Goal: Communication & Community: Ask a question

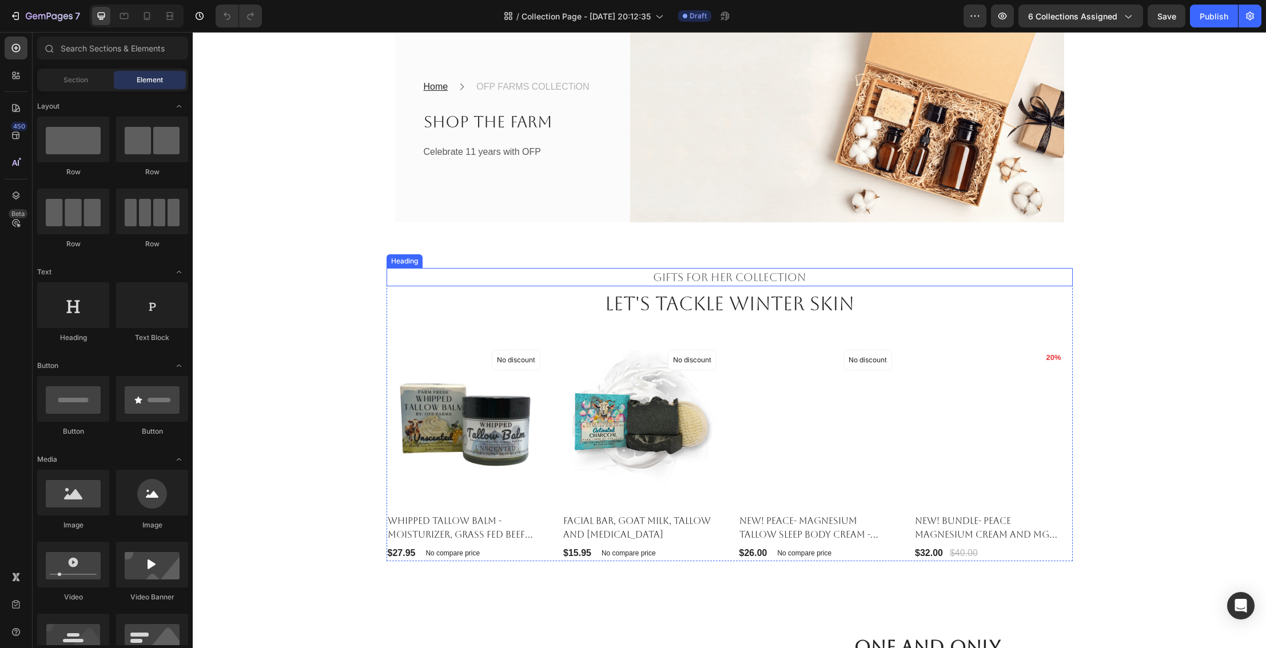
scroll to position [114, 0]
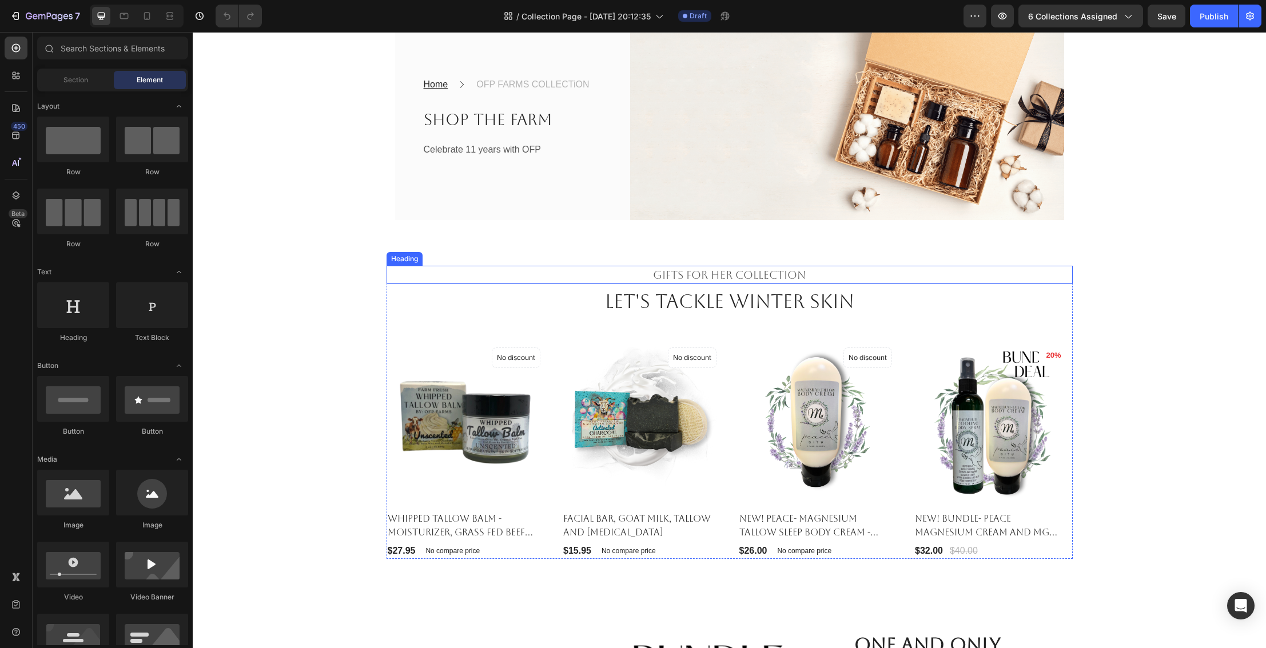
click at [692, 276] on p "Gifts For Her Collection" at bounding box center [730, 275] width 684 height 17
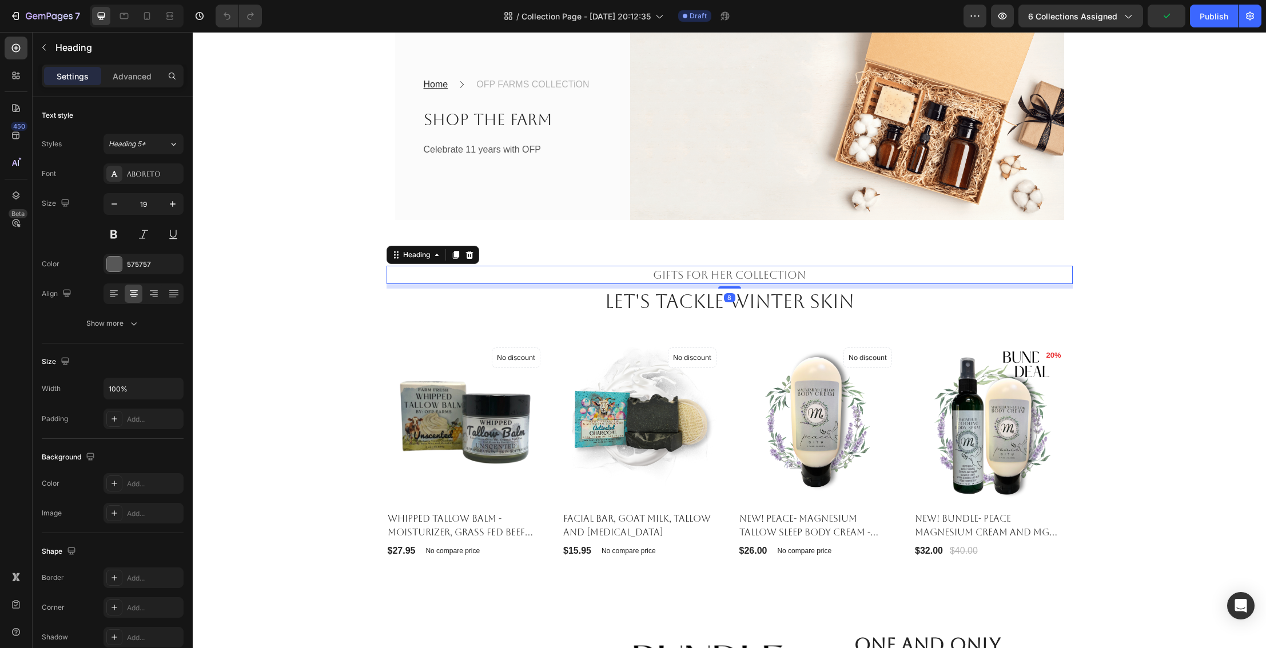
click at [682, 275] on p "Gifts For Her Collection" at bounding box center [730, 275] width 684 height 17
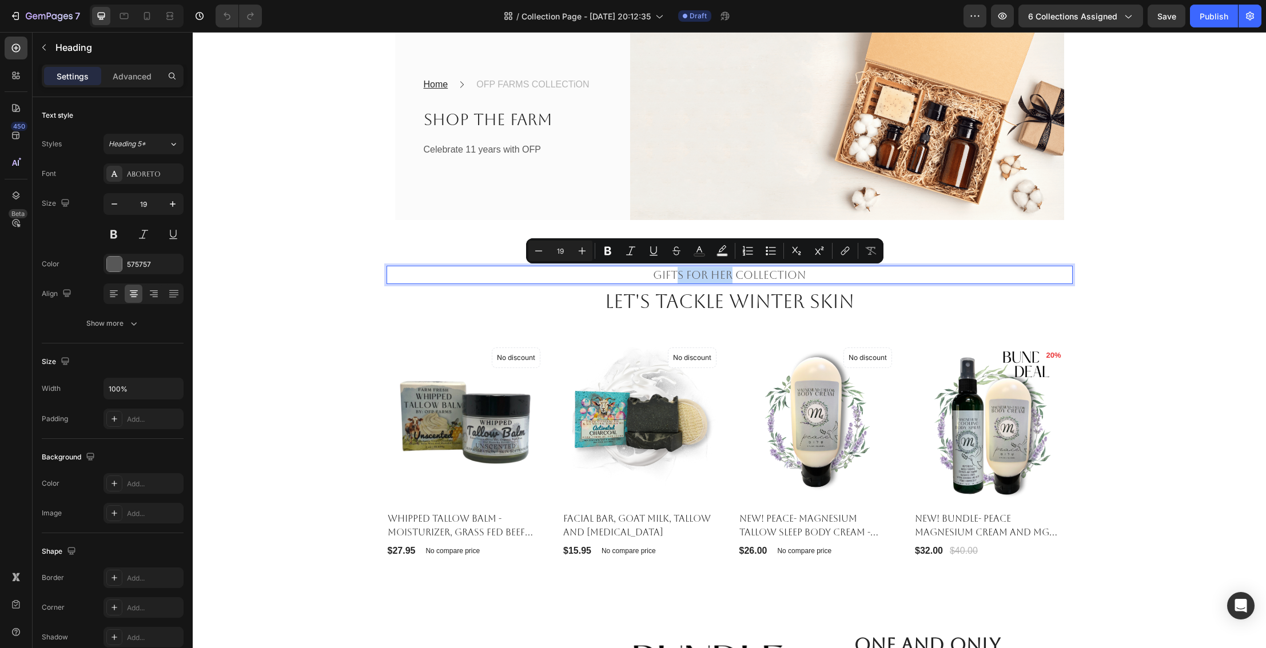
drag, startPoint x: 732, startPoint y: 276, endPoint x: 680, endPoint y: 274, distance: 52.6
click at [680, 274] on p "Gifts For Her Collection" at bounding box center [730, 275] width 684 height 17
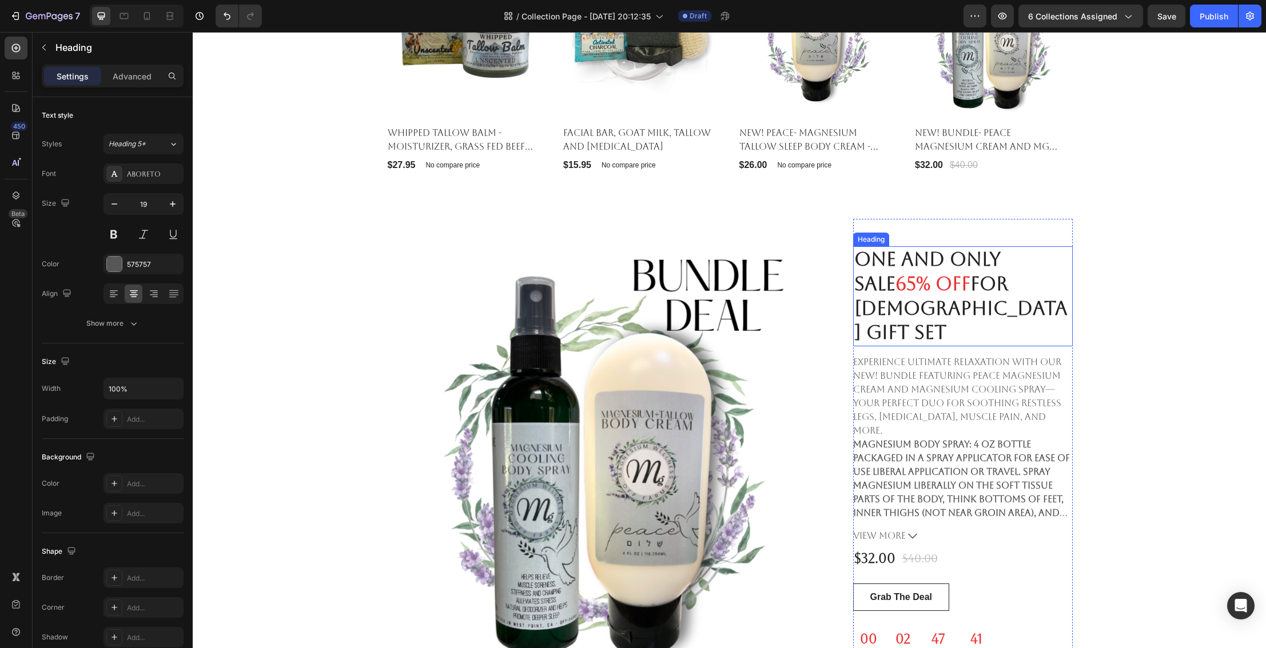
scroll to position [503, 0]
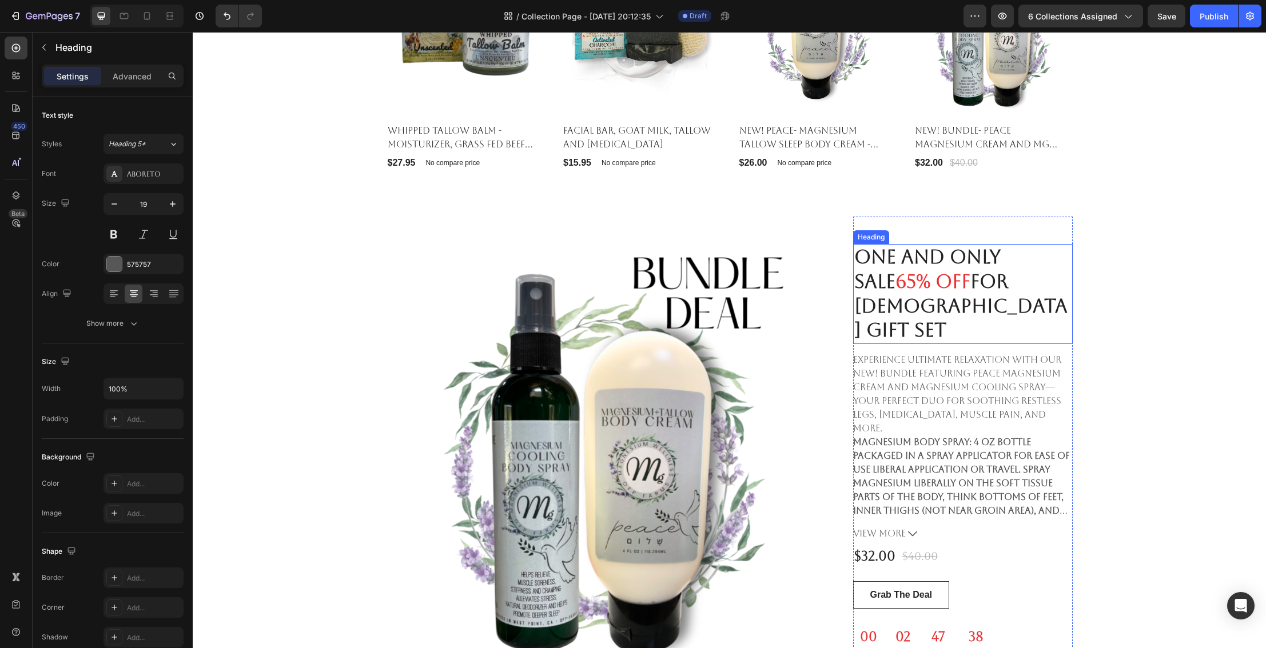
click at [909, 285] on span "65% OFF" at bounding box center [932, 281] width 75 height 22
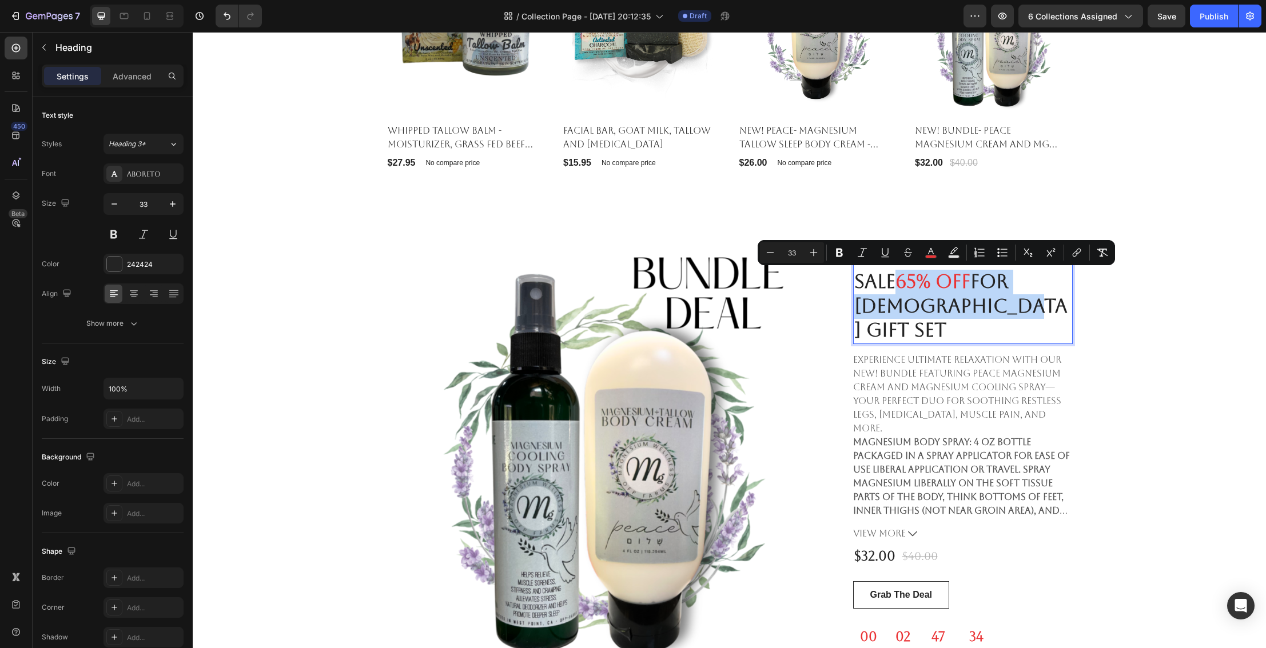
drag, startPoint x: 1002, startPoint y: 305, endPoint x: 905, endPoint y: 290, distance: 97.9
click at [905, 290] on h2 "One and Only Sale 65% OFF for Ladies Gift Set" at bounding box center [963, 294] width 220 height 101
click at [911, 289] on span "65% OFF" at bounding box center [932, 281] width 75 height 22
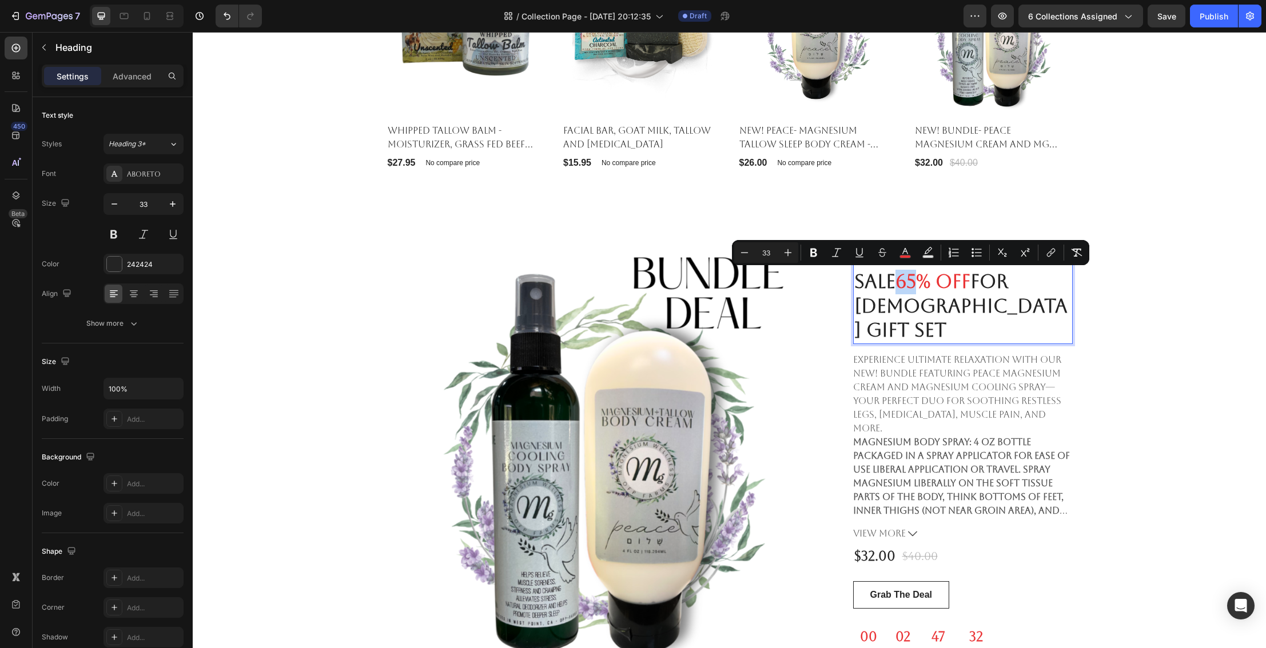
drag, startPoint x: 902, startPoint y: 282, endPoint x: 919, endPoint y: 282, distance: 17.2
click at [919, 282] on span "65% OFF" at bounding box center [932, 281] width 75 height 22
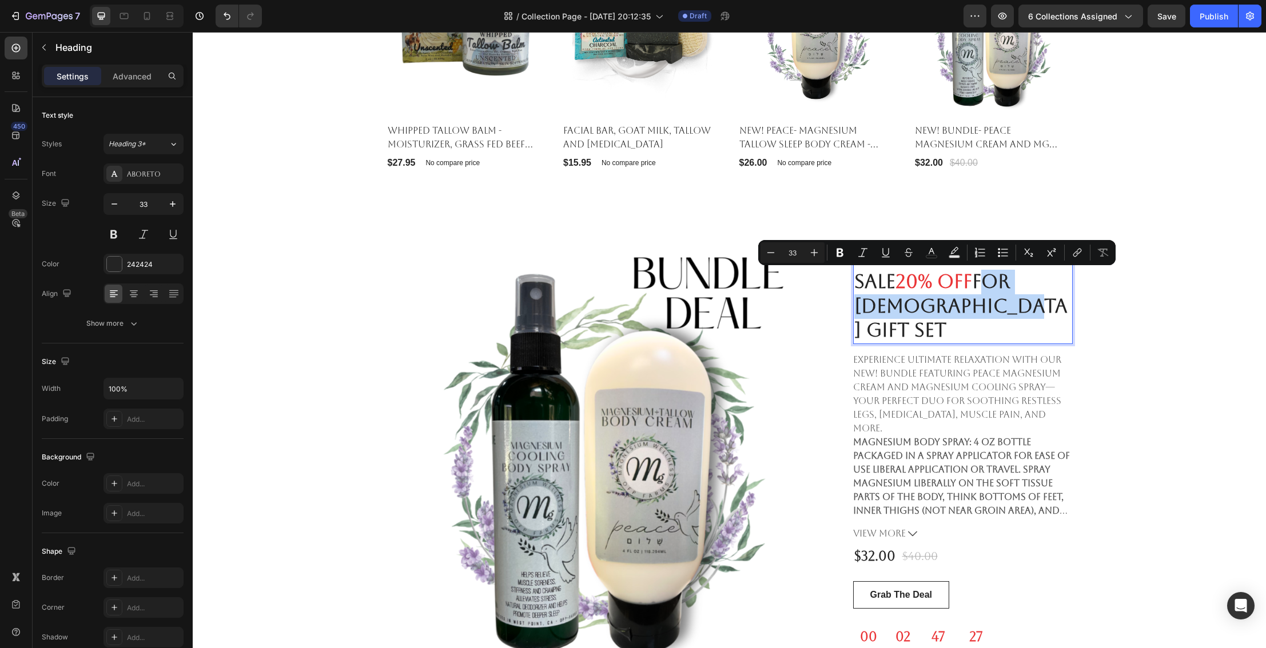
drag, startPoint x: 982, startPoint y: 287, endPoint x: 1001, endPoint y: 299, distance: 22.4
click at [1001, 299] on h2 "One and Only Sale 20% OFF for Ladies Gift Set" at bounding box center [963, 294] width 220 height 101
click at [1001, 299] on p "Ladies Gift Set" at bounding box center [962, 318] width 217 height 49
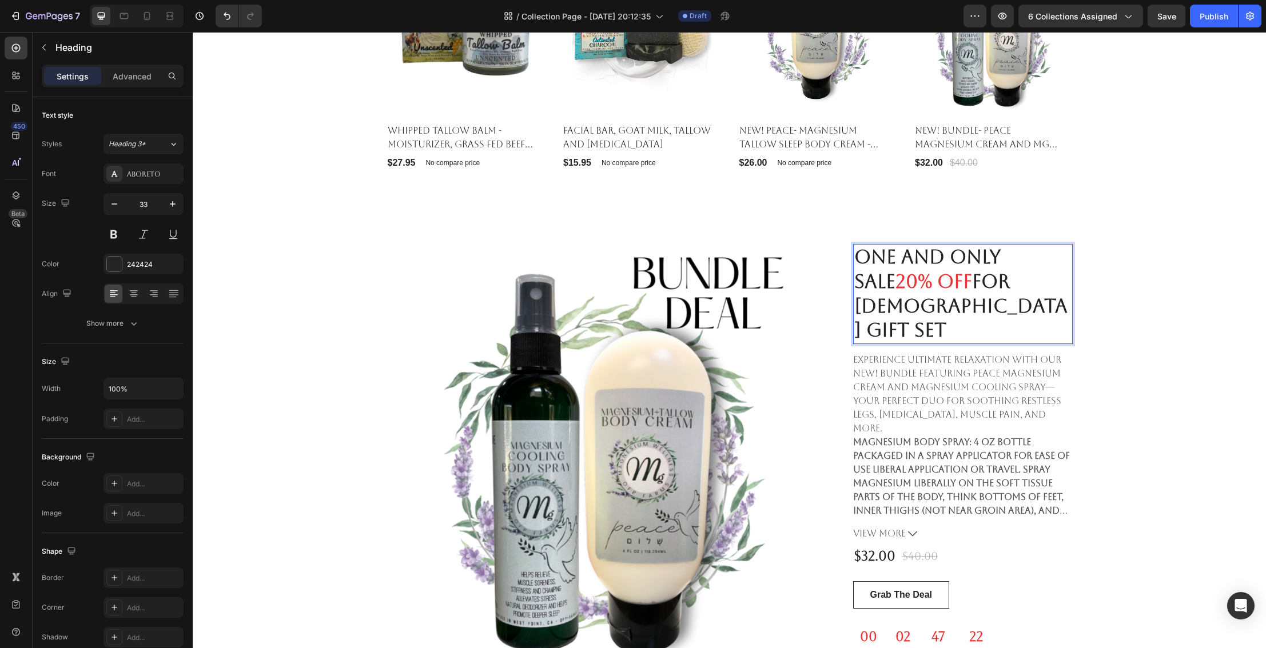
click at [921, 281] on span "20% OFF" at bounding box center [933, 281] width 77 height 22
drag, startPoint x: 1006, startPoint y: 298, endPoint x: 946, endPoint y: 297, distance: 60.6
click at [946, 297] on p "Ladies Gift Set" at bounding box center [962, 318] width 217 height 49
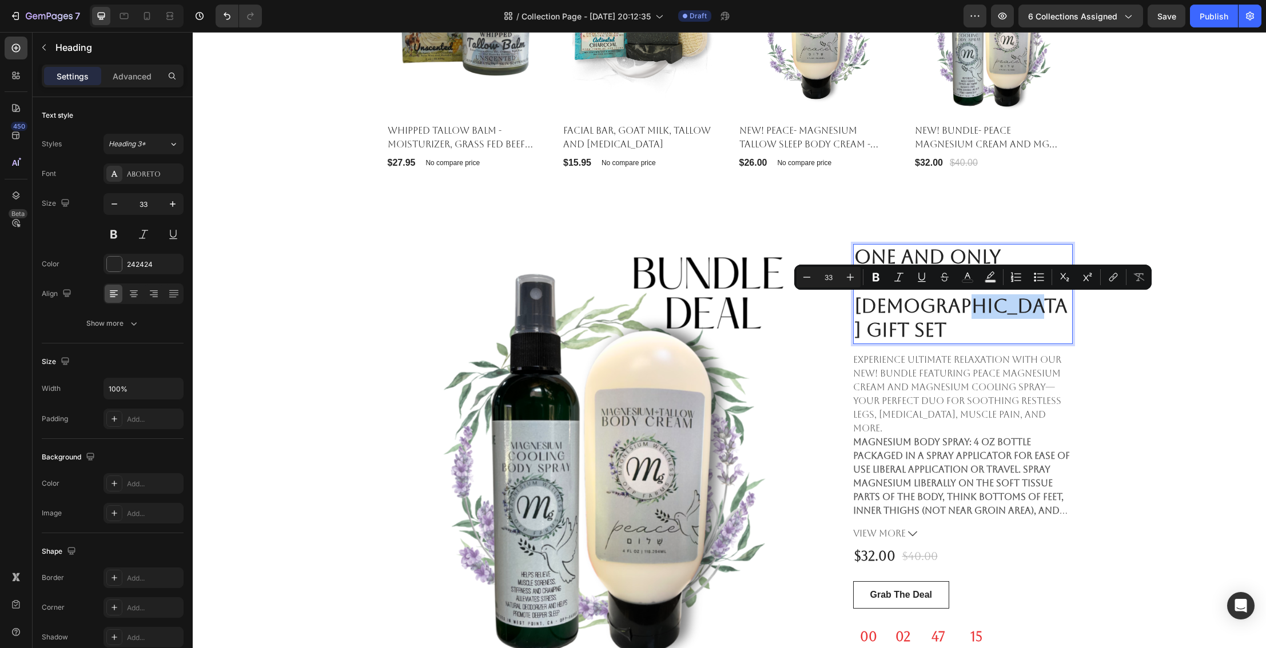
click at [954, 296] on p "Ladies Gift Set" at bounding box center [962, 318] width 217 height 49
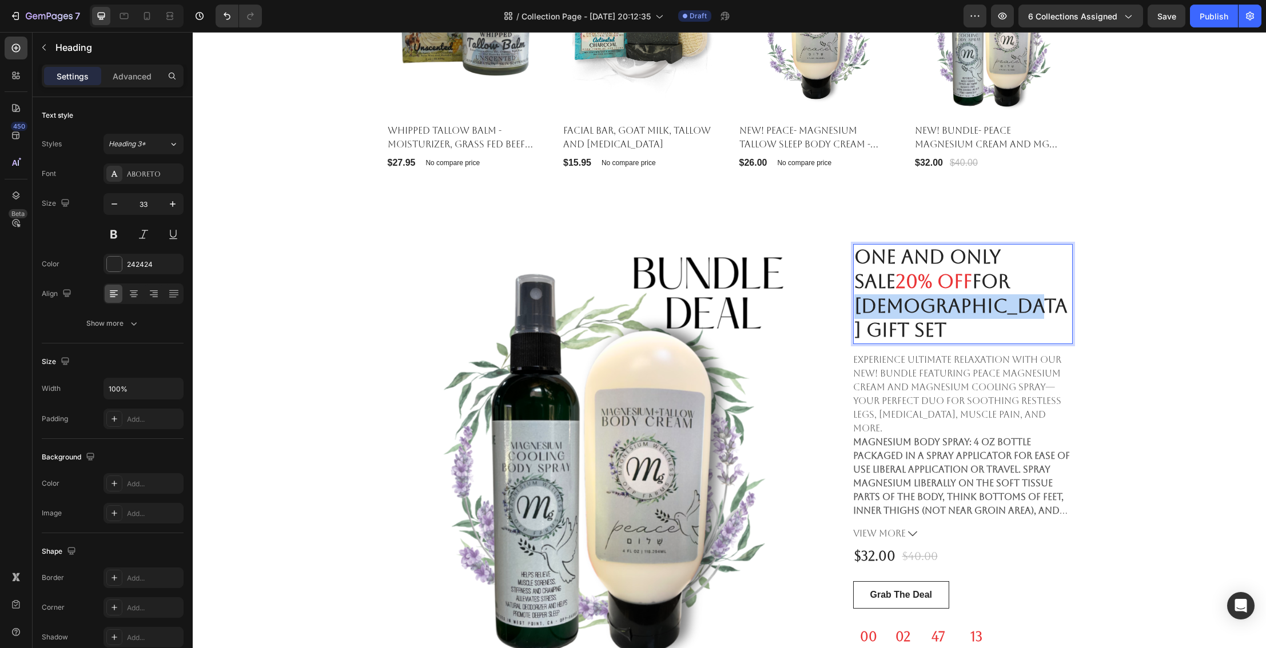
drag, startPoint x: 1000, startPoint y: 301, endPoint x: 855, endPoint y: 298, distance: 144.1
click at [855, 298] on p "Ladies Gift Set" at bounding box center [962, 318] width 217 height 49
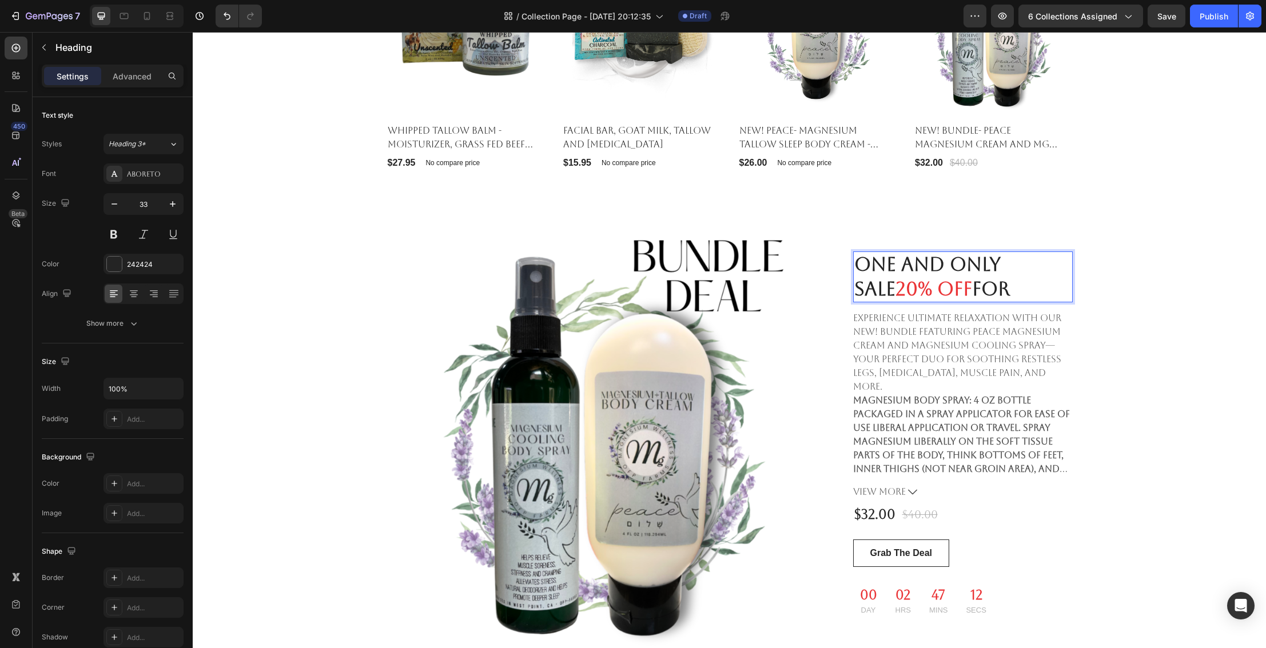
scroll to position [510, 0]
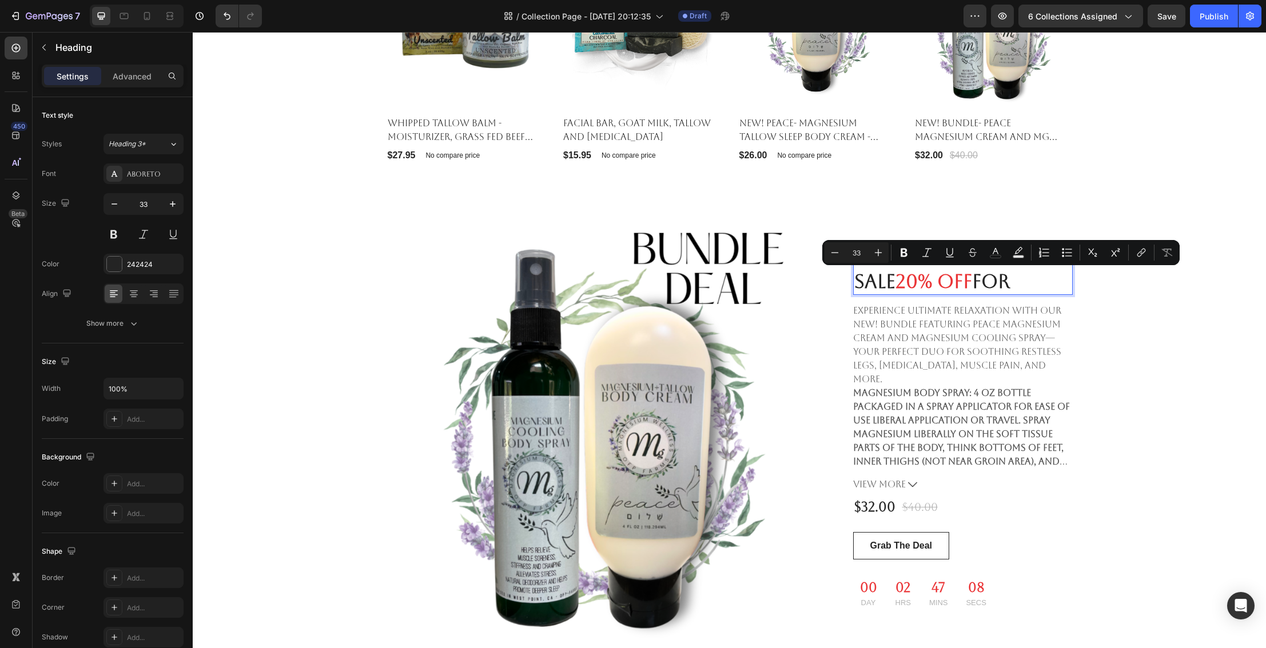
drag, startPoint x: 980, startPoint y: 282, endPoint x: 1026, endPoint y: 283, distance: 45.7
click at [1026, 283] on p "One and Only Sale 20% OFF for" at bounding box center [962, 269] width 217 height 49
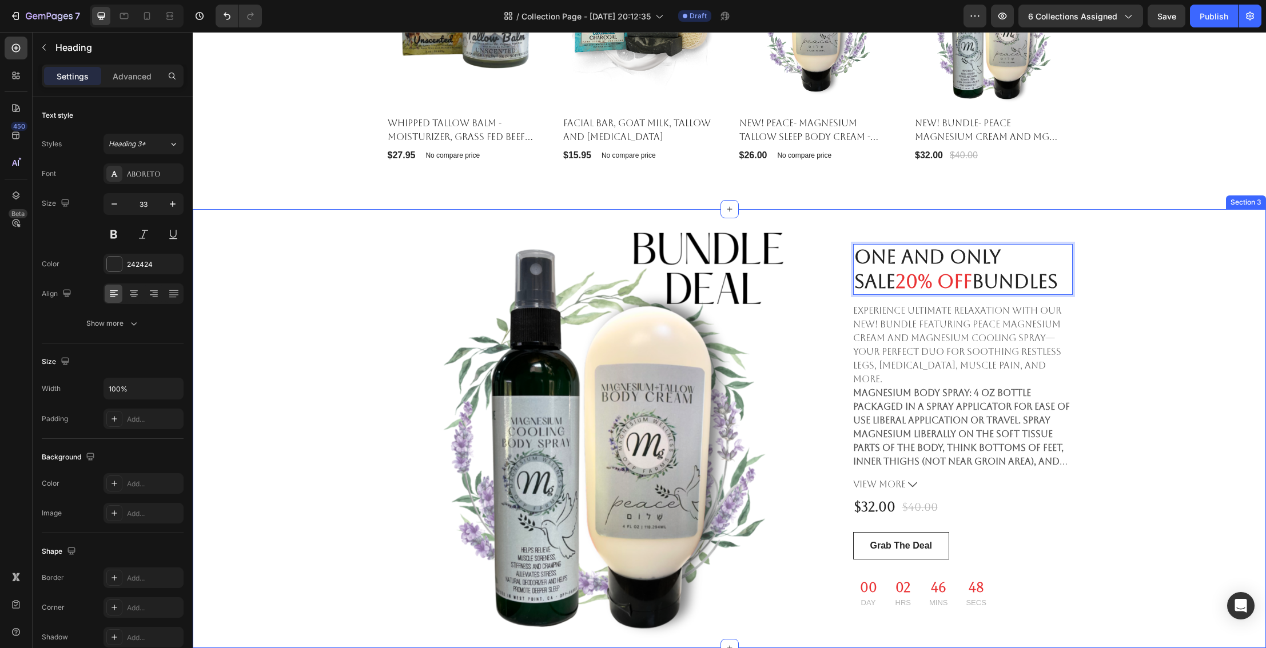
click at [1106, 270] on div "One and Only Sale 65% OFF for Ladies Gift Set Heading Product Images & Gallery …" at bounding box center [729, 428] width 1056 height 439
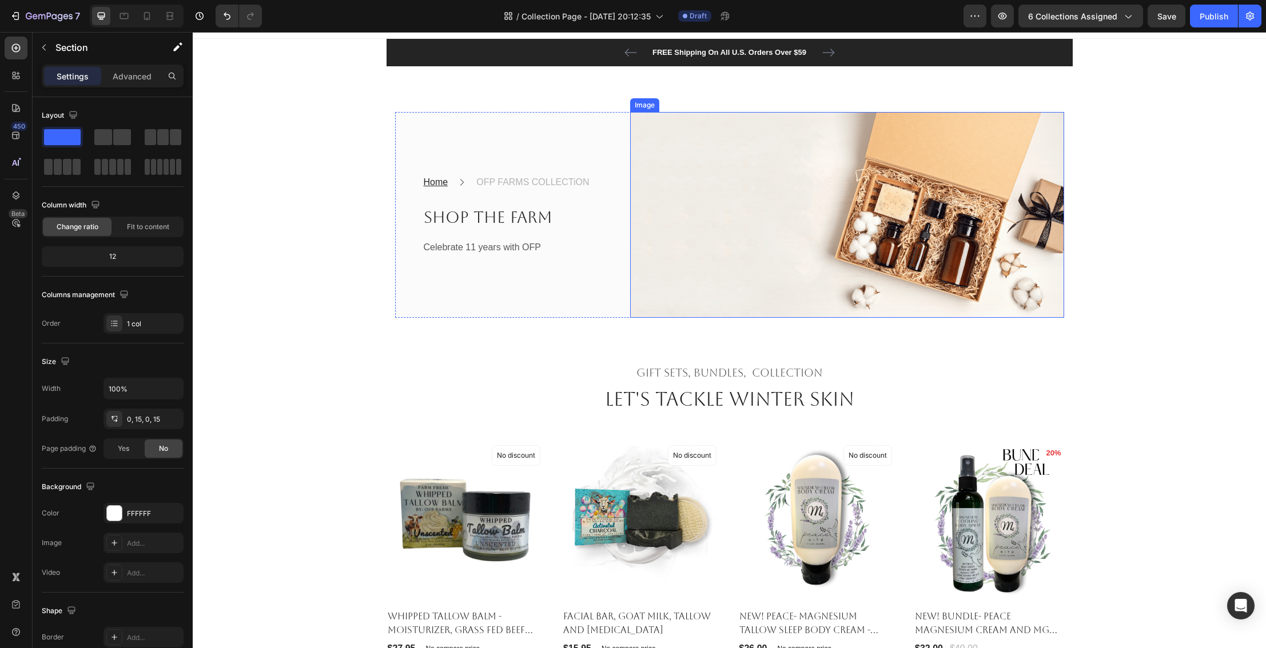
scroll to position [0, 0]
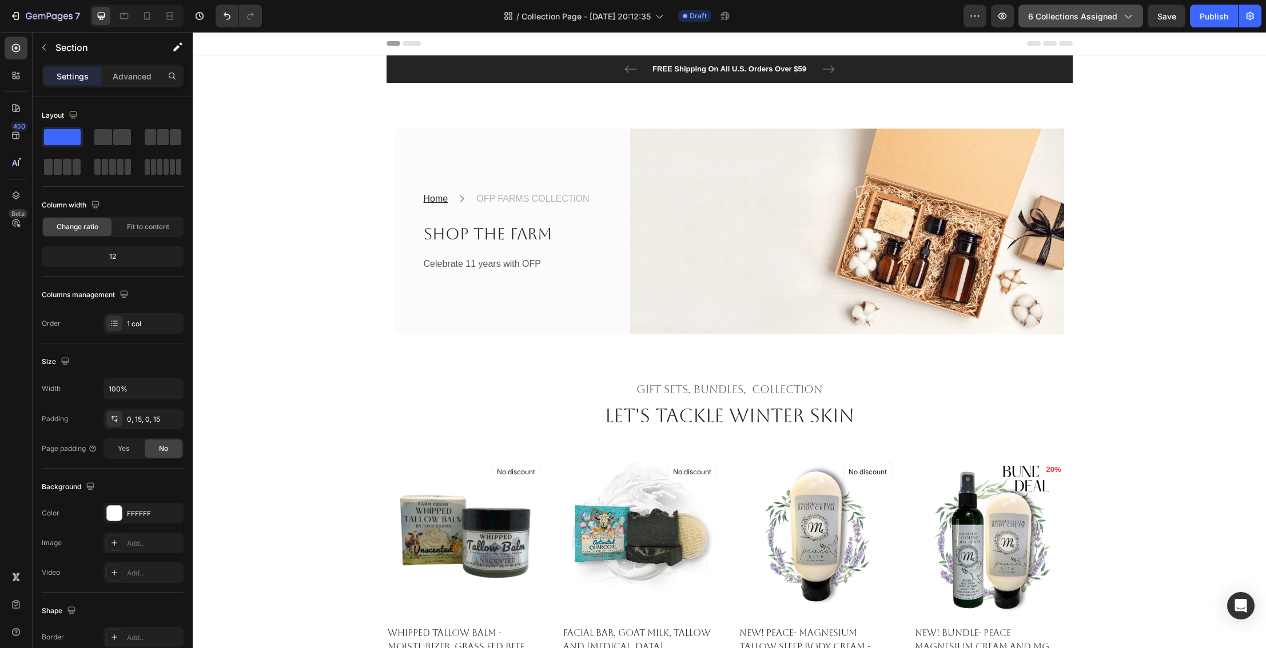
click at [1122, 22] on button "6 collections assigned" at bounding box center [1080, 16] width 125 height 23
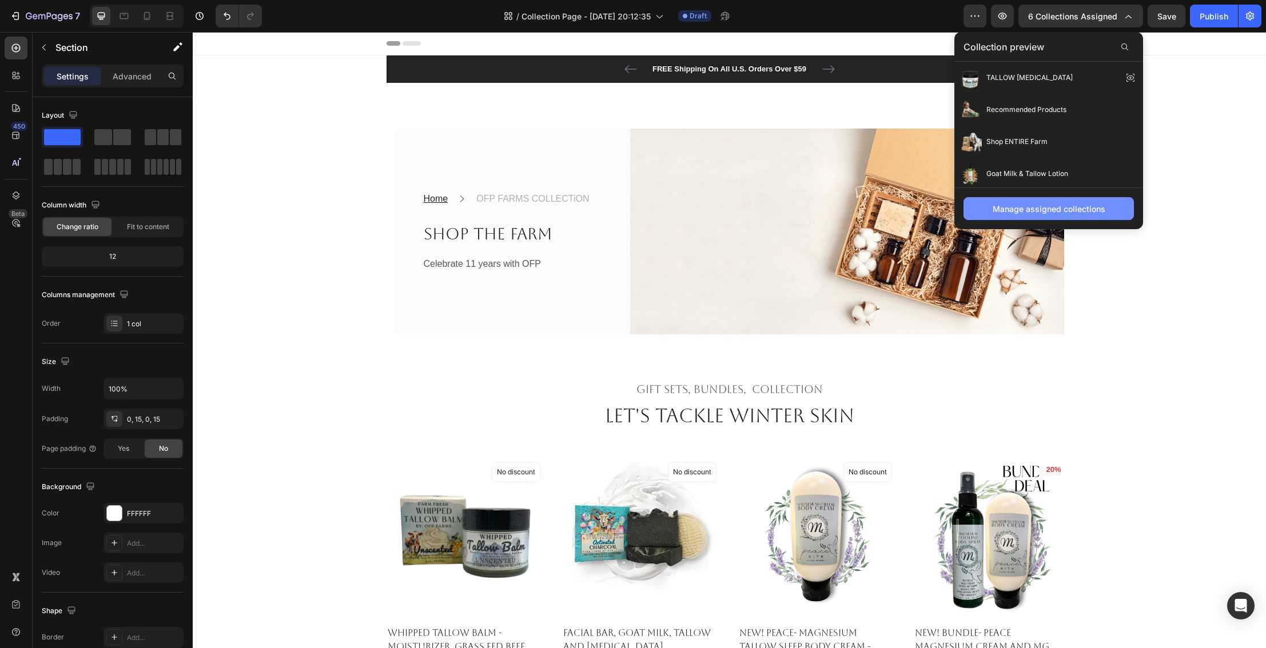
click at [1079, 214] on div "Manage assigned collections" at bounding box center [1049, 209] width 113 height 12
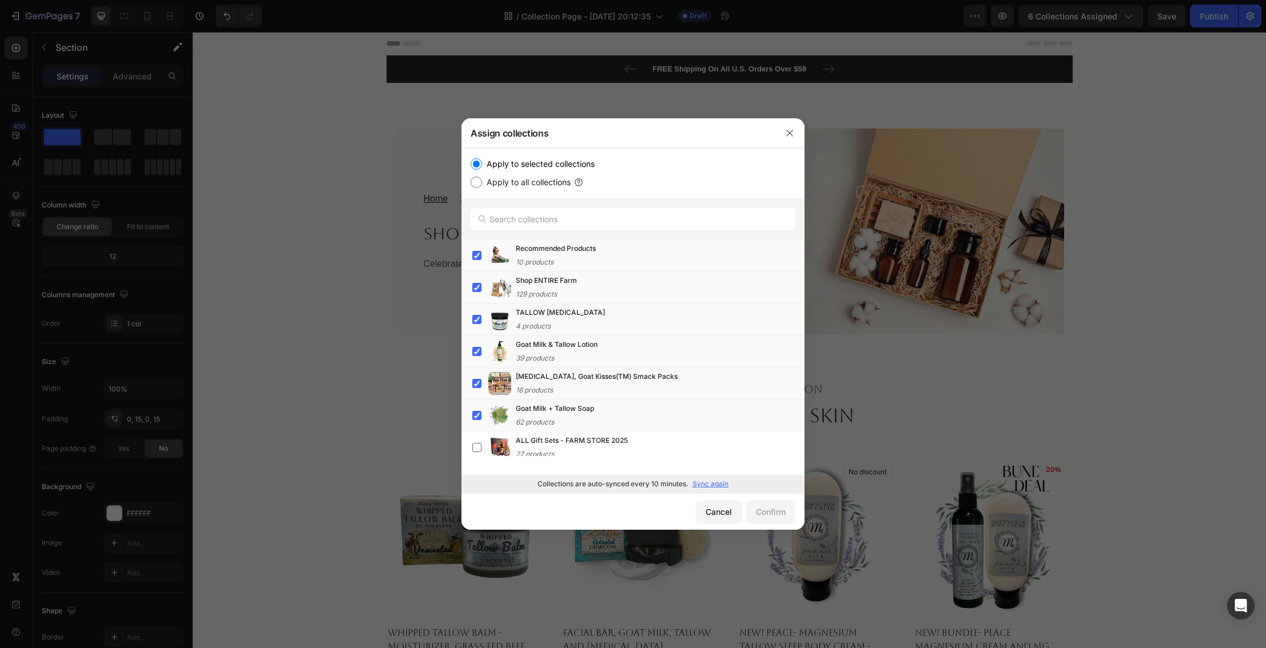
click at [475, 185] on input "Apply to all collections" at bounding box center [476, 182] width 11 height 11
radio input "true"
click at [477, 164] on input "Apply to selected collections" at bounding box center [476, 163] width 11 height 11
radio input "true"
click at [478, 181] on input "Apply to all collections" at bounding box center [476, 182] width 11 height 11
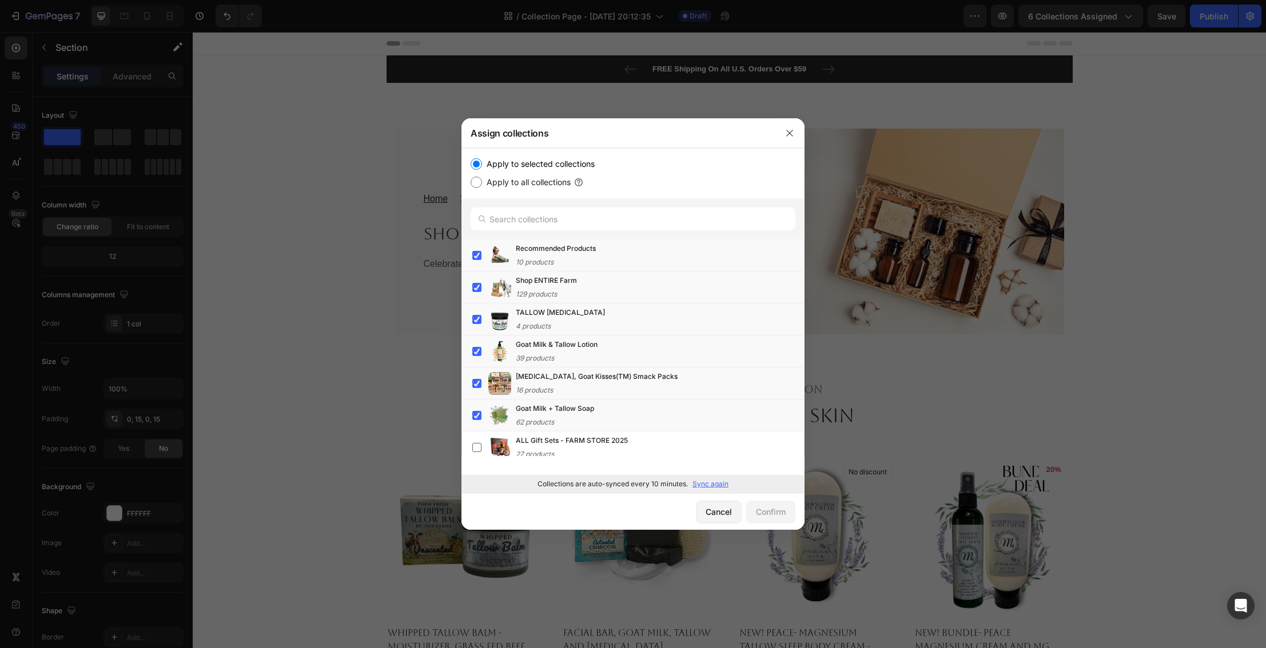
radio input "true"
click at [767, 511] on div "Confirm" at bounding box center [771, 512] width 30 height 12
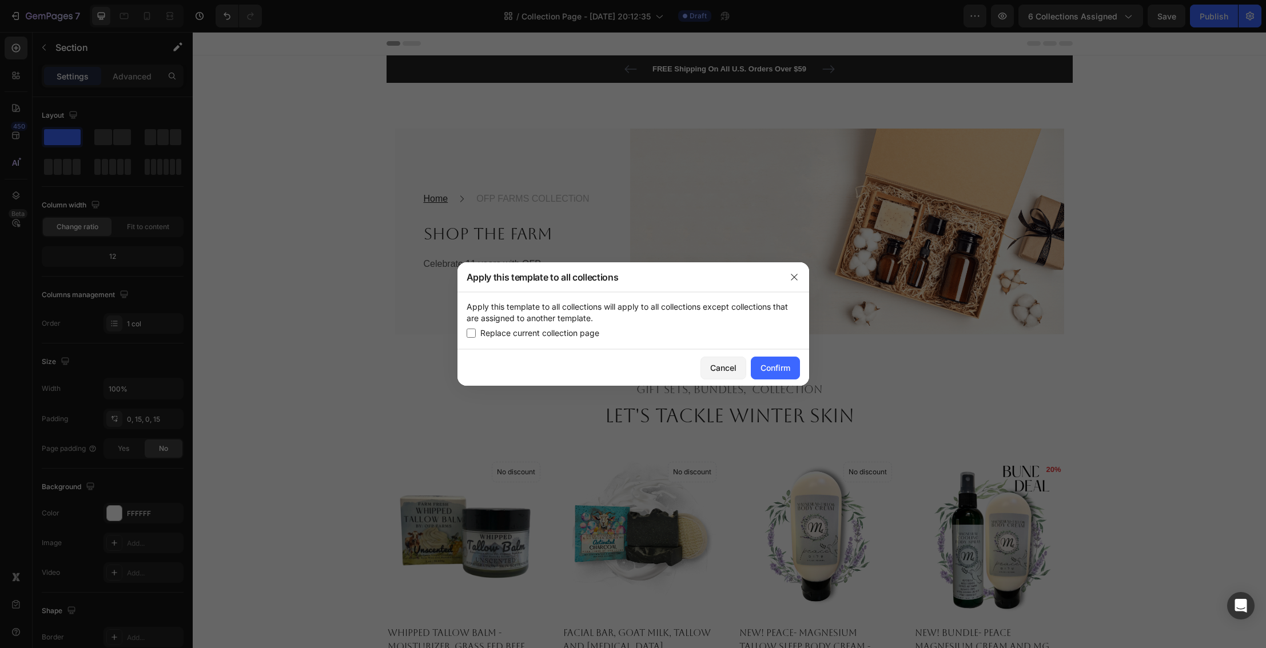
click at [468, 333] on input "checkbox" at bounding box center [471, 333] width 9 height 9
checkbox input "true"
click at [772, 371] on div "Confirm" at bounding box center [776, 368] width 30 height 12
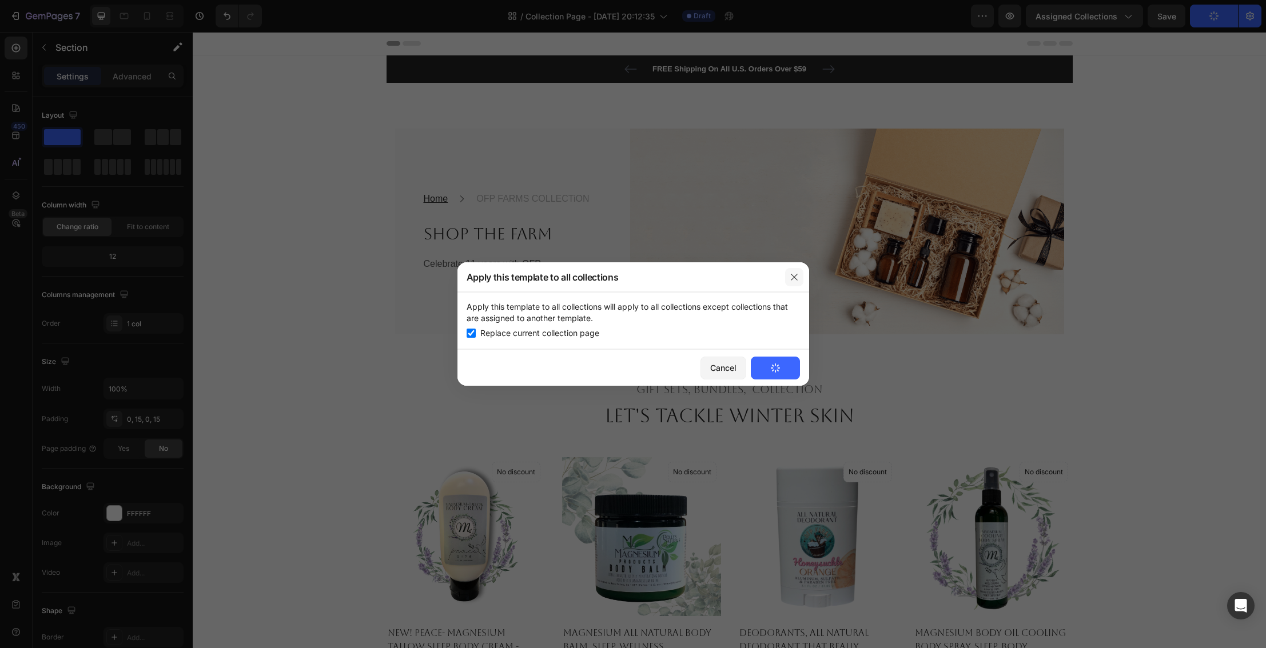
drag, startPoint x: 796, startPoint y: 277, endPoint x: 602, endPoint y: 246, distance: 196.9
click at [796, 277] on icon "button" at bounding box center [794, 277] width 9 height 9
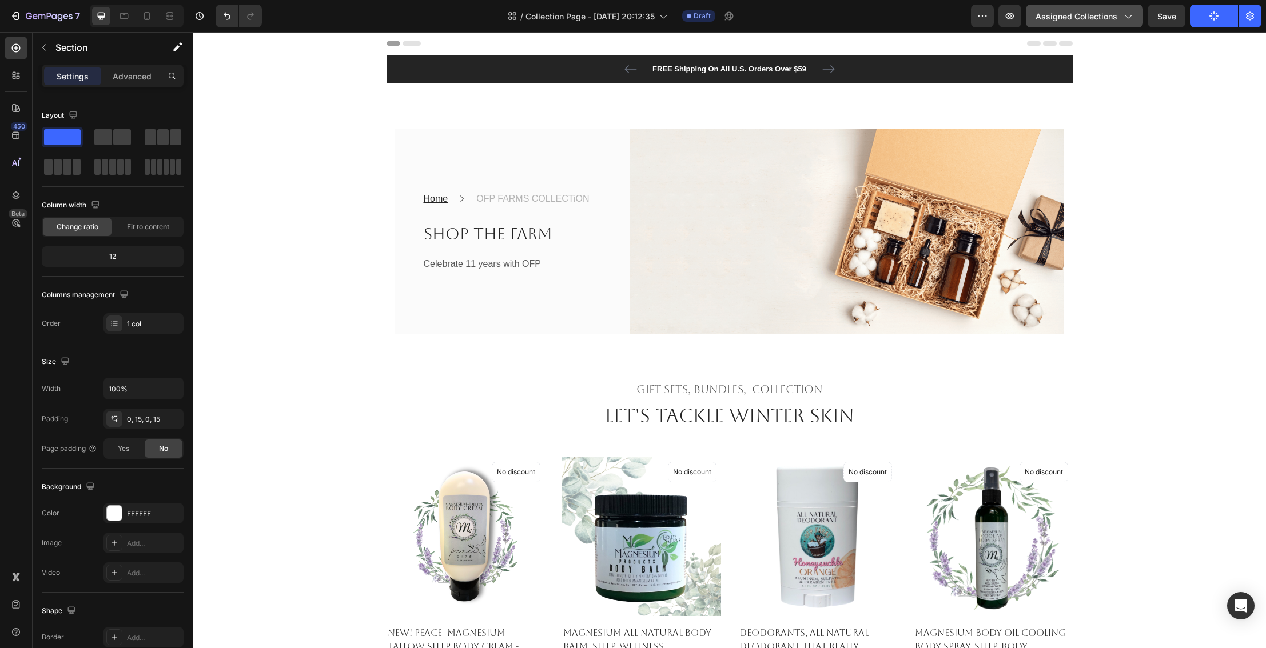
click at [1093, 21] on span "Assigned Collections" at bounding box center [1077, 16] width 82 height 12
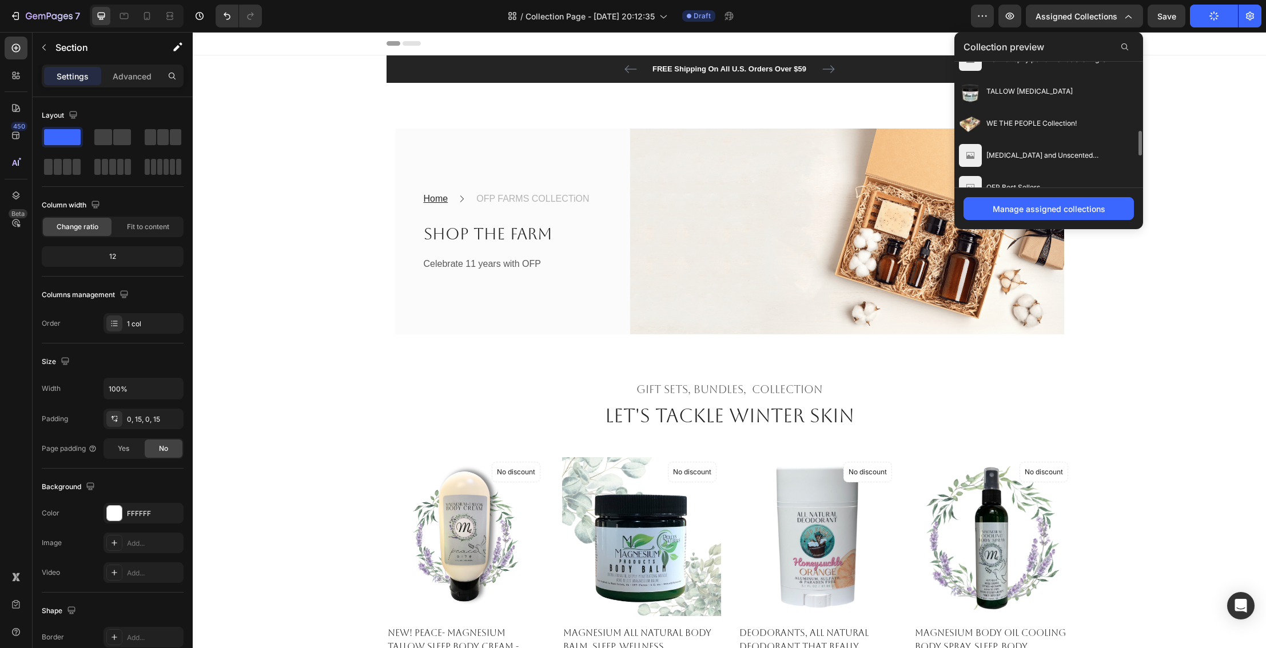
scroll to position [351, 0]
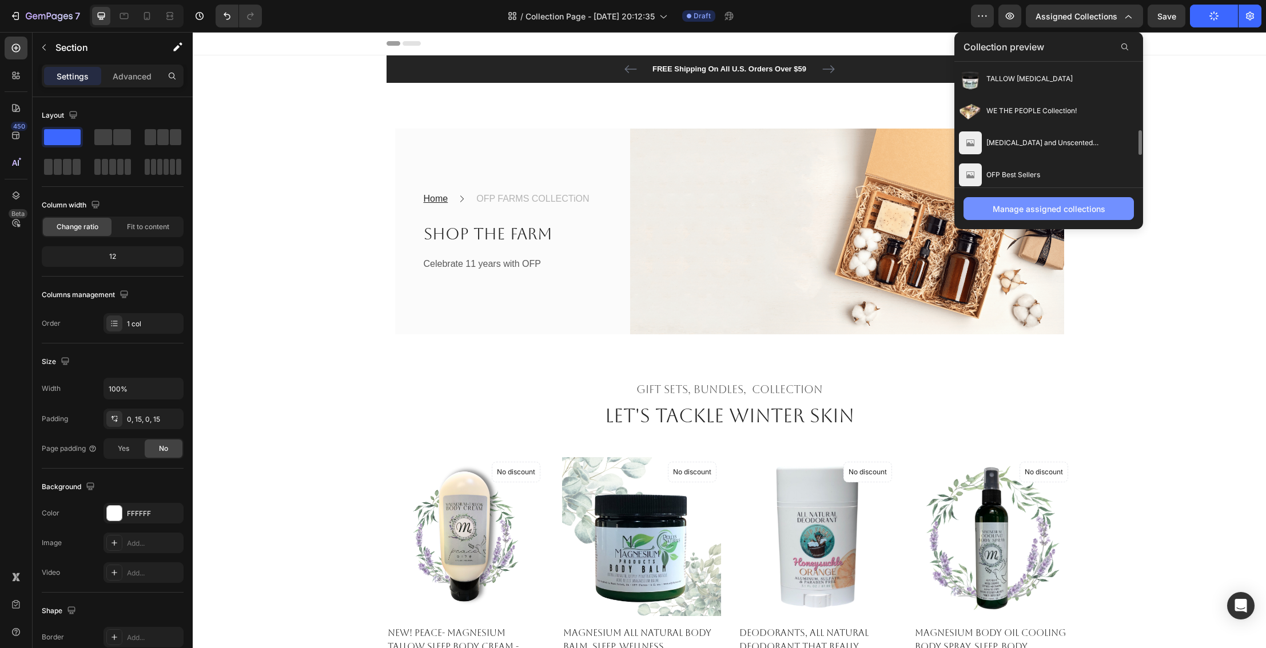
click at [1078, 214] on div "Manage assigned collections" at bounding box center [1049, 209] width 113 height 12
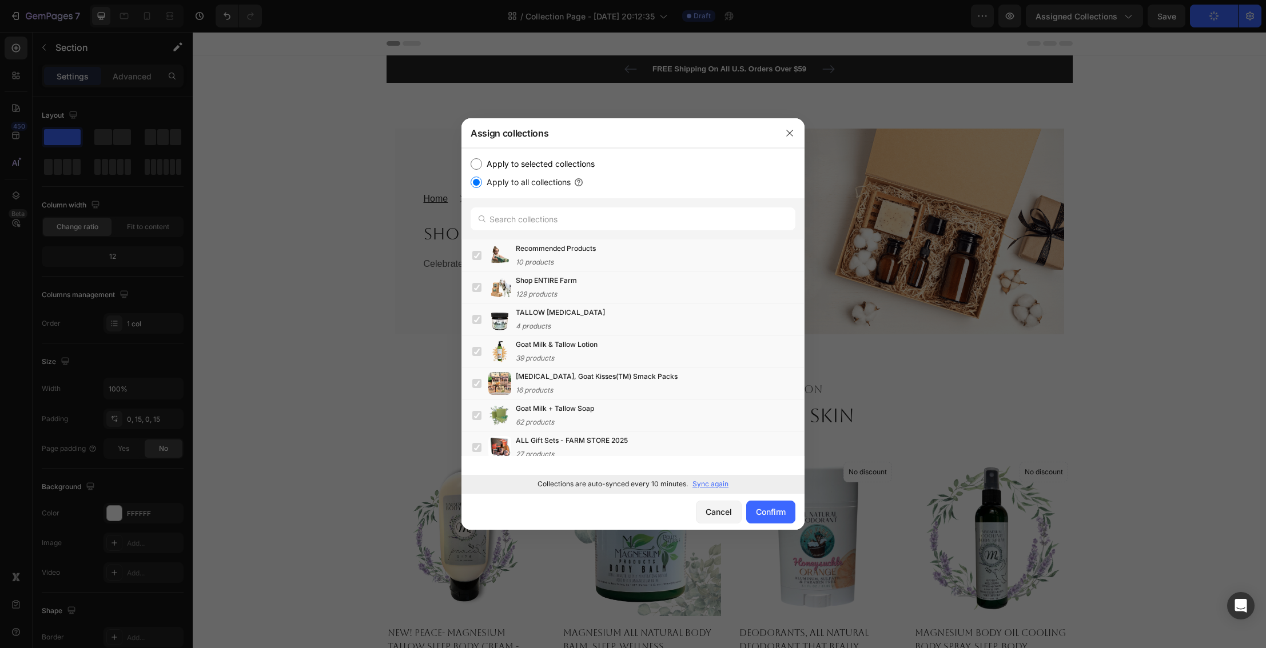
click at [475, 162] on input "Apply to selected collections" at bounding box center [476, 163] width 11 height 11
radio input "true"
click at [790, 133] on icon "button" at bounding box center [789, 133] width 9 height 9
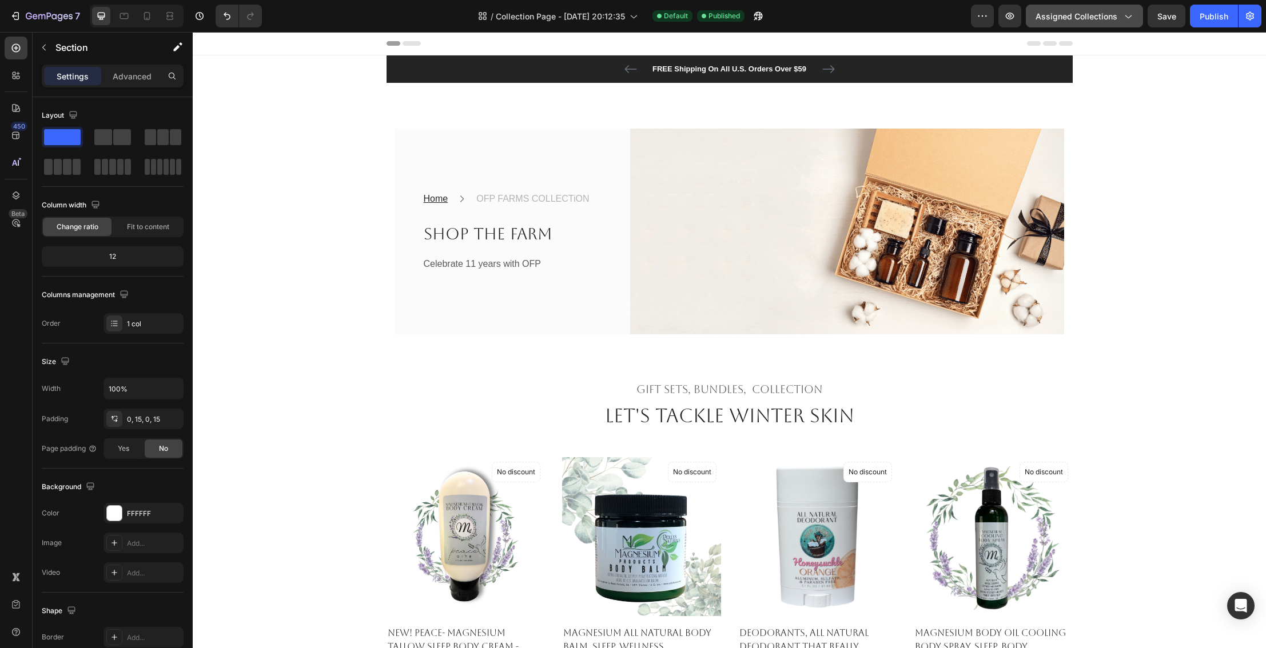
click at [1089, 21] on span "Assigned Collections" at bounding box center [1077, 16] width 82 height 12
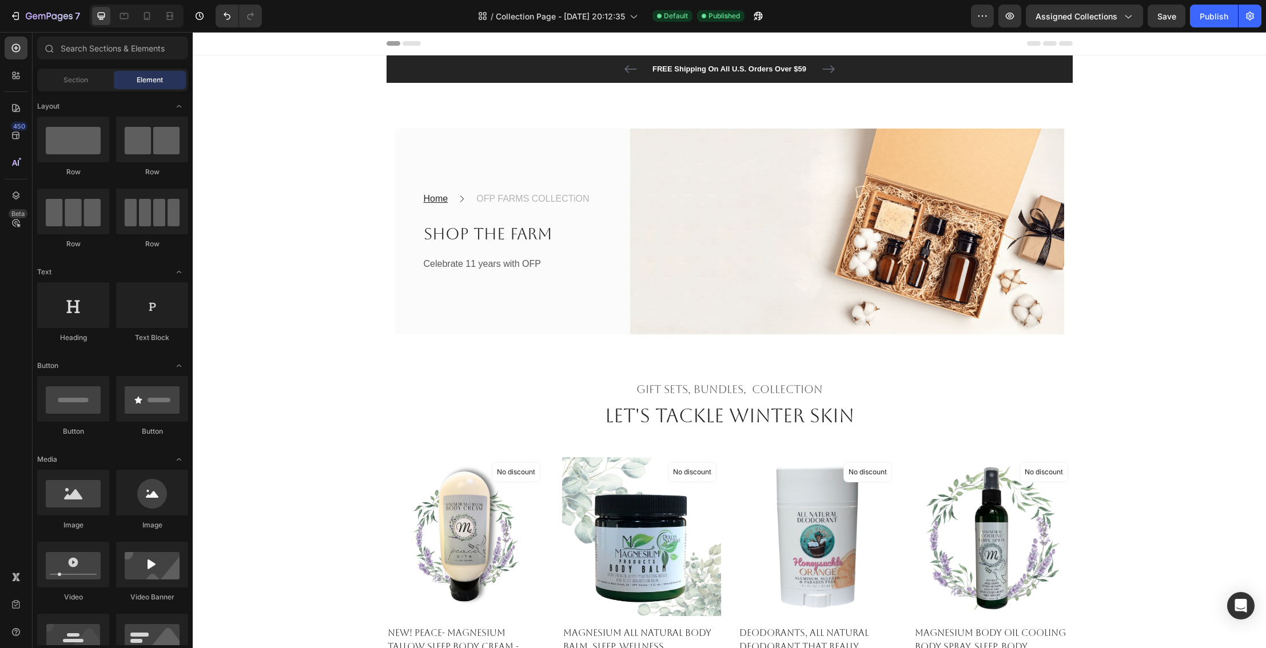
click at [1013, 19] on icon "button" at bounding box center [1009, 15] width 11 height 11
click at [1249, 18] on icon "button" at bounding box center [1250, 16] width 8 height 9
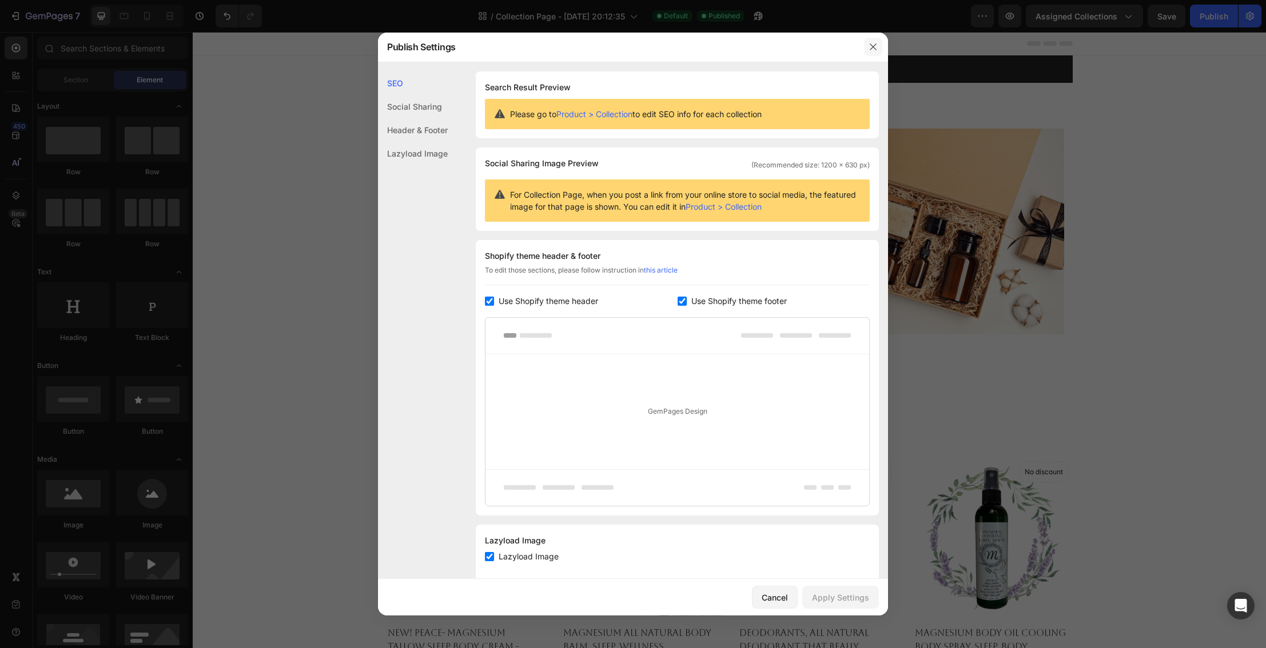
click at [874, 46] on icon "button" at bounding box center [873, 46] width 6 height 6
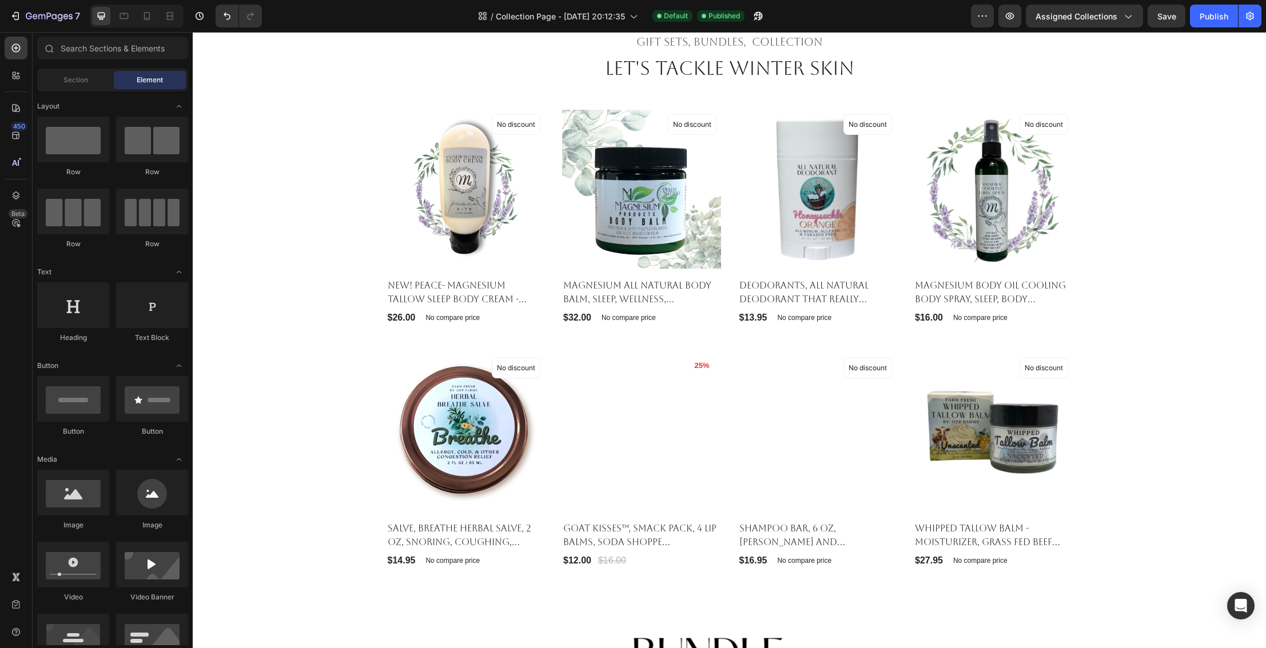
scroll to position [411, 0]
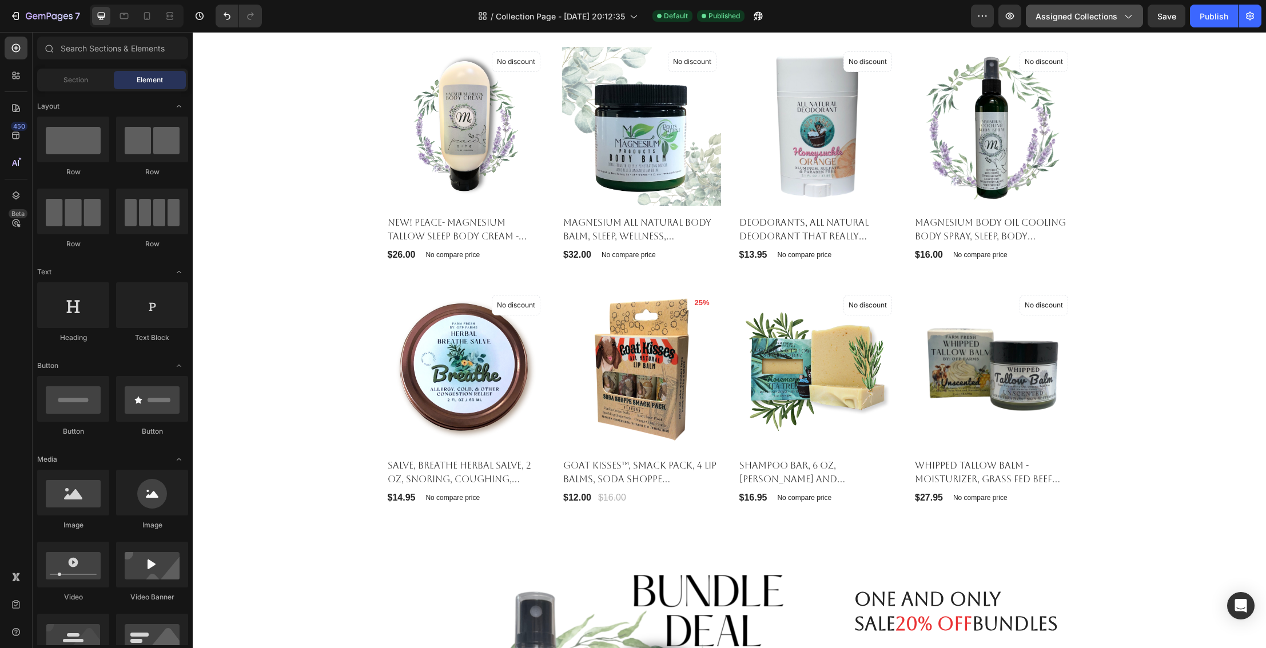
click at [1122, 23] on button "Assigned Collections" at bounding box center [1084, 16] width 117 height 23
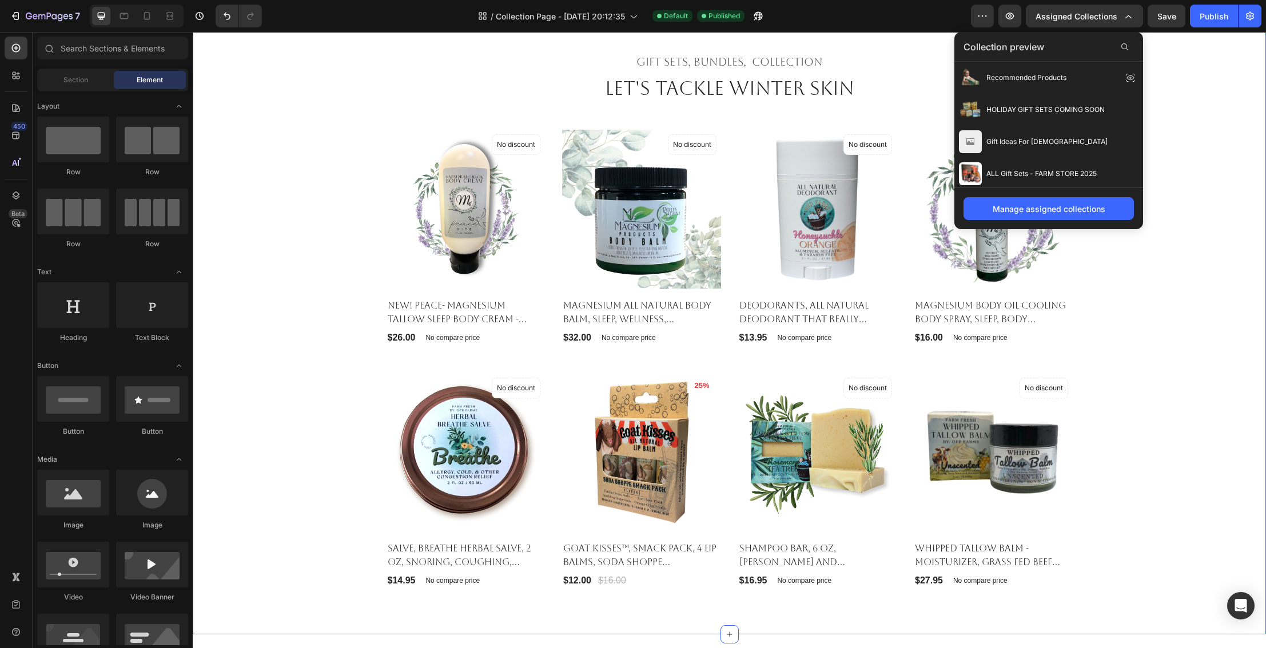
scroll to position [328, 0]
click at [1174, 164] on div "Gift sets, bundles, Collection Heading Let's Tackle winter skin Heading Product…" at bounding box center [729, 320] width 1056 height 536
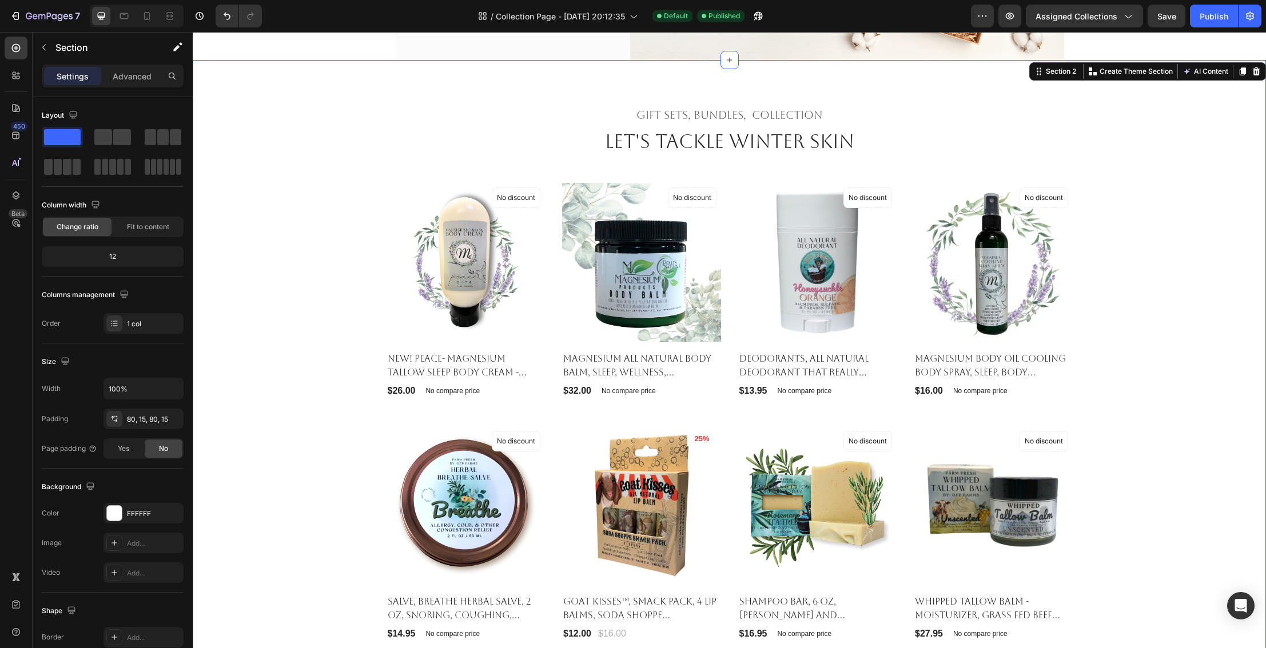
scroll to position [274, 0]
click at [981, 19] on icon "button" at bounding box center [982, 15] width 11 height 11
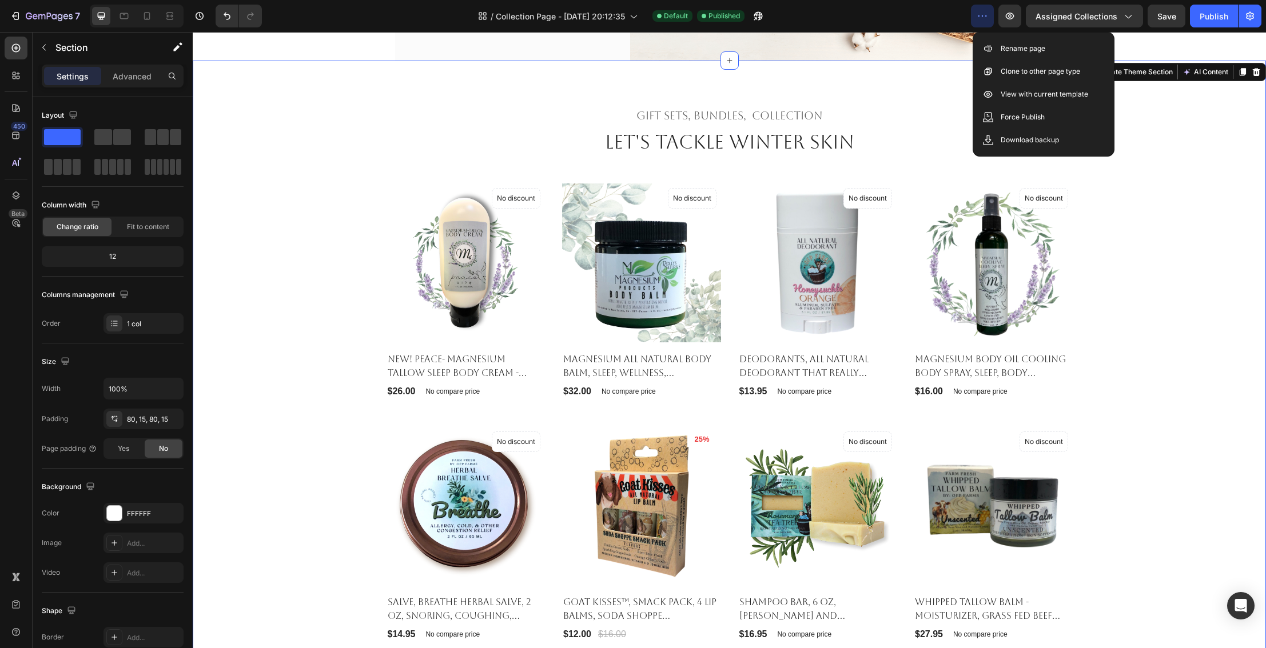
click at [1142, 146] on div "Gift sets, bundles, Collection Heading Let's Tackle winter skin Heading Product…" at bounding box center [729, 374] width 1056 height 536
click at [1150, 140] on div "Gift sets, bundles, Collection Heading Let's Tackle winter skin Heading Product…" at bounding box center [729, 374] width 1056 height 536
click at [1156, 139] on div "Gift sets, bundles, Collection Heading Let's Tackle winter skin Heading Product…" at bounding box center [729, 374] width 1056 height 536
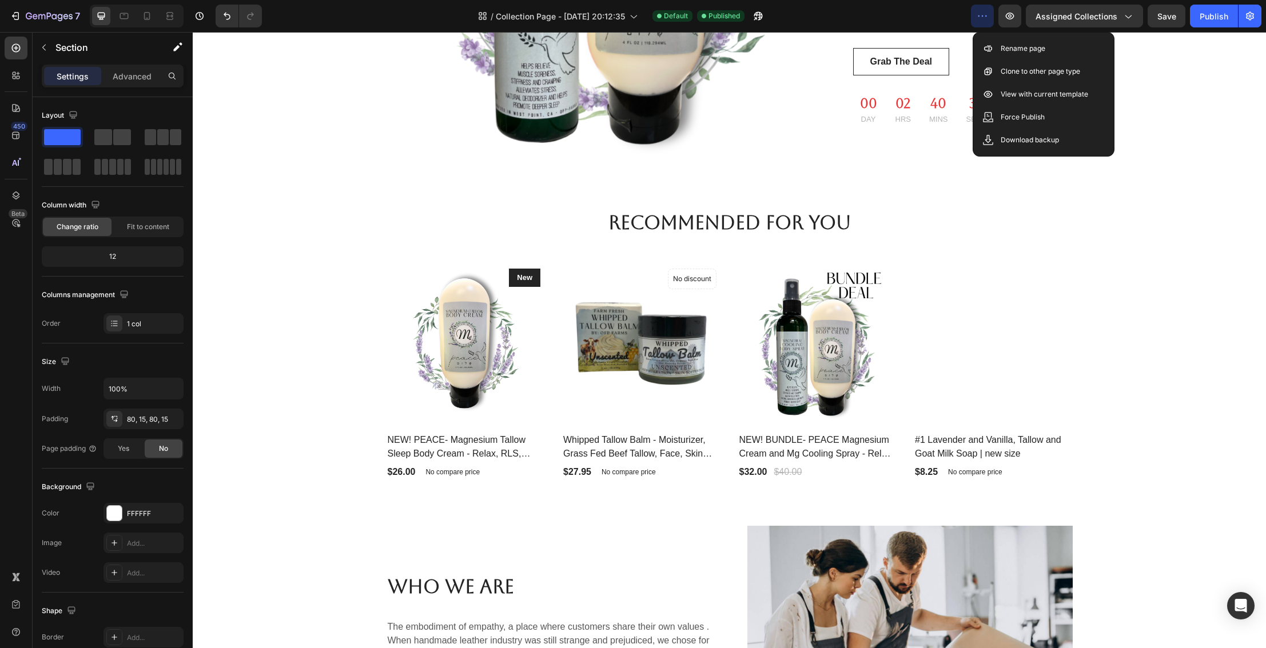
scroll to position [1243, 0]
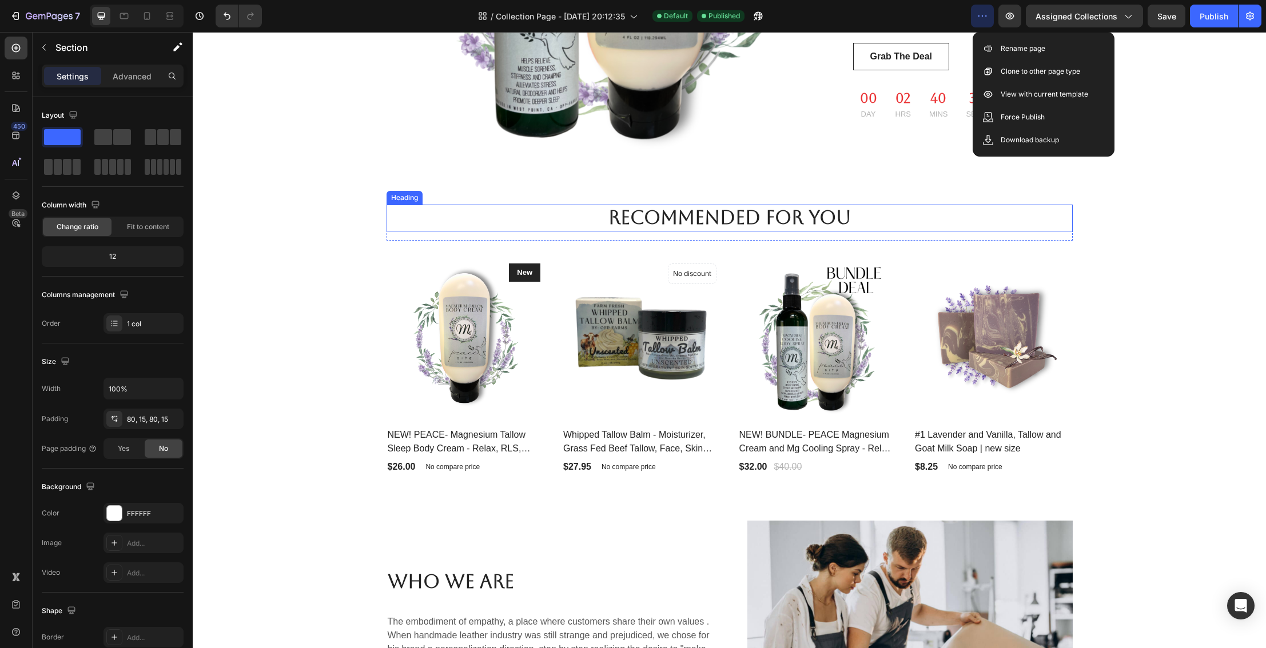
click at [758, 224] on p "Recommended For You" at bounding box center [730, 218] width 684 height 25
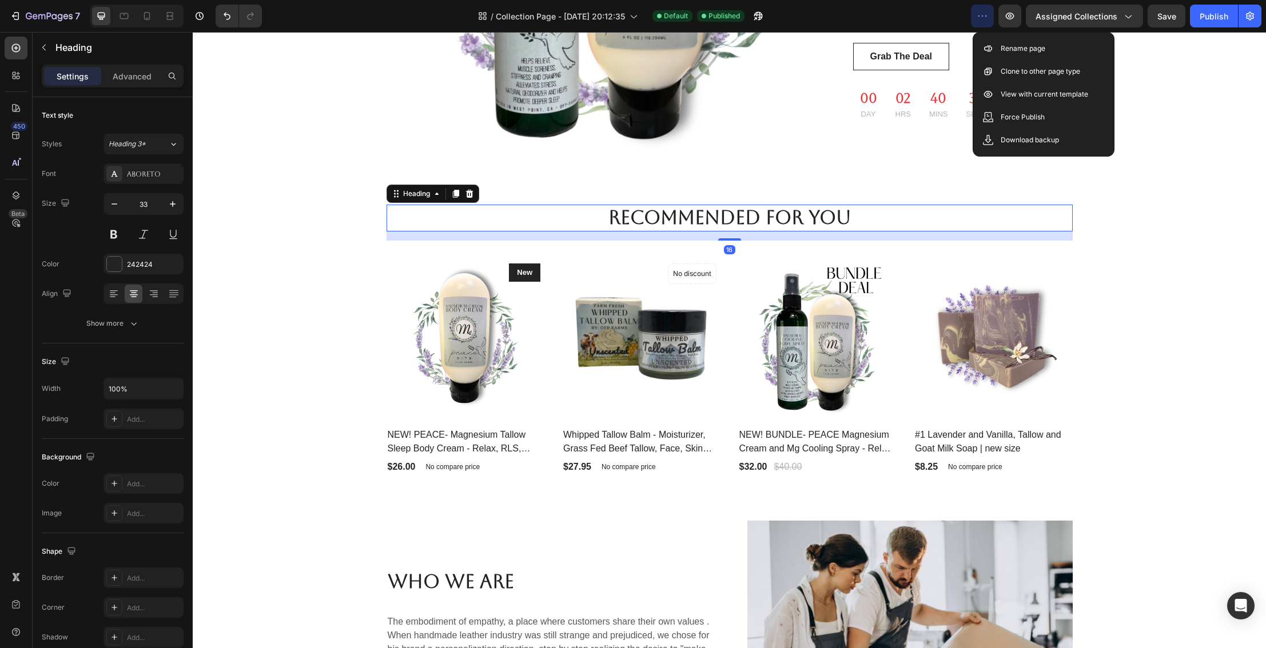
click at [751, 220] on p "Recommended For You" at bounding box center [730, 218] width 684 height 25
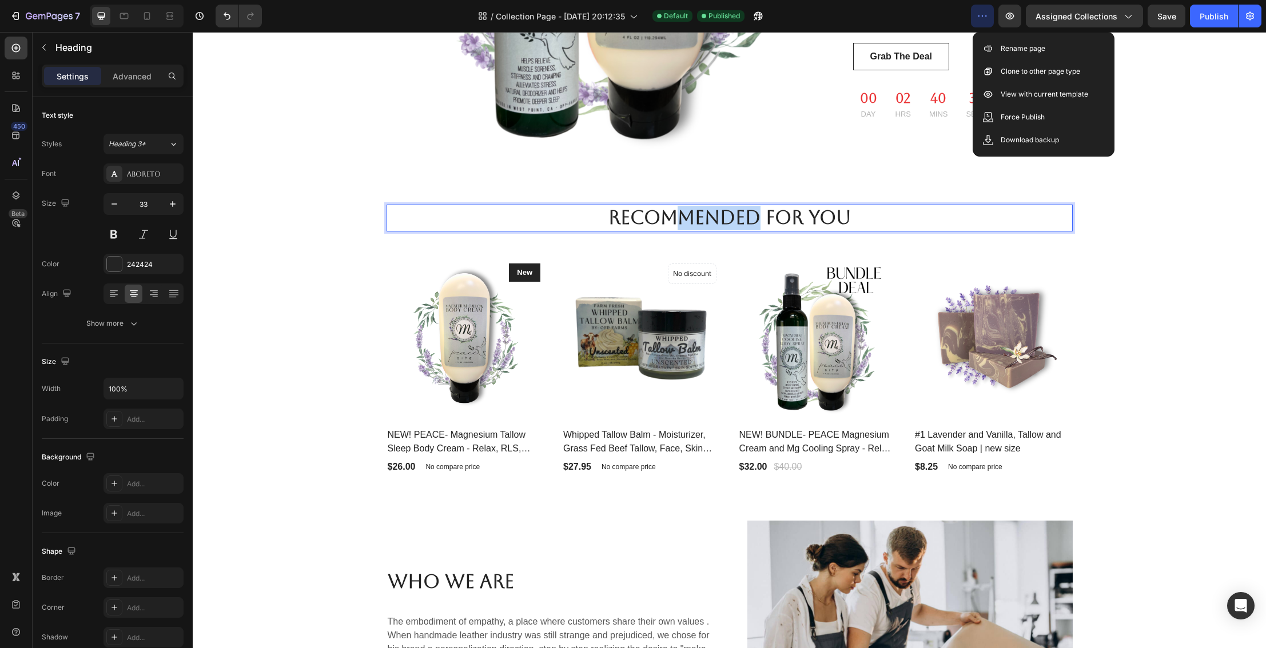
drag, startPoint x: 759, startPoint y: 218, endPoint x: 683, endPoint y: 218, distance: 75.5
click at [683, 218] on p "Recommended For You" at bounding box center [730, 218] width 684 height 25
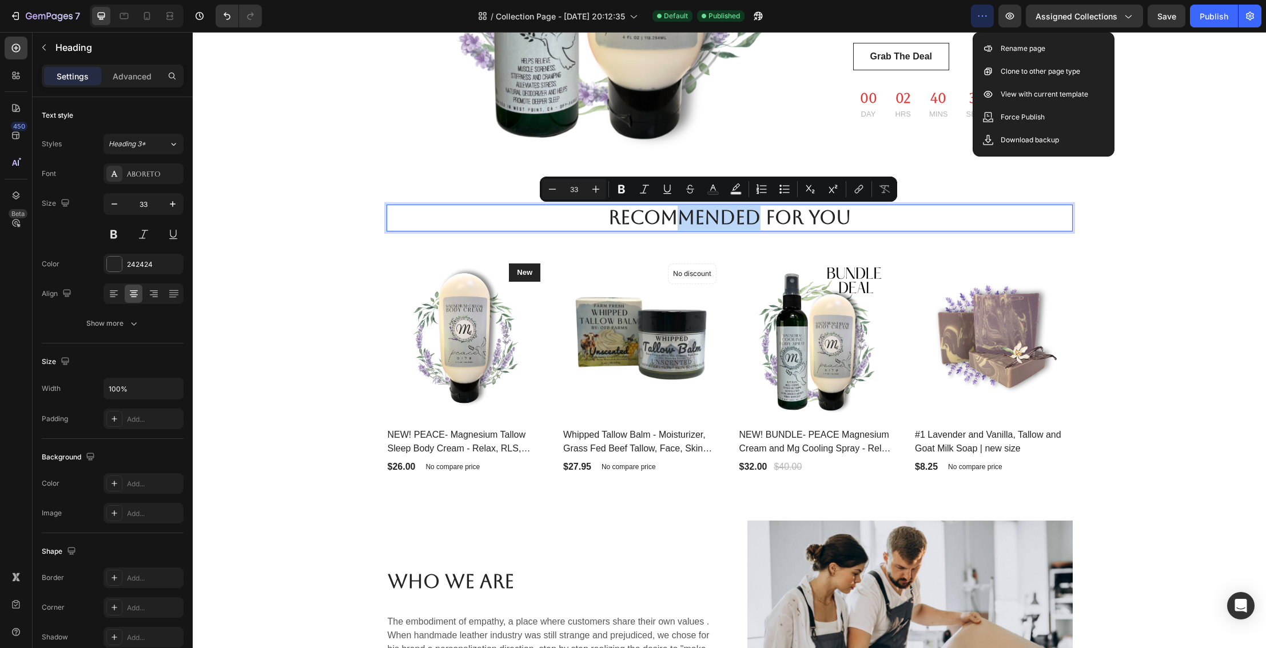
click at [683, 218] on p "Recommended For You" at bounding box center [730, 218] width 684 height 25
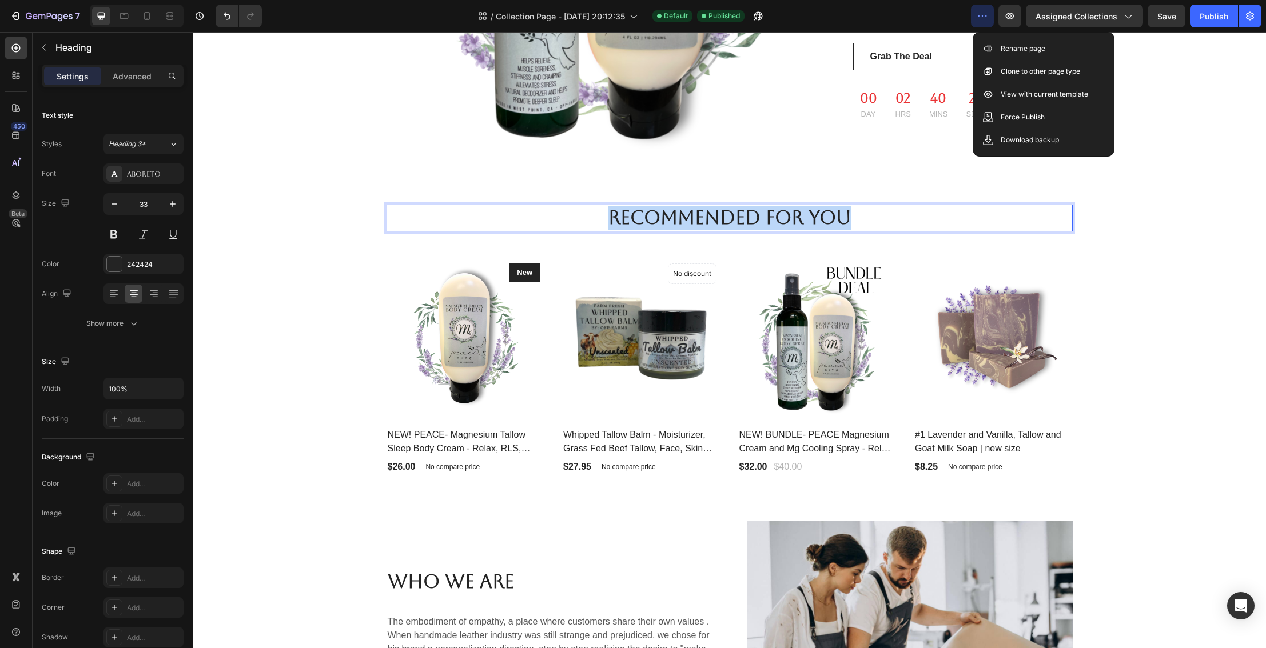
drag, startPoint x: 601, startPoint y: 215, endPoint x: 871, endPoint y: 220, distance: 270.5
click at [871, 220] on p "Recommended For You" at bounding box center [730, 218] width 684 height 25
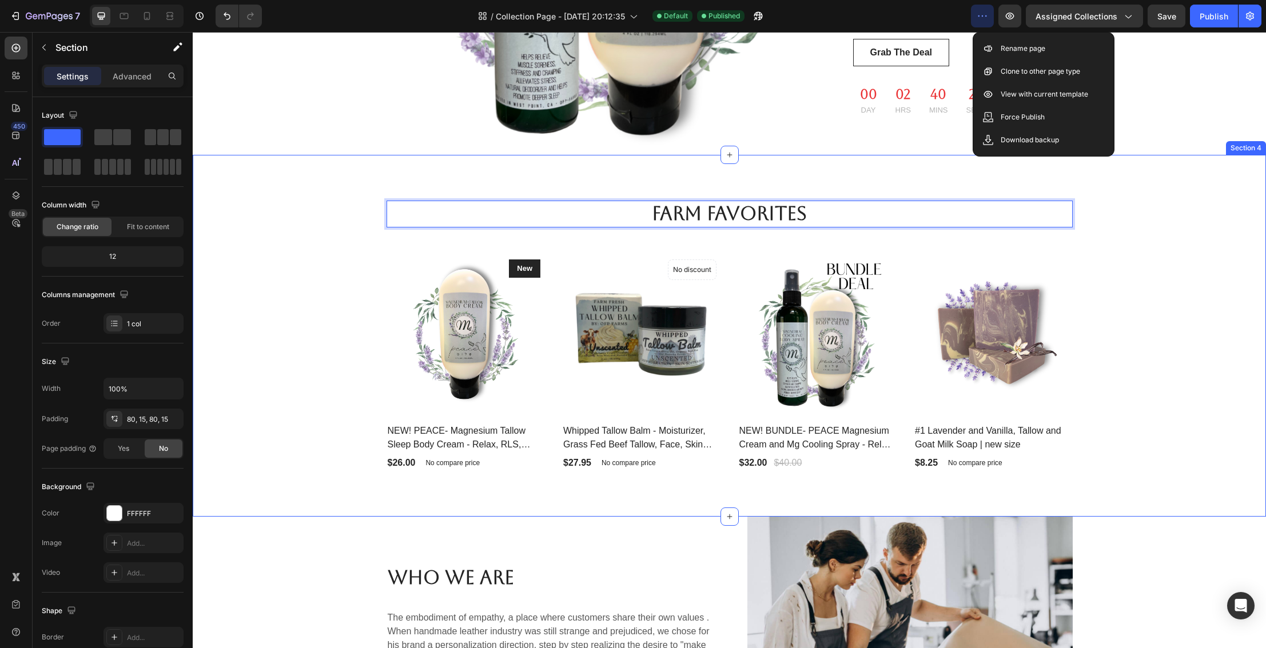
click at [1122, 278] on div "Farm Favorites Heading 16 Row Product Images & Gallery New Text block Row NEW! …" at bounding box center [729, 336] width 1056 height 270
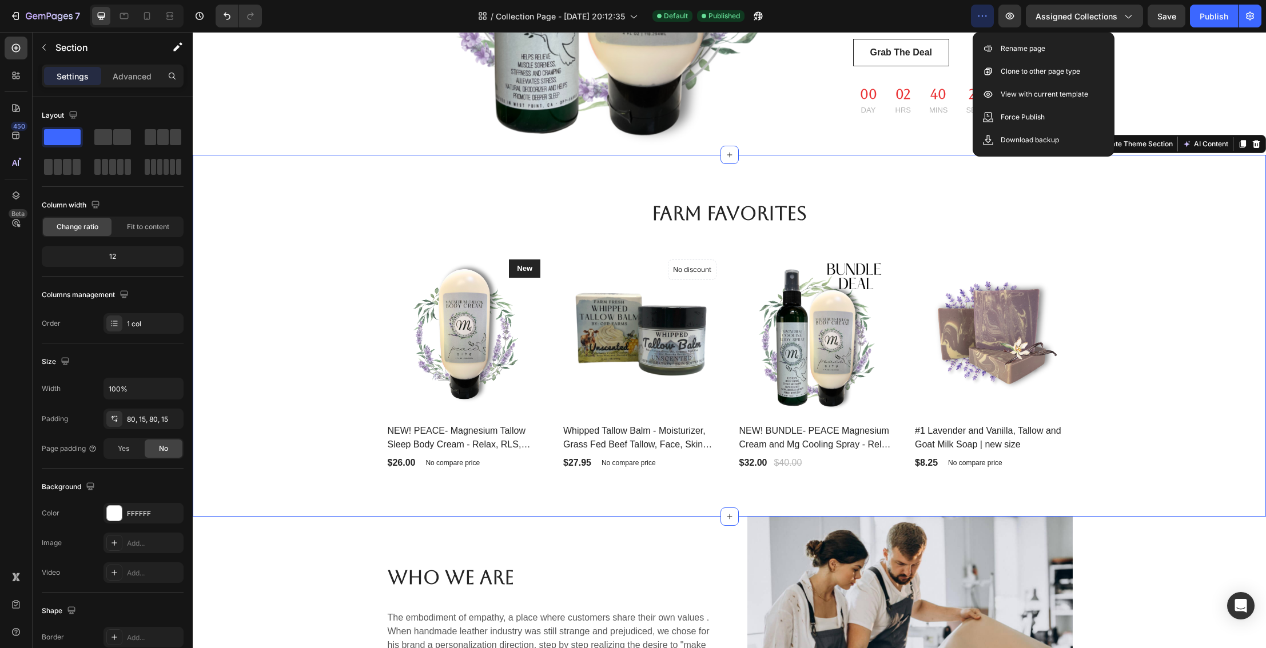
scroll to position [1249, 0]
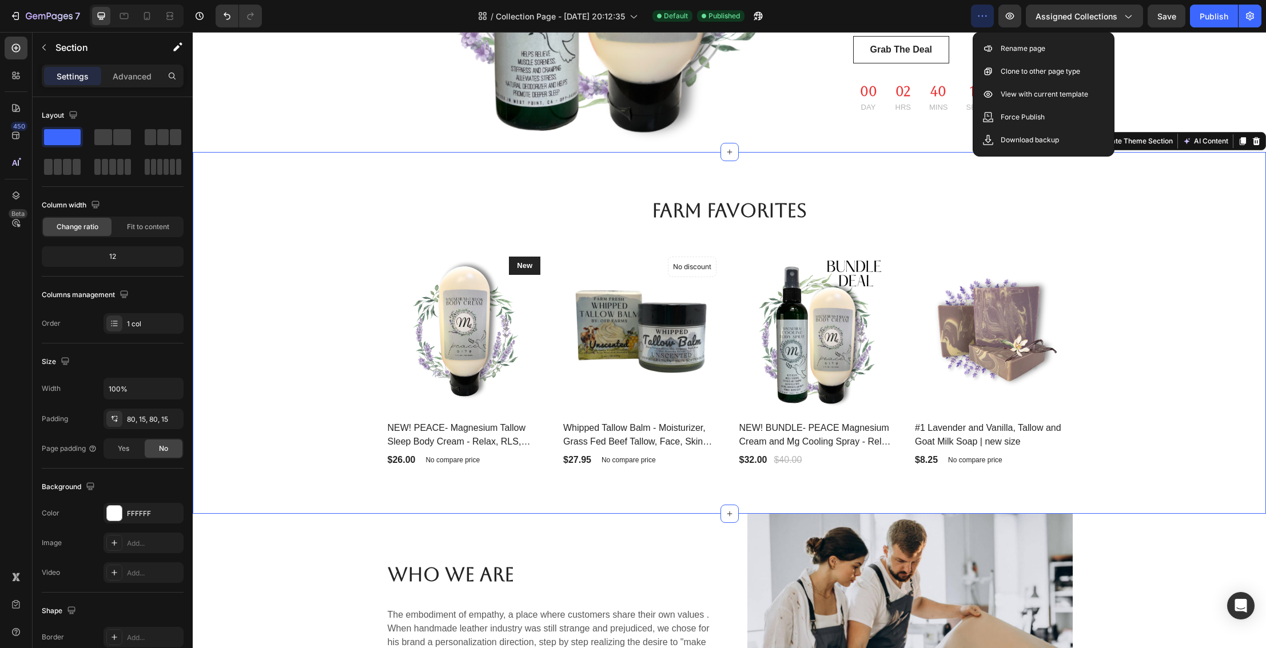
click at [1146, 301] on div "Farm Favorites Heading Row Product Images & Gallery New Text block Row NEW! PEA…" at bounding box center [729, 333] width 1056 height 270
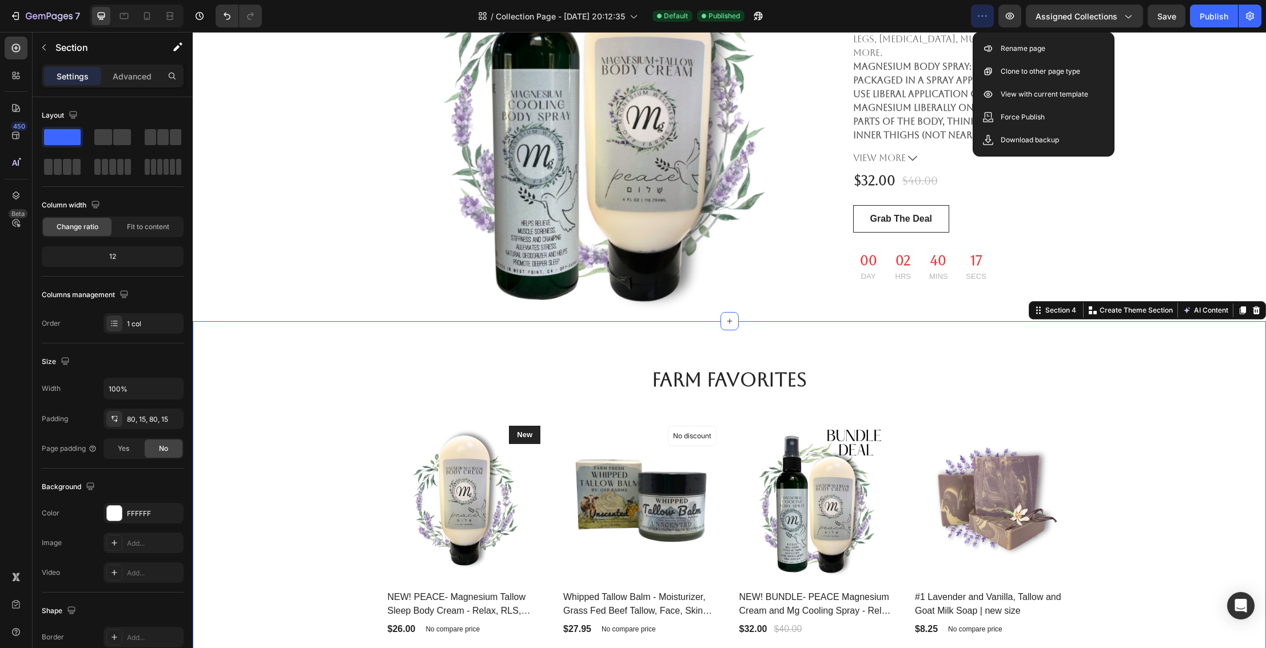
scroll to position [1048, 0]
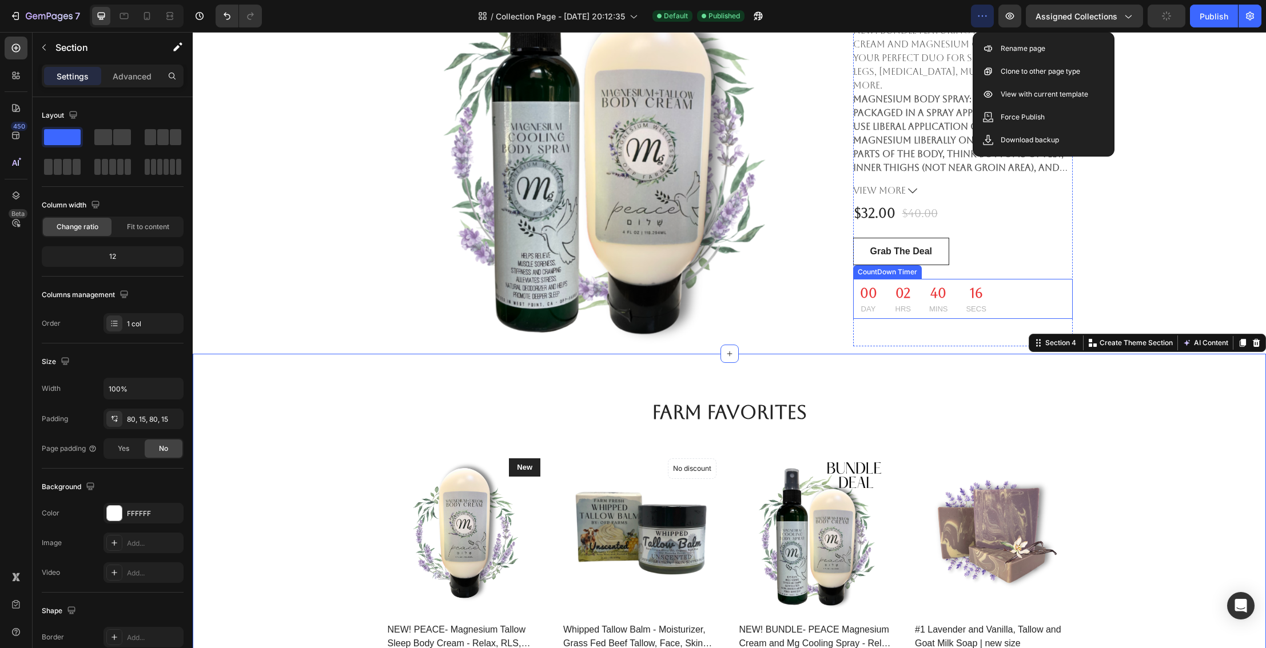
click at [951, 305] on div "40 MINS" at bounding box center [938, 299] width 33 height 40
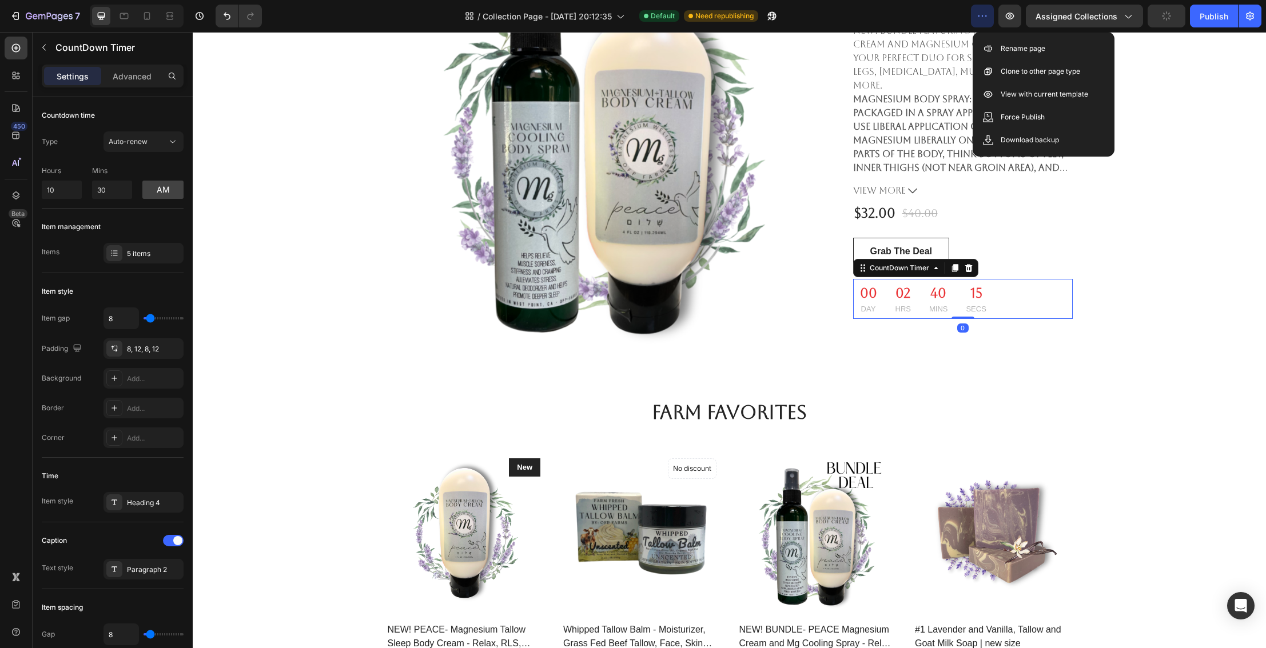
scroll to position [1049, 0]
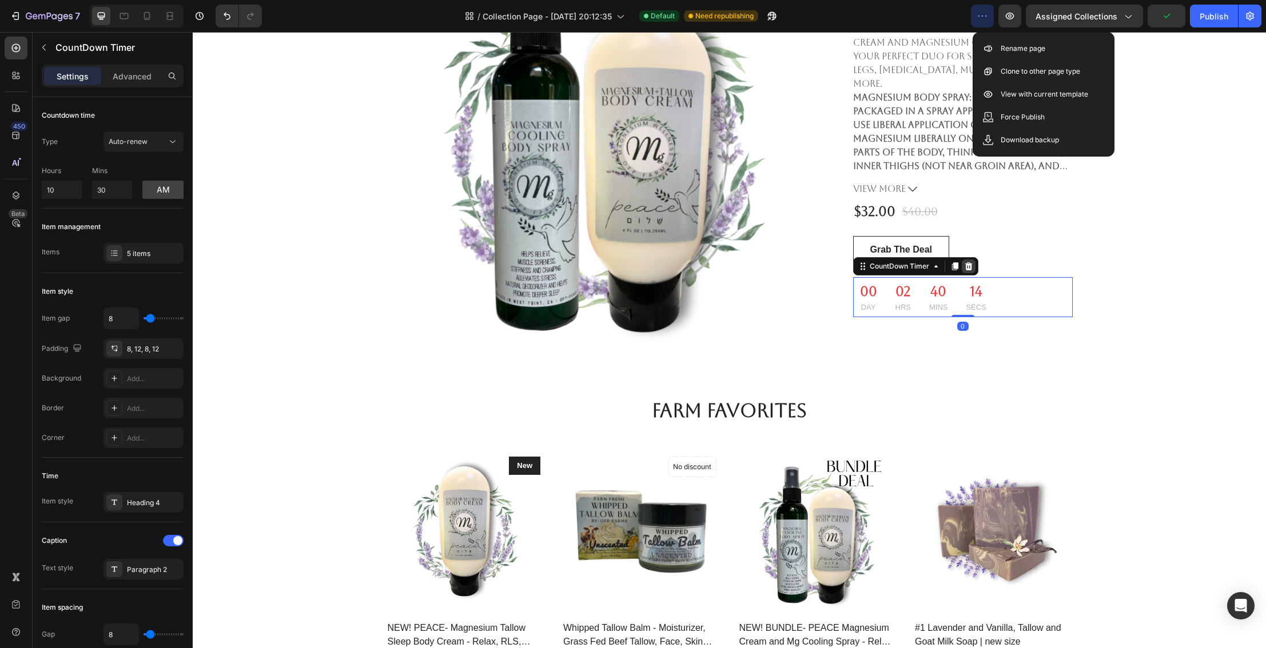
click at [967, 266] on icon at bounding box center [968, 266] width 7 height 8
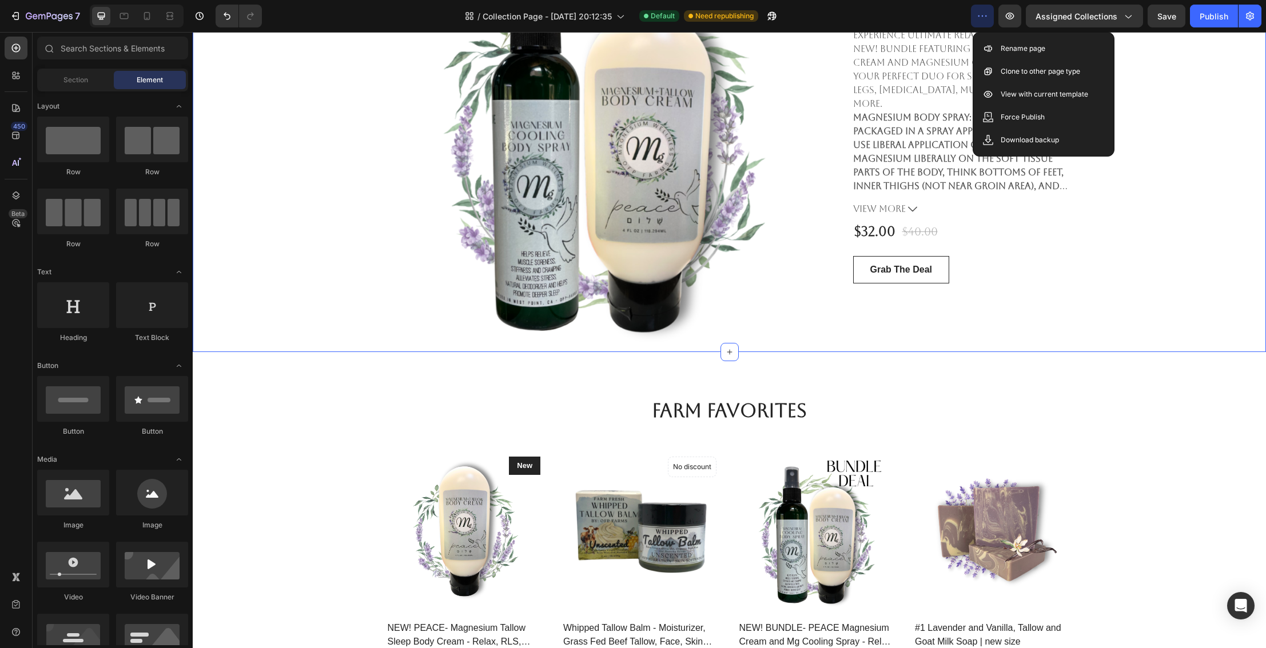
click at [1133, 281] on div "One and Only Sale 65% OFF for Ladies Gift Set Heading Product Images & Gallery …" at bounding box center [729, 132] width 1056 height 439
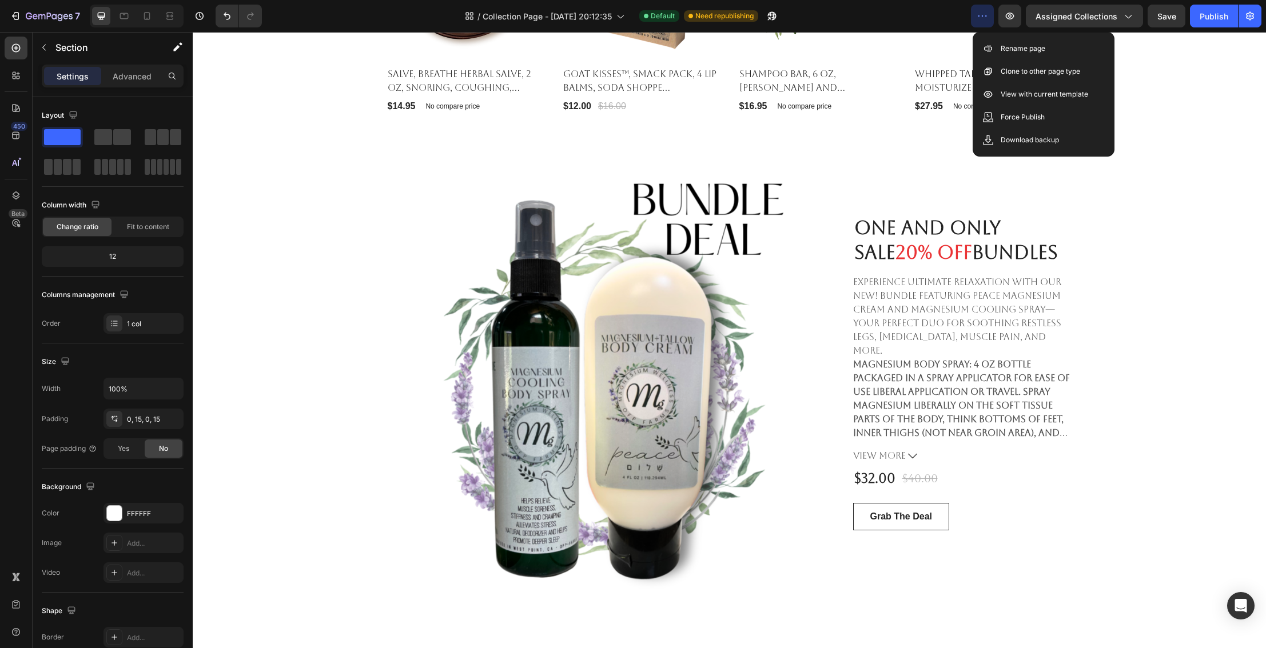
scroll to position [810, 0]
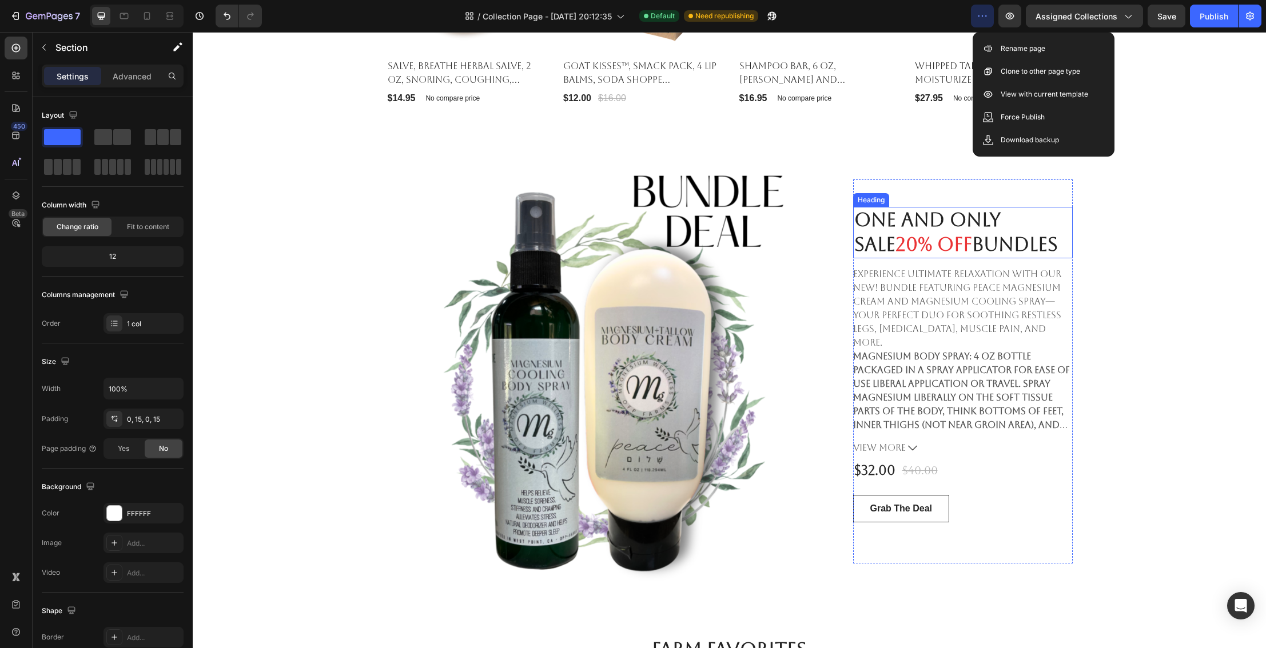
click at [1045, 241] on h2 "One and Only Sale 20% OFF bundles" at bounding box center [963, 232] width 220 height 51
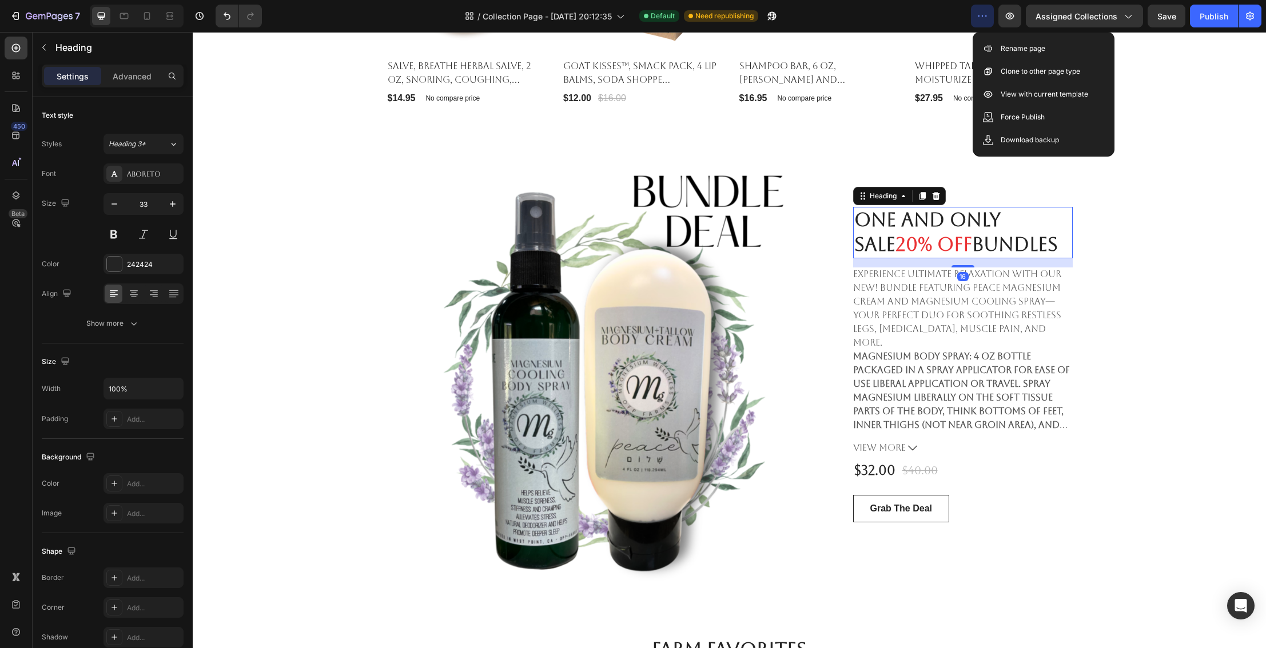
click at [1072, 243] on h2 "One and Only Sale 20% OFF bundles" at bounding box center [963, 232] width 220 height 51
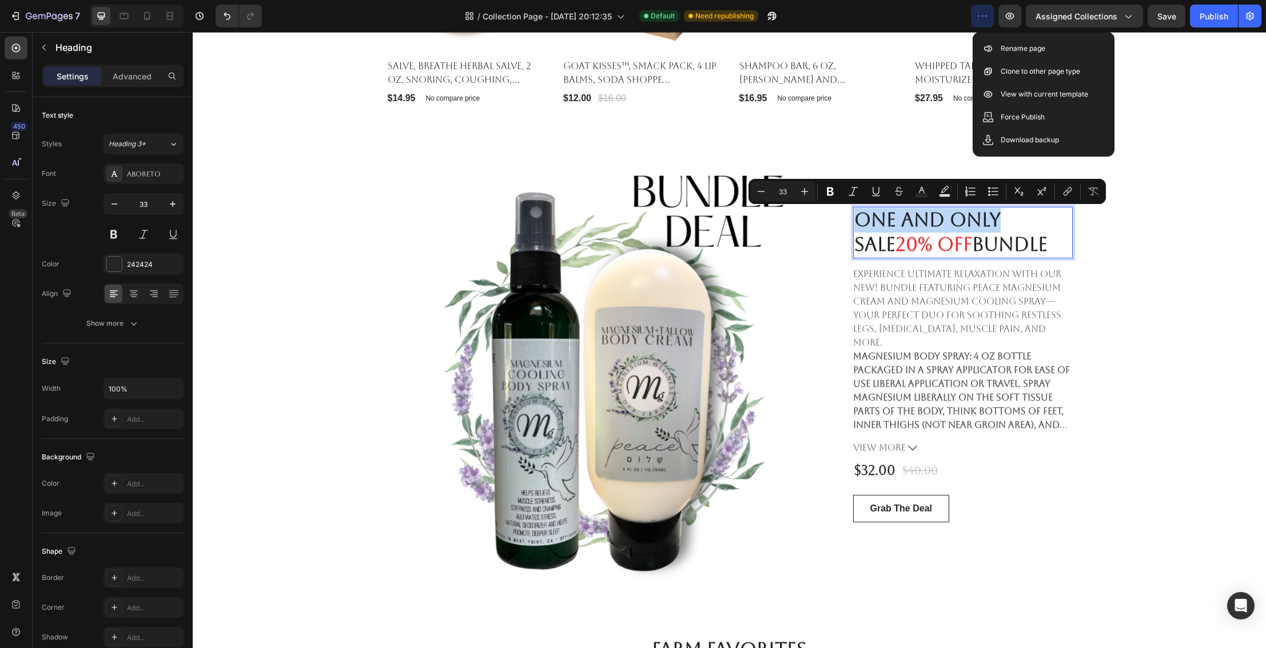
drag, startPoint x: 1001, startPoint y: 220, endPoint x: 860, endPoint y: 220, distance: 140.7
click at [860, 220] on p "One and Only Sale 20% OFF bundle" at bounding box center [962, 232] width 217 height 49
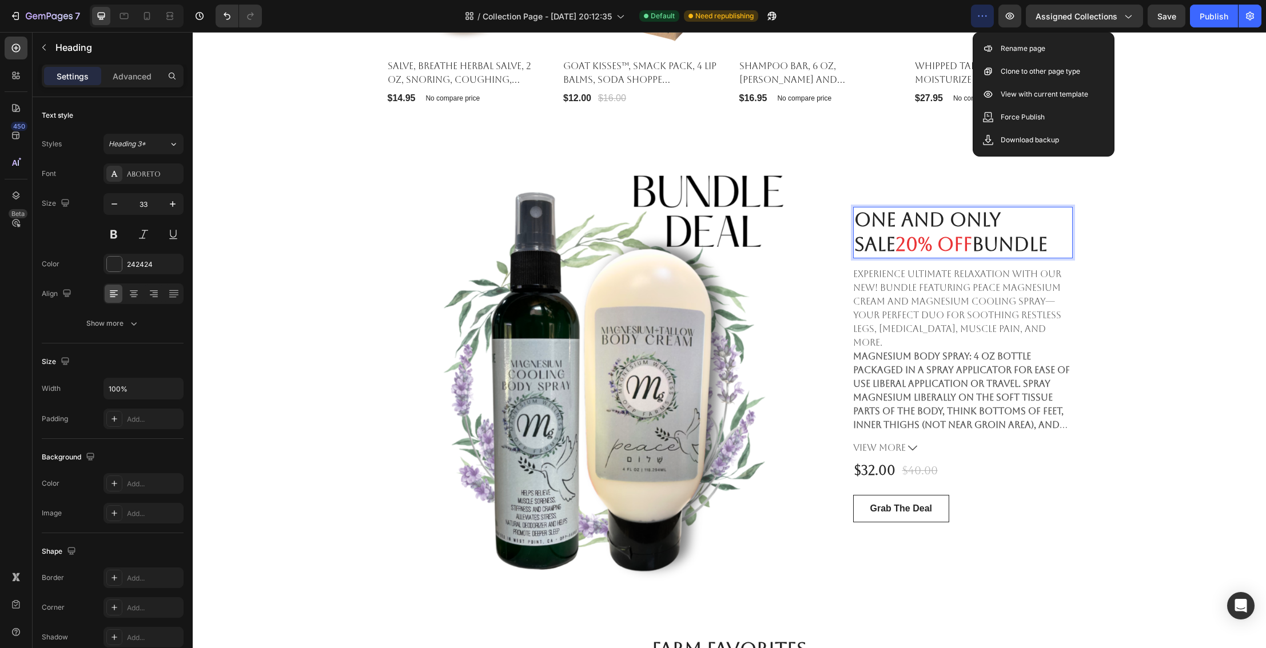
click at [858, 241] on p "One and Only Sale 20% OFF bundle" at bounding box center [962, 232] width 217 height 49
click at [891, 244] on p "One and Only Sale 20% OFF bundle" at bounding box center [962, 232] width 217 height 49
drag, startPoint x: 899, startPoint y: 244, endPoint x: 857, endPoint y: 244, distance: 42.3
click at [857, 244] on p "One and Only Sale 20% OFF bundle" at bounding box center [962, 232] width 217 height 49
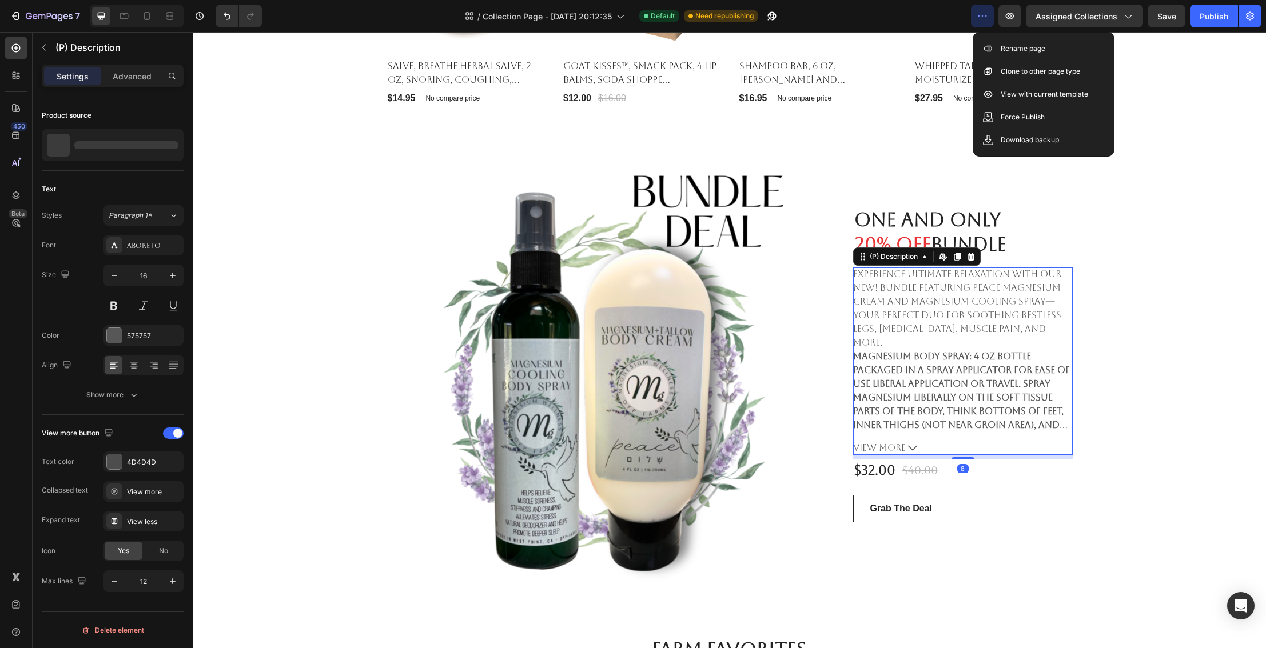
click at [935, 306] on span "Experience ultimate relaxation with our NEW! BUNDLE featuring PEACE Magnesium C…" at bounding box center [957, 308] width 208 height 79
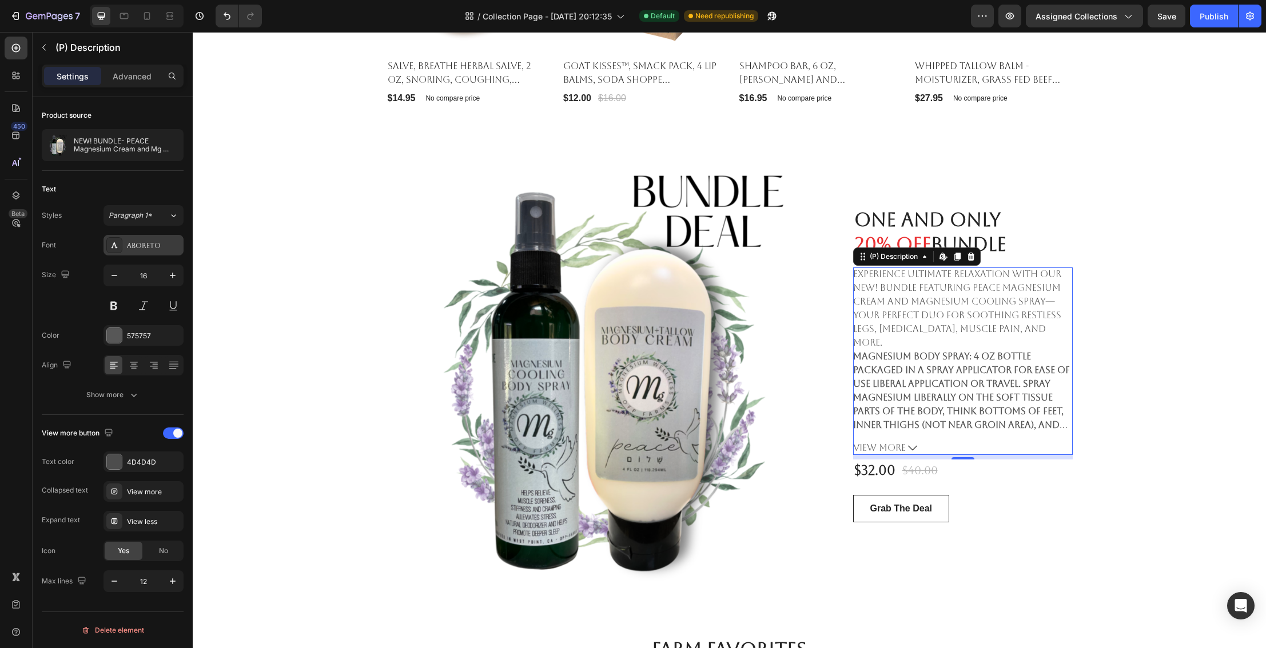
click at [171, 251] on div "Aboreto" at bounding box center [143, 245] width 80 height 21
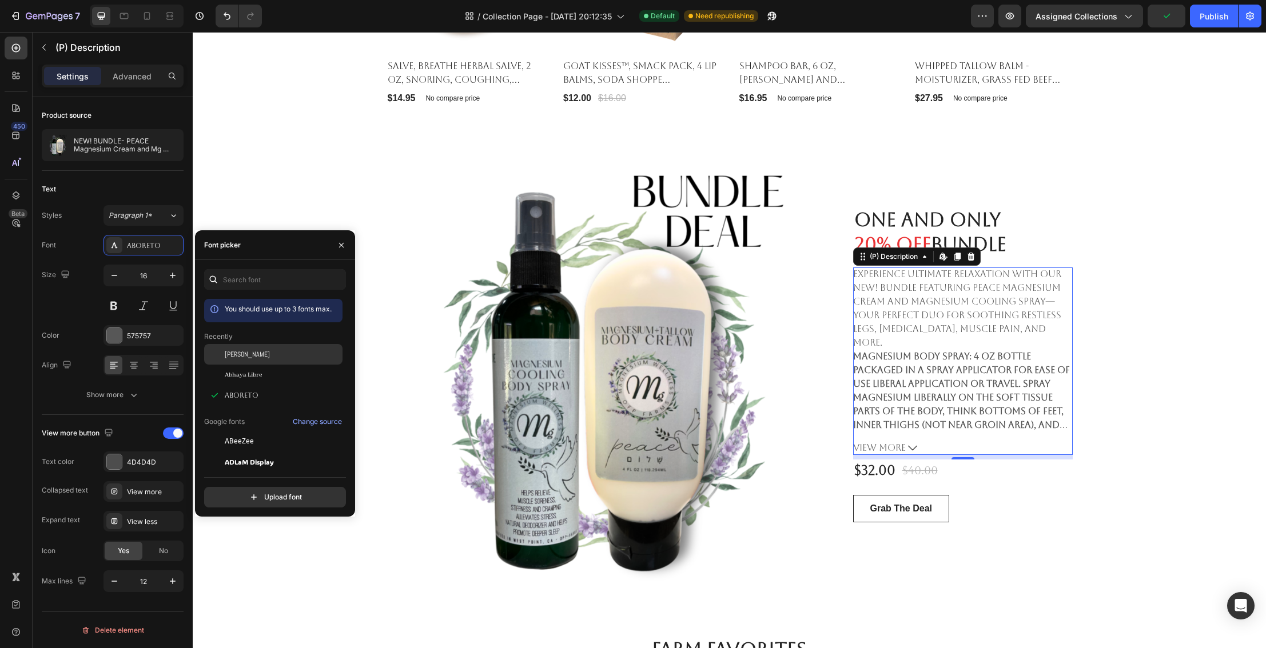
click at [231, 356] on span "Abel" at bounding box center [247, 354] width 45 height 10
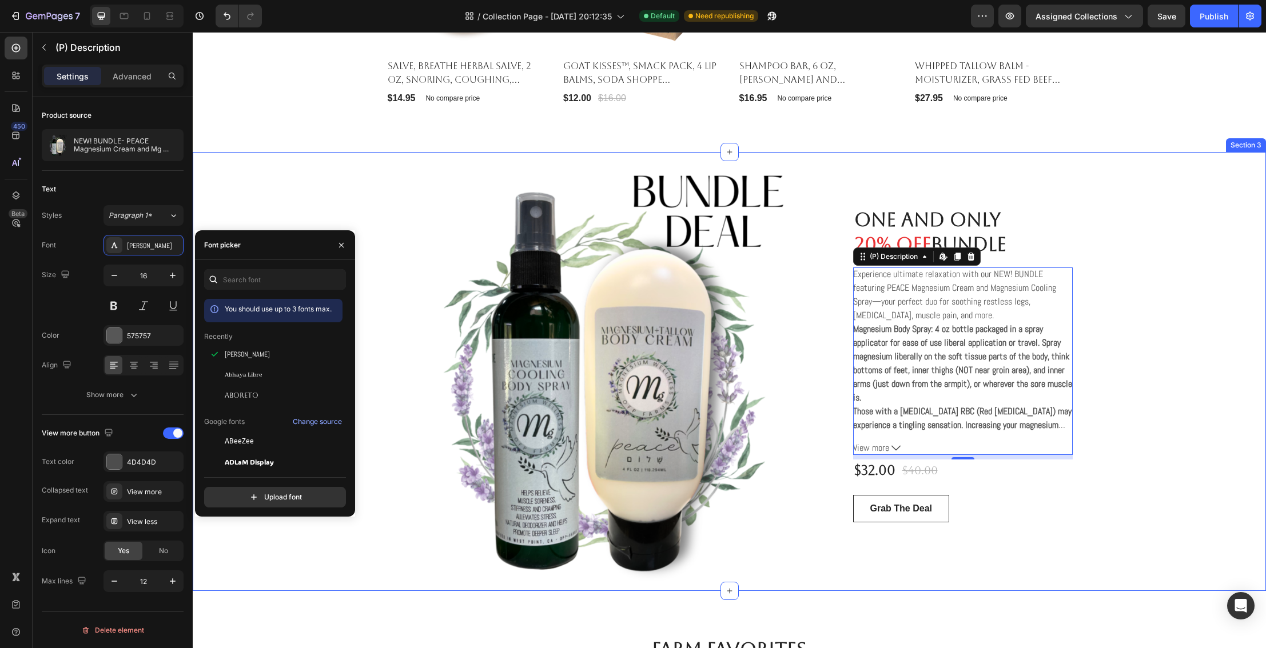
click at [1136, 365] on div "One and Only Sale 65% OFF for Ladies Gift Set Heading Product Images & Gallery …" at bounding box center [729, 371] width 1056 height 439
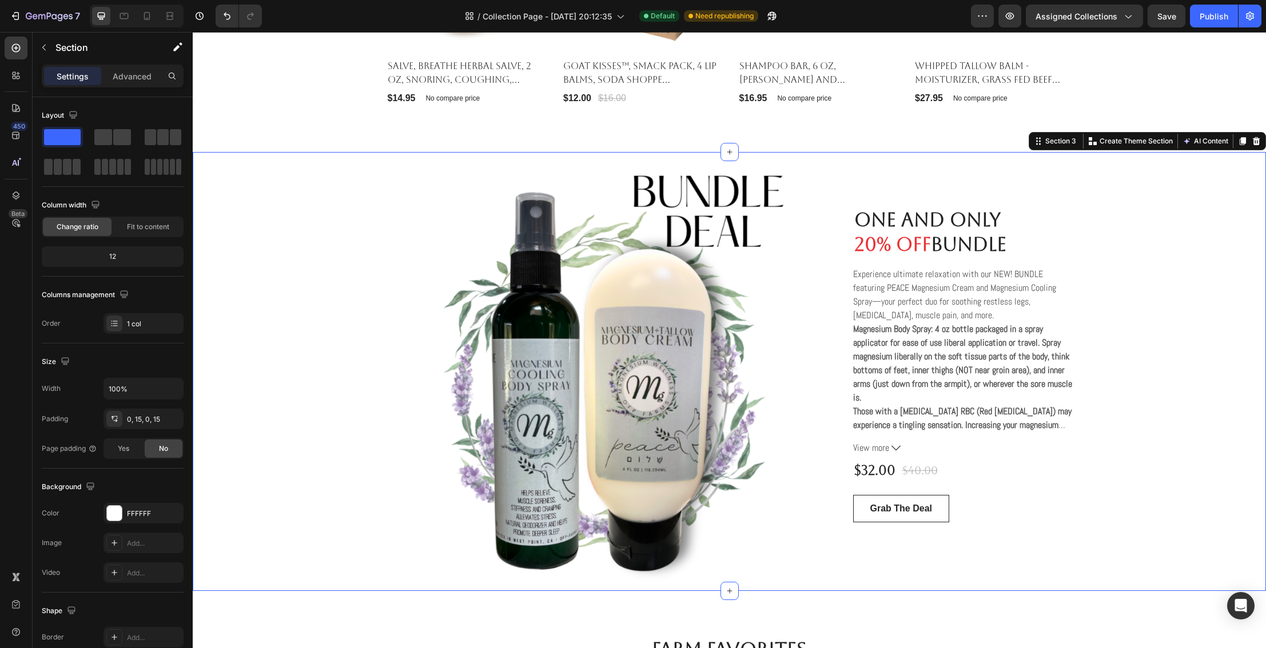
click at [1130, 355] on div "One and Only Sale 65% OFF for Ladies Gift Set Heading Product Images & Gallery …" at bounding box center [729, 371] width 1056 height 439
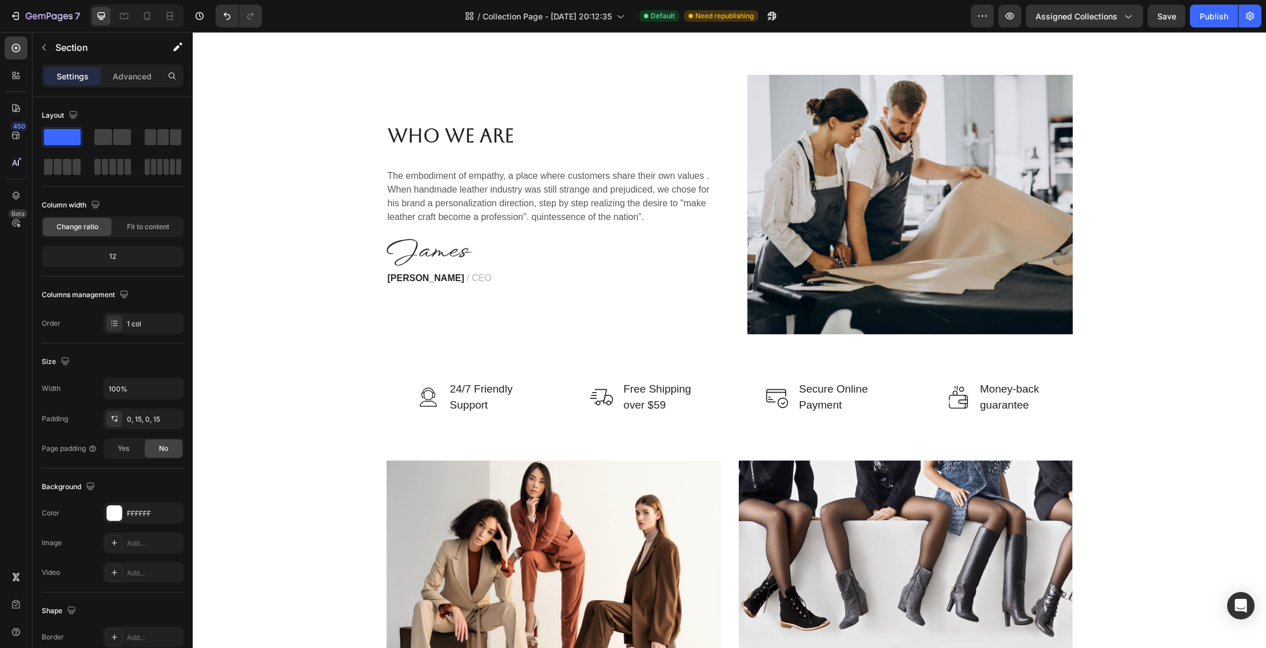
scroll to position [1688, 0]
click at [1250, 21] on icon "button" at bounding box center [1249, 15] width 11 height 11
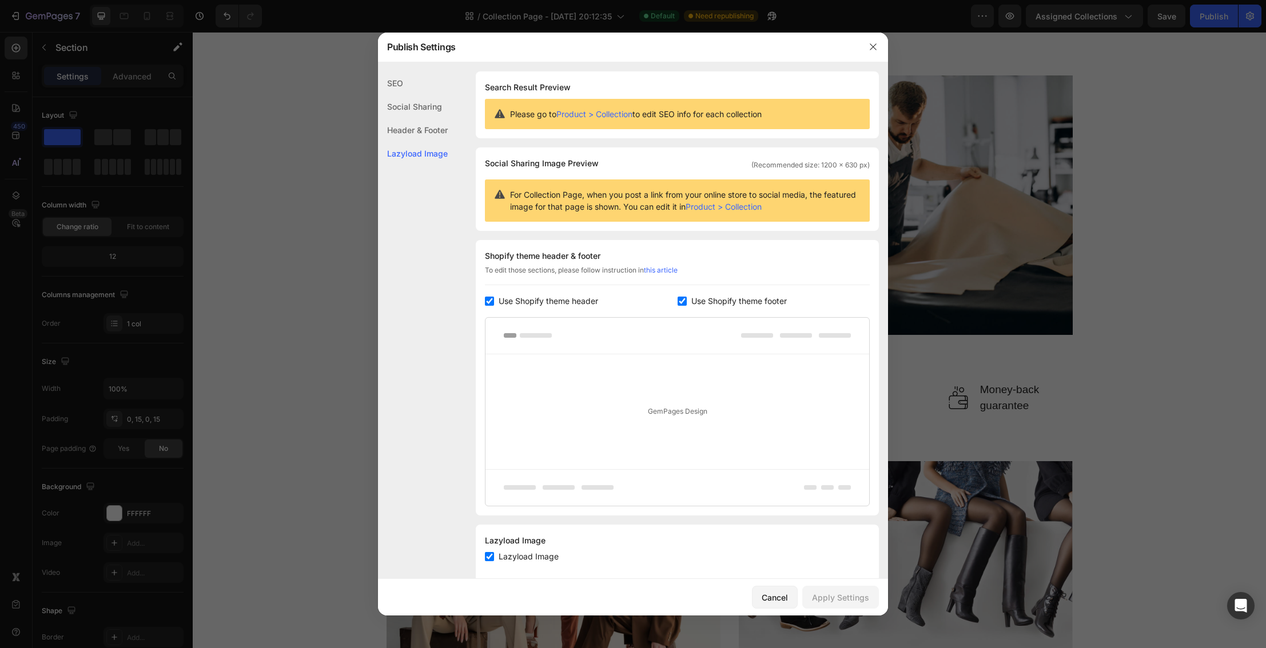
scroll to position [21, 0]
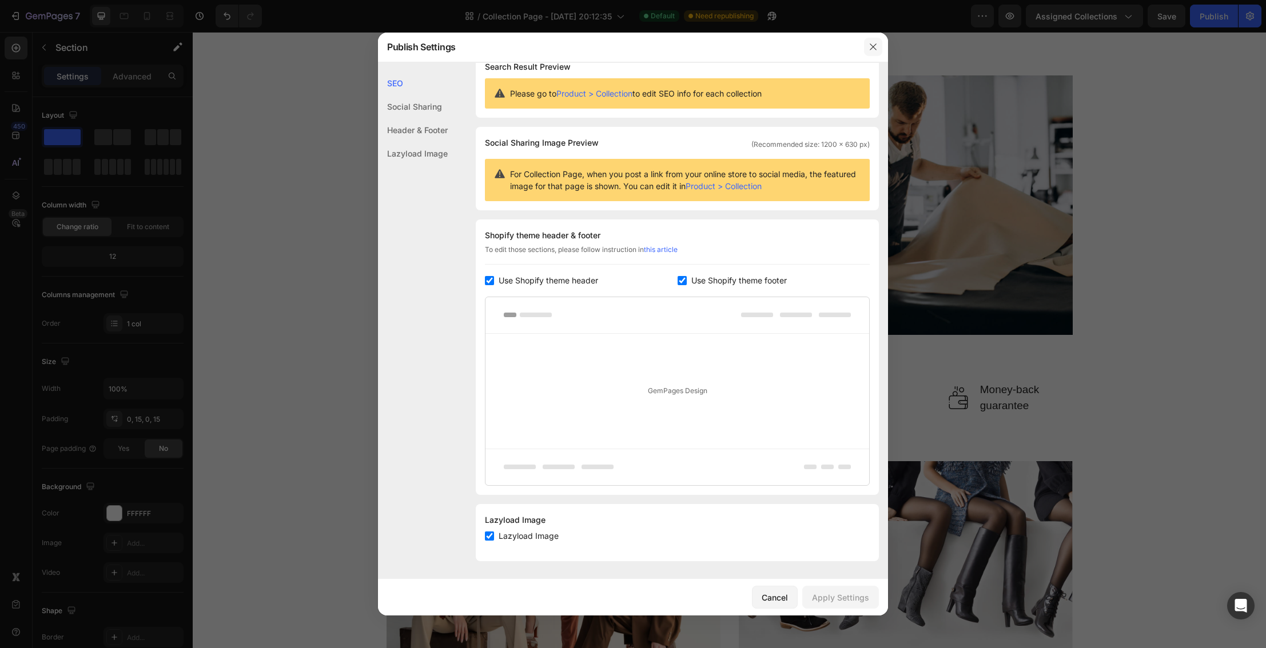
click at [873, 42] on icon "button" at bounding box center [873, 46] width 9 height 9
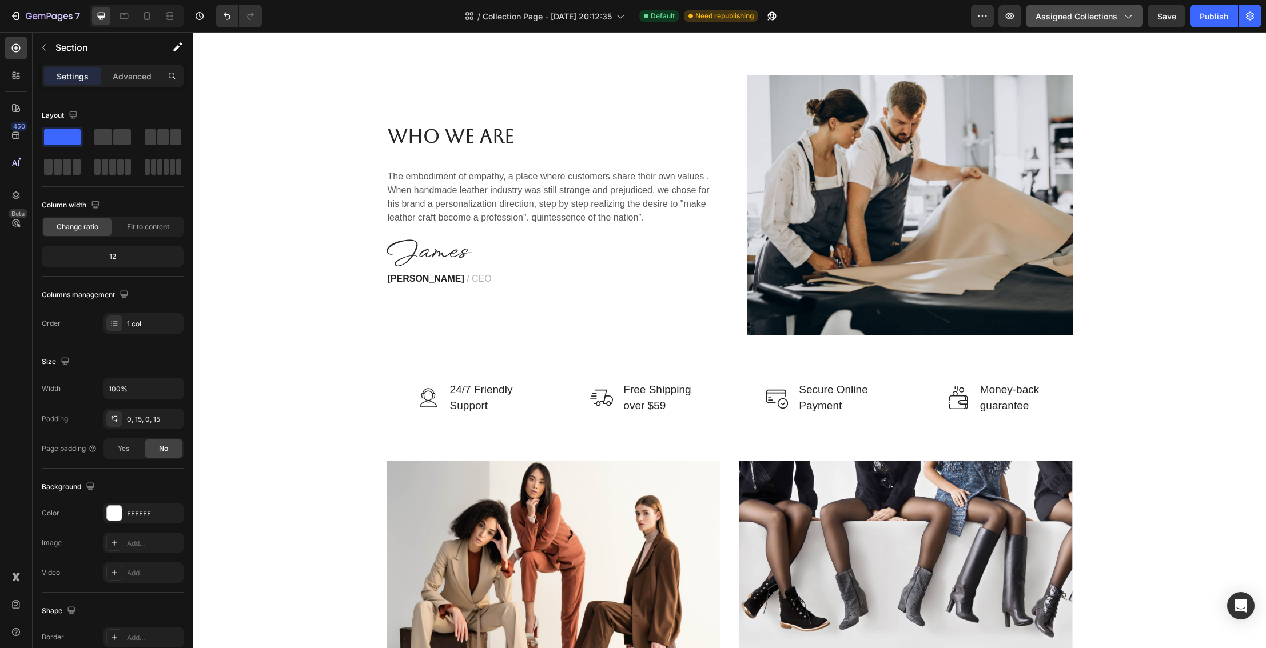
click at [1129, 12] on icon "button" at bounding box center [1127, 15] width 11 height 11
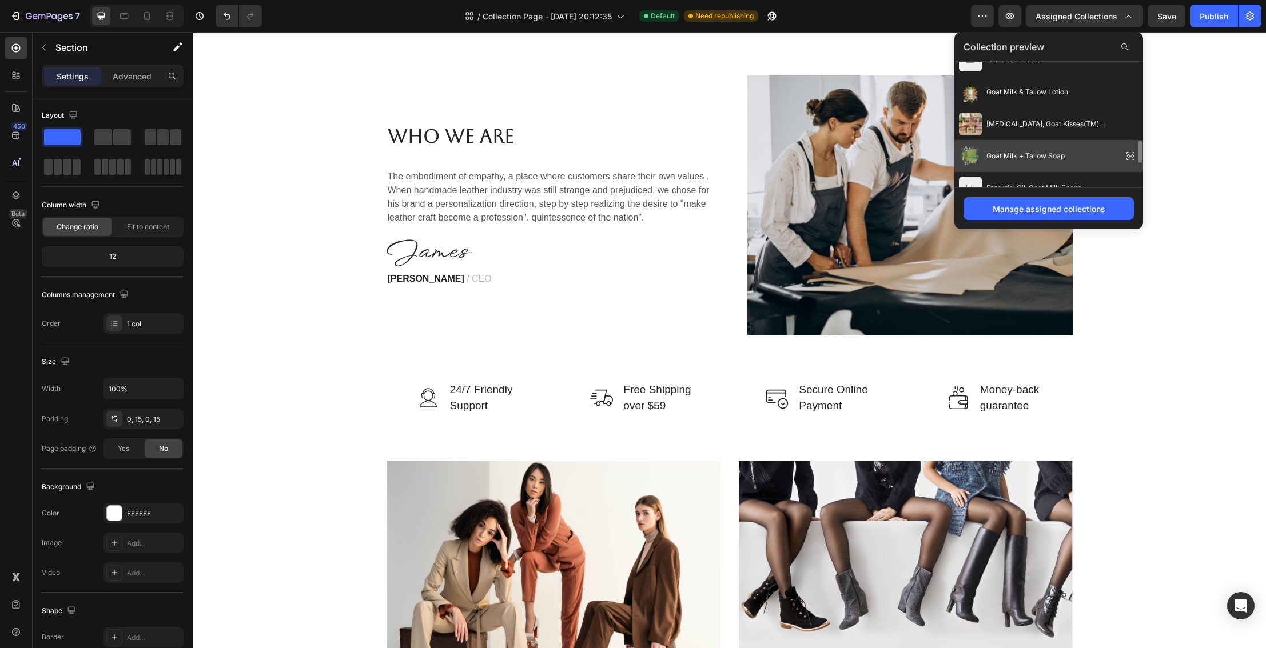
scroll to position [463, 0]
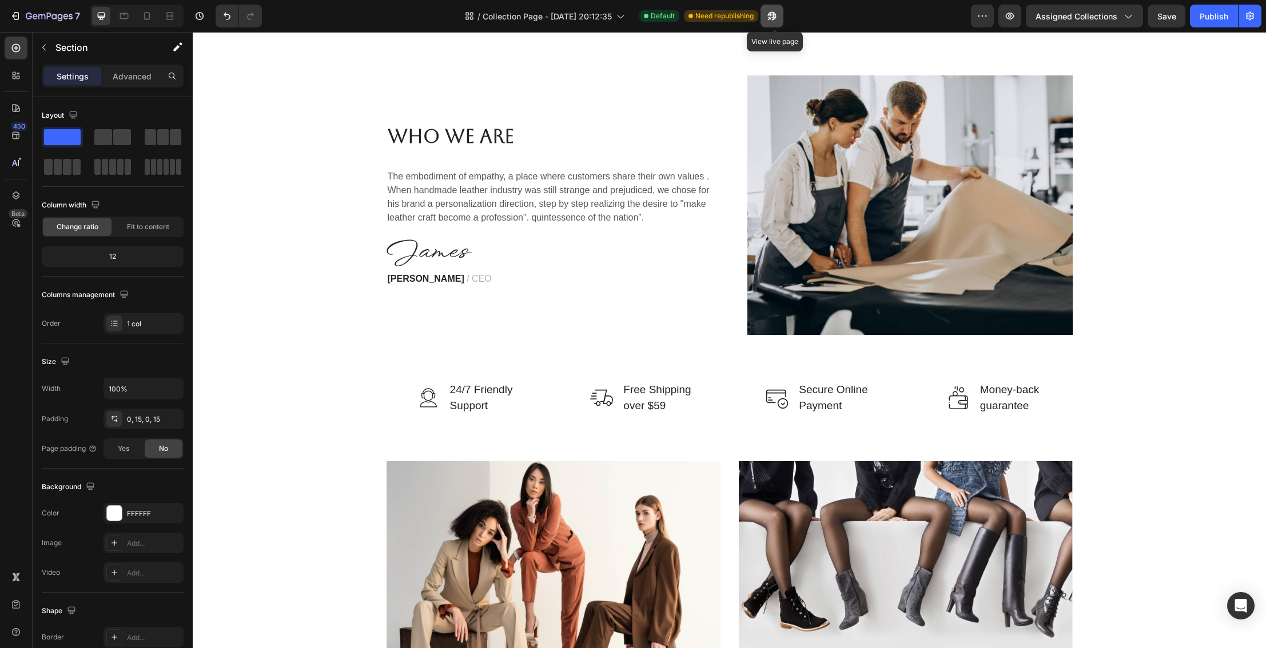
click at [770, 17] on icon "button" at bounding box center [768, 18] width 3 height 3
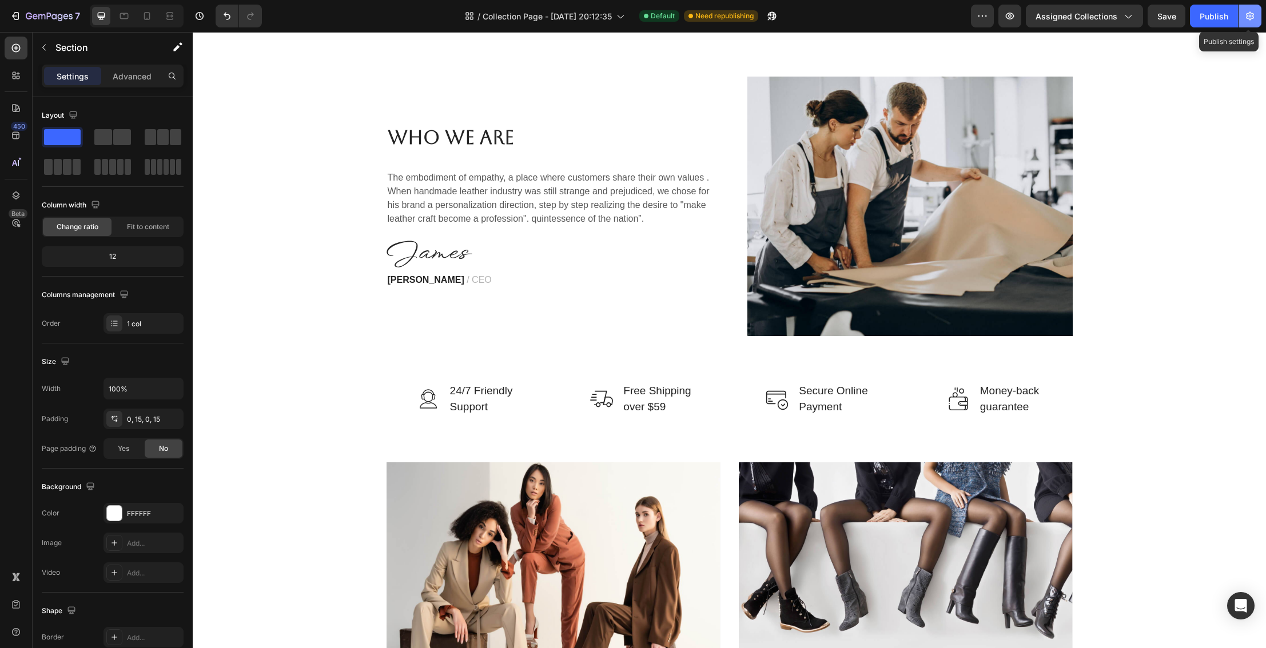
click at [1248, 17] on icon "button" at bounding box center [1249, 15] width 11 height 11
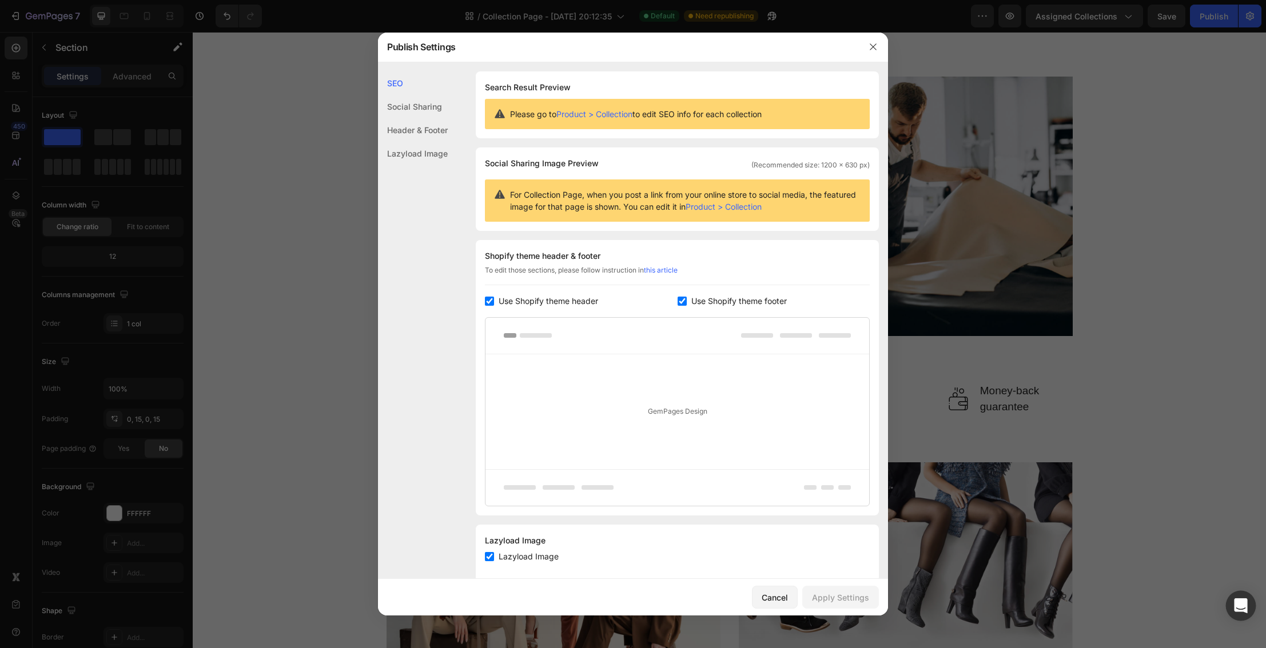
click at [1234, 608] on div "Open Intercom Messenger" at bounding box center [1241, 606] width 30 height 30
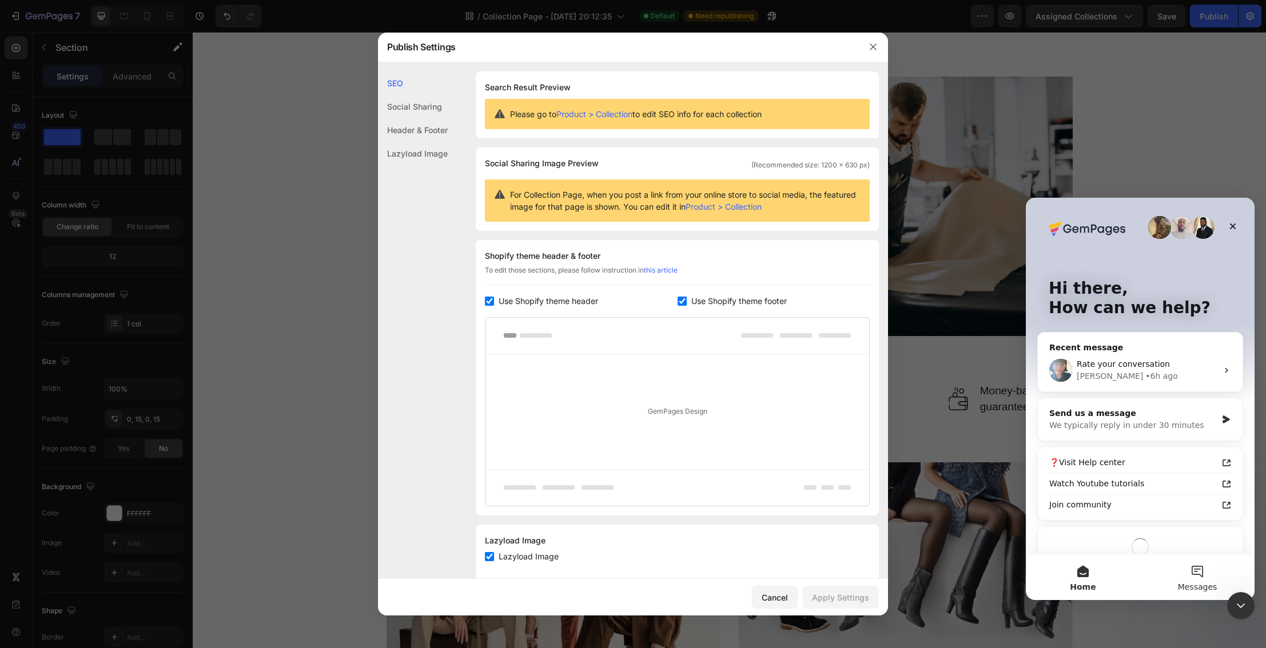
scroll to position [0, 0]
click at [1195, 567] on button "Messages" at bounding box center [1197, 578] width 114 height 46
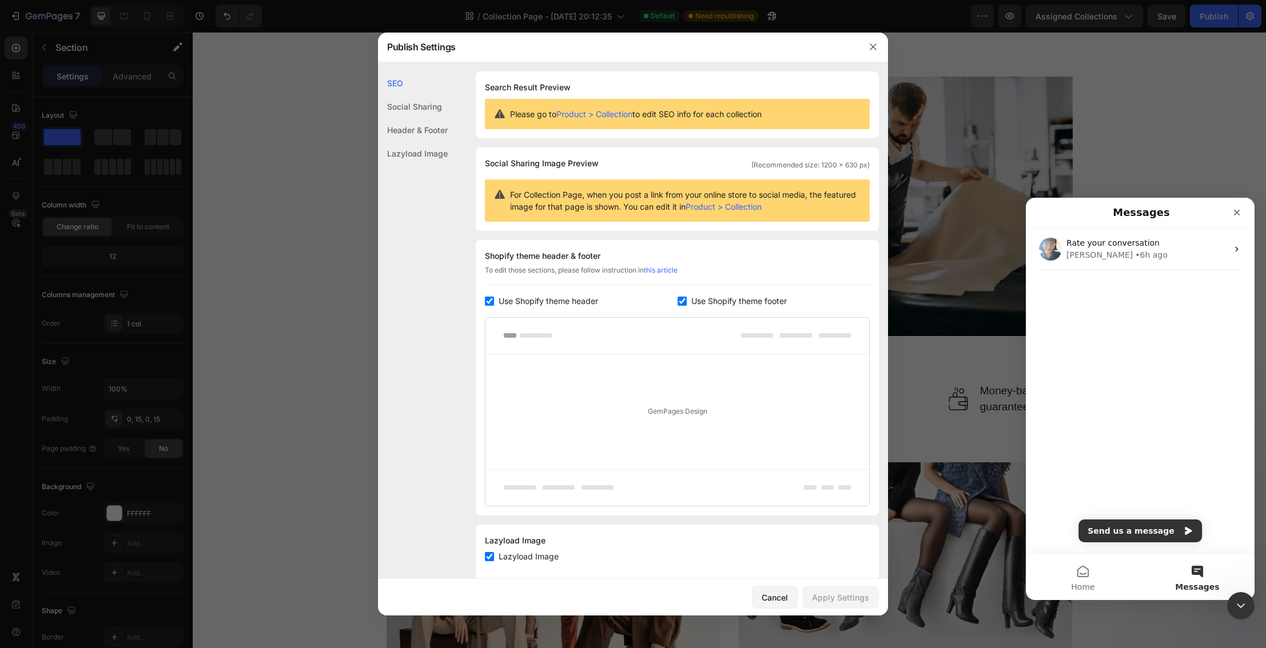
click at [1193, 564] on button "Messages" at bounding box center [1197, 578] width 114 height 46
click at [1159, 525] on button "Send us a message" at bounding box center [1140, 531] width 124 height 23
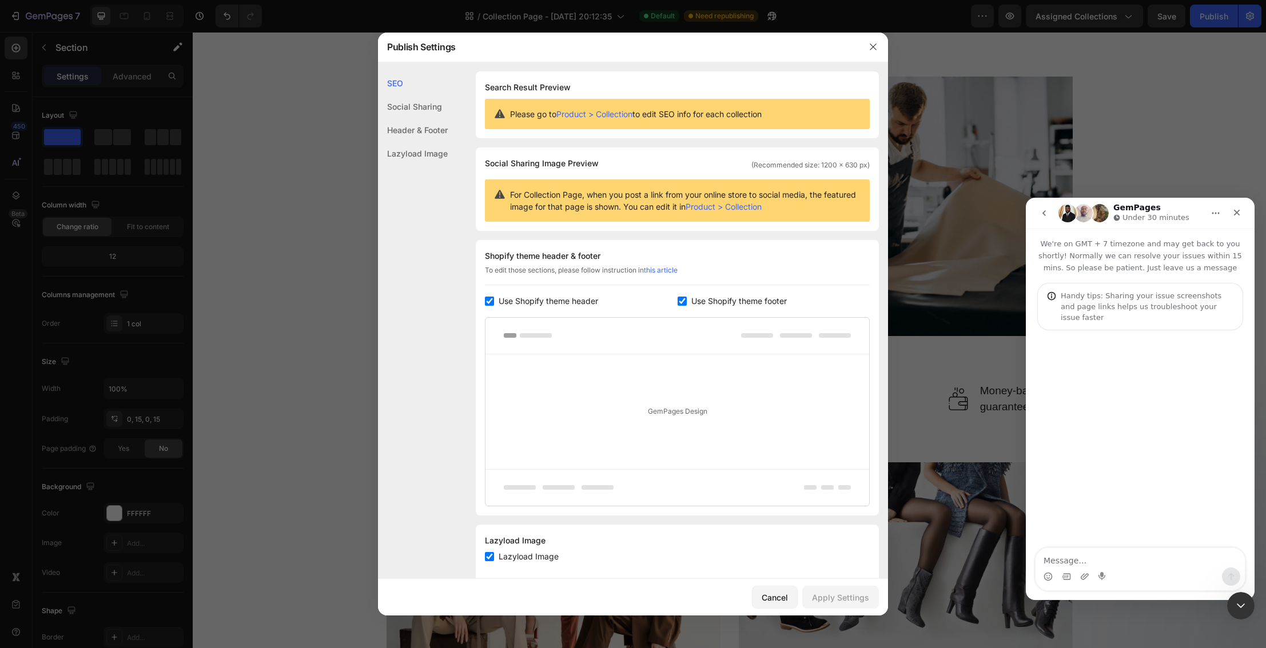
click at [1097, 556] on textarea "Message…" at bounding box center [1140, 557] width 209 height 19
type textarea "Help!!"
type textarea "I made my page go live"
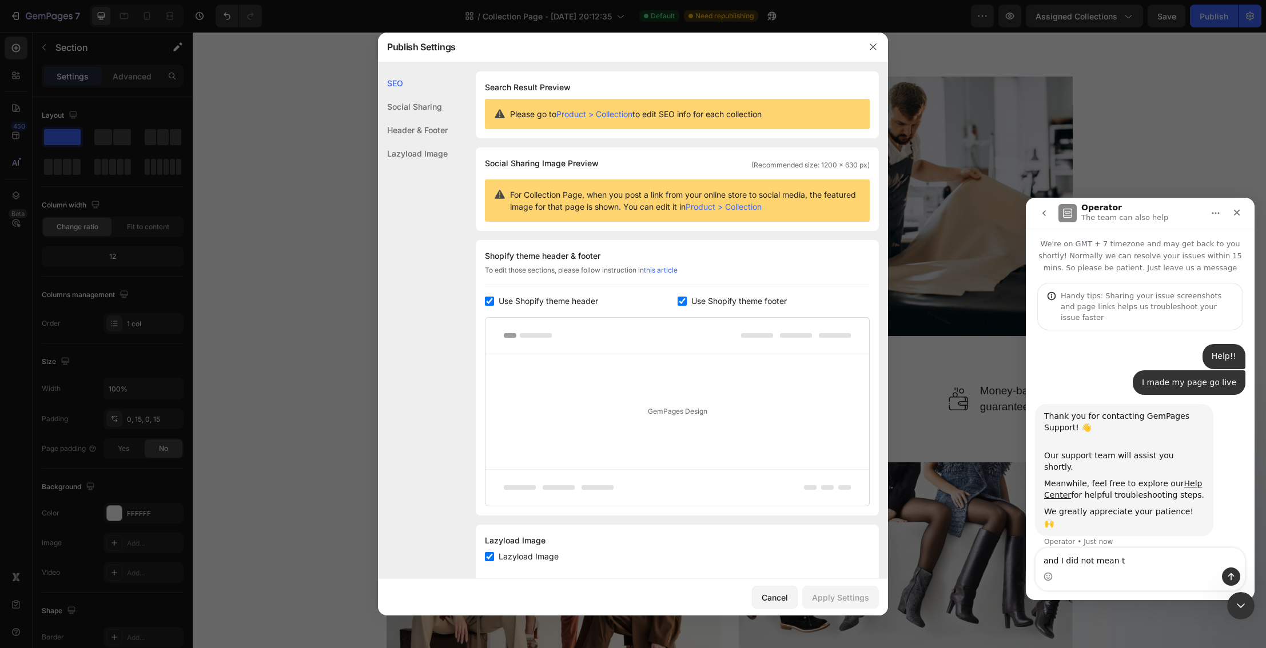
type textarea "and I did not mean to"
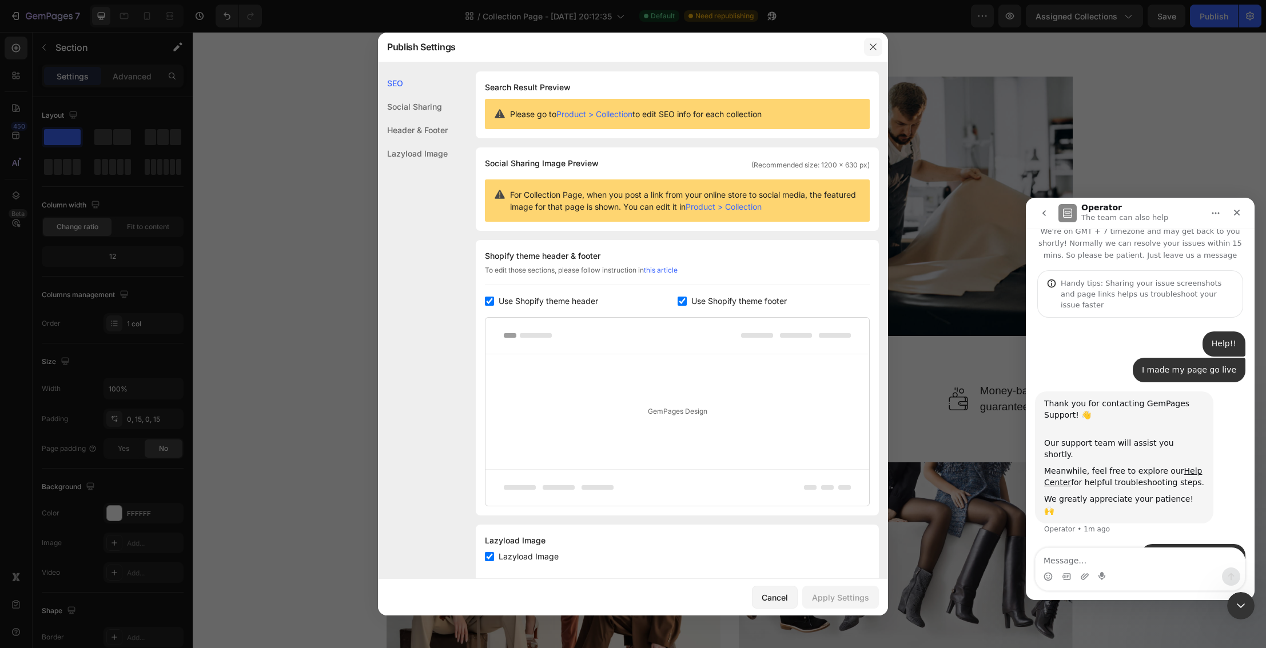
click at [874, 43] on icon "button" at bounding box center [873, 46] width 9 height 9
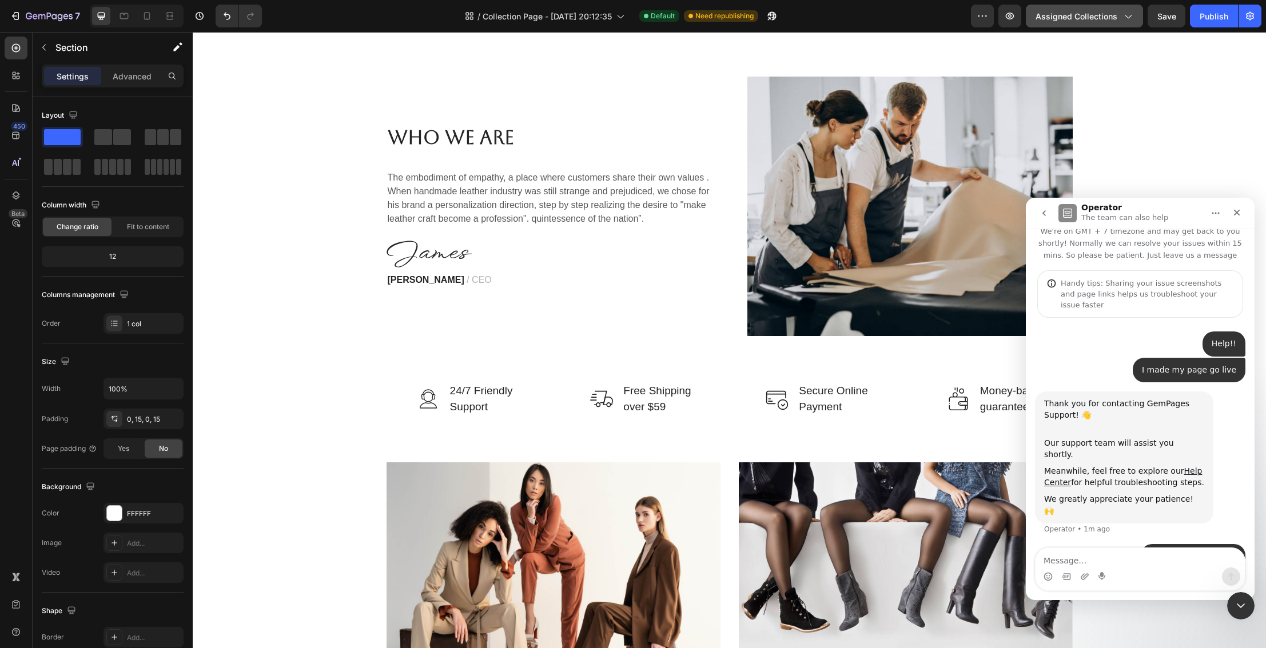
click at [1121, 22] on button "Assigned Collections" at bounding box center [1084, 16] width 117 height 23
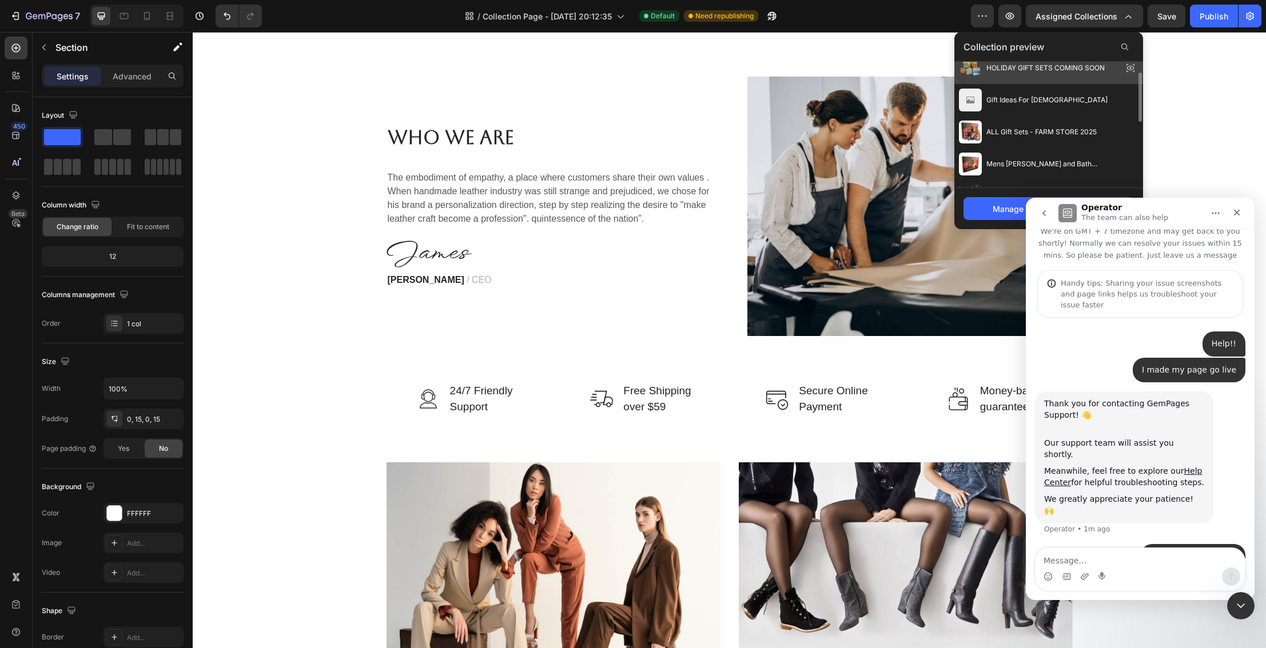
scroll to position [50, 0]
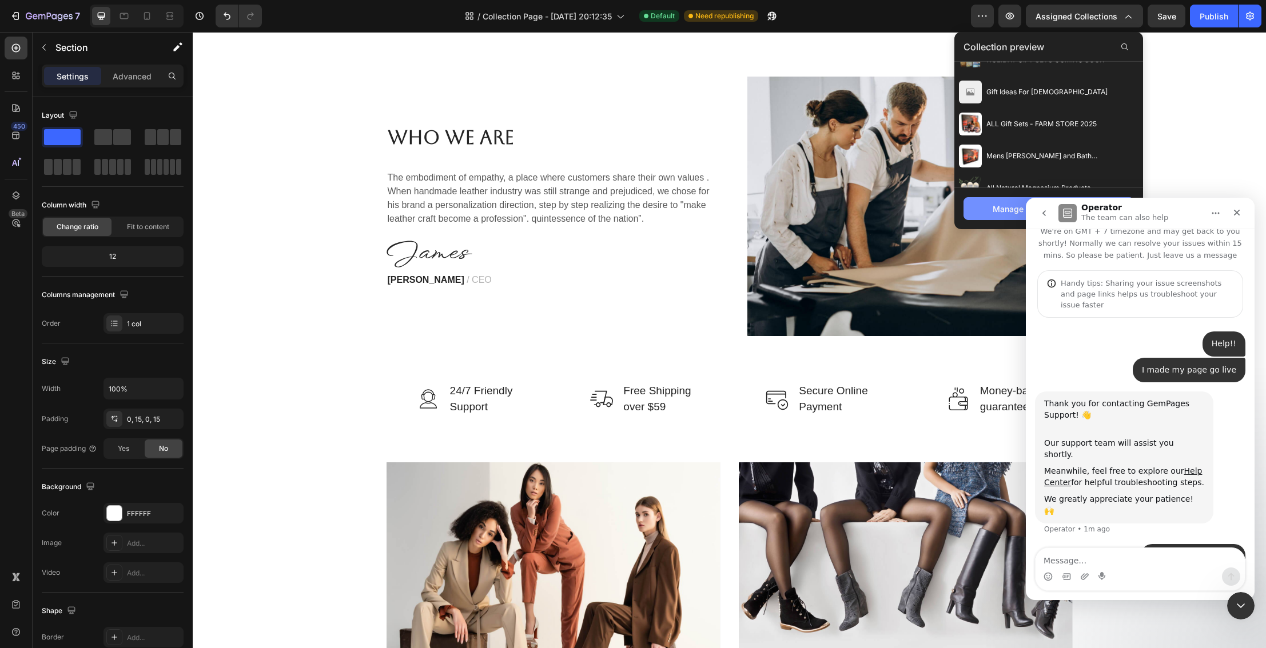
click at [994, 210] on div "Manage assigned collections" at bounding box center [1049, 209] width 113 height 12
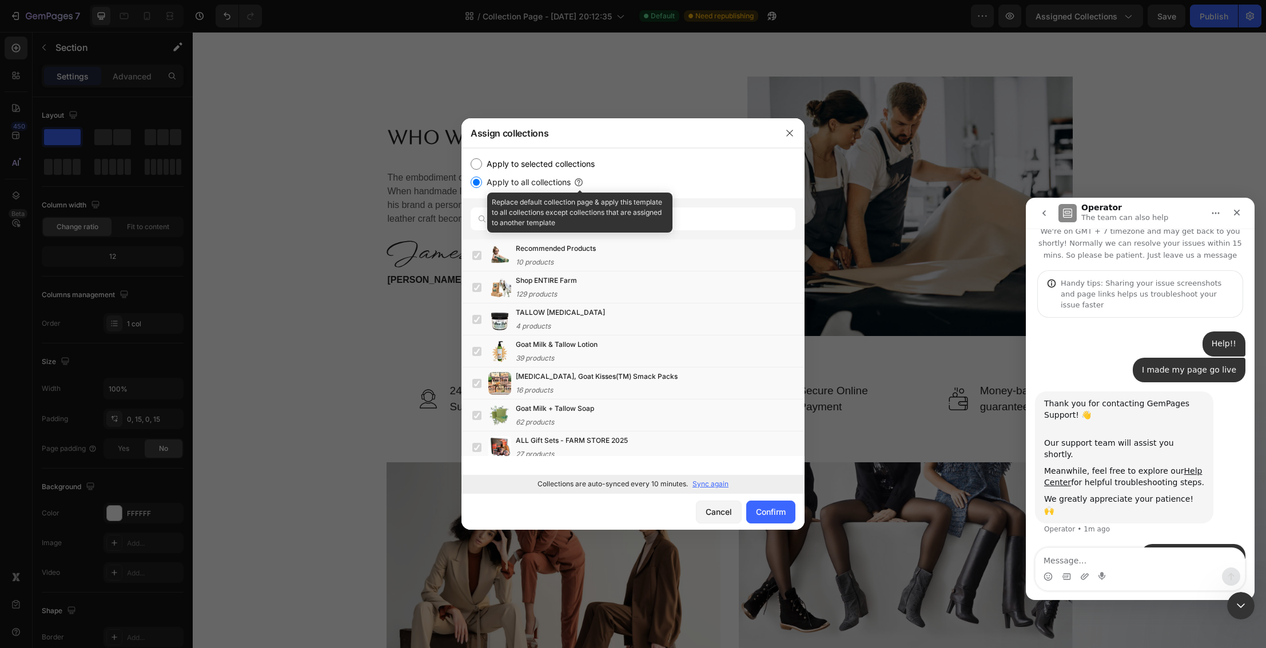
click at [580, 182] on icon at bounding box center [578, 181] width 3 height 3
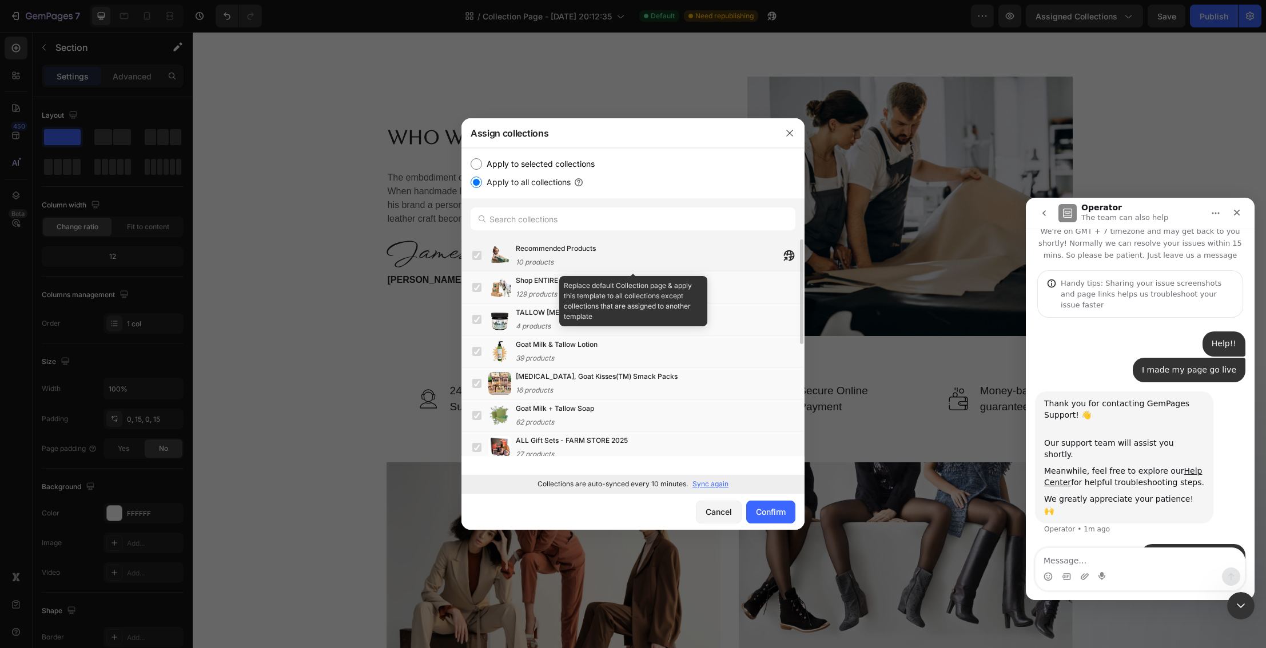
click at [475, 254] on label at bounding box center [476, 255] width 9 height 9
click at [788, 257] on icon "button" at bounding box center [786, 259] width 4 height 4
click at [477, 165] on input "Apply to selected collections" at bounding box center [476, 163] width 11 height 11
radio input "true"
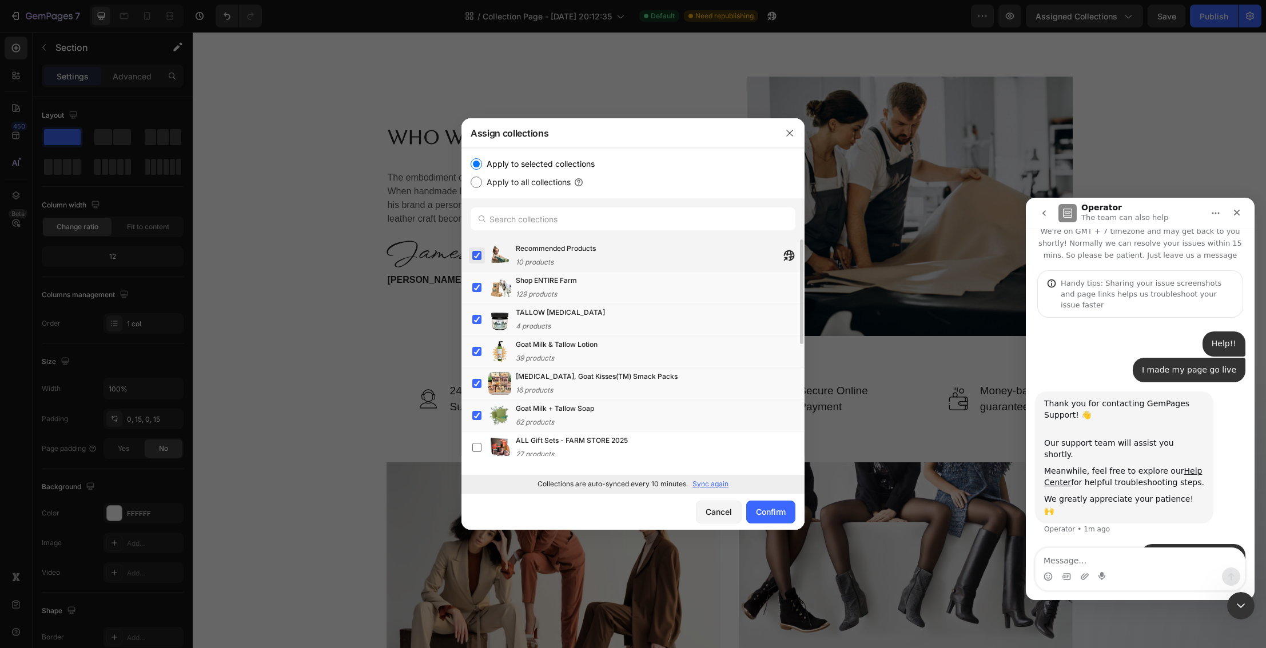
click at [474, 254] on label at bounding box center [476, 255] width 9 height 9
click at [474, 284] on label at bounding box center [476, 287] width 9 height 9
click at [477, 318] on label at bounding box center [476, 319] width 9 height 9
click at [473, 351] on label at bounding box center [476, 351] width 9 height 9
click at [468, 383] on div "Lip Balm, Goat Kisses(TM) Smack Packs 16 products" at bounding box center [632, 384] width 343 height 32
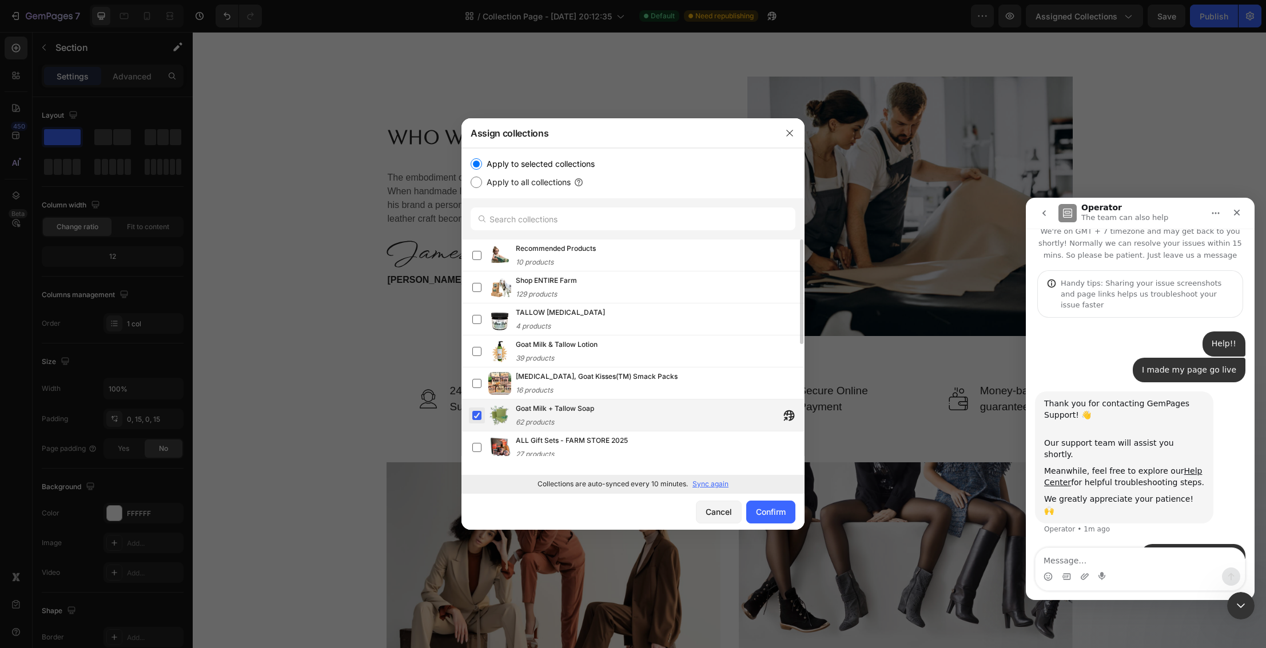
click at [473, 416] on label at bounding box center [476, 415] width 9 height 9
drag, startPoint x: 712, startPoint y: 513, endPoint x: 624, endPoint y: 513, distance: 87.5
click at [624, 513] on div "Cancel Confirm" at bounding box center [632, 511] width 343 height 37
click at [477, 184] on input "Apply to all collections" at bounding box center [476, 182] width 11 height 11
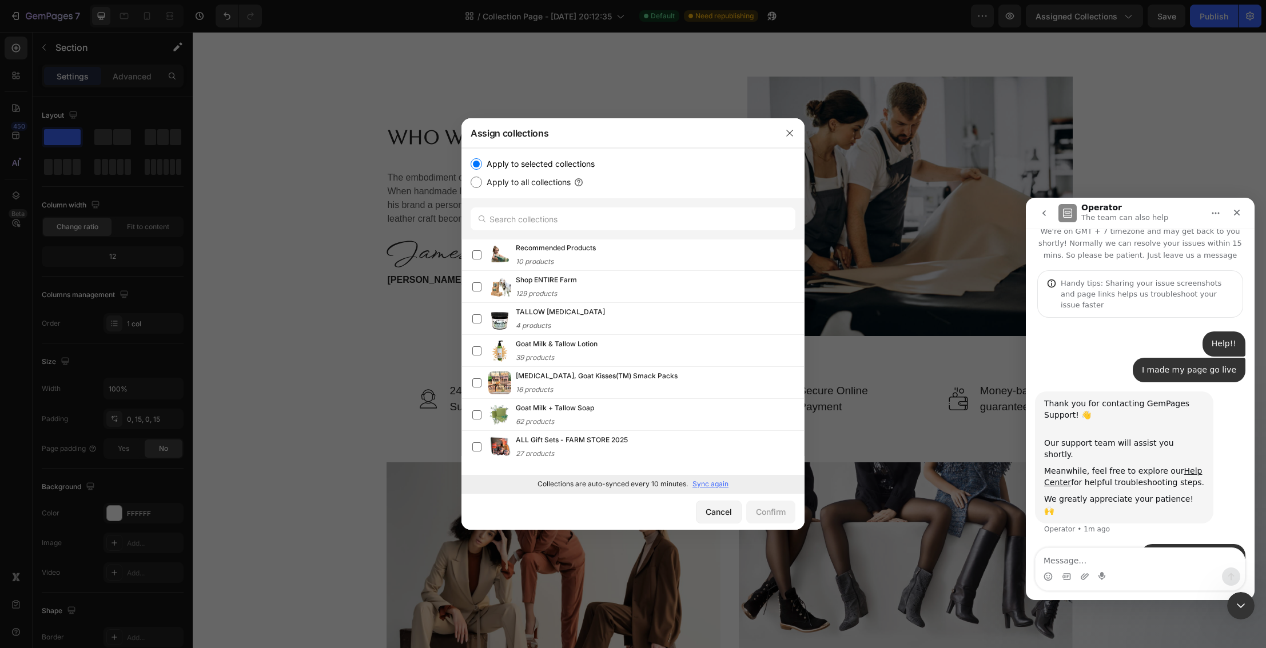
radio input "true"
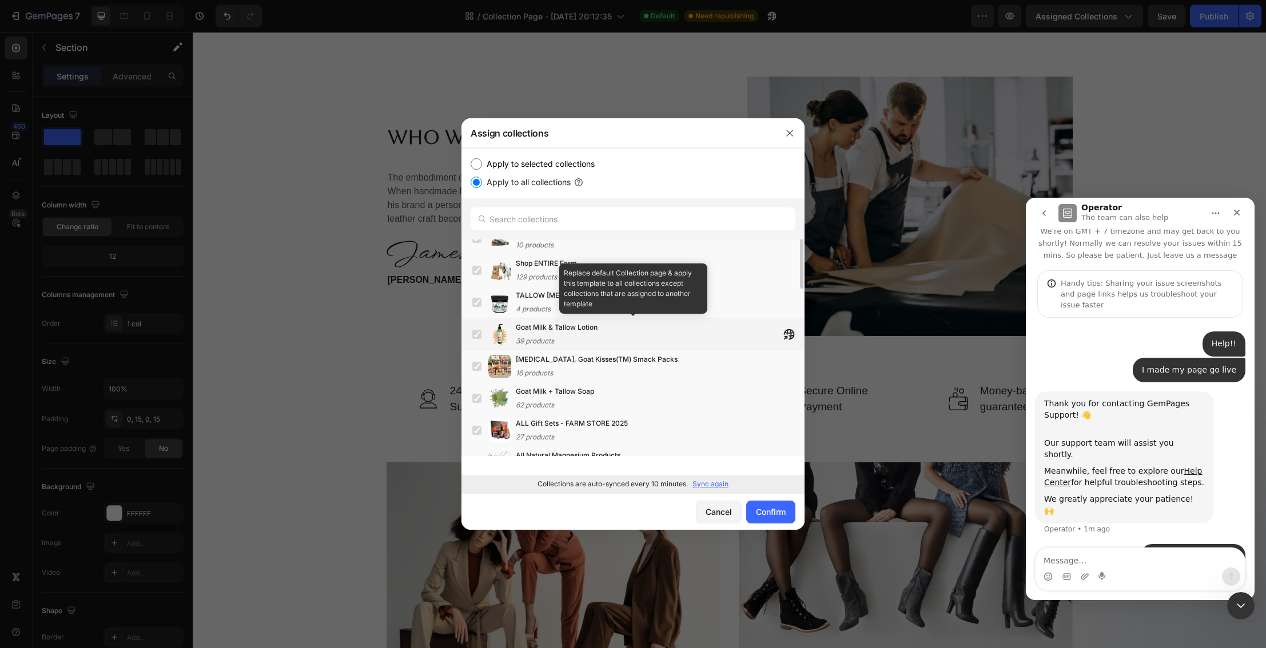
scroll to position [0, 0]
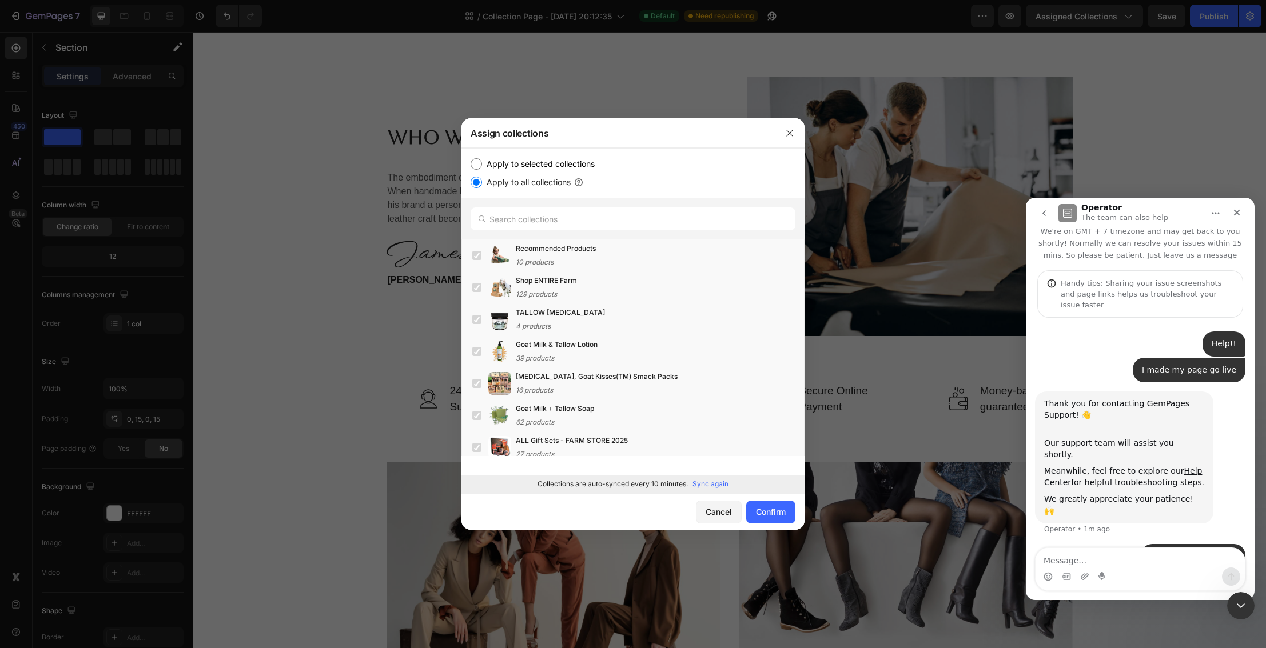
click at [475, 164] on input "Apply to selected collections" at bounding box center [476, 163] width 11 height 11
radio input "true"
click at [477, 258] on label at bounding box center [476, 255] width 9 height 9
click at [477, 292] on label at bounding box center [476, 287] width 9 height 9
click at [476, 322] on label at bounding box center [476, 319] width 9 height 9
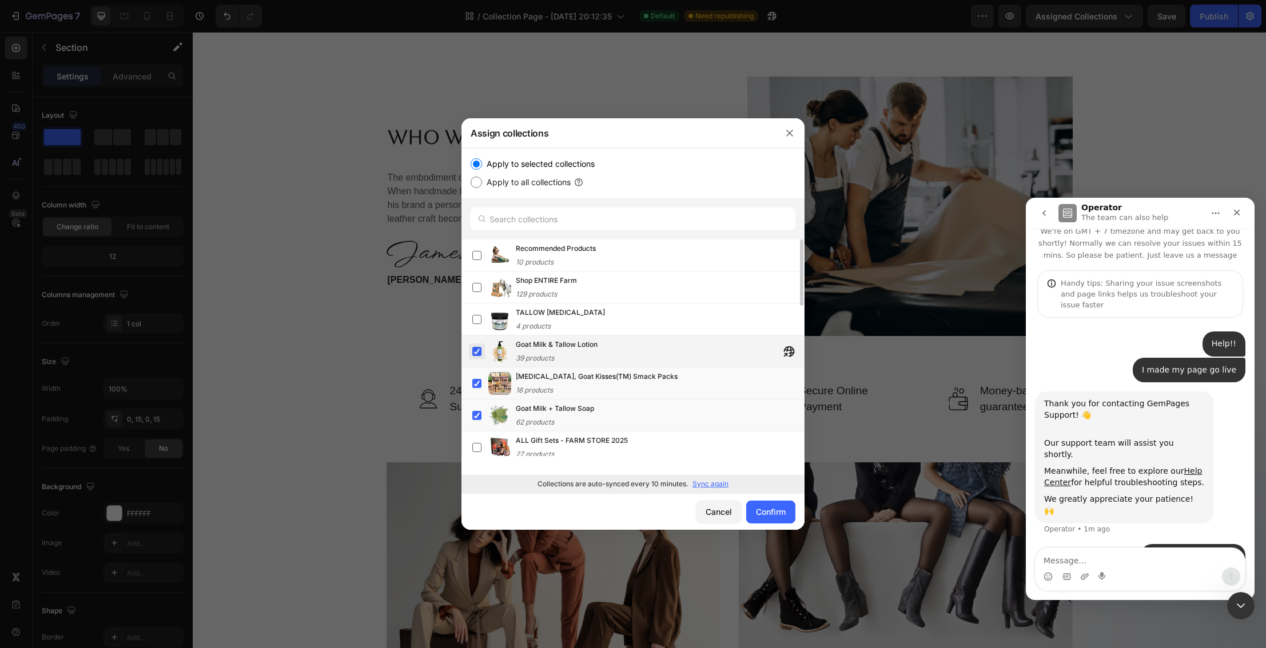
click at [480, 351] on label at bounding box center [476, 351] width 9 height 9
click at [475, 379] on label at bounding box center [476, 383] width 9 height 9
click at [476, 417] on label at bounding box center [476, 415] width 9 height 9
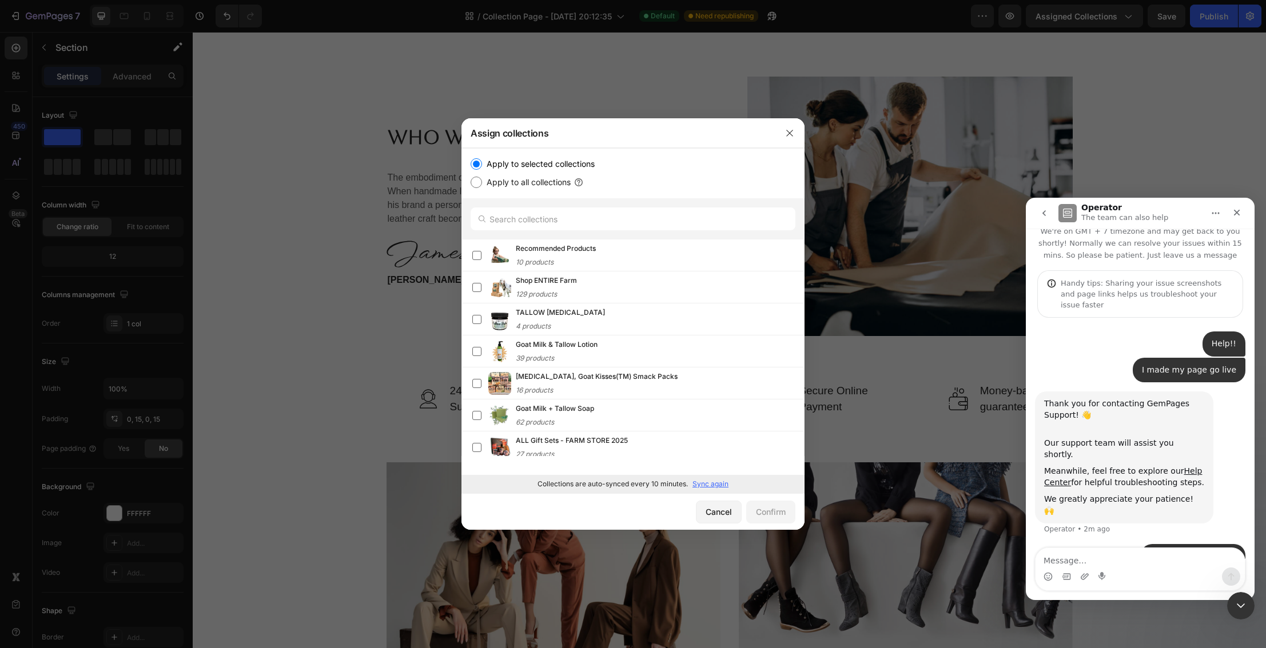
click at [710, 485] on p "Sync again" at bounding box center [710, 484] width 36 height 10
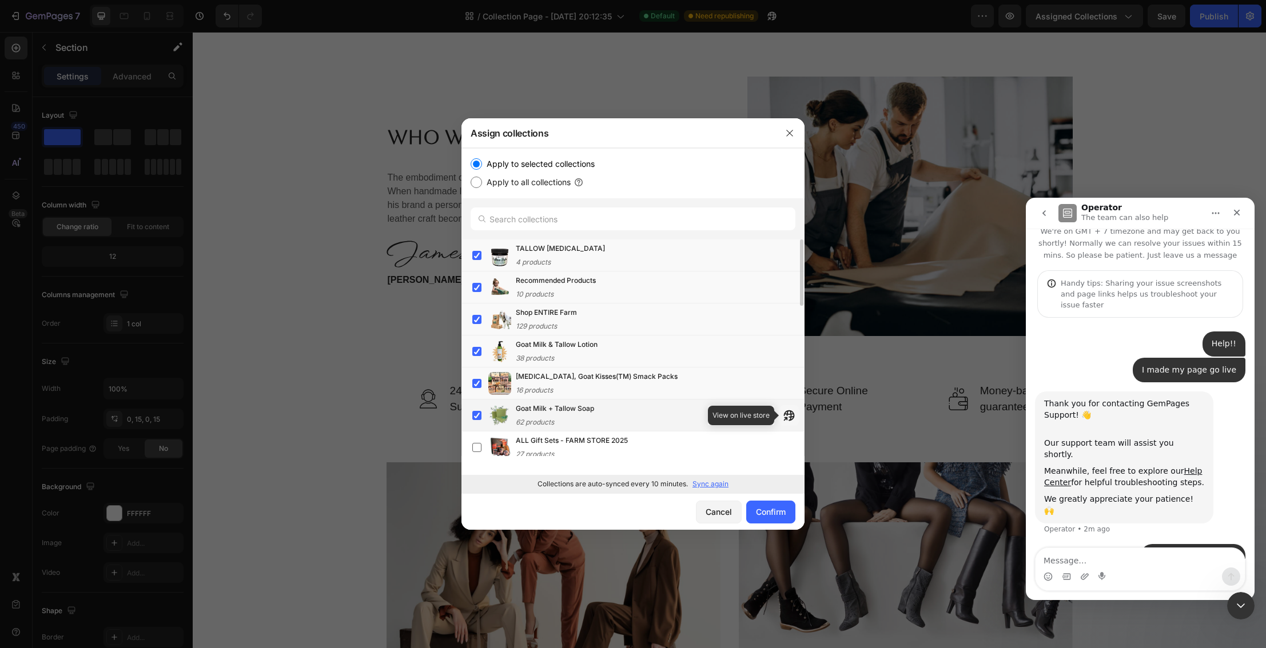
click at [785, 416] on icon "button" at bounding box center [788, 415] width 11 height 11
drag, startPoint x: 482, startPoint y: 417, endPoint x: 474, endPoint y: 413, distance: 9.2
click at [481, 417] on label at bounding box center [476, 415] width 9 height 9
click at [476, 258] on label at bounding box center [476, 255] width 9 height 9
click at [479, 292] on label at bounding box center [476, 287] width 9 height 9
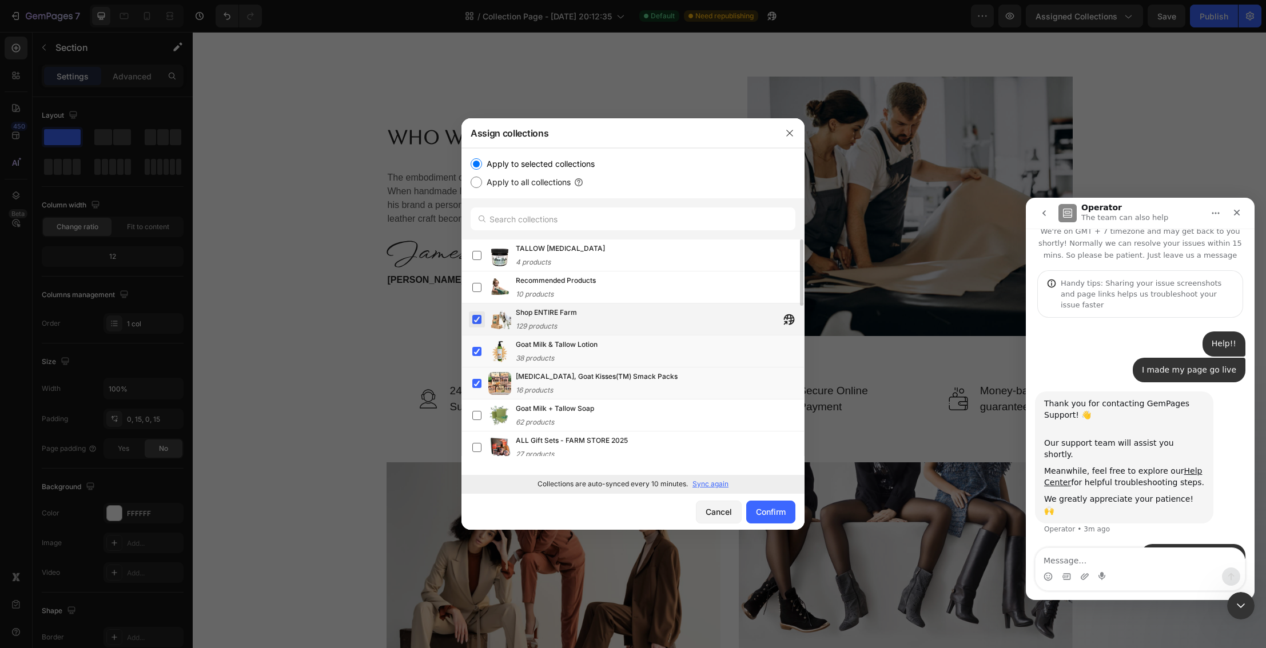
click at [477, 323] on label at bounding box center [476, 319] width 9 height 9
click at [476, 354] on label at bounding box center [476, 351] width 9 height 9
click at [485, 379] on div "Lip Balm, Goat Kisses(TM) Smack Packs 16 products" at bounding box center [638, 383] width 332 height 25
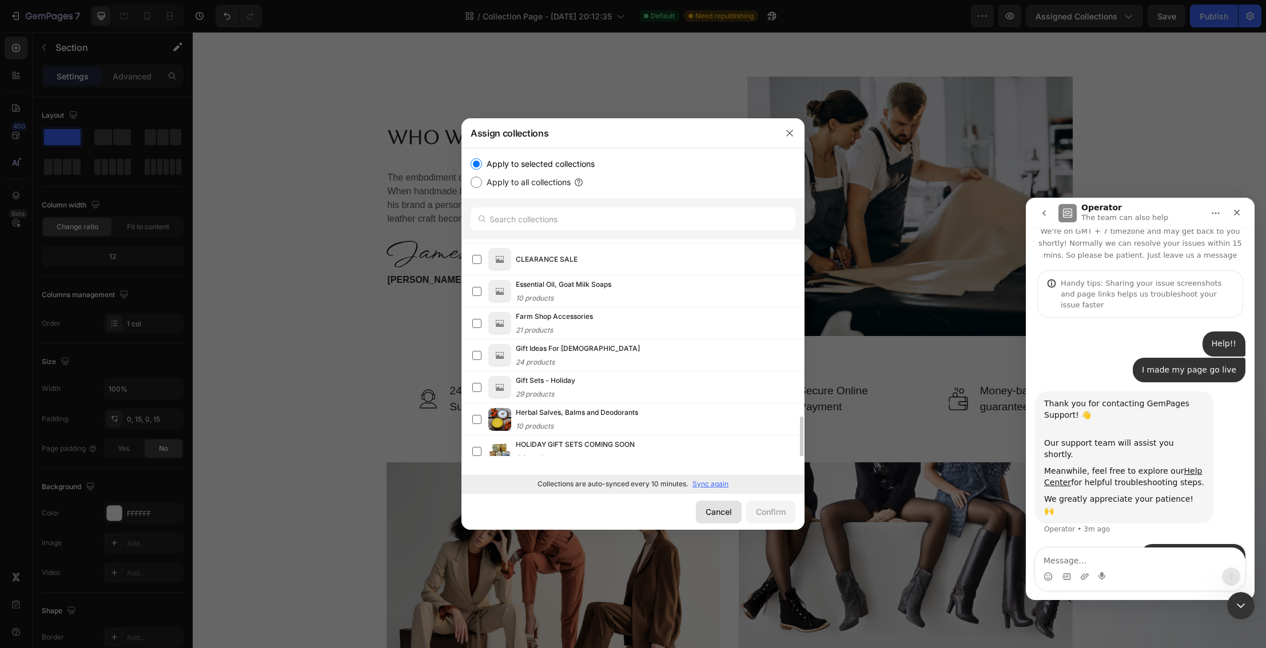
scroll to position [390, 0]
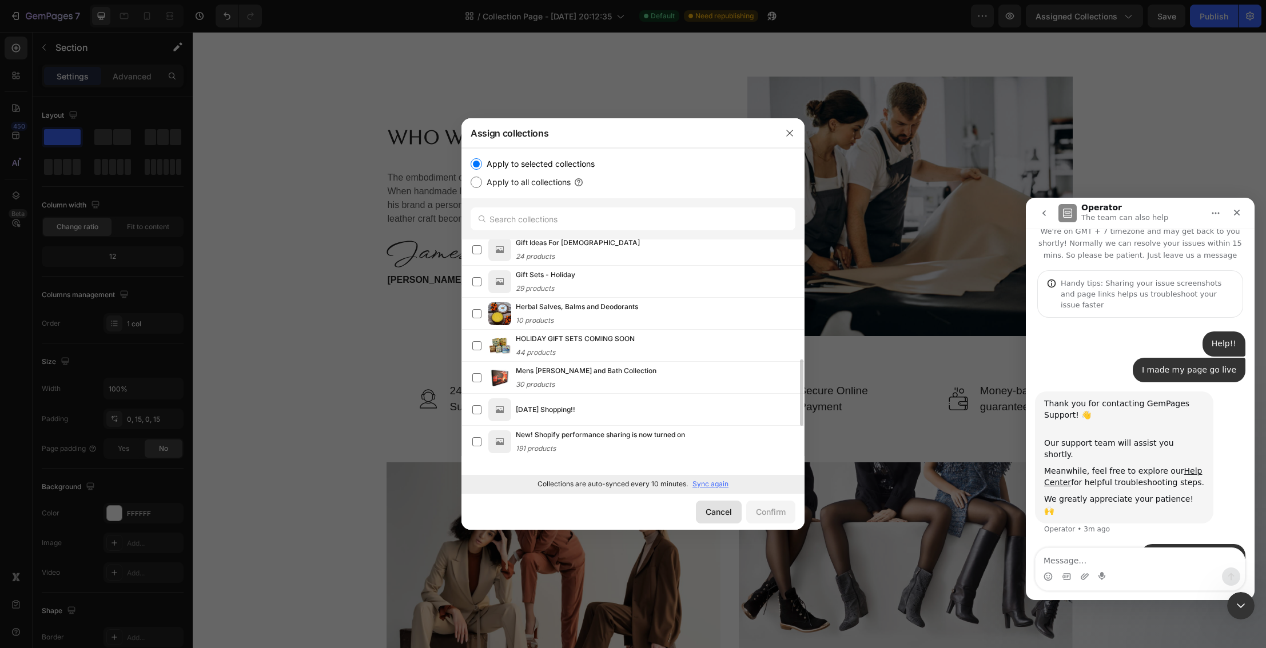
click at [713, 509] on div "Cancel" at bounding box center [719, 512] width 26 height 12
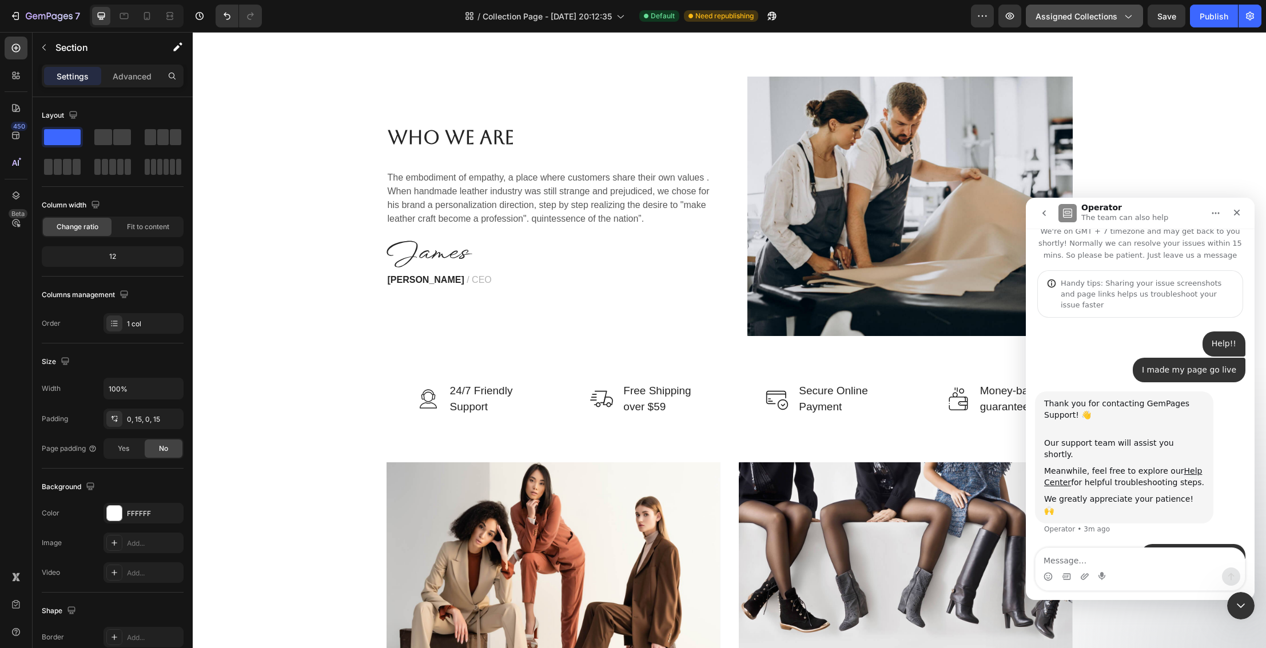
click at [1134, 14] on button "Assigned Collections" at bounding box center [1084, 16] width 117 height 23
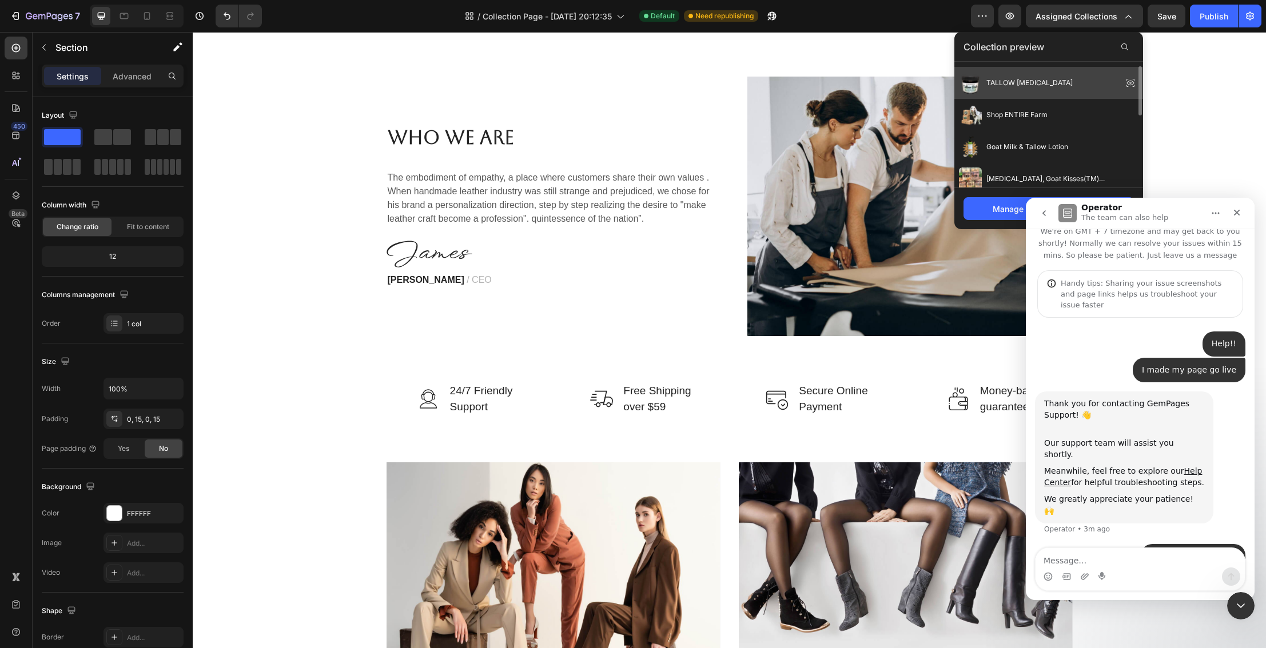
scroll to position [28, 0]
click at [1236, 210] on icon "Close" at bounding box center [1236, 212] width 9 height 9
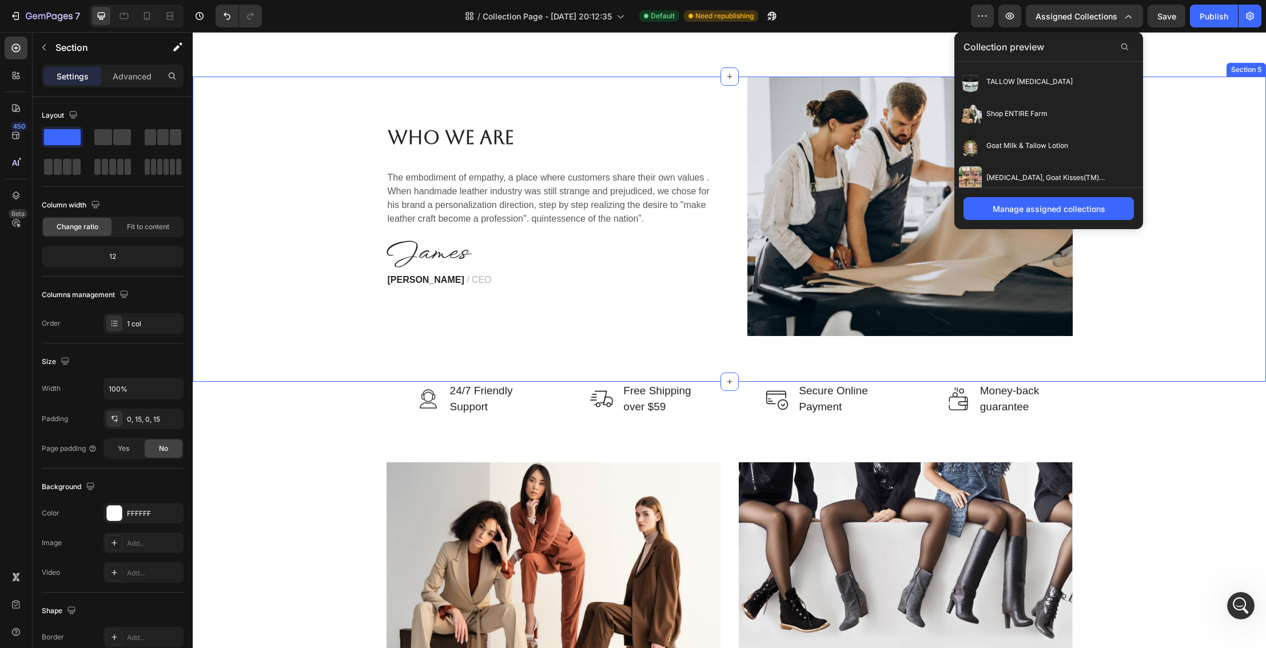
scroll to position [13, 0]
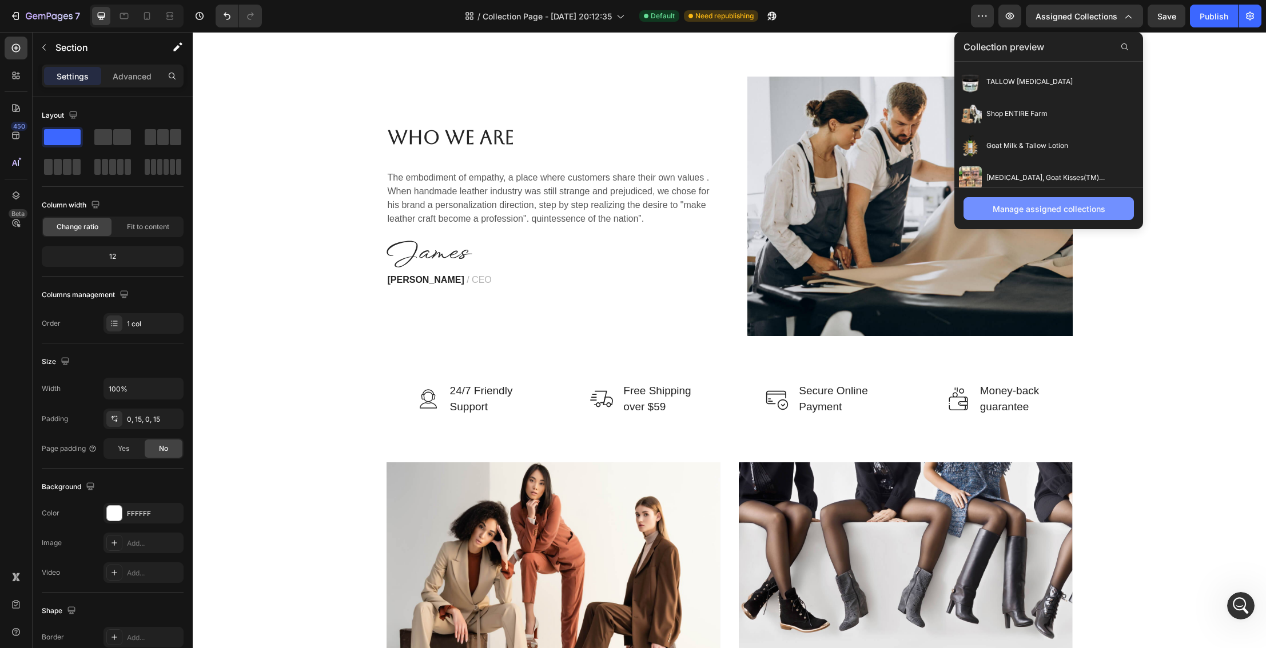
click at [1061, 210] on div "Manage assigned collections" at bounding box center [1049, 209] width 113 height 12
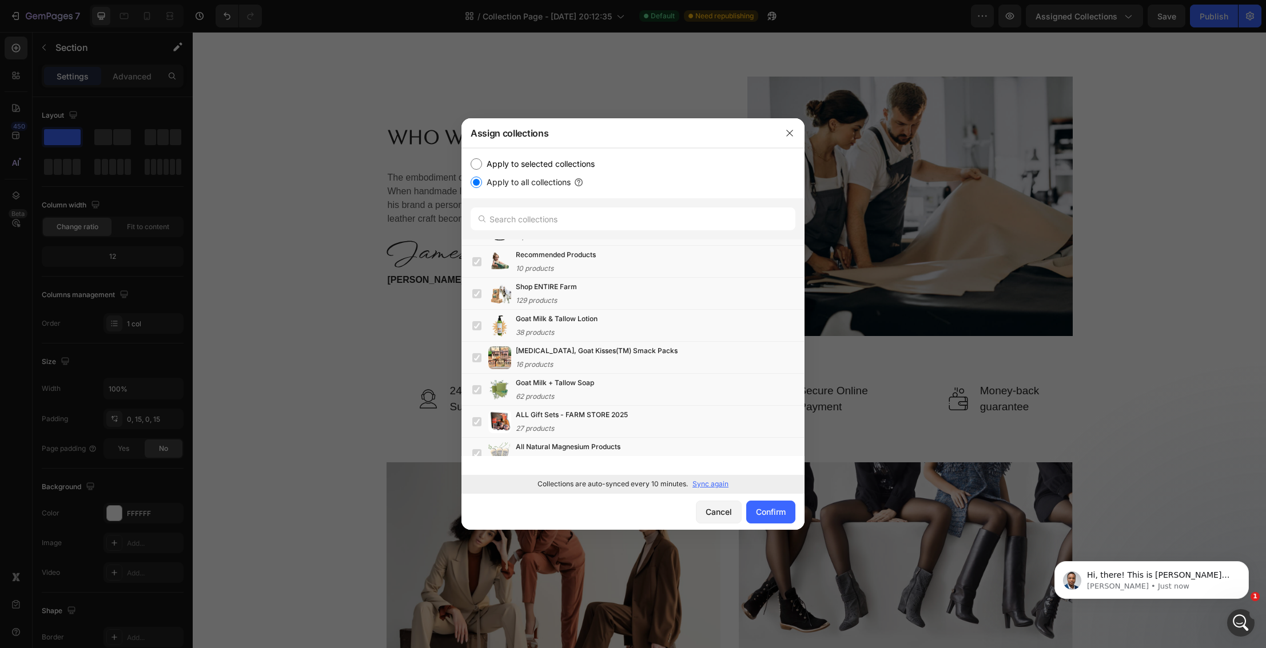
scroll to position [174, 0]
click at [1131, 586] on p "Sinclair • Just now" at bounding box center [1161, 587] width 148 height 10
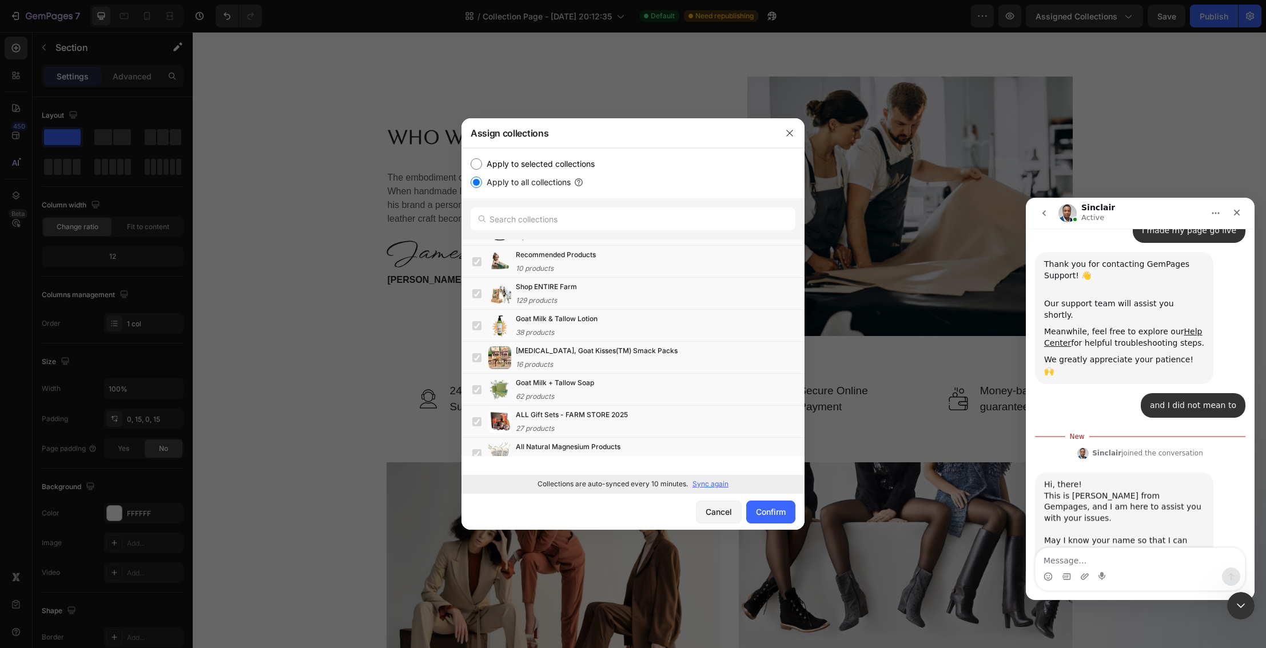
scroll to position [193, 0]
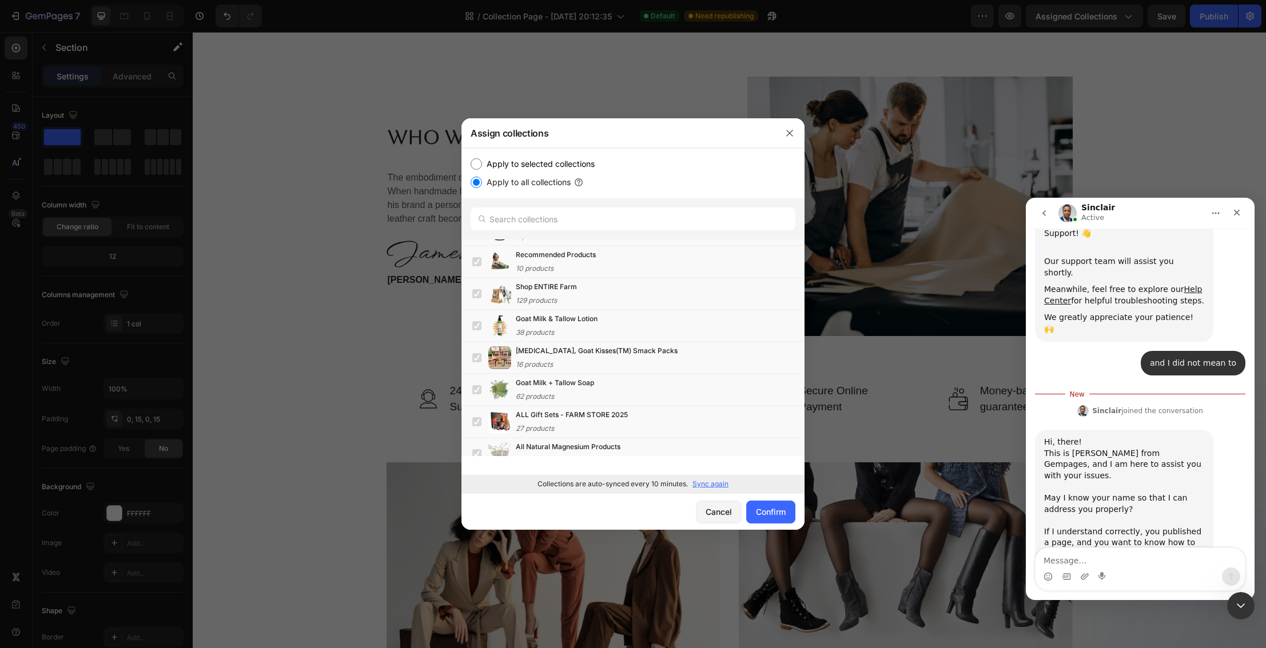
click at [1110, 558] on textarea "Message…" at bounding box center [1140, 557] width 209 height 19
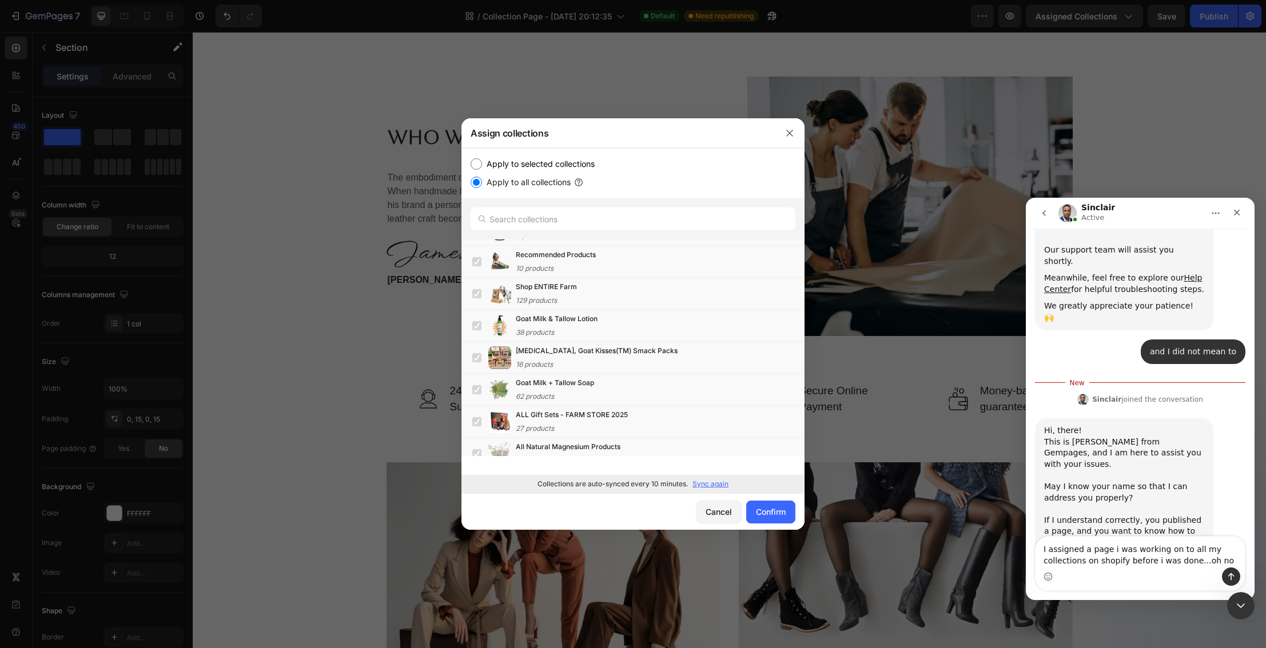
type textarea "I assigned a page i was working on to all my collections on shopify before i wa…"
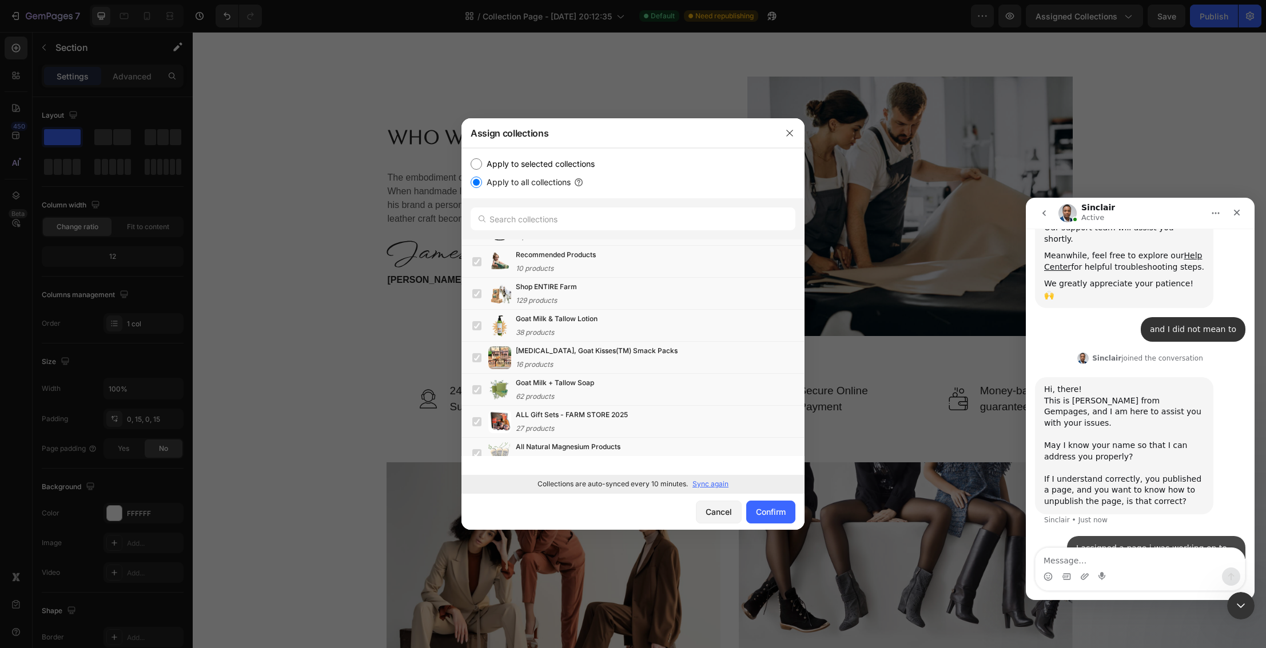
scroll to position [230, 0]
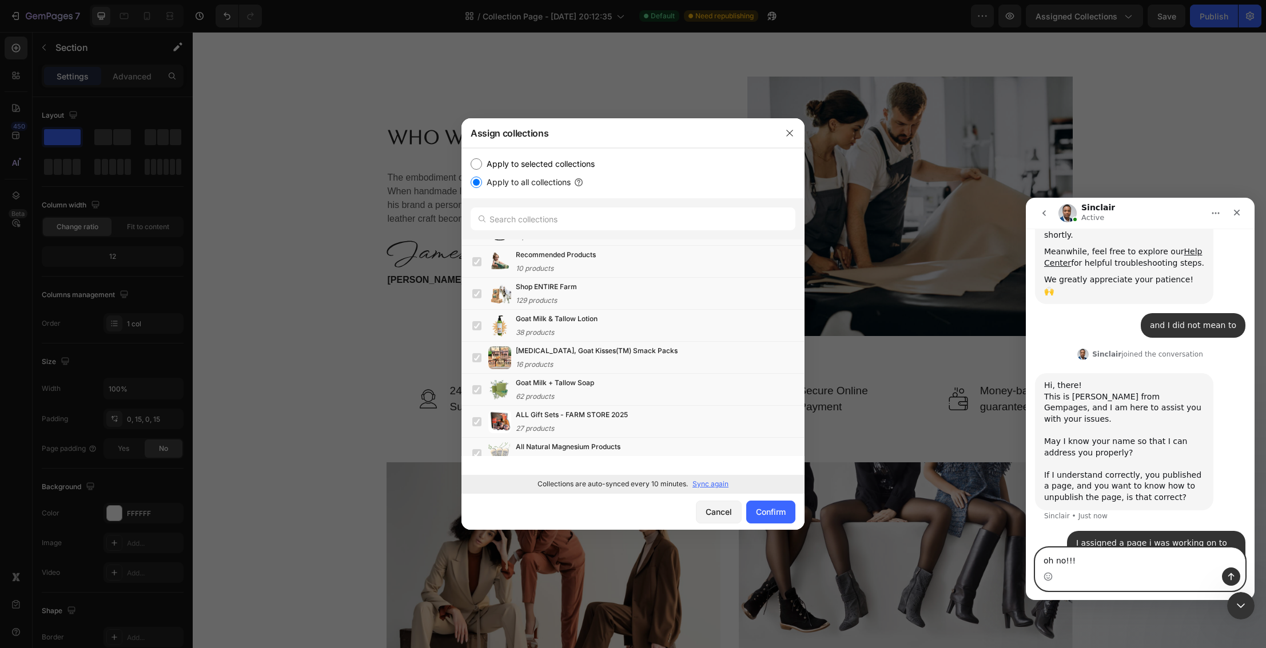
drag, startPoint x: 1050, startPoint y: 578, endPoint x: 1072, endPoint y: 575, distance: 22.6
click at [1050, 578] on icon "Emoji picker" at bounding box center [1048, 576] width 9 height 9
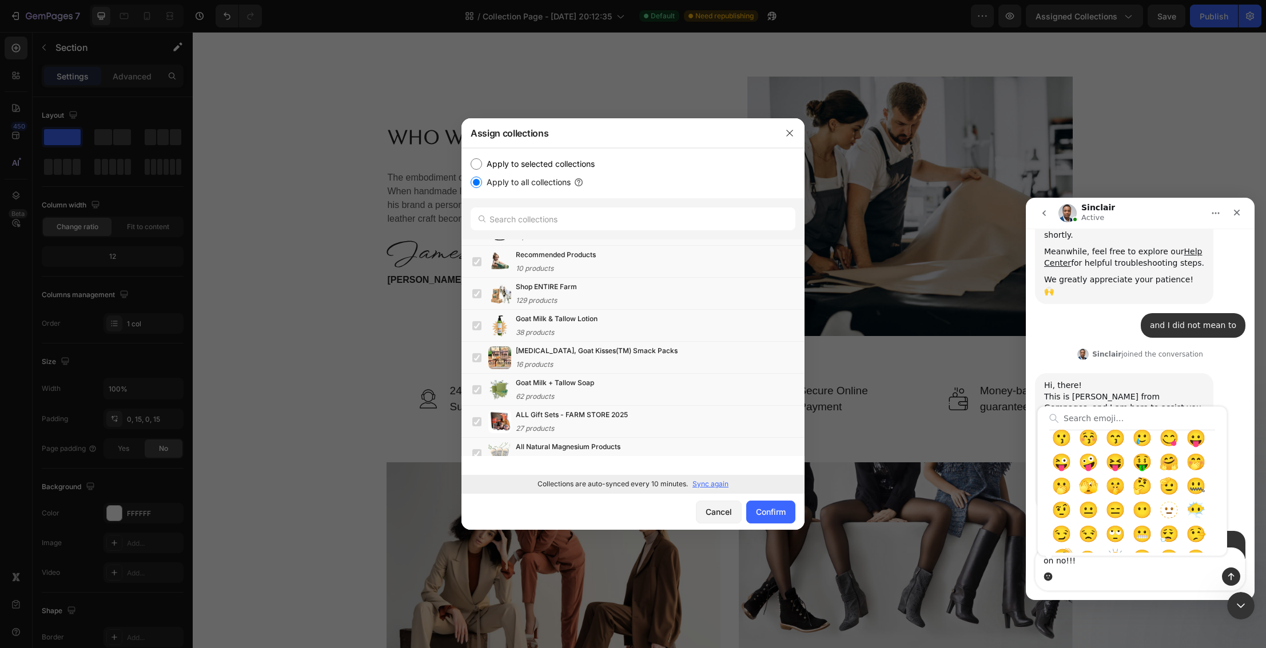
scroll to position [146, 0]
type textarea "oh no!!!🙄"
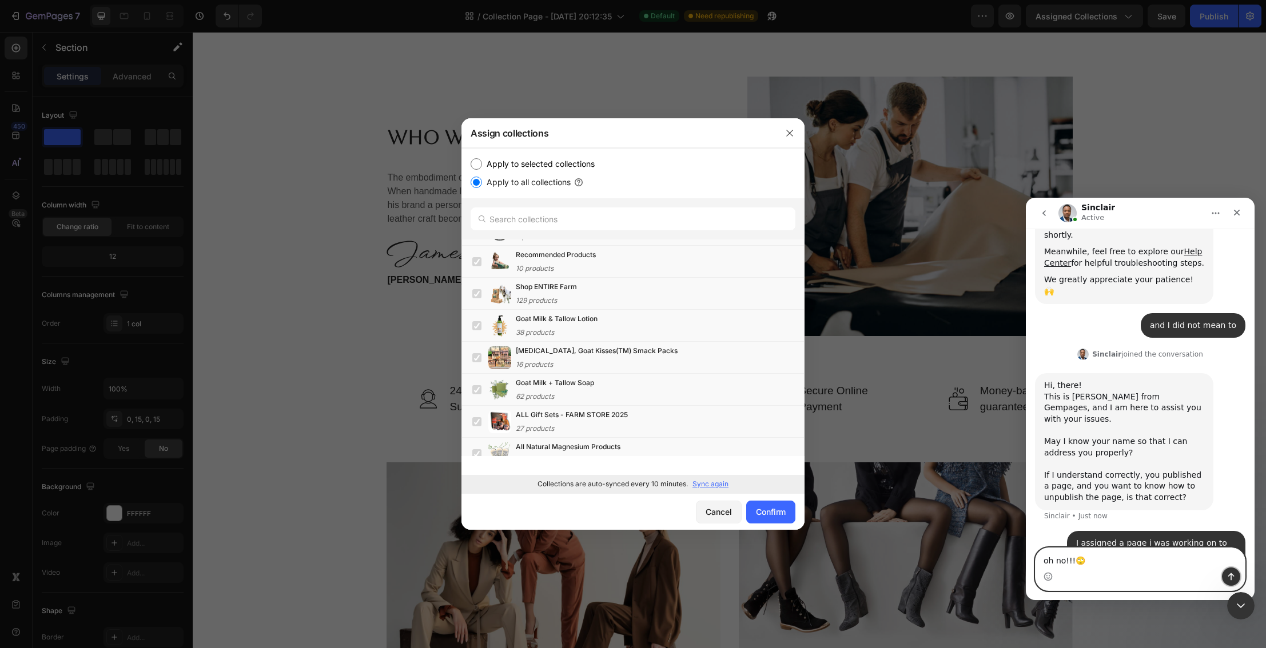
click at [1227, 575] on icon "Send a message…" at bounding box center [1231, 576] width 9 height 9
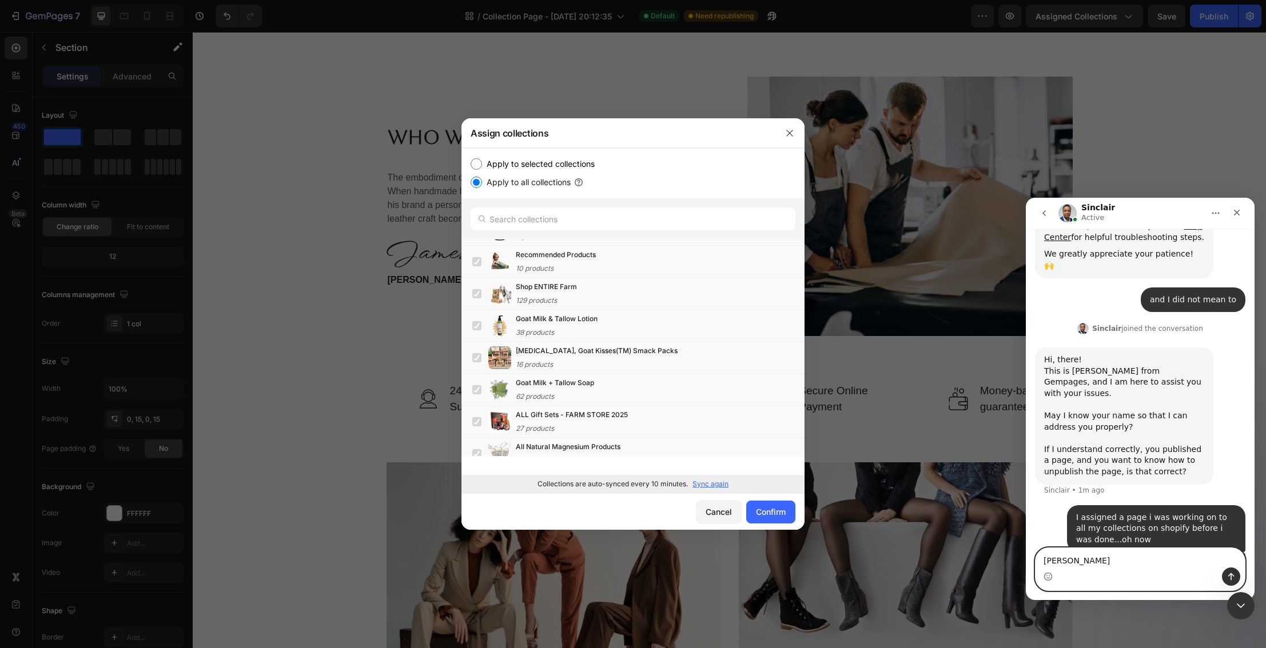
type textarea "[PERSON_NAME]"
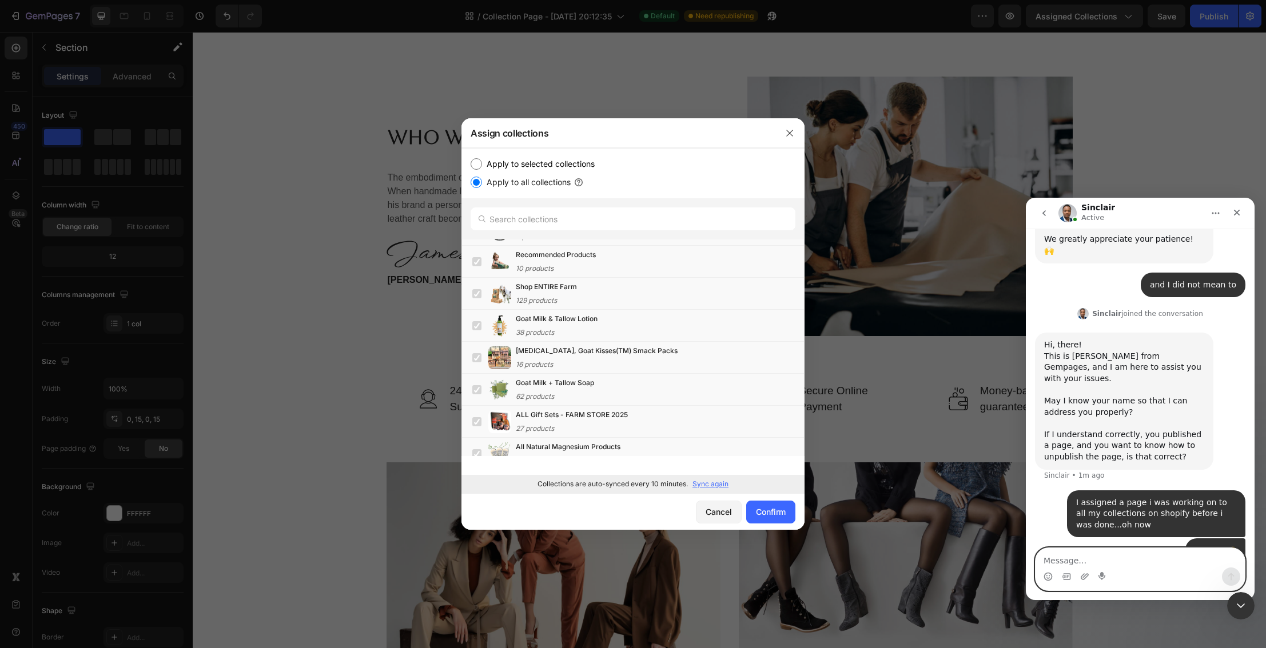
scroll to position [282, 0]
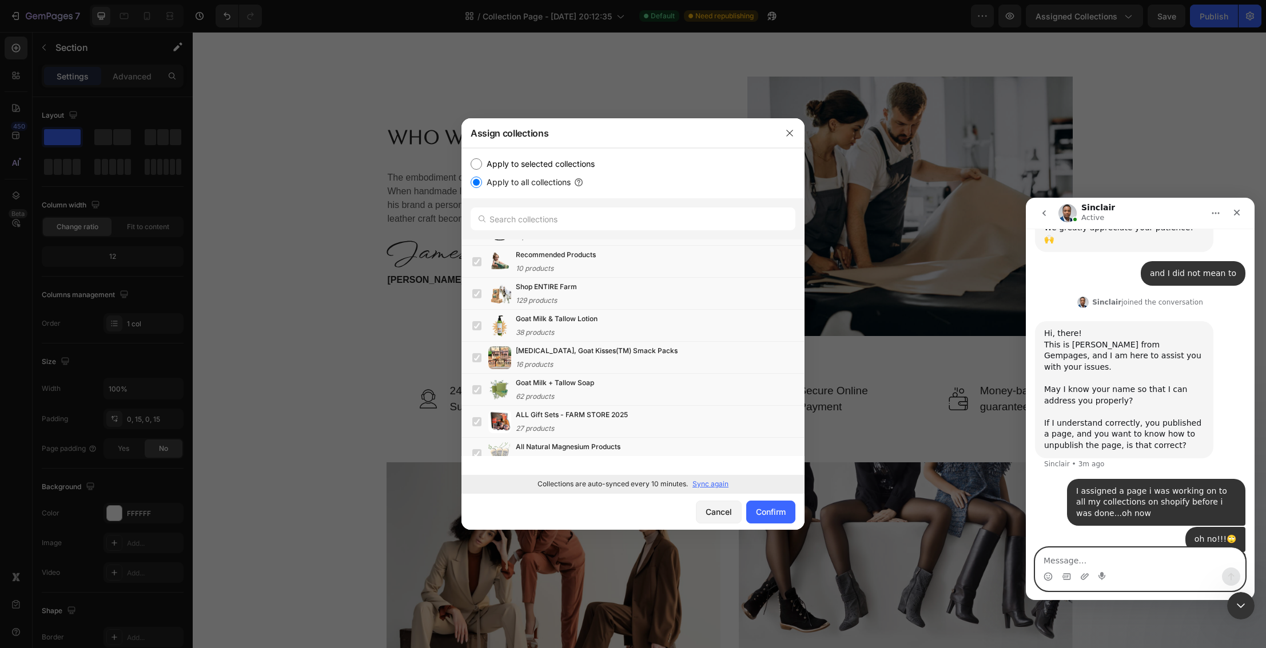
type textarea "e"
type textarea "Hello?"
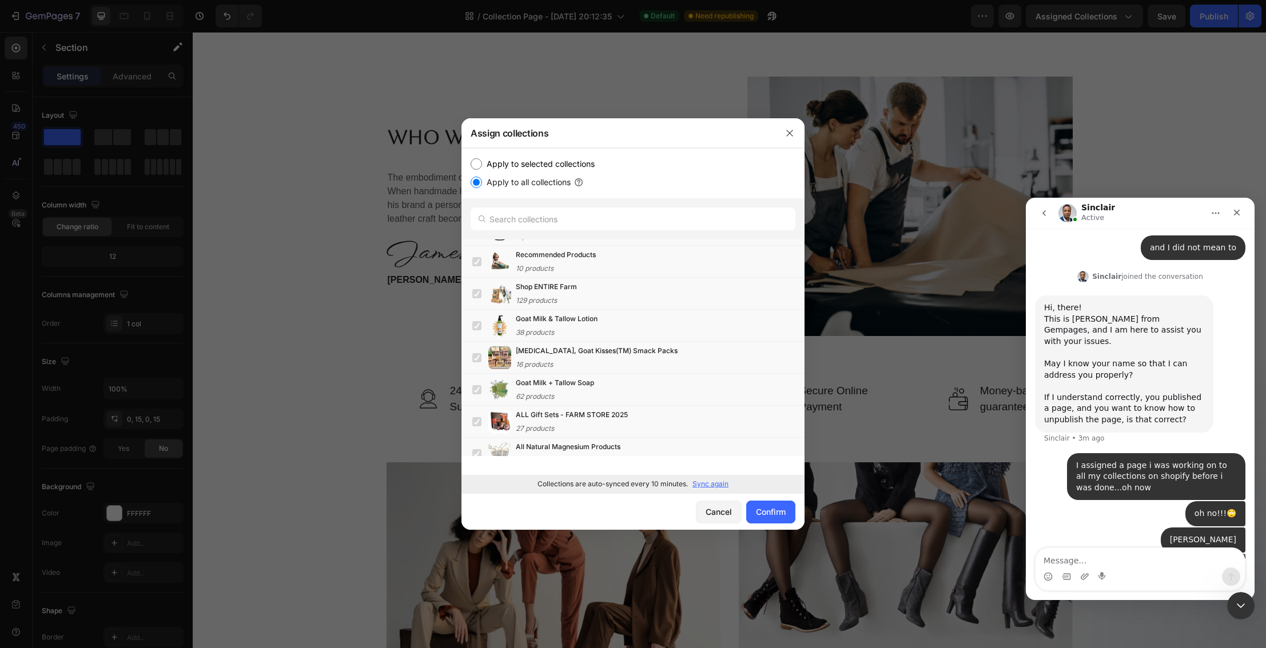
click at [1137, 69] on div at bounding box center [633, 324] width 1266 height 648
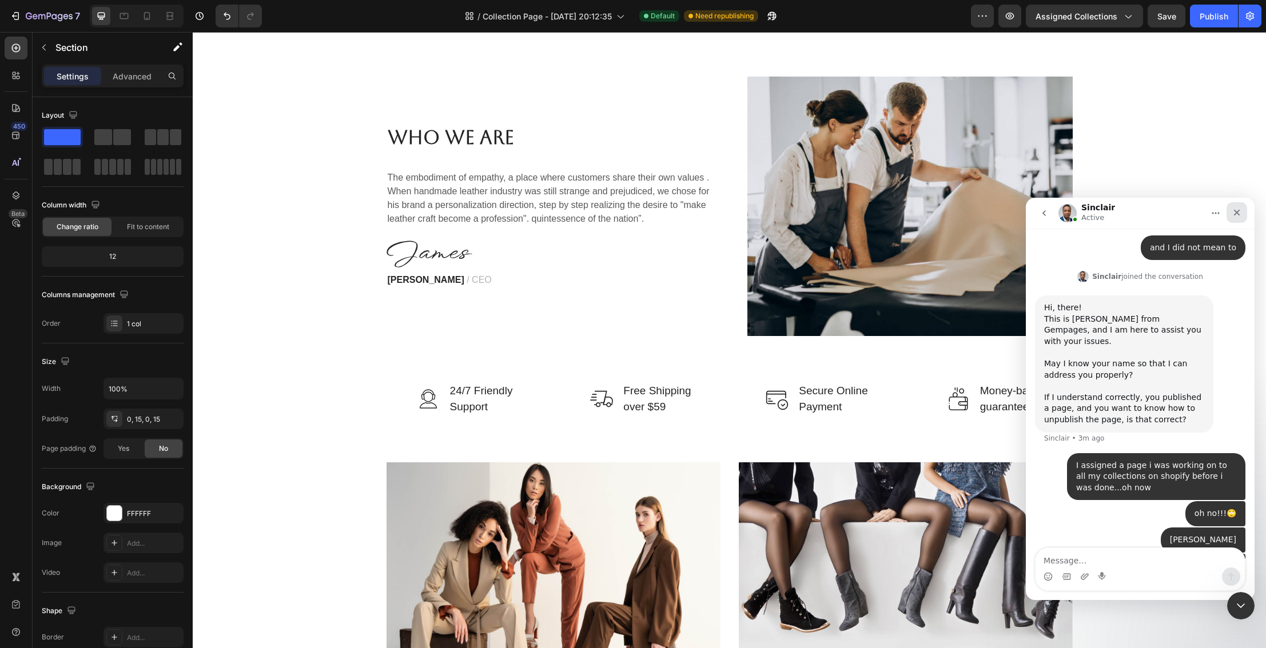
click at [1240, 210] on icon "Close" at bounding box center [1236, 212] width 9 height 9
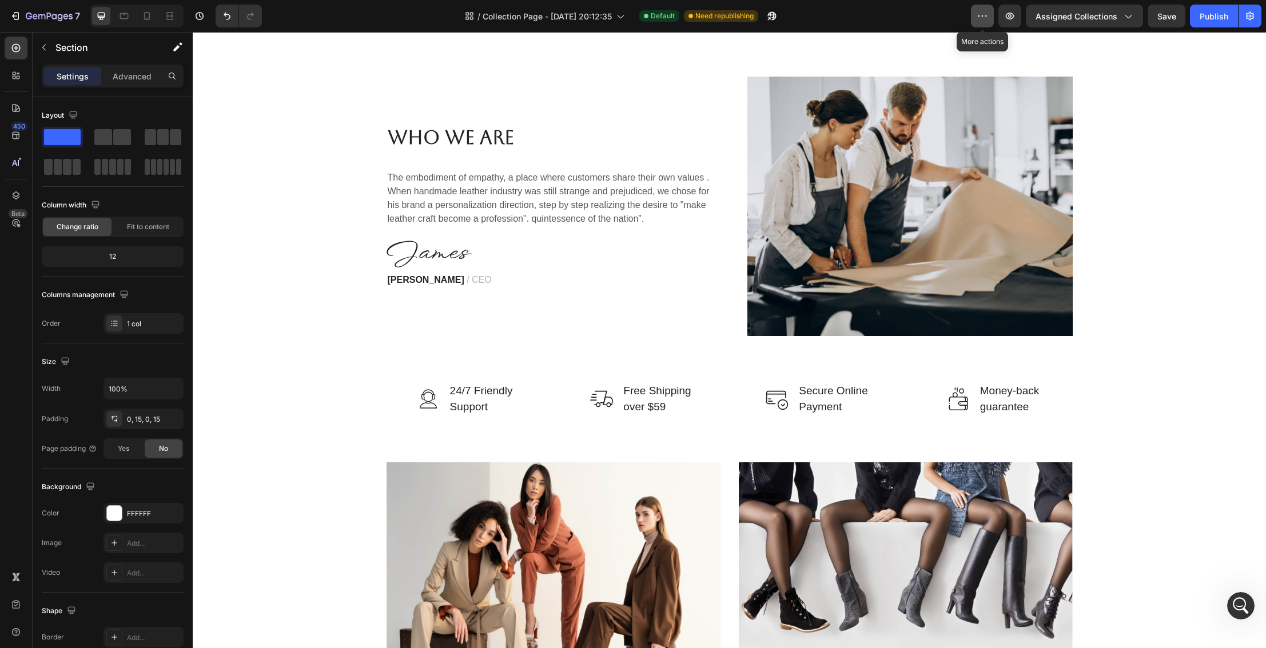
click at [988, 16] on icon "button" at bounding box center [982, 15] width 11 height 11
click at [1132, 15] on icon "button" at bounding box center [1127, 15] width 11 height 11
click at [1250, 18] on icon "button" at bounding box center [1249, 15] width 11 height 11
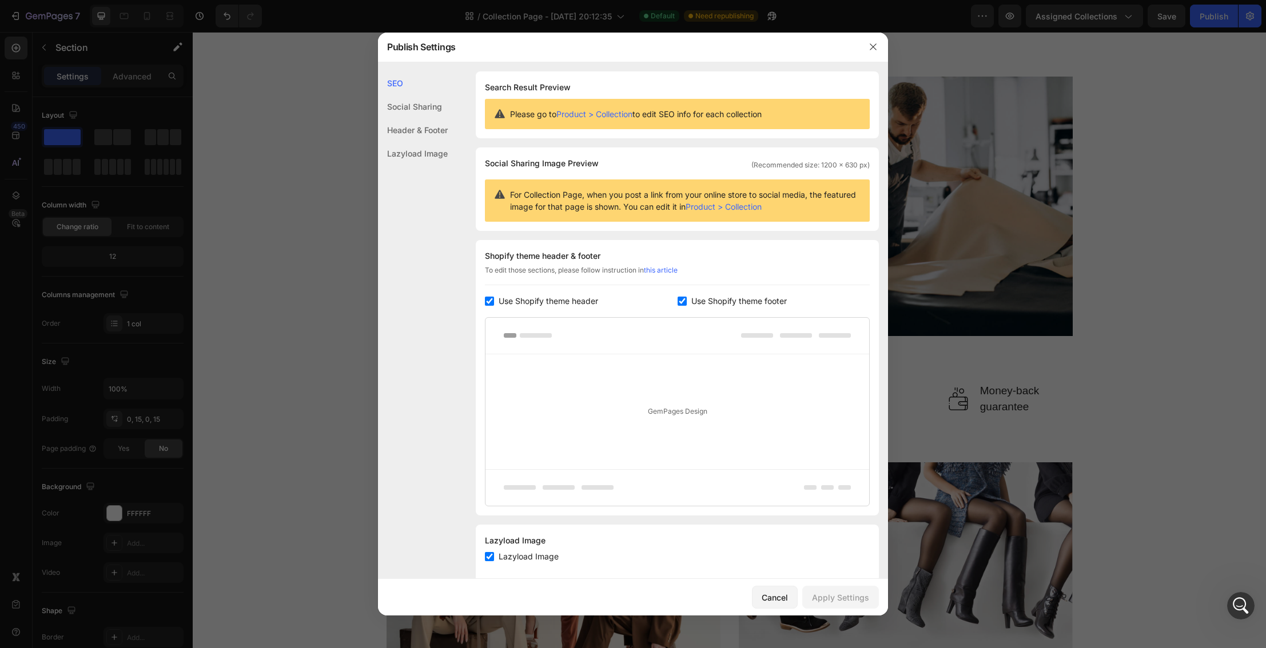
click at [757, 205] on link "Product > Collection" at bounding box center [724, 207] width 76 height 10
click at [874, 45] on icon "button" at bounding box center [873, 46] width 9 height 9
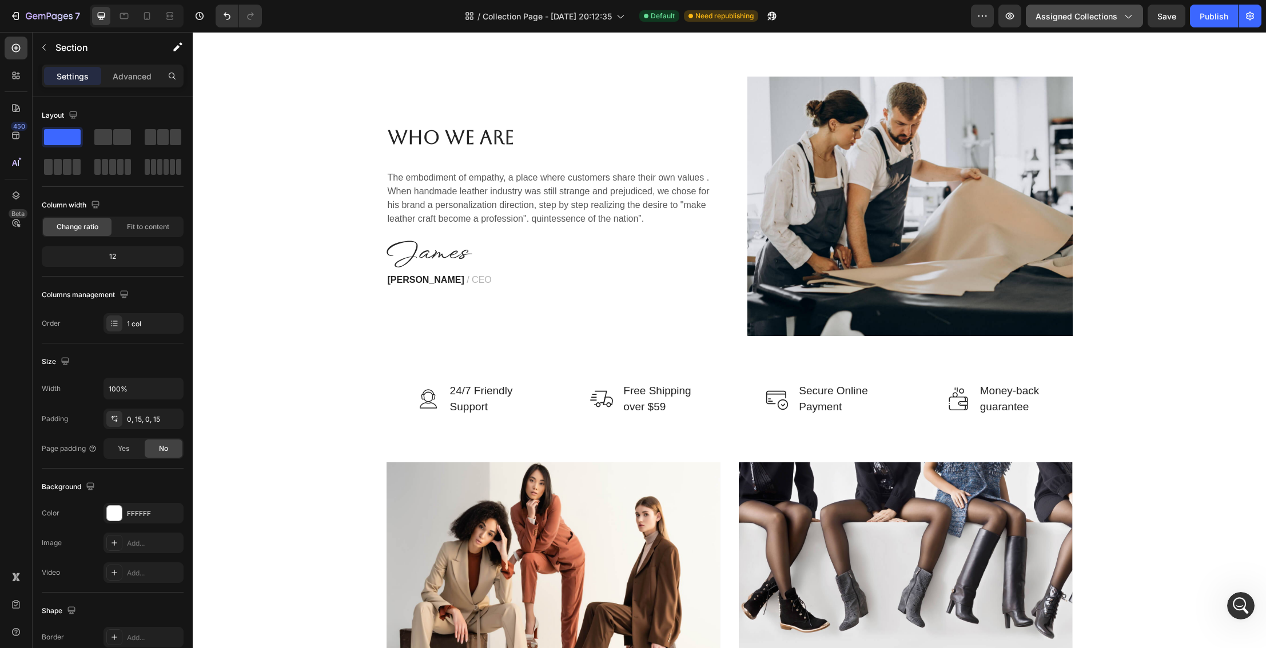
click at [1115, 15] on span "Assigned Collections" at bounding box center [1077, 16] width 82 height 12
click at [1256, 19] on button "button" at bounding box center [1250, 16] width 23 height 23
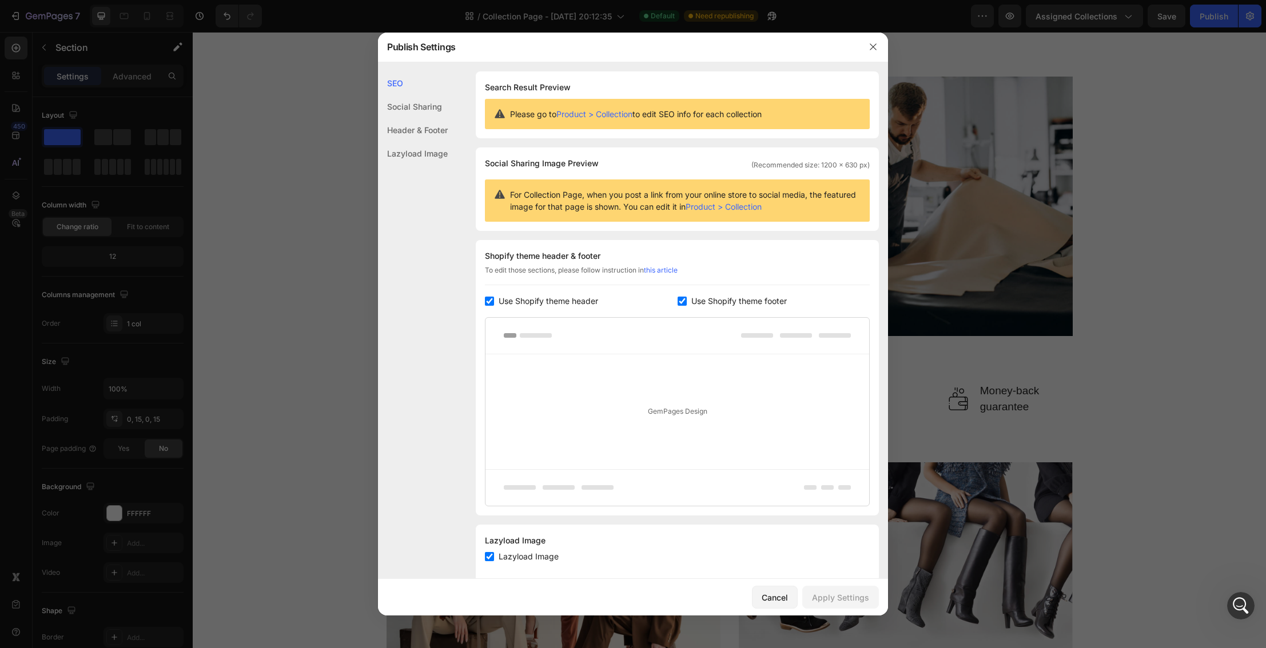
scroll to position [21, 0]
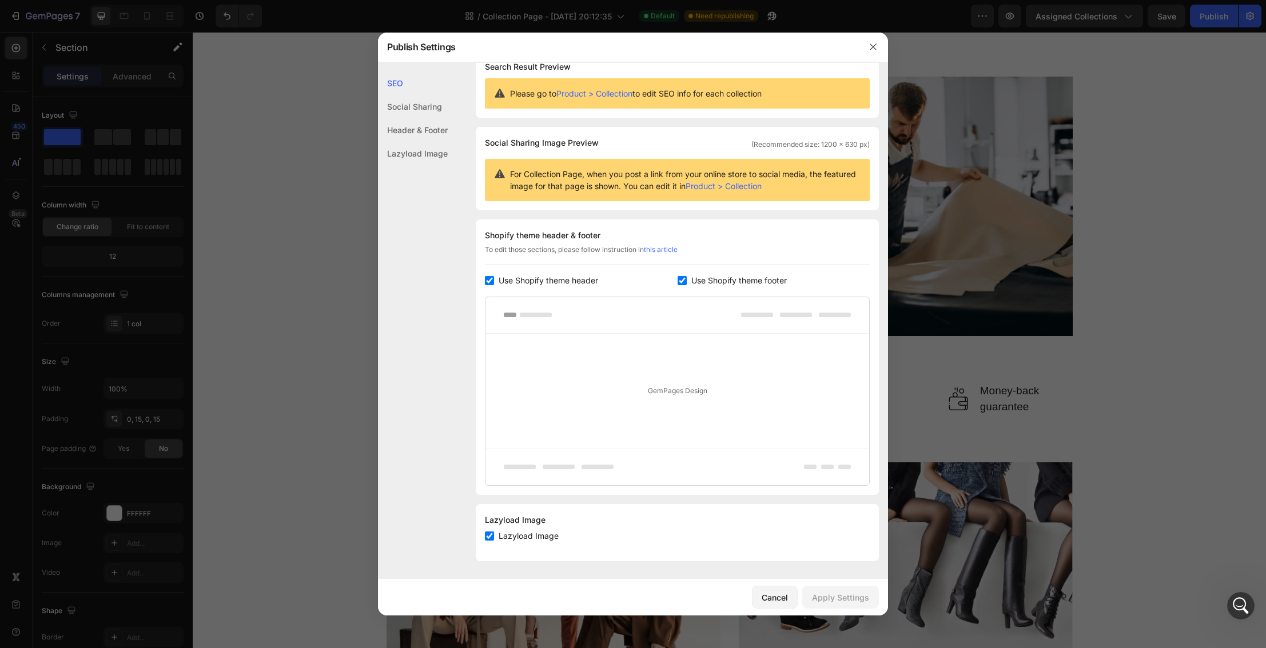
click at [262, 229] on div at bounding box center [633, 324] width 1266 height 648
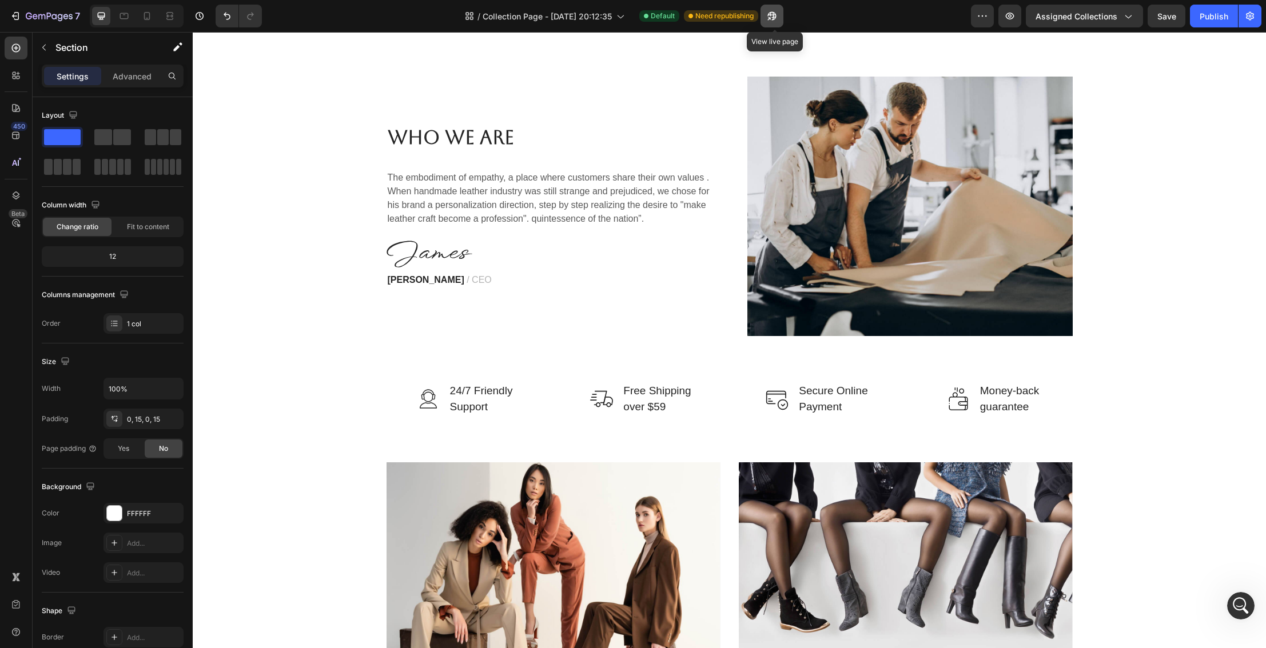
click at [770, 17] on icon "button" at bounding box center [768, 18] width 3 height 3
click at [1250, 18] on icon "button" at bounding box center [1249, 15] width 11 height 11
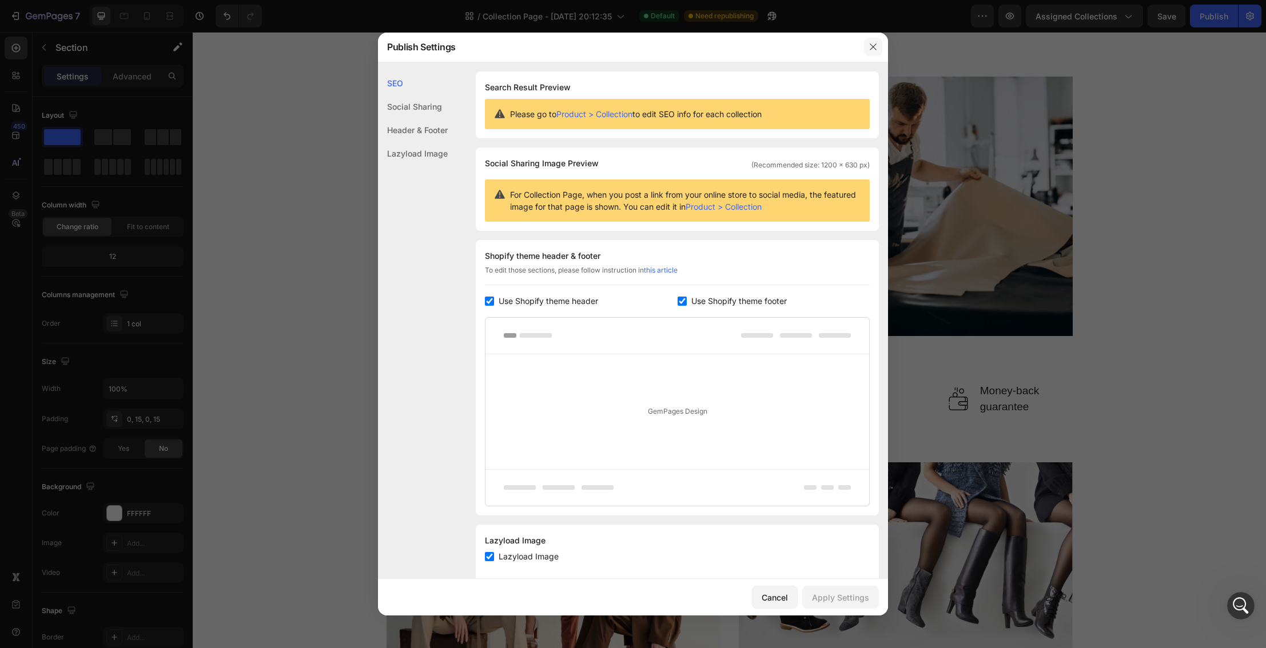
click at [875, 46] on icon "button" at bounding box center [873, 46] width 9 height 9
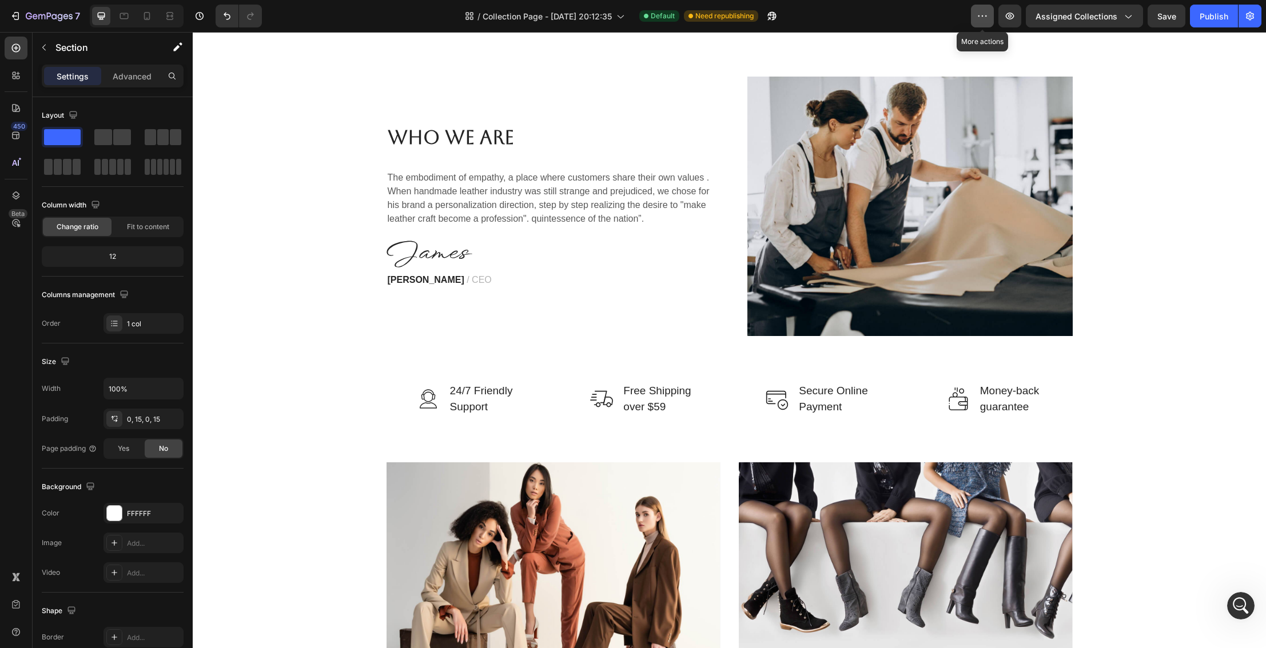
click at [988, 20] on icon "button" at bounding box center [982, 15] width 11 height 11
click at [1131, 18] on icon "button" at bounding box center [1127, 15] width 11 height 11
click at [1248, 18] on icon "button" at bounding box center [1249, 15] width 11 height 11
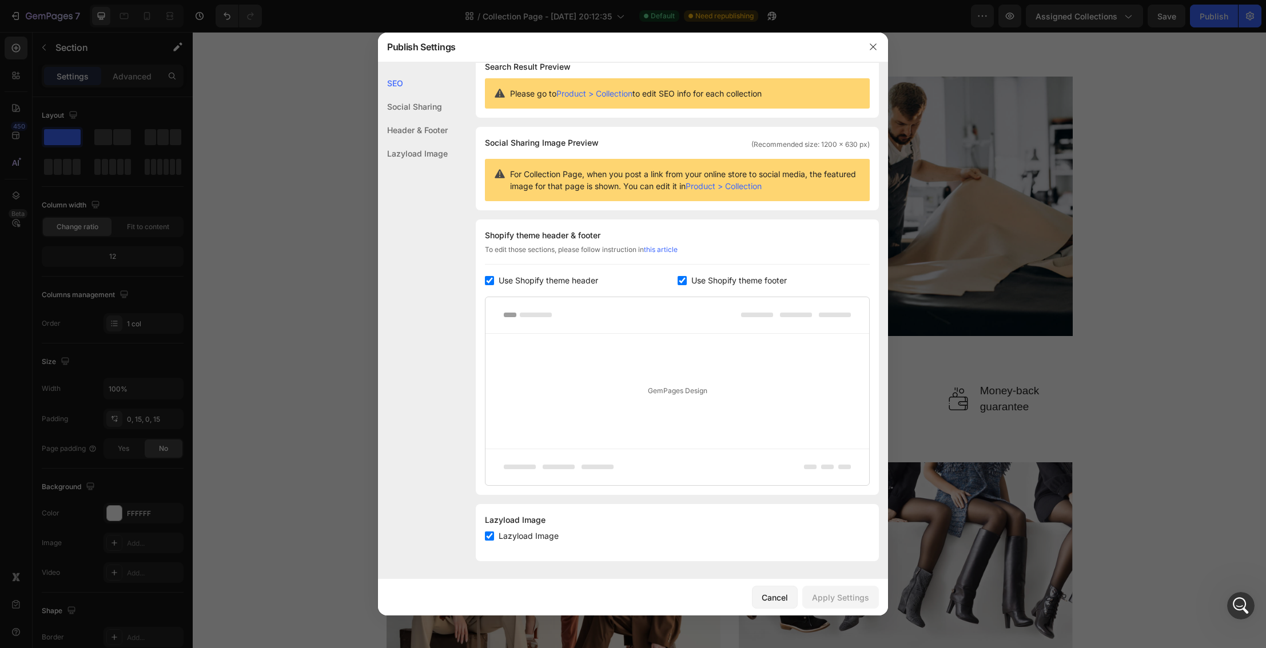
click at [411, 142] on div "Header & Footer" at bounding box center [413, 153] width 70 height 23
click at [413, 118] on div "Social Sharing" at bounding box center [413, 129] width 70 height 23
click at [572, 91] on link "Product > Collection" at bounding box center [594, 94] width 76 height 10
click at [877, 47] on icon "button" at bounding box center [873, 46] width 9 height 9
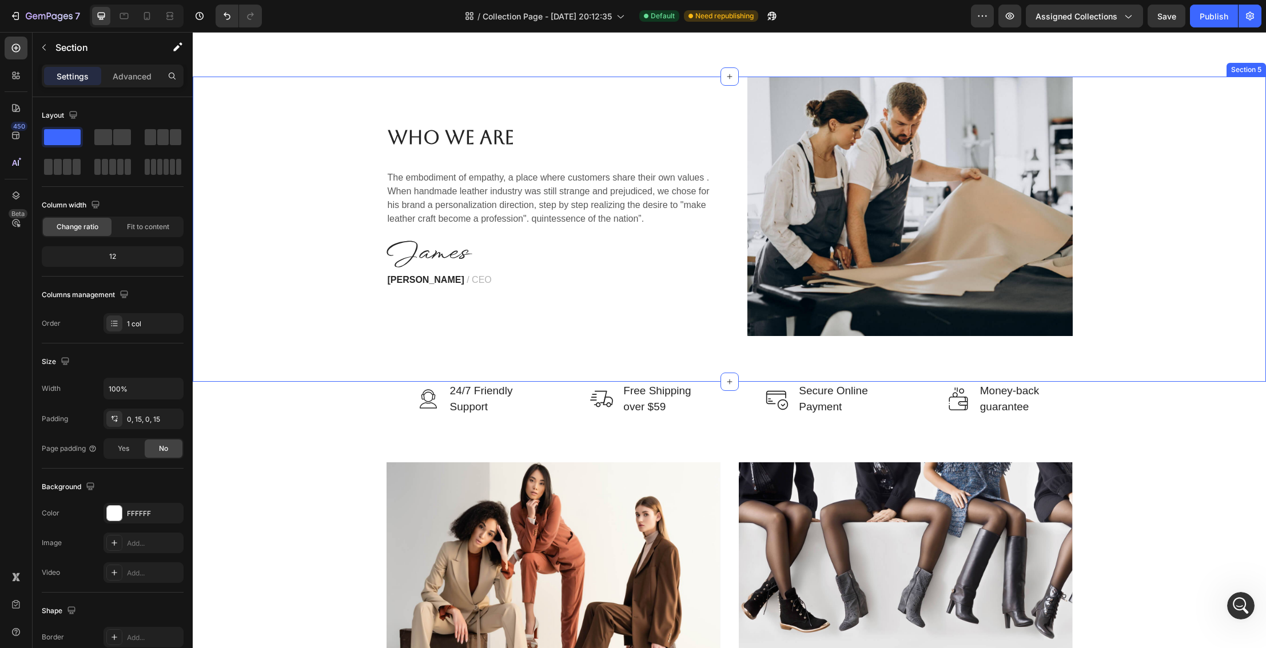
scroll to position [1697, 0]
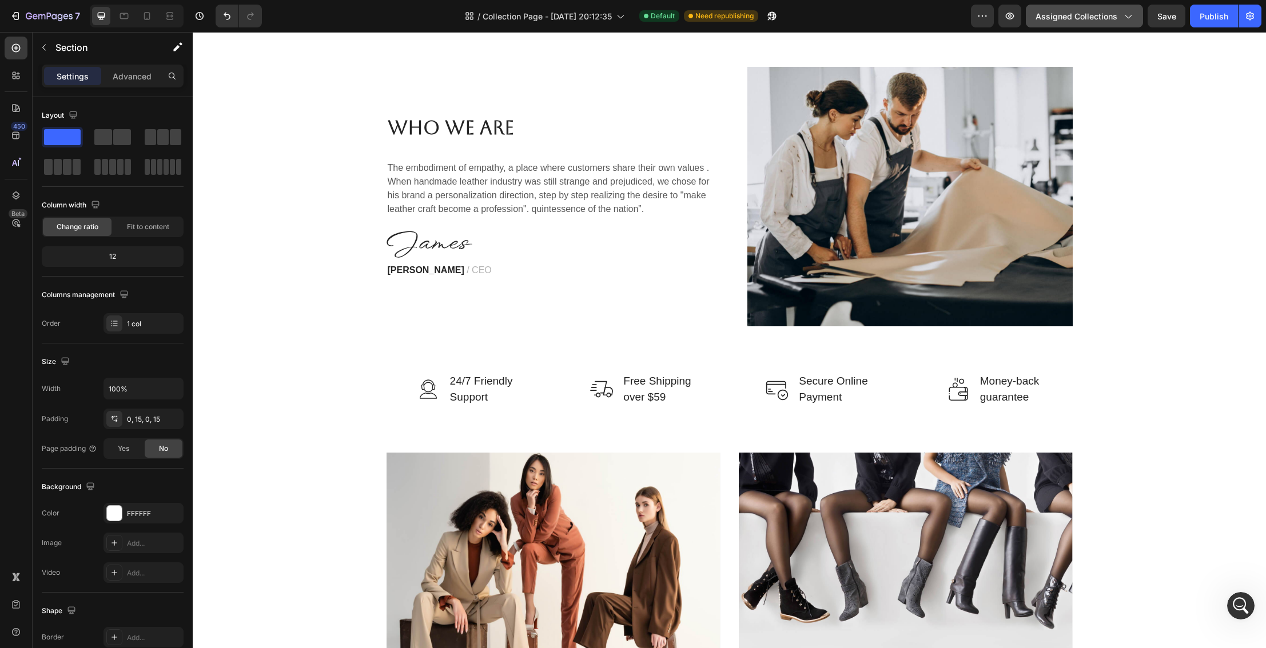
click at [1114, 14] on span "Assigned Collections" at bounding box center [1077, 16] width 82 height 12
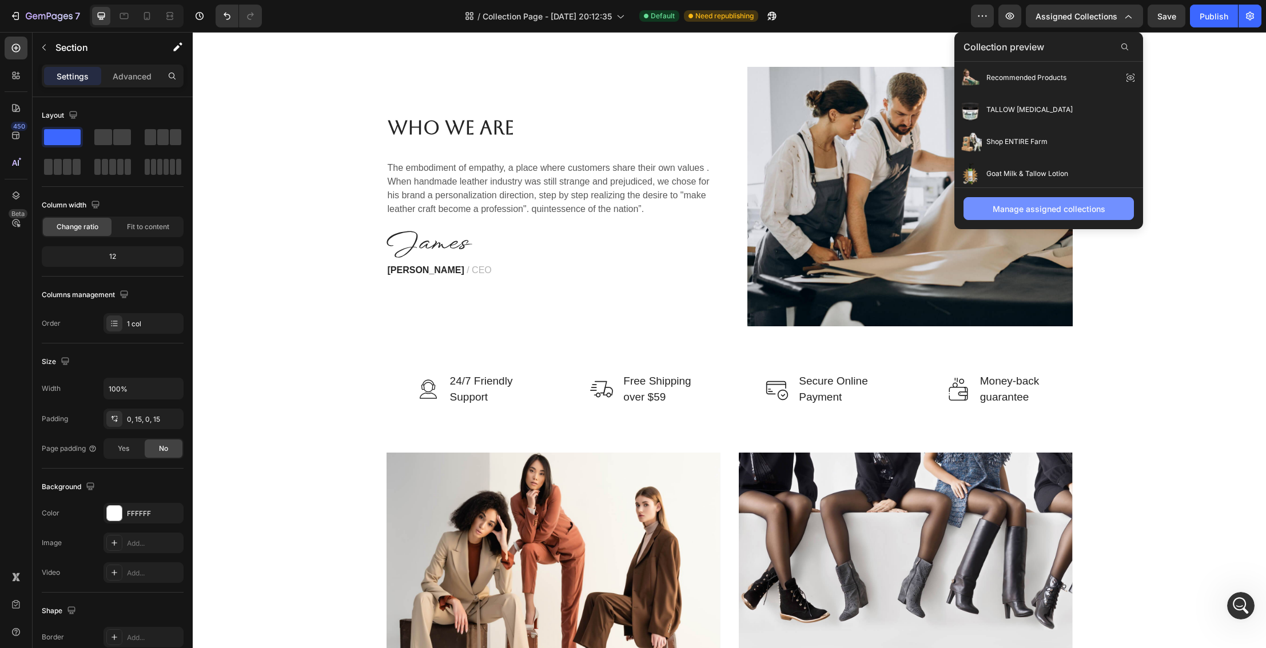
scroll to position [1, 0]
click at [1066, 211] on div "Manage assigned collections" at bounding box center [1049, 209] width 113 height 12
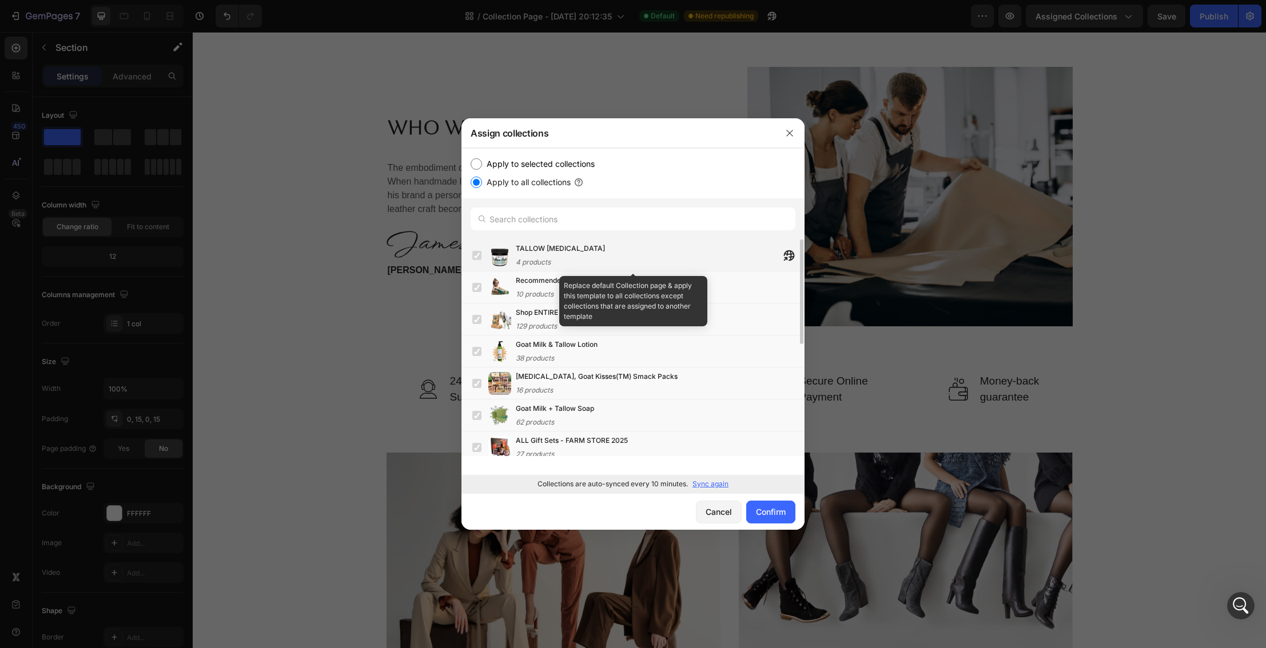
click at [479, 256] on label at bounding box center [476, 255] width 9 height 9
click at [473, 167] on input "Apply to selected collections" at bounding box center [476, 163] width 11 height 11
radio input "true"
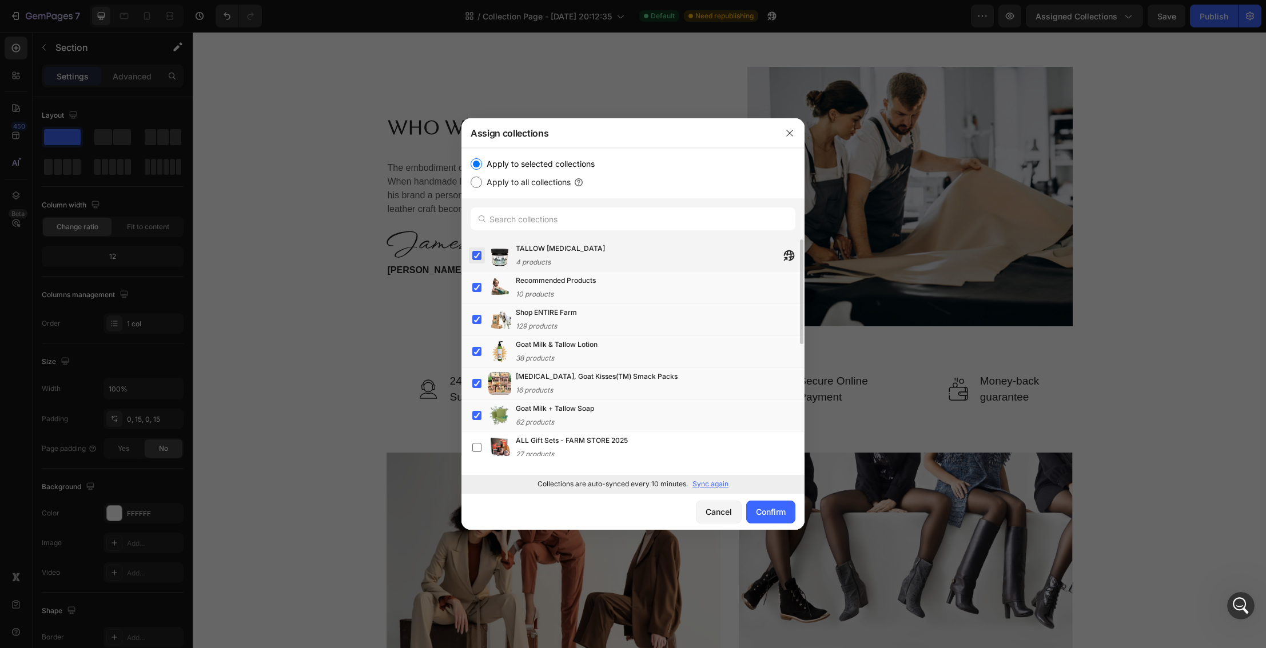
click at [477, 259] on label at bounding box center [476, 255] width 9 height 9
click at [475, 290] on label at bounding box center [476, 287] width 9 height 9
click at [477, 319] on label at bounding box center [476, 319] width 9 height 9
click at [476, 347] on label at bounding box center [476, 351] width 9 height 9
click at [475, 385] on label at bounding box center [476, 383] width 9 height 9
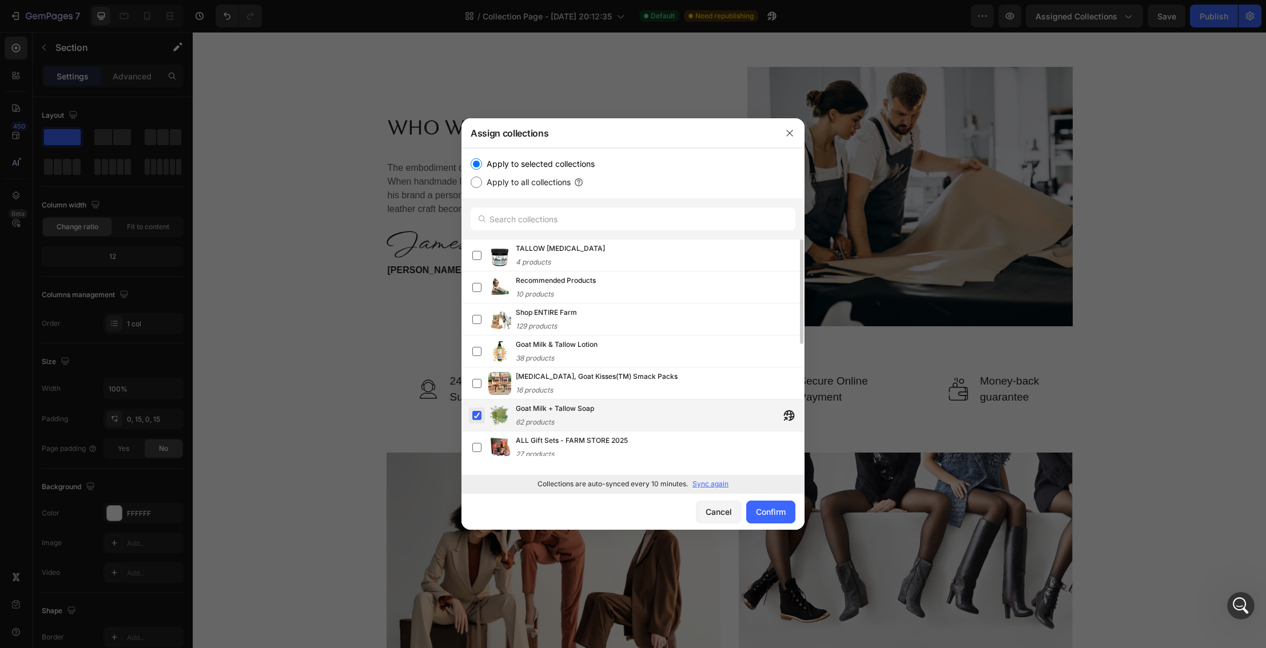
click at [475, 411] on label at bounding box center [476, 415] width 9 height 9
click at [790, 131] on icon "button" at bounding box center [789, 133] width 9 height 9
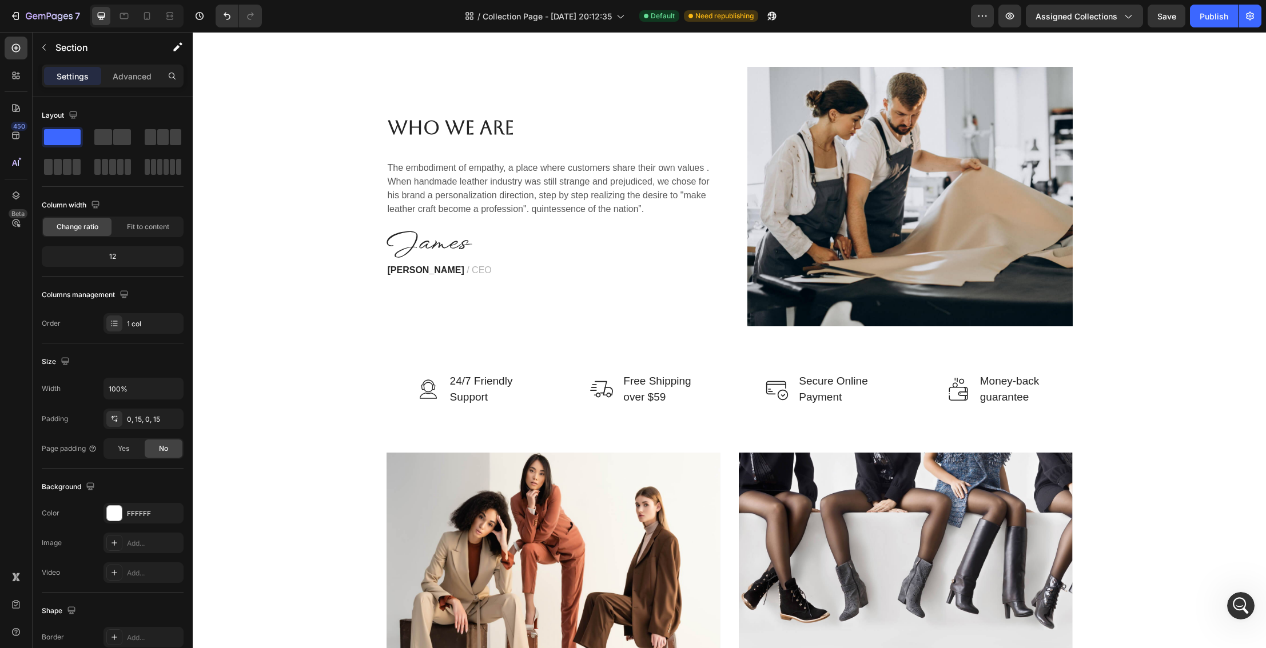
scroll to position [352, 0]
click at [1239, 606] on icon "Open Intercom Messenger" at bounding box center [1239, 604] width 8 height 9
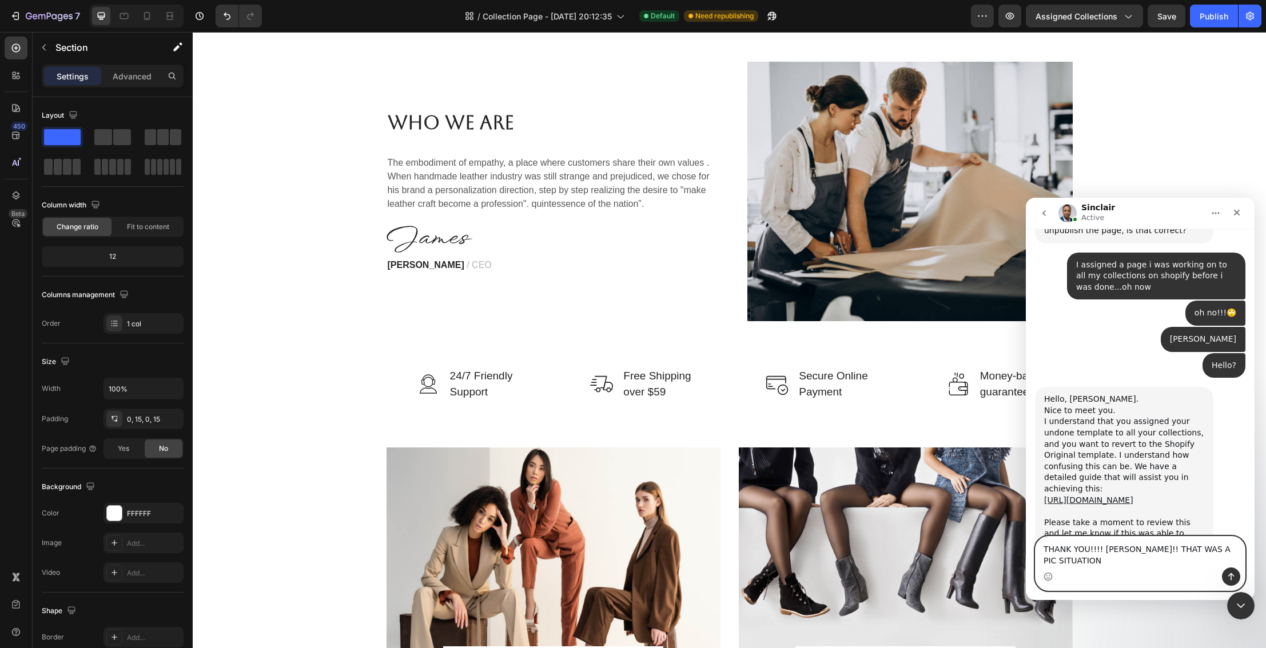
scroll to position [511, 0]
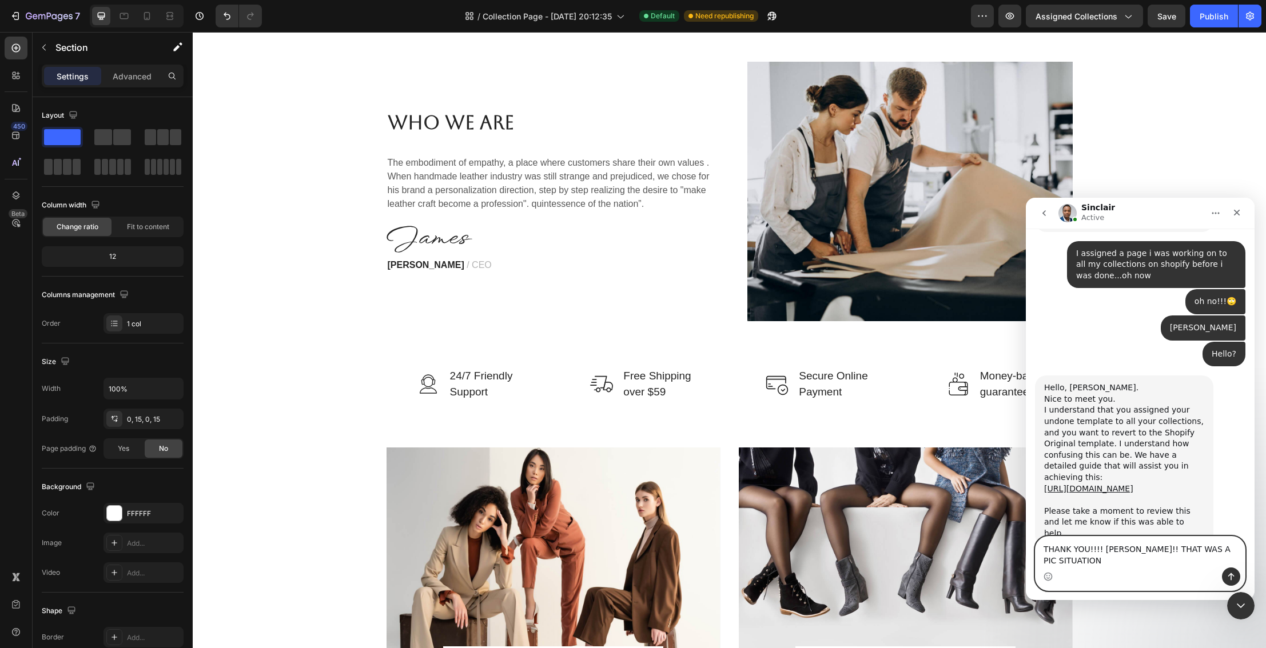
type textarea "THANK YOU!!!! [PERSON_NAME]!! THAT WAS A PIC SITUATION."
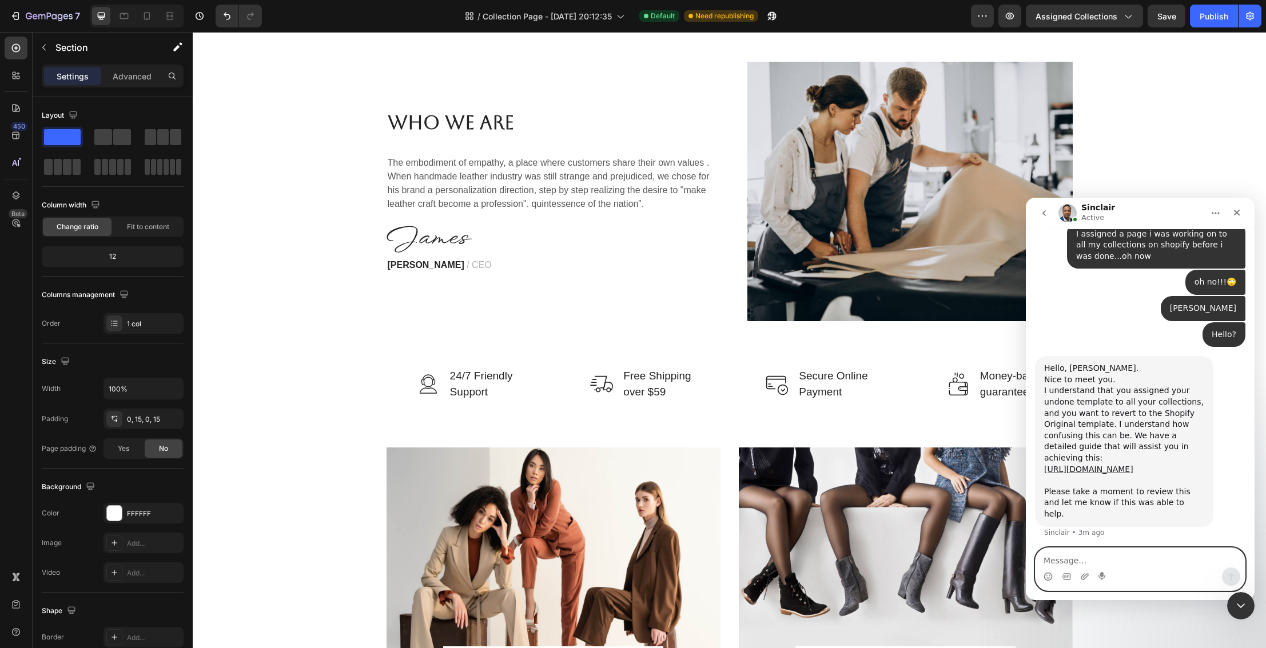
scroll to position [545, 0]
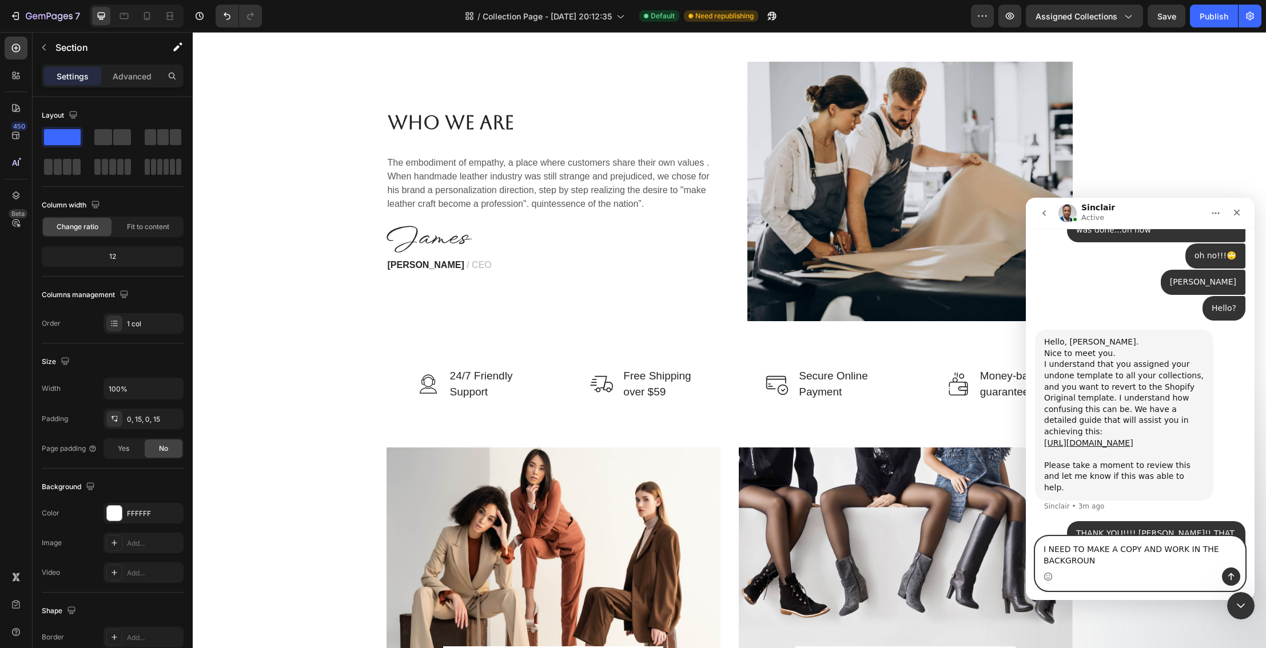
type textarea "I NEED TO MAKE A COPY AND WORK IN THE BACKGROUND"
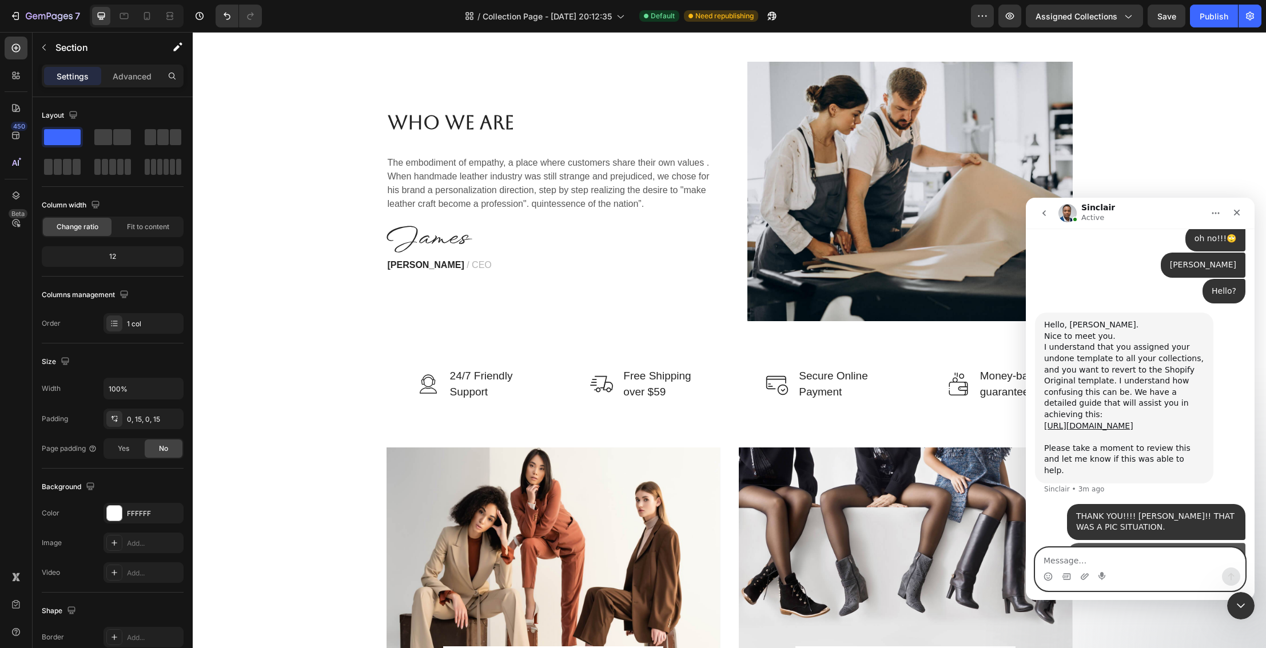
scroll to position [582, 0]
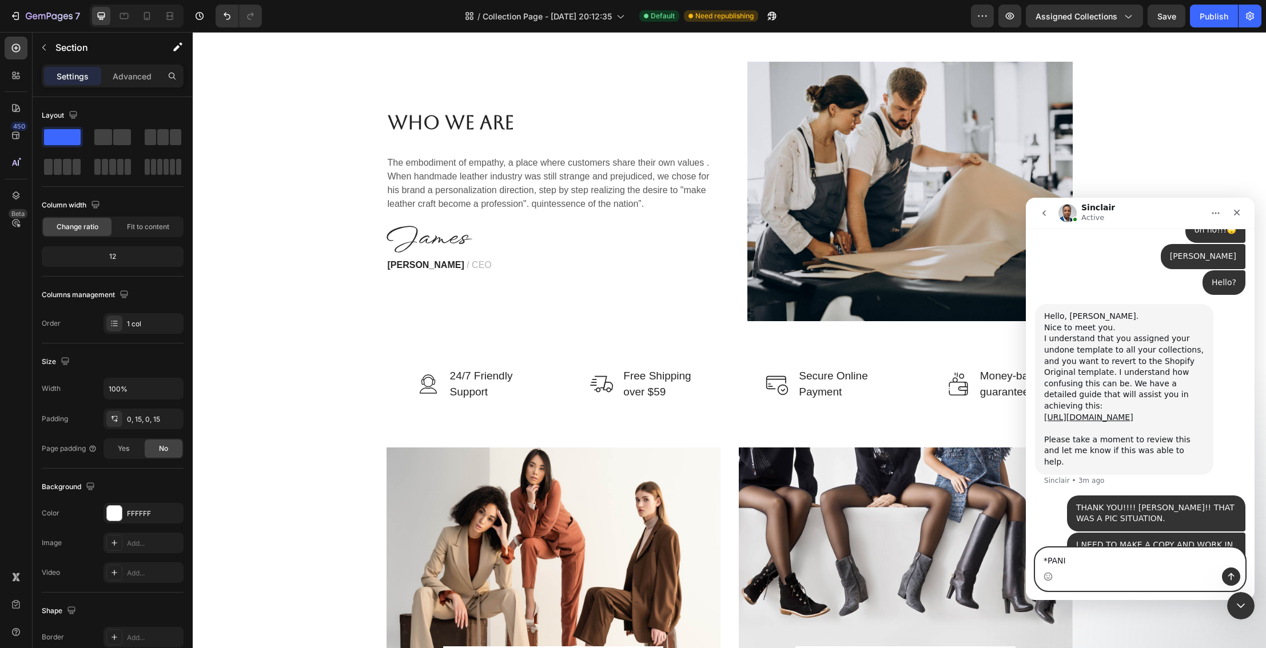
type textarea "*PANIC"
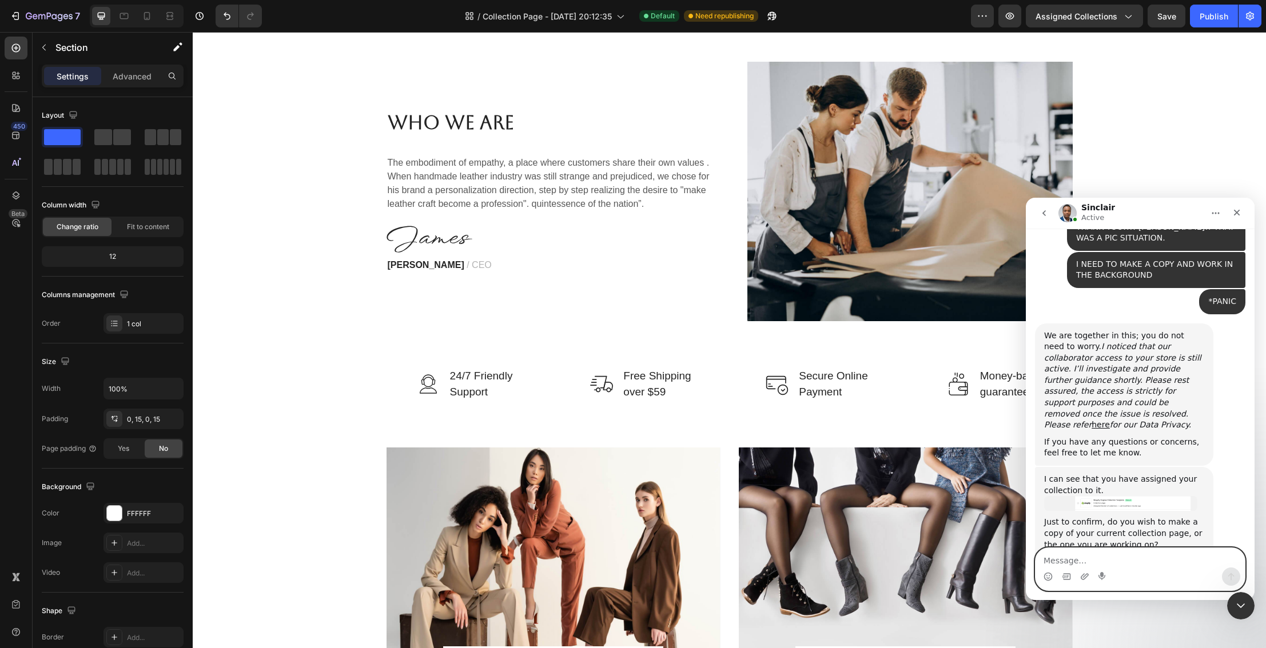
scroll to position [851, 0]
click at [1110, 497] on img "Sinclair says…" at bounding box center [1120, 504] width 153 height 15
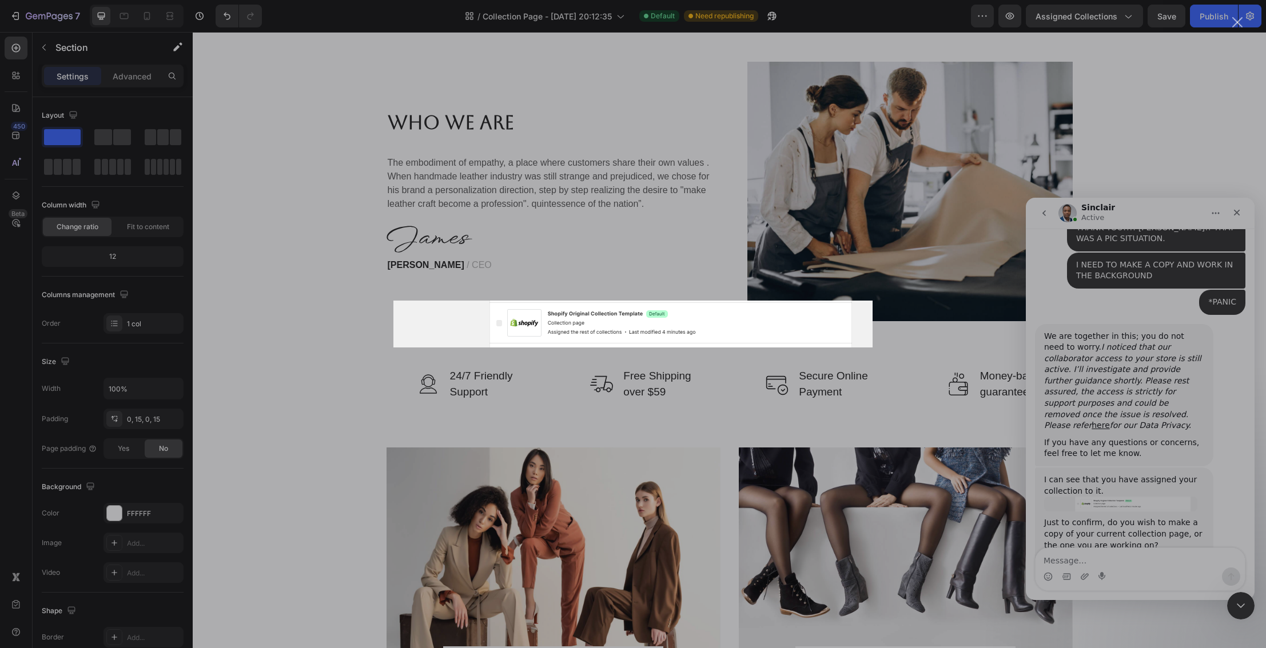
scroll to position [0, 0]
click at [923, 344] on div "Intercom messenger" at bounding box center [633, 324] width 1266 height 648
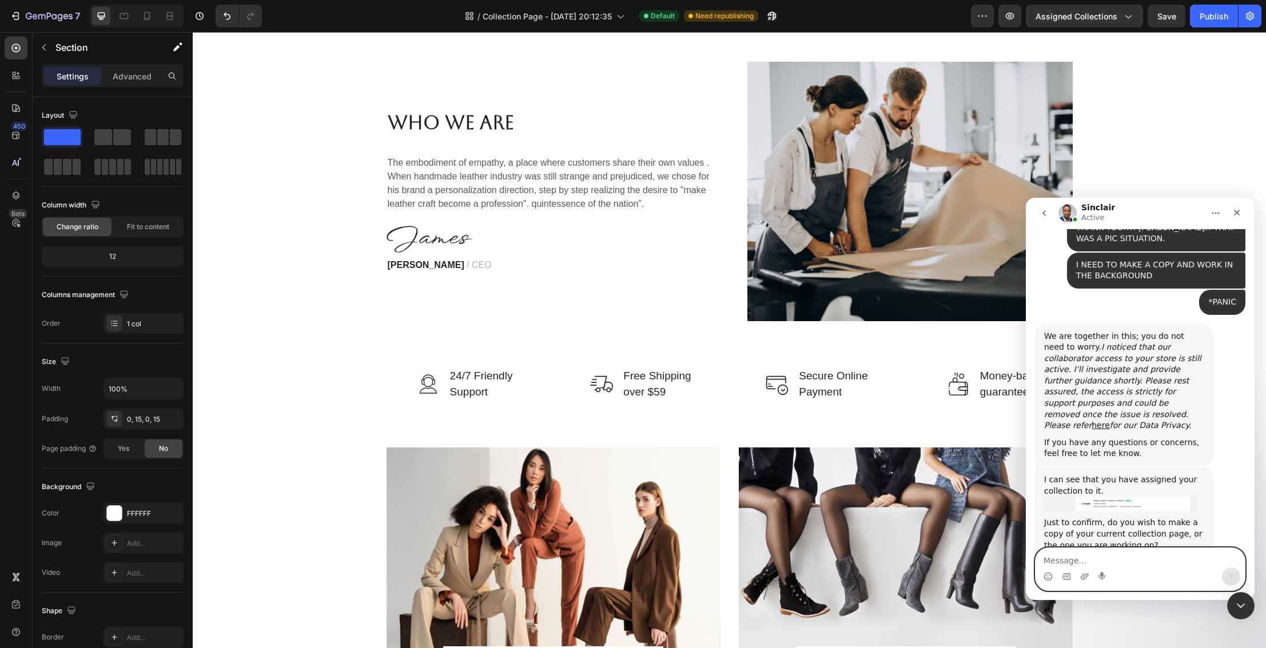
click at [1095, 559] on textarea "Message…" at bounding box center [1140, 557] width 209 height 19
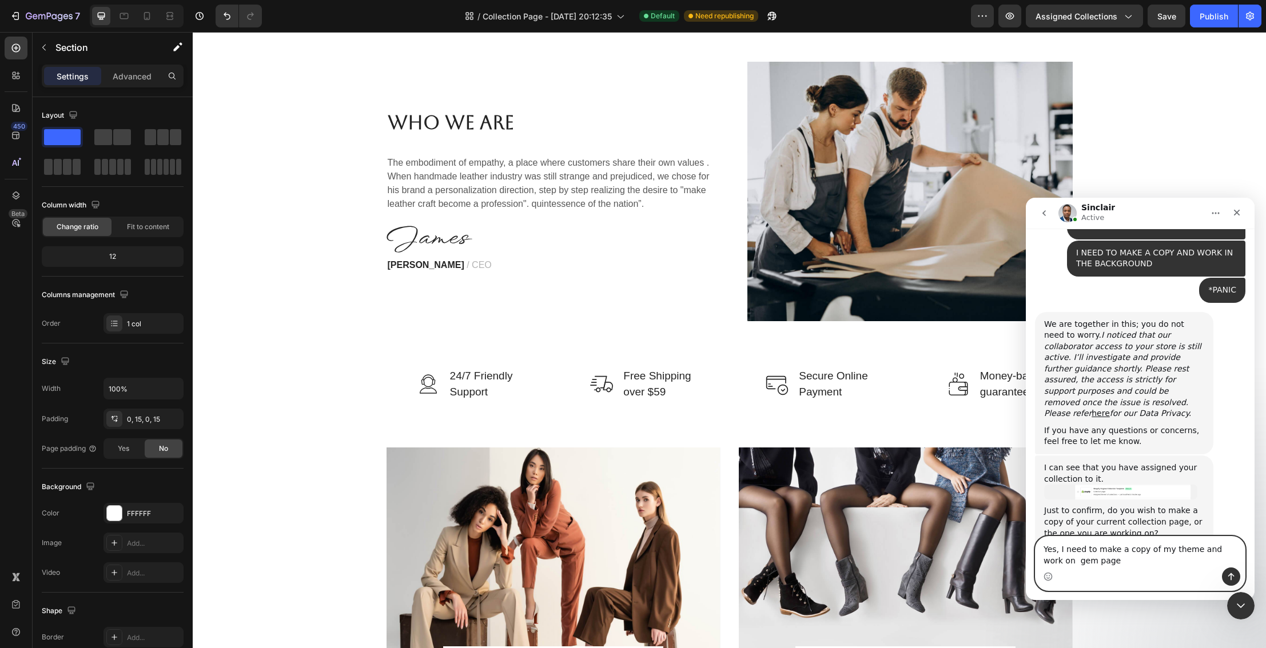
type textarea "Yes, I need to make a copy of my theme and work on gem pages"
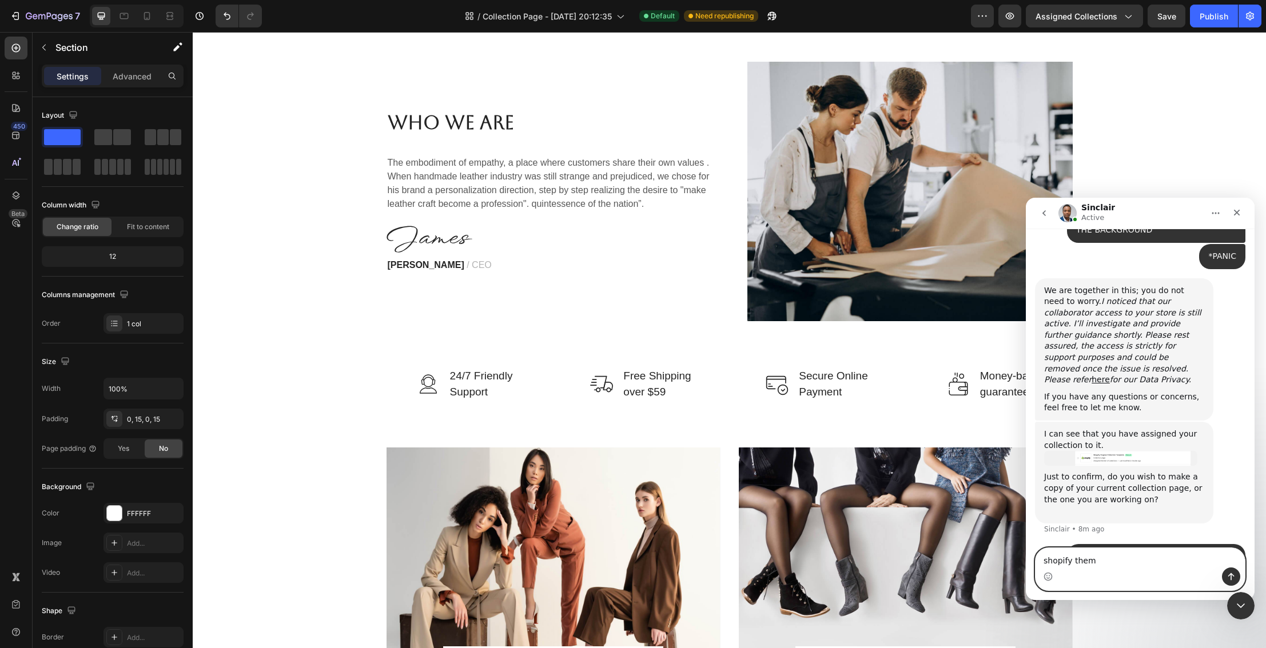
type textarea "shopify theme"
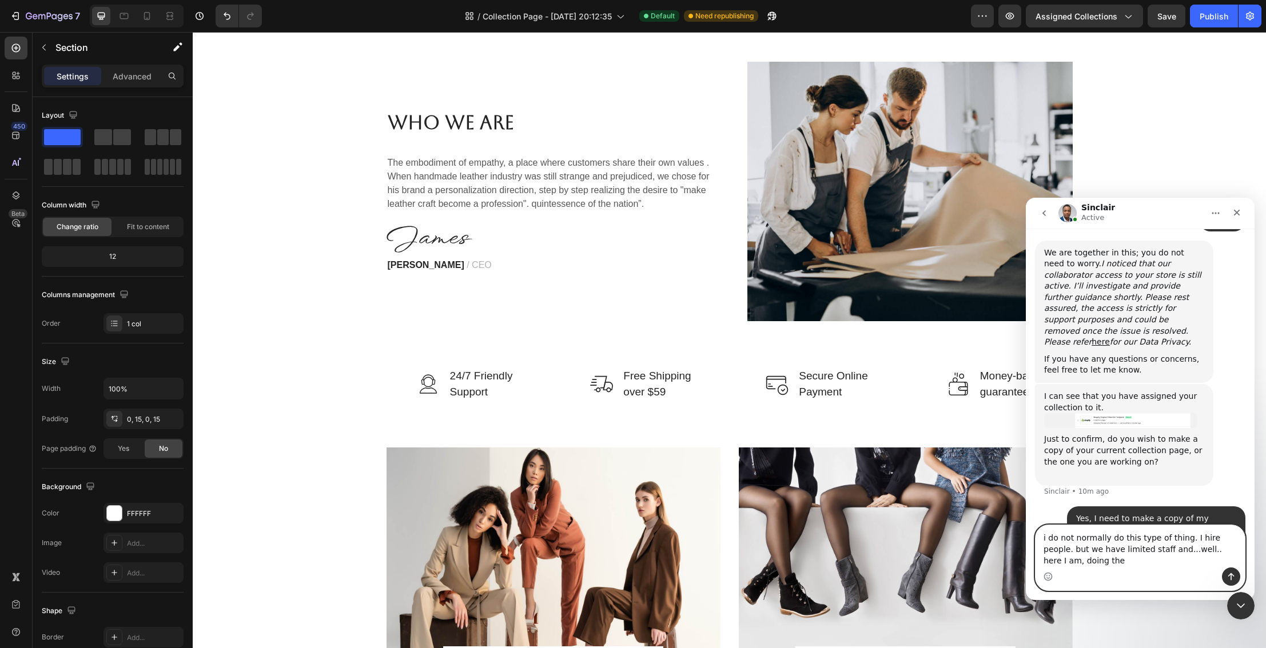
scroll to position [946, 0]
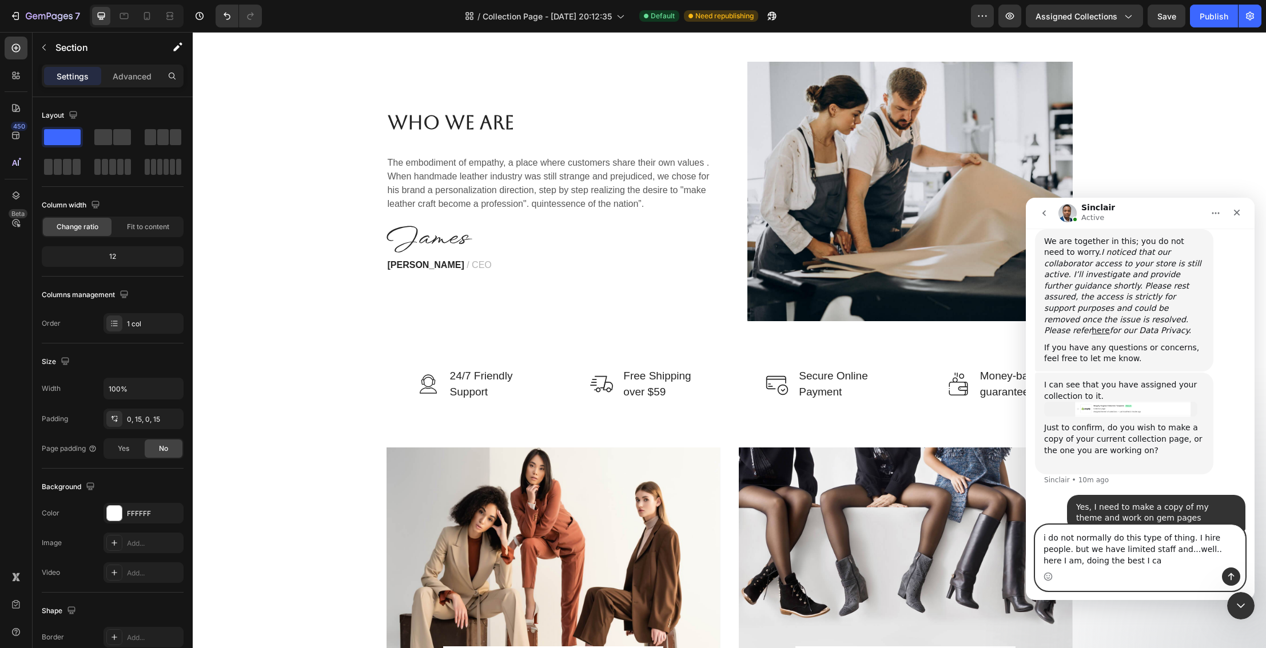
type textarea "i do not normally do this type of thing. I hire people. but we have limited sta…"
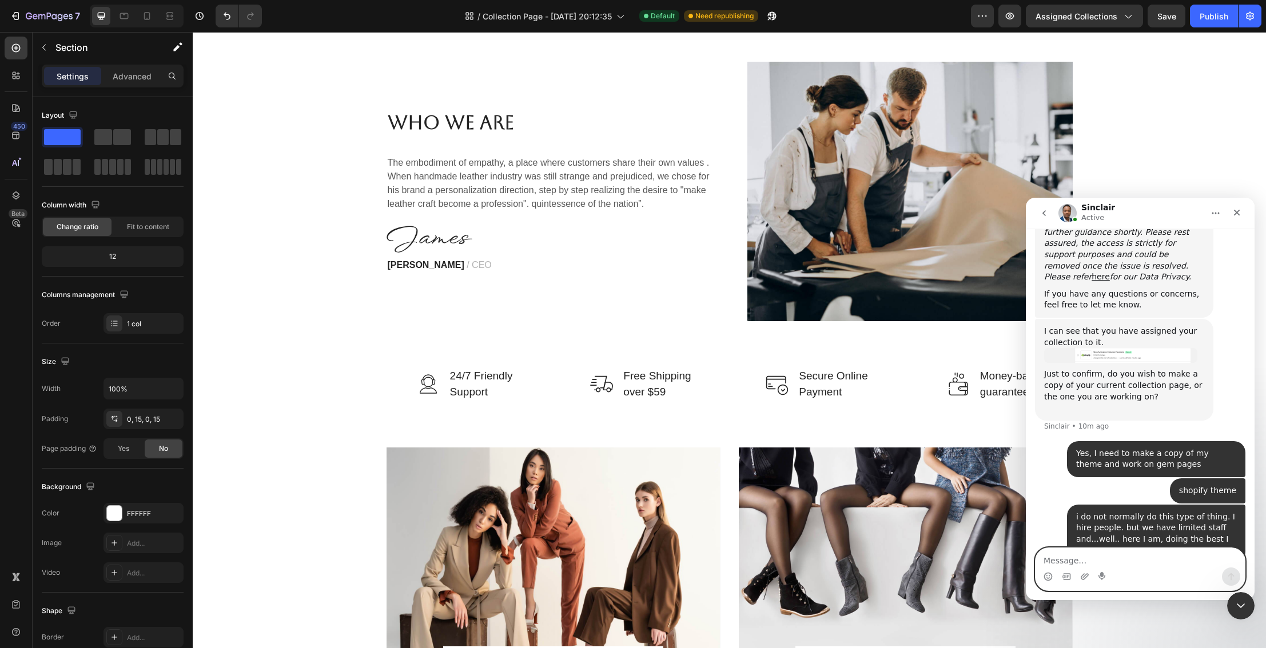
scroll to position [1016, 0]
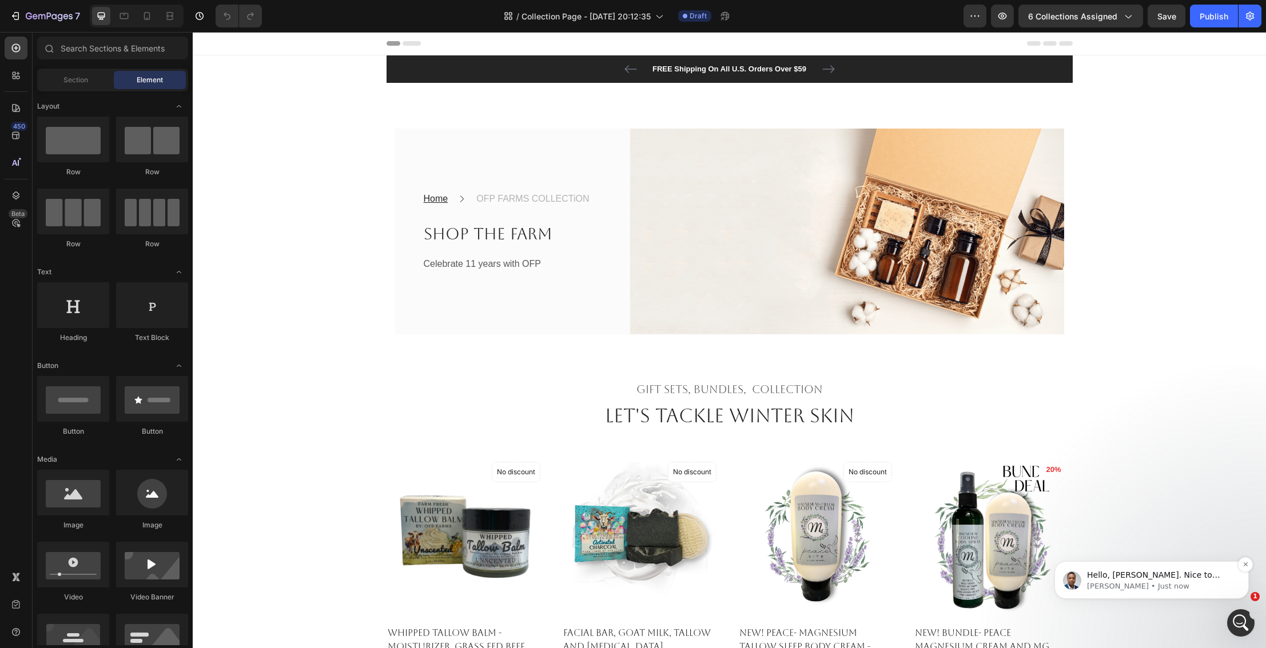
click at [1118, 570] on div "Hello, Denise. Nice to meet you. I understand that you assigned your undone tem…" at bounding box center [1160, 575] width 151 height 15
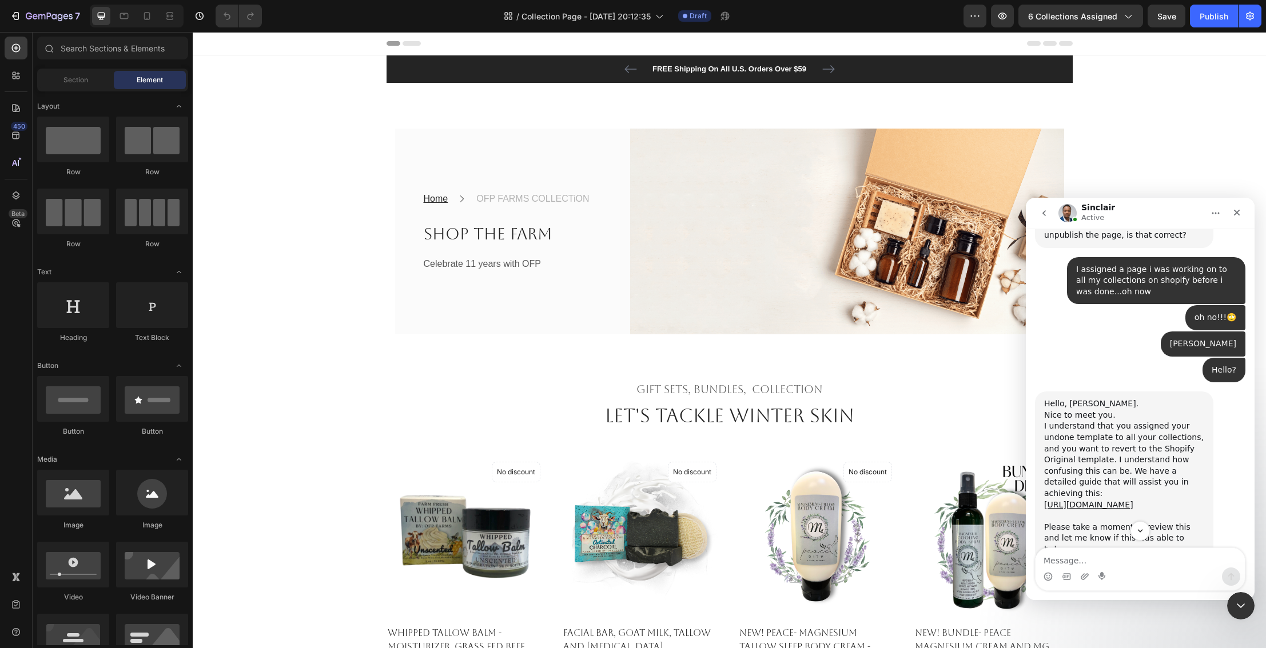
scroll to position [499, 0]
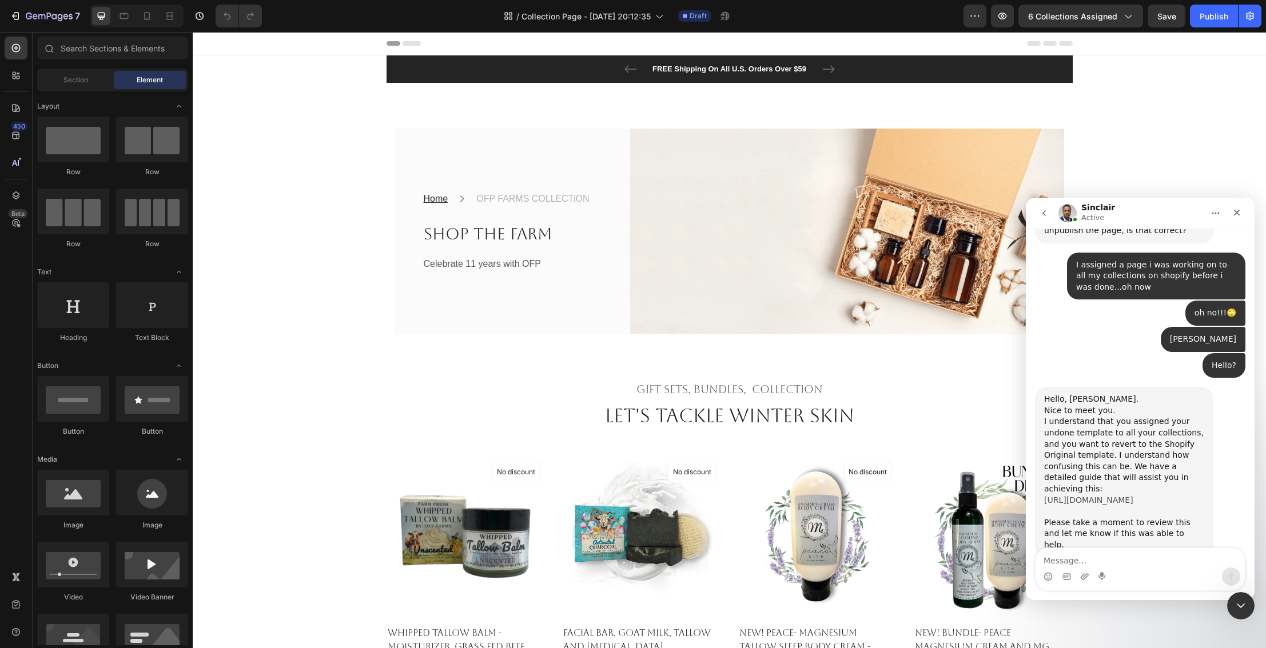
click at [1108, 496] on link "[URL][DOMAIN_NAME]" at bounding box center [1088, 500] width 89 height 9
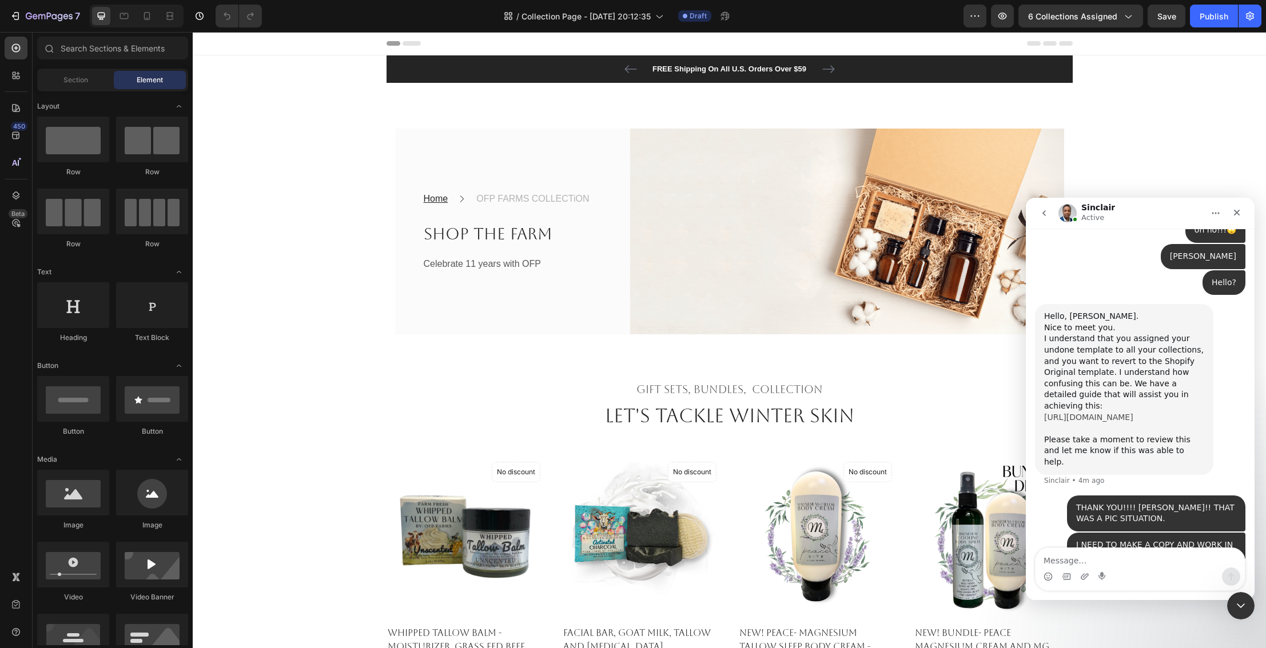
scroll to position [608, 0]
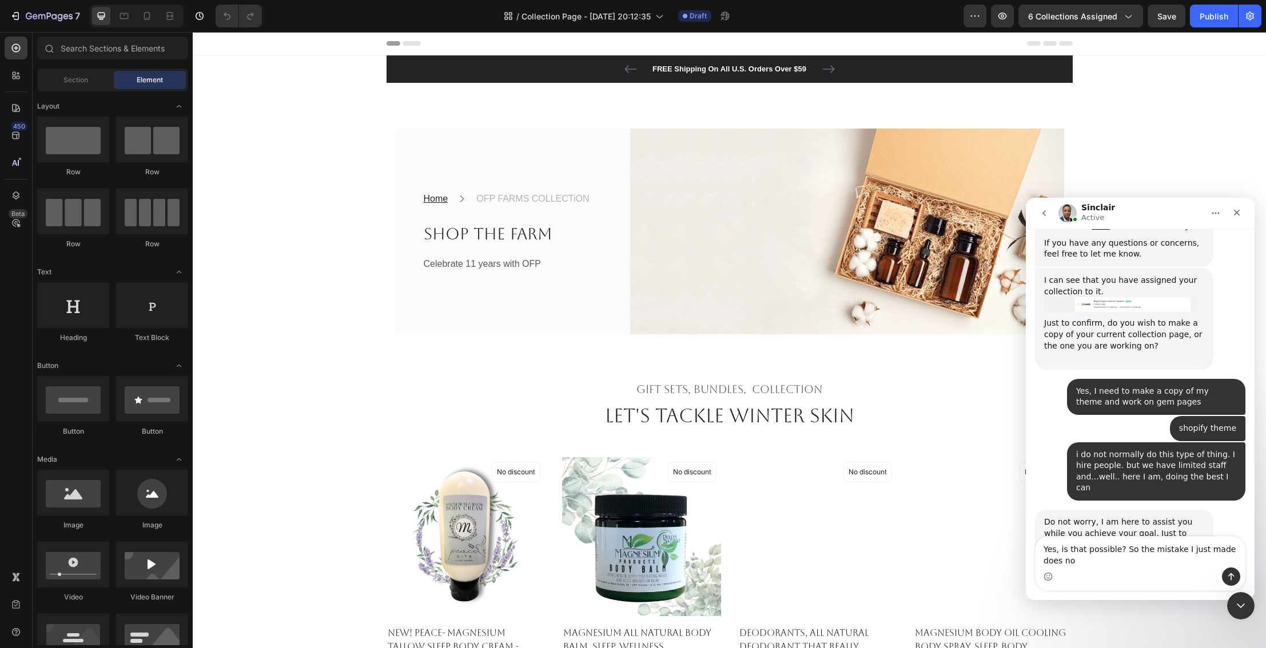
scroll to position [1062, 0]
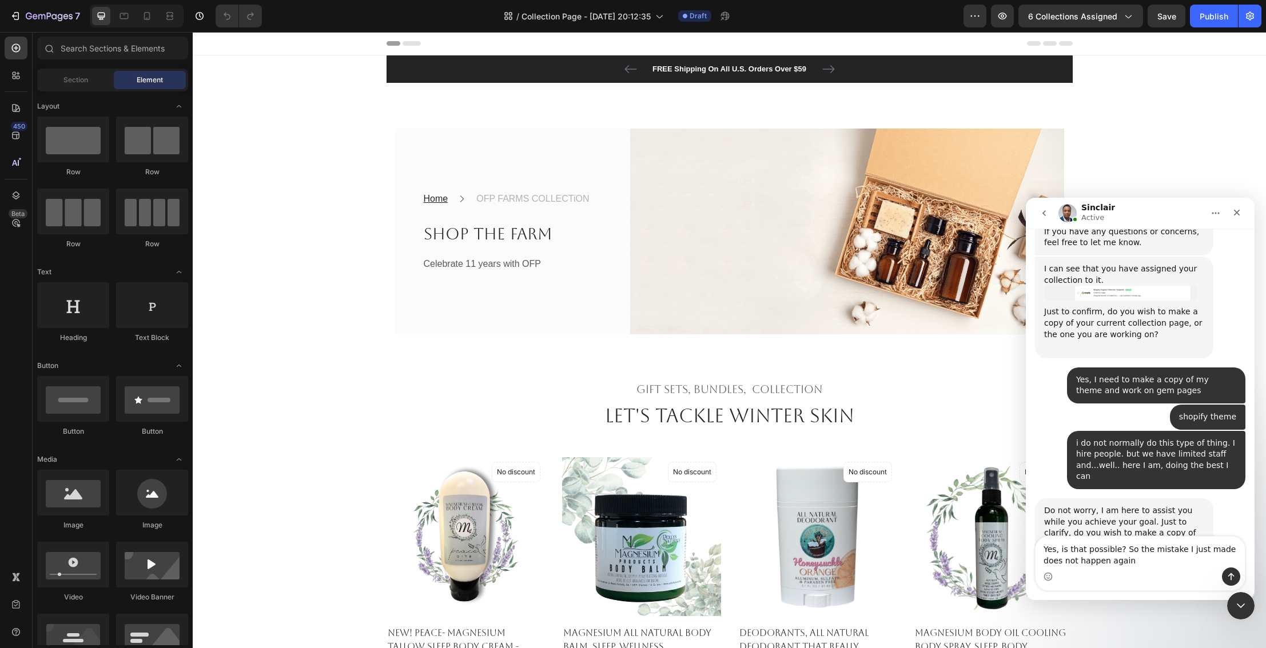
type textarea "Yes, is that possible? So the mistake I just made does not happen again?"
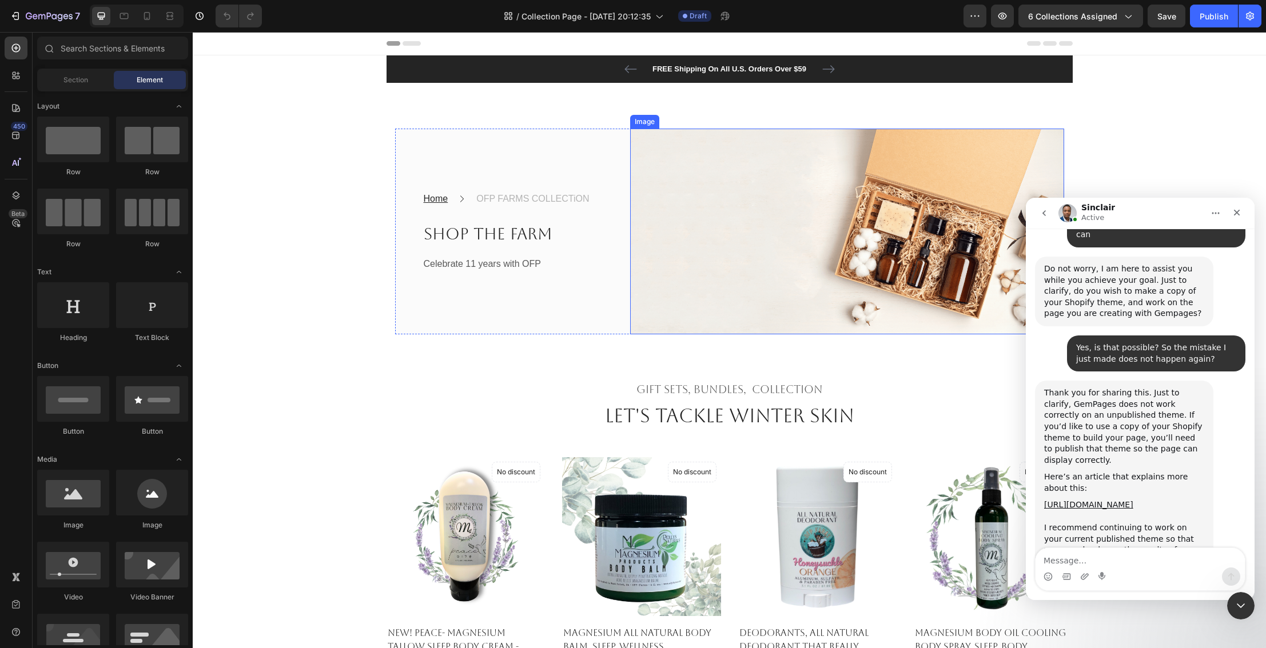
scroll to position [1320, 0]
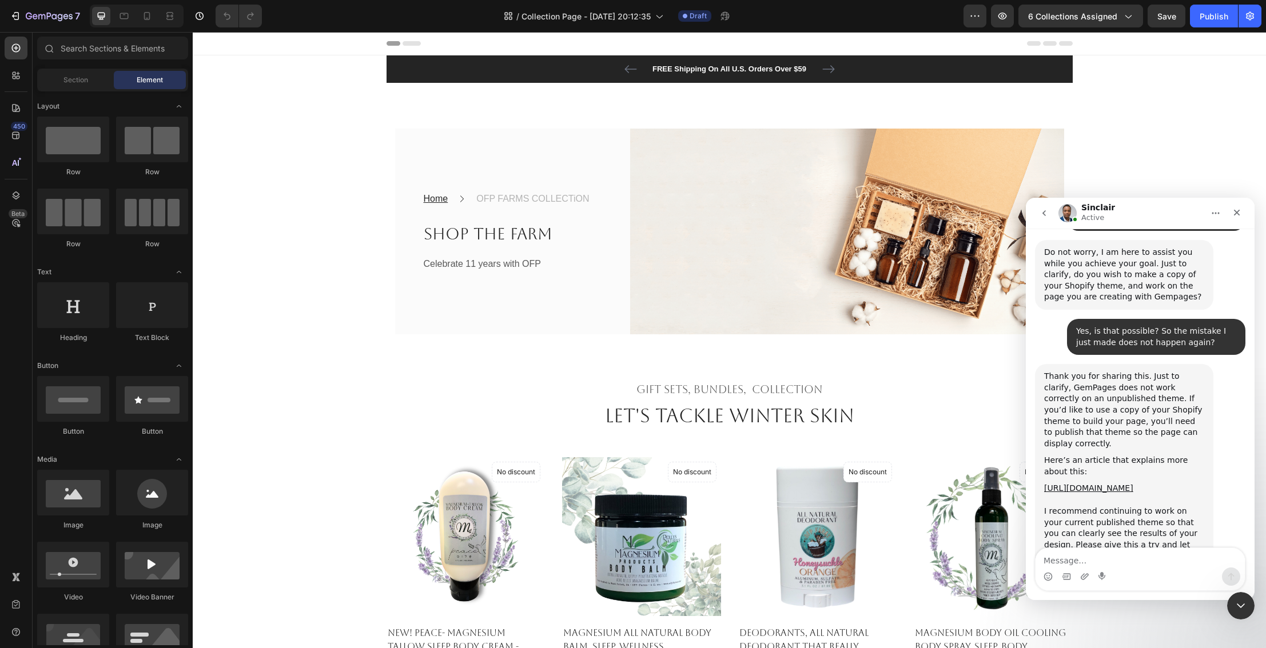
click at [1130, 561] on textarea "Message…" at bounding box center [1140, 557] width 209 height 19
type textarea "ok thank you"
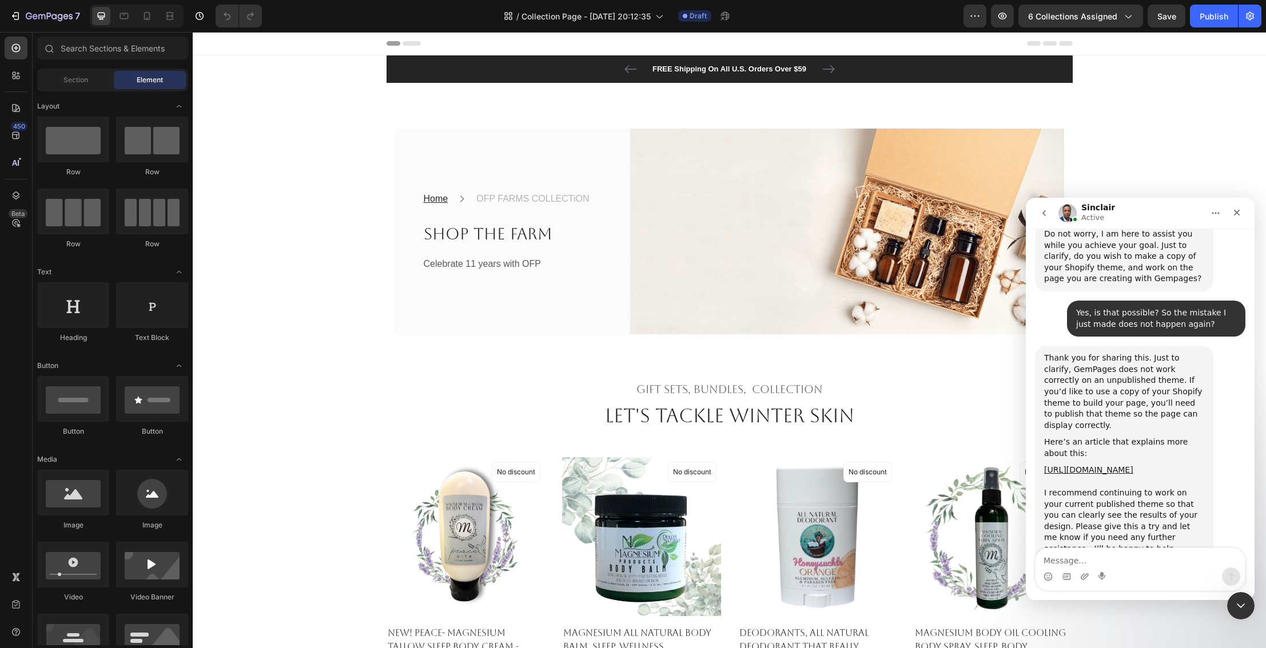
scroll to position [1355, 0]
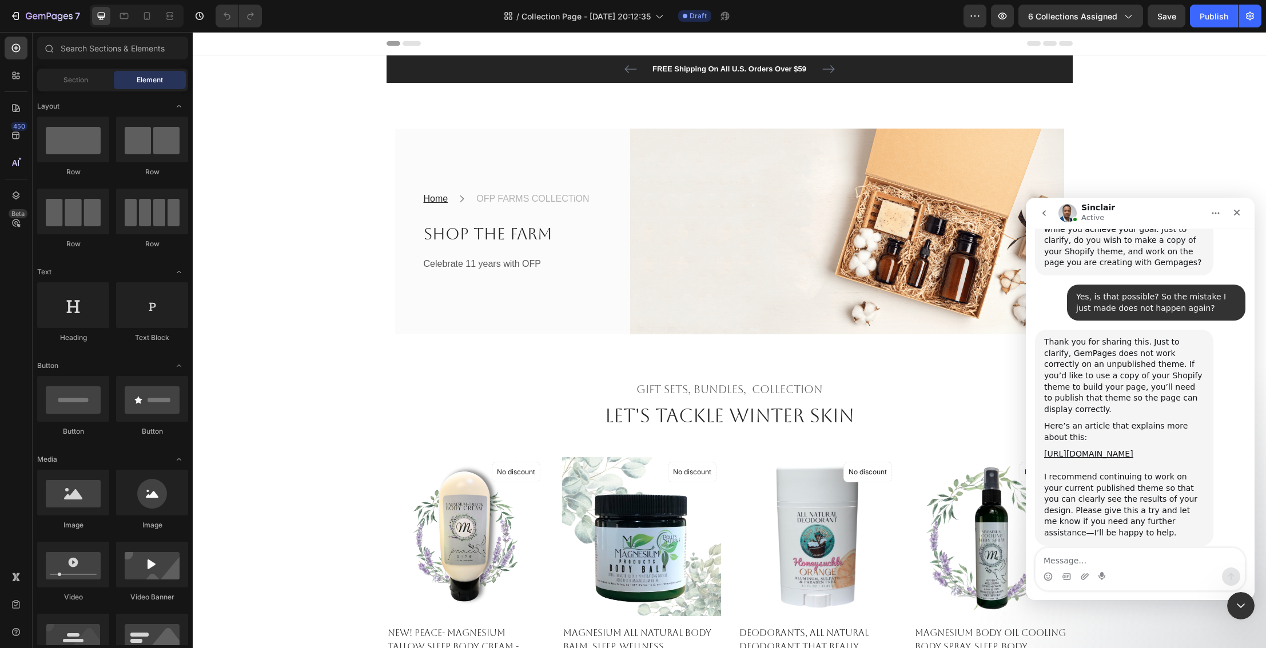
click at [1133, 449] on link "[URL][DOMAIN_NAME]" at bounding box center [1088, 453] width 89 height 9
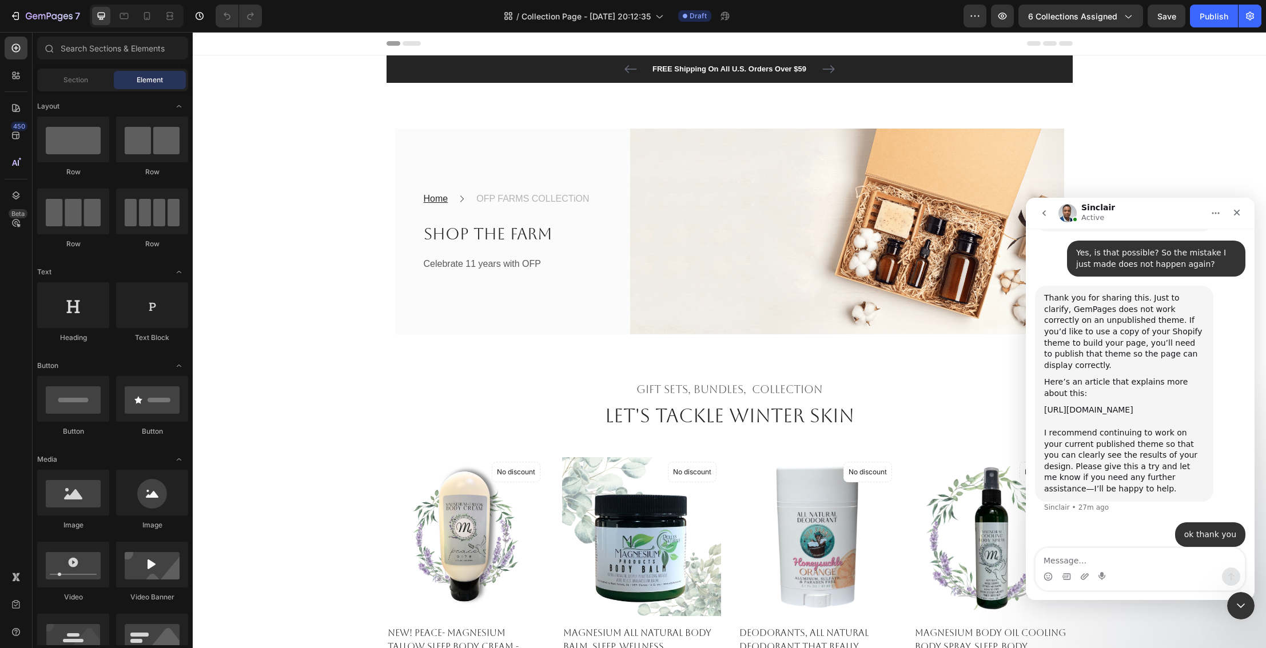
scroll to position [1411, 0]
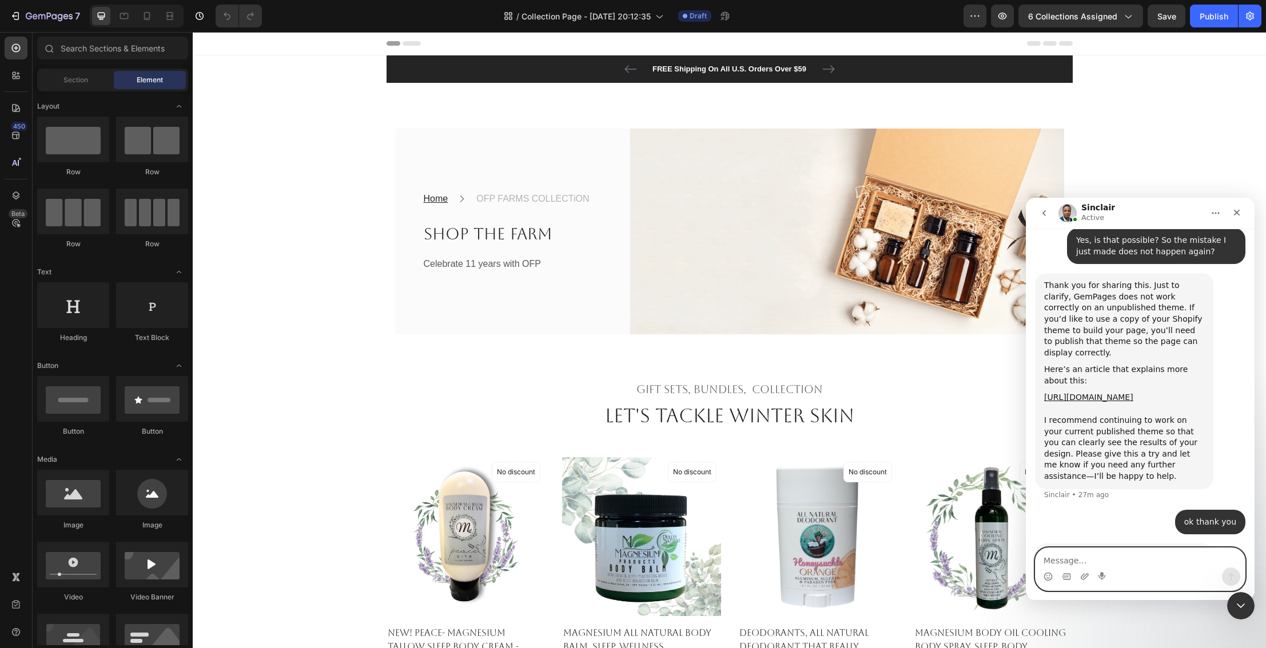
click at [1050, 559] on textarea "Message…" at bounding box center [1140, 557] width 209 height 19
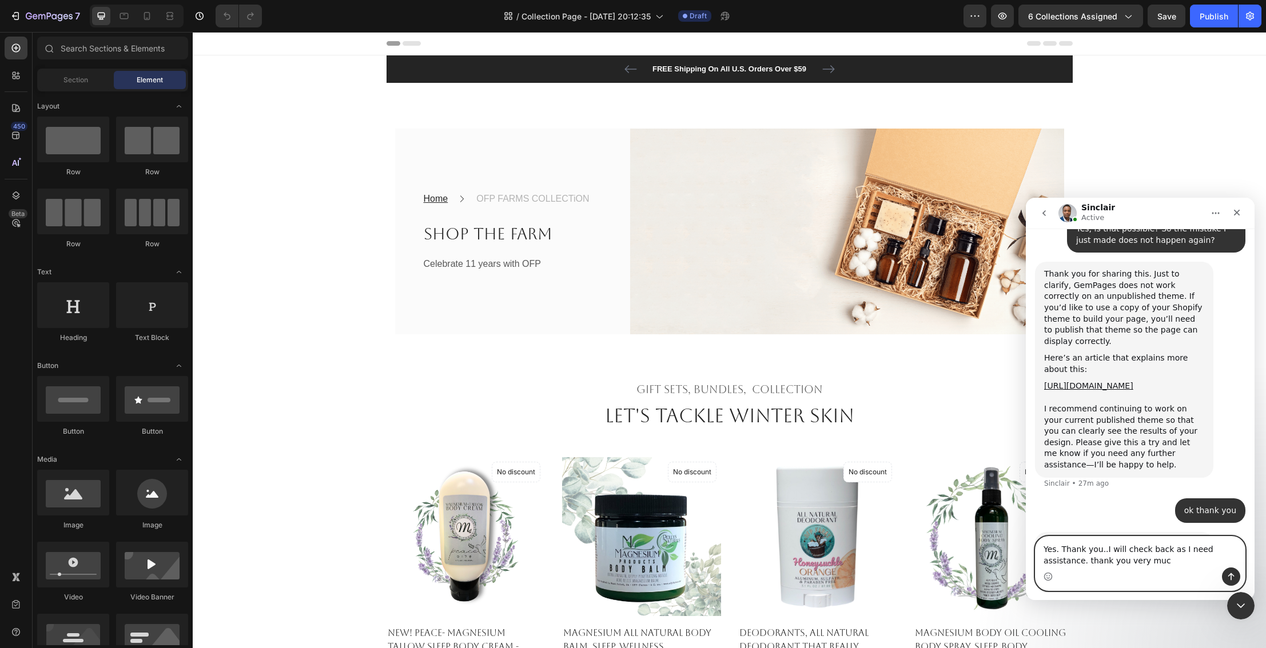
type textarea "Yes. Thank you..I will check back as I need assistance. thank you very much"
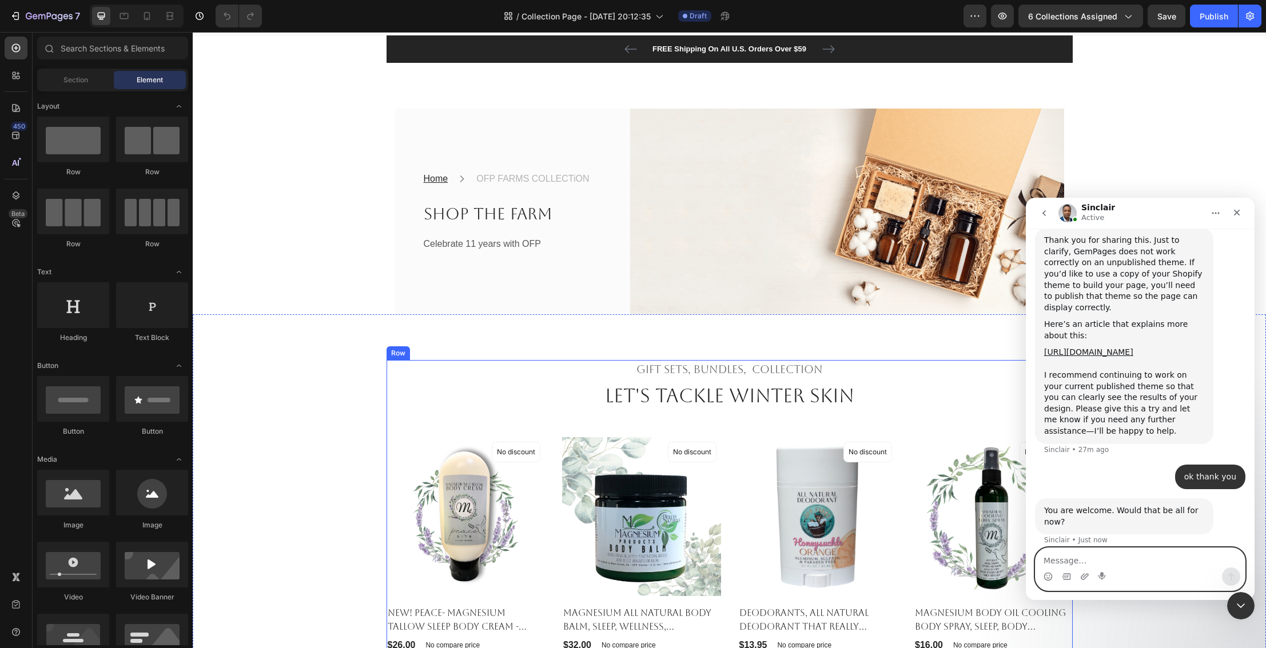
scroll to position [0, 0]
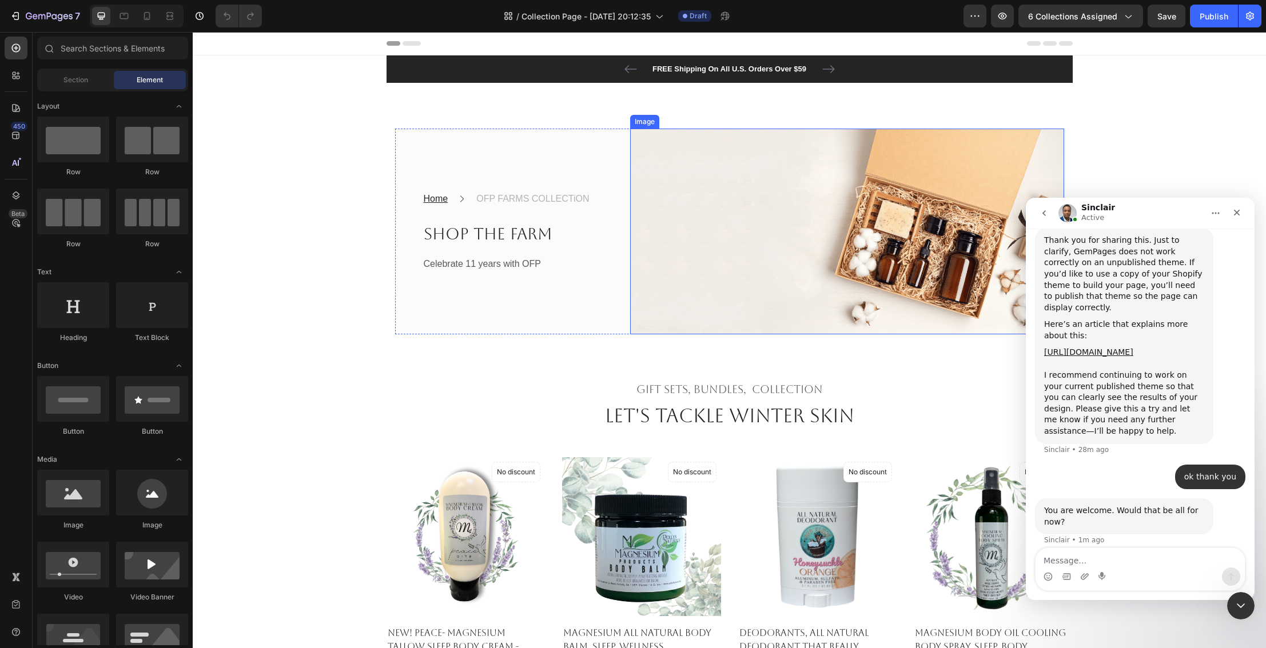
click at [674, 255] on img at bounding box center [847, 232] width 434 height 206
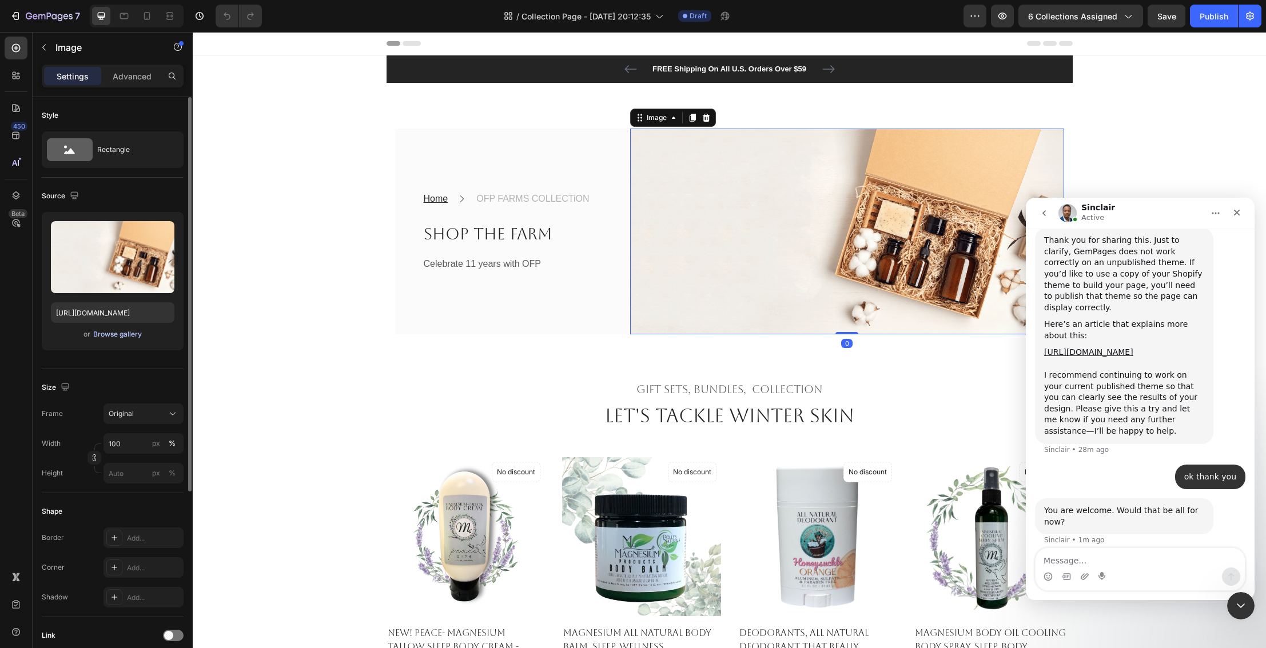
click at [115, 333] on div "Browse gallery" at bounding box center [117, 334] width 49 height 10
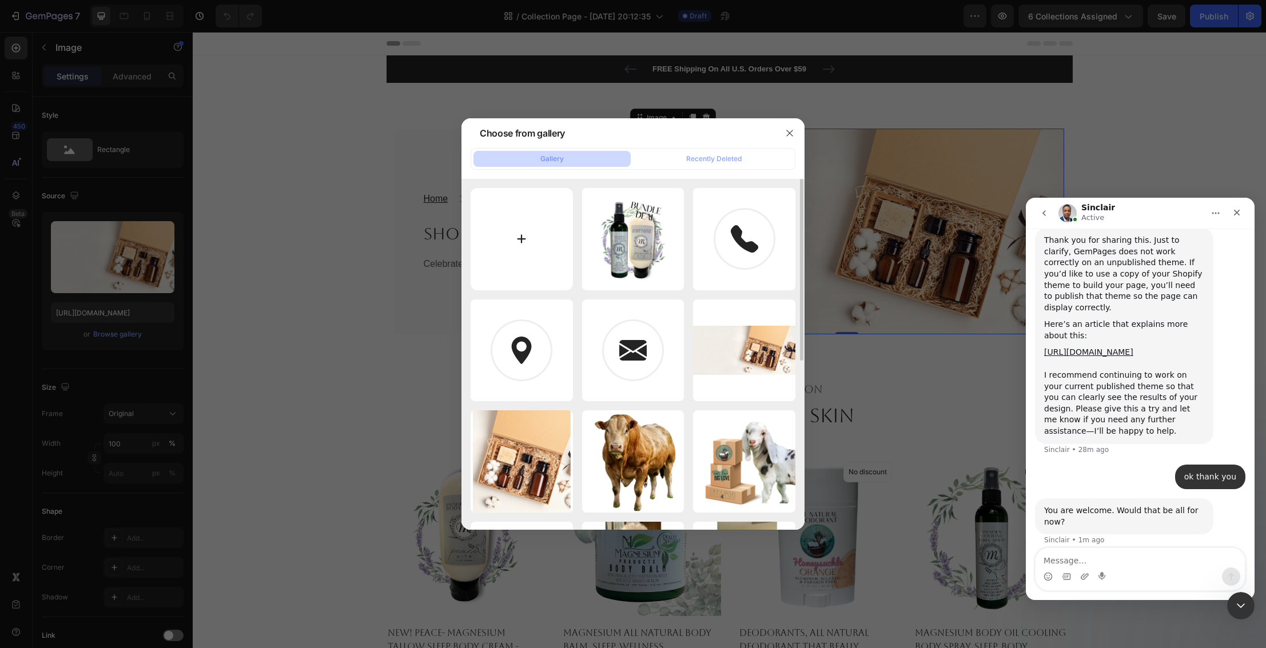
click at [537, 249] on input "file" at bounding box center [522, 239] width 102 height 102
type input "C:\fakepath\IMG_1664_jpg.jpg"
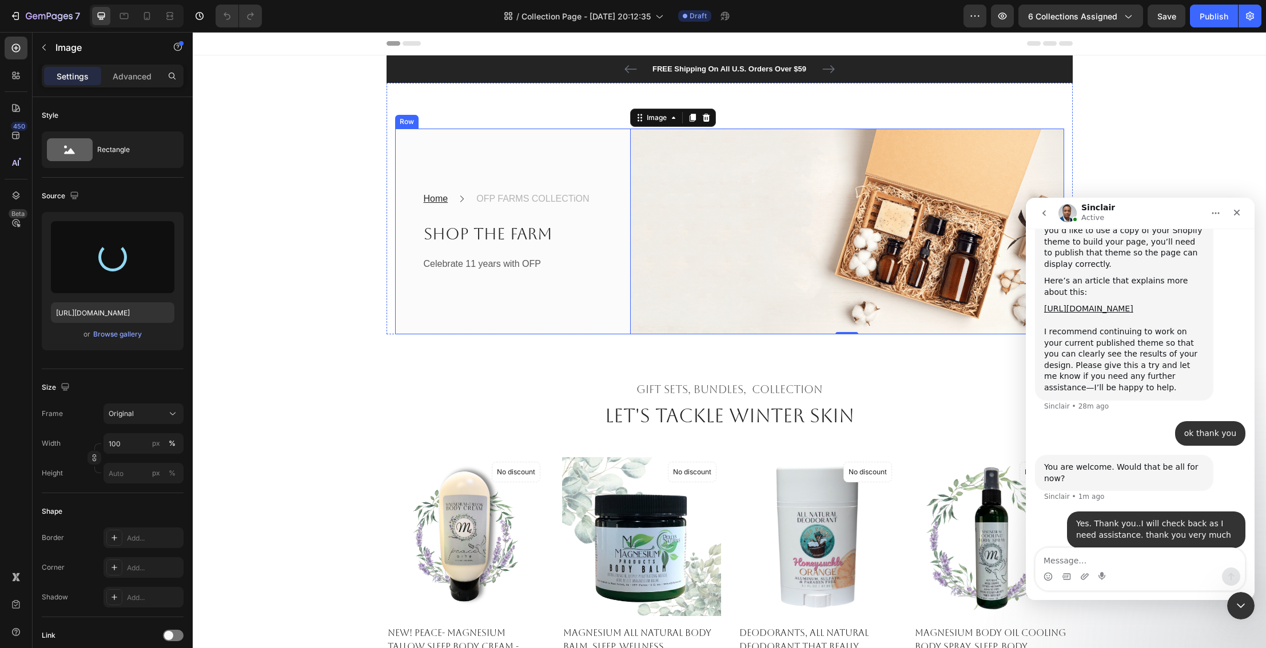
scroll to position [1500, 0]
type input "https://cdn.shopify.com/s/files/1/0027/1043/7957/files/gempages_581394300722480…"
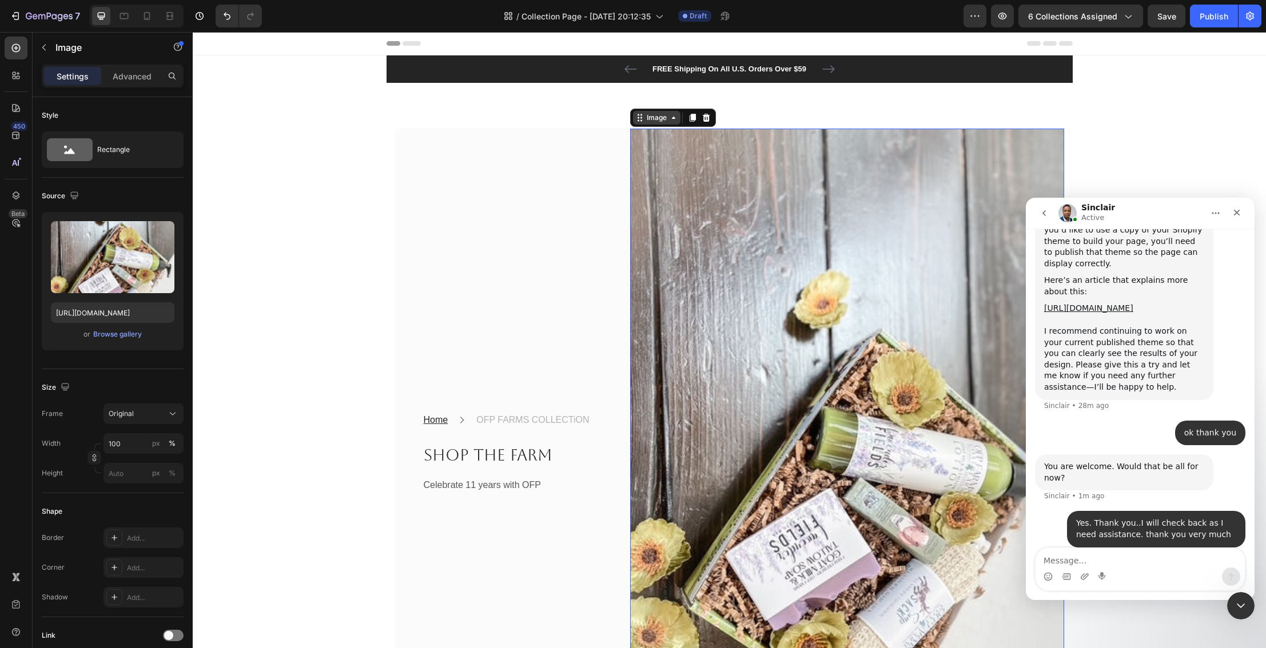
click at [657, 119] on div "Image" at bounding box center [656, 118] width 25 height 10
click at [692, 121] on icon at bounding box center [692, 117] width 9 height 9
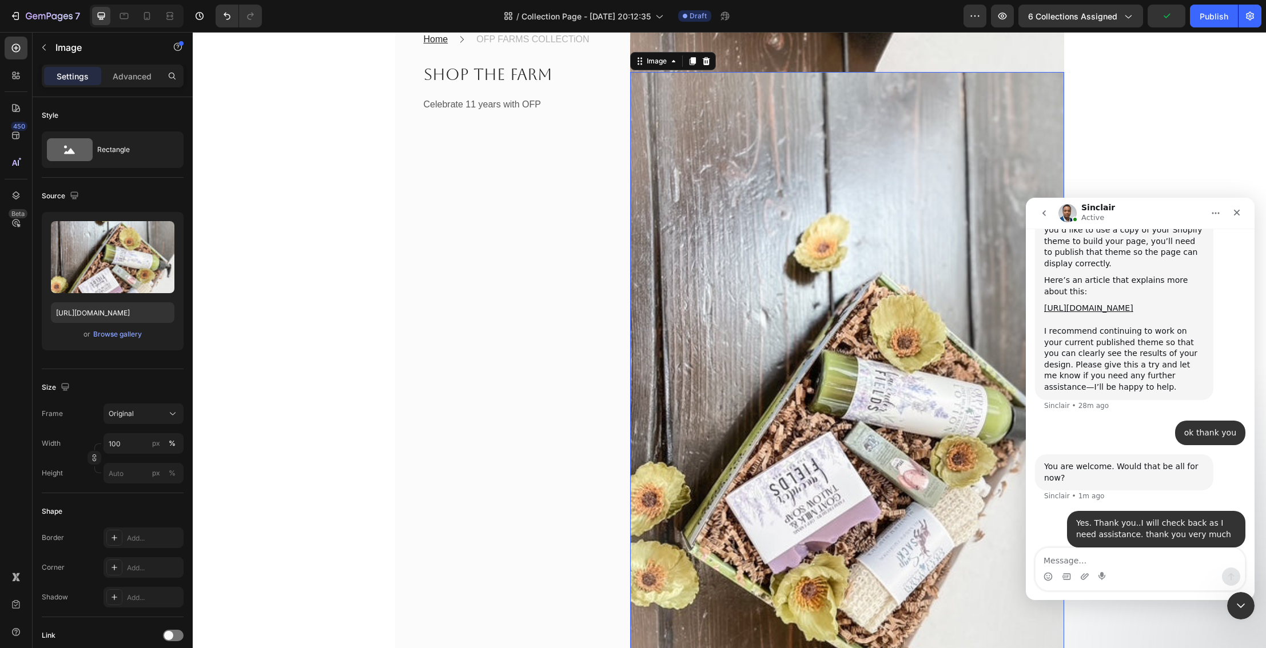
scroll to position [704, 0]
click at [705, 62] on icon at bounding box center [706, 62] width 9 height 9
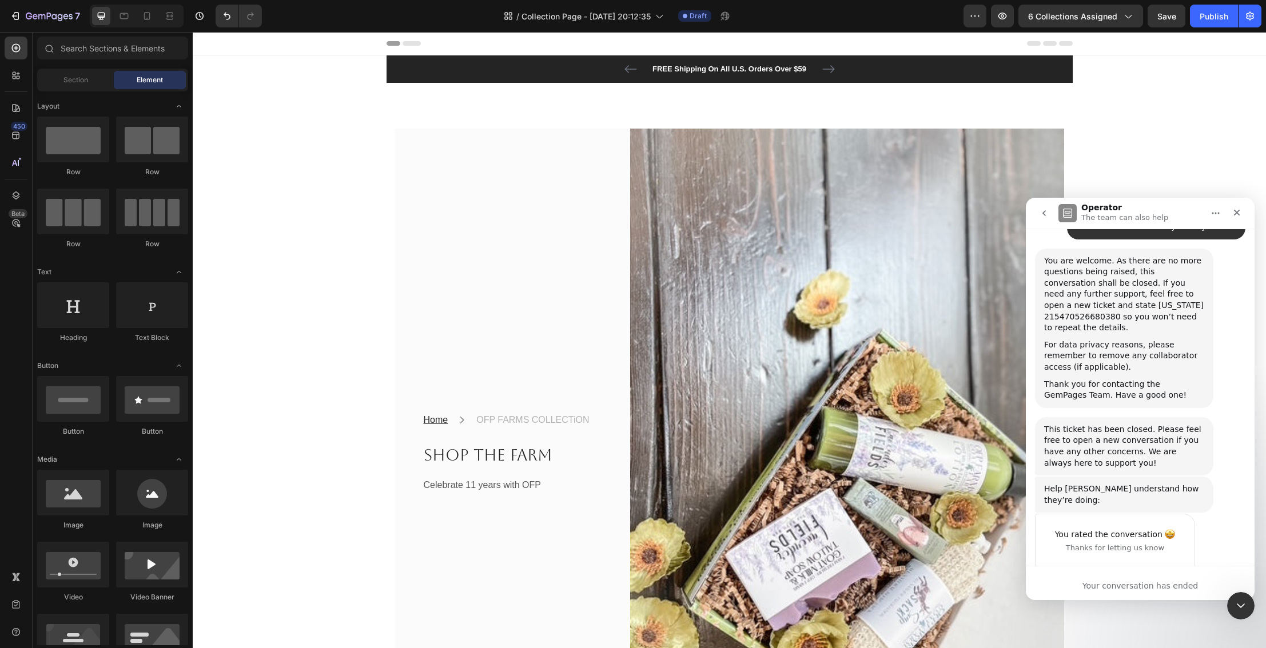
scroll to position [1796, 0]
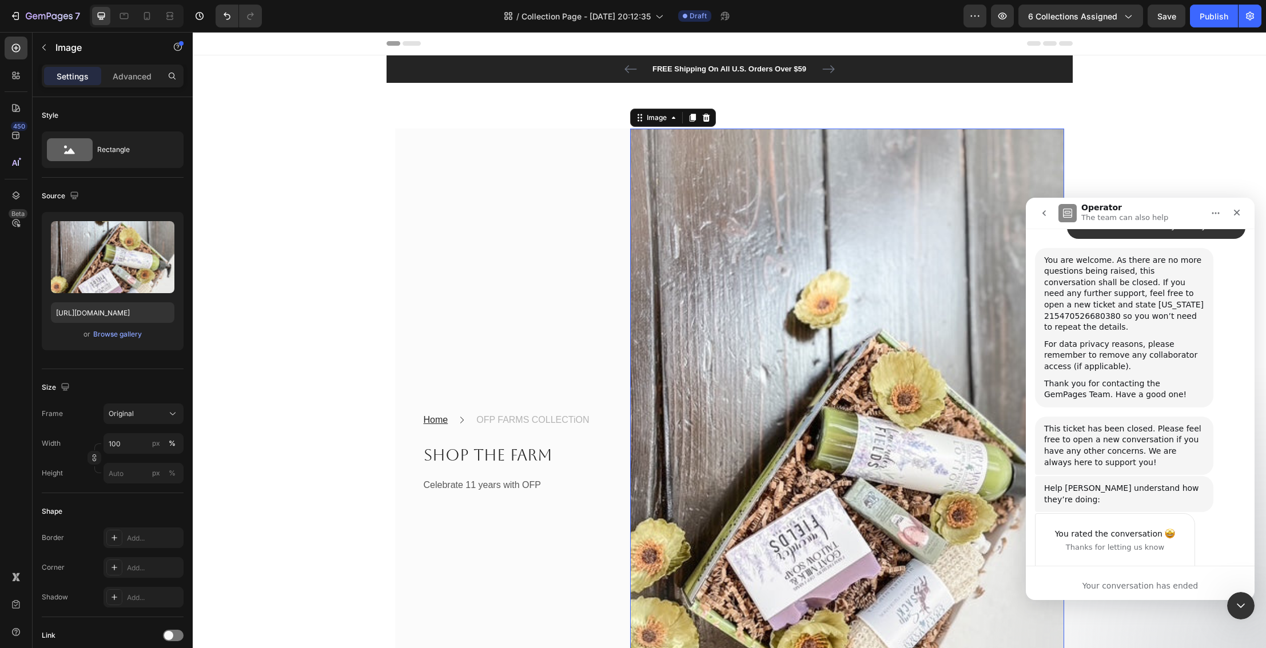
click at [699, 213] on img at bounding box center [847, 453] width 434 height 648
click at [116, 335] on div "Browse gallery" at bounding box center [117, 334] width 49 height 10
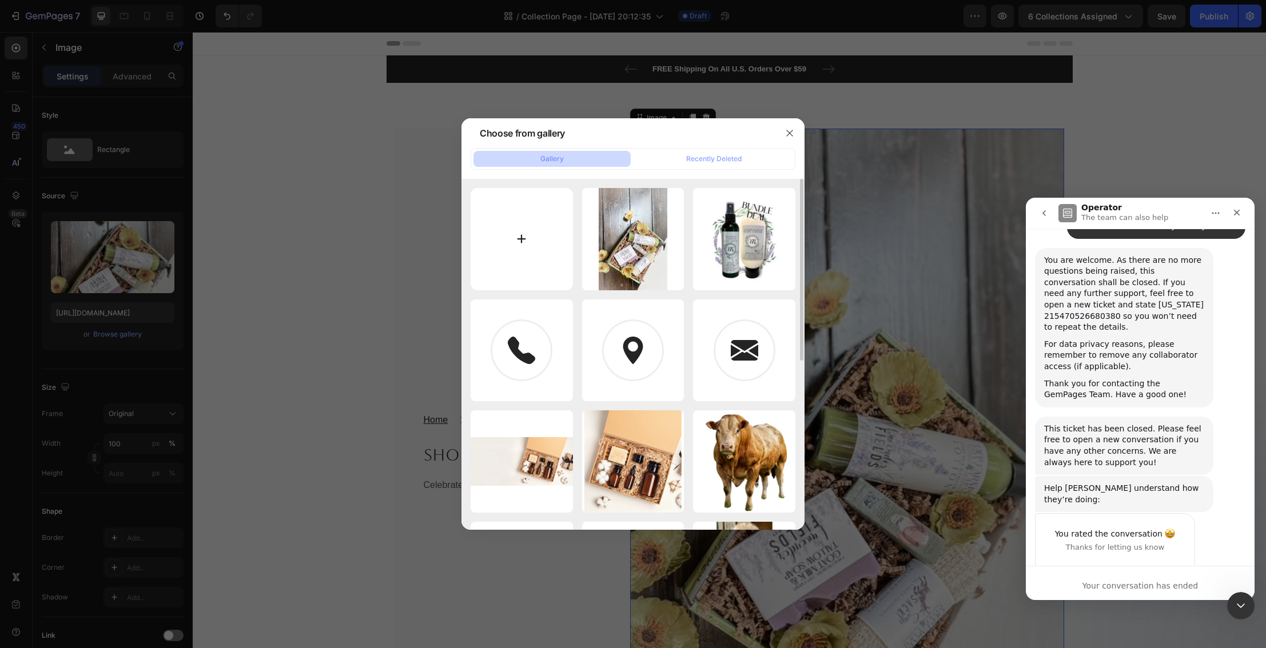
click at [517, 246] on input "file" at bounding box center [522, 239] width 102 height 102
type input "C:\fakepath\Untitled design - 2025-08-27T091219.509.png"
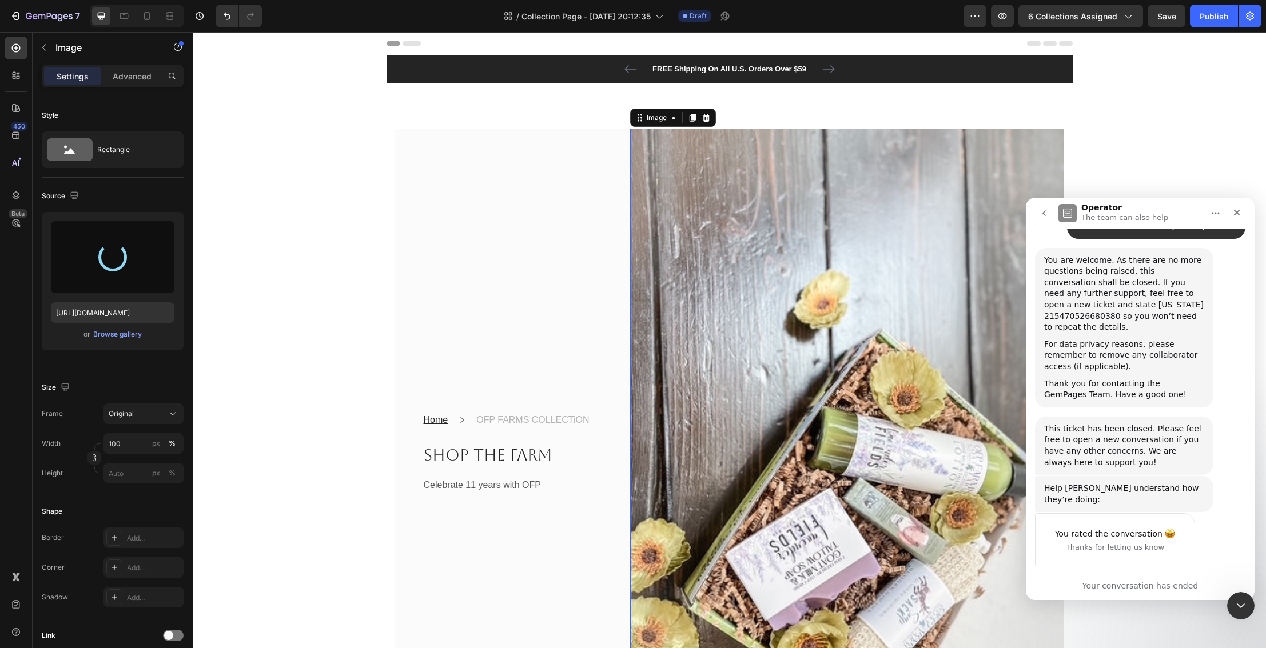
type input "https://cdn.shopify.com/s/files/1/0027/1043/7957/files/gempages_581394300722480…"
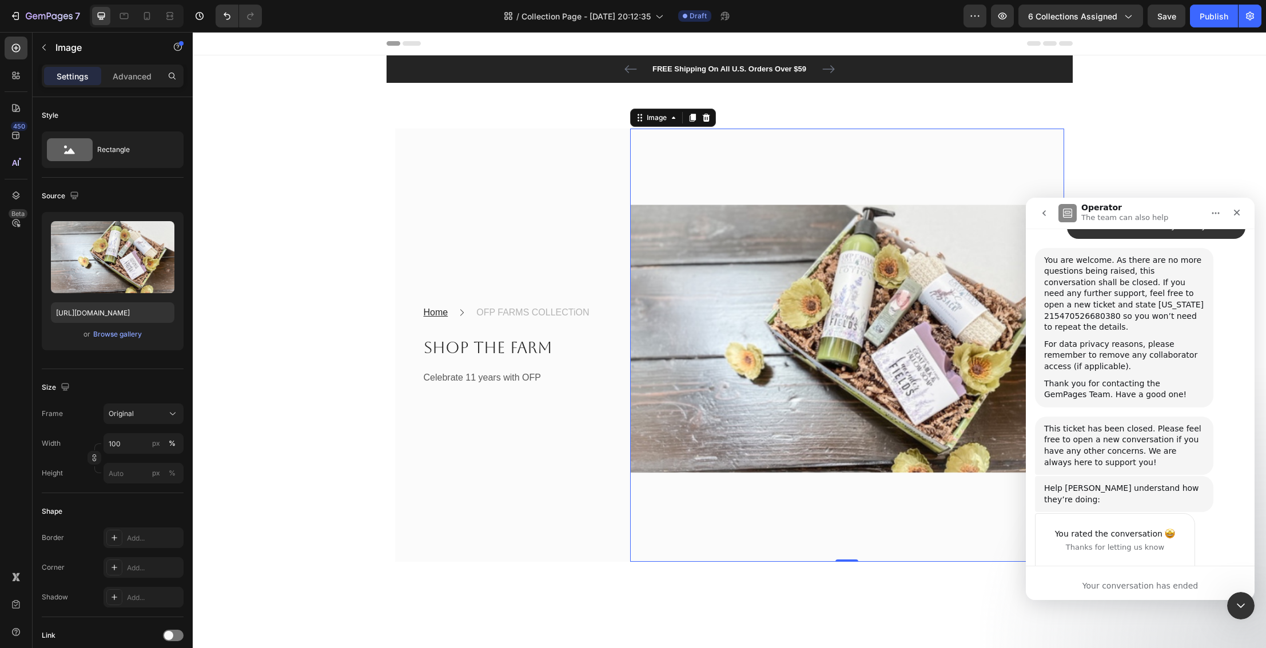
click at [769, 179] on img at bounding box center [847, 346] width 434 height 434
click at [735, 248] on img at bounding box center [847, 346] width 434 height 434
click at [703, 176] on img at bounding box center [847, 346] width 434 height 434
click at [117, 336] on div "Browse gallery" at bounding box center [117, 334] width 49 height 10
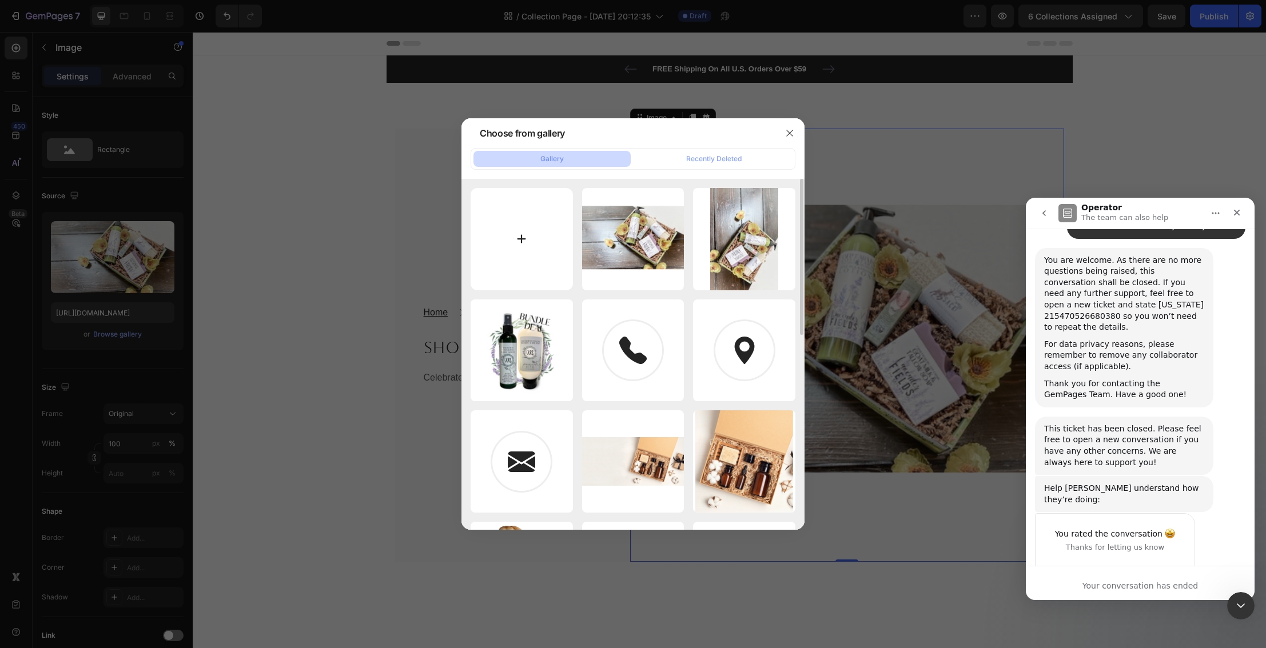
click at [525, 248] on input "file" at bounding box center [522, 239] width 102 height 102
type input "C:\fakepath\Untitled (Website).png"
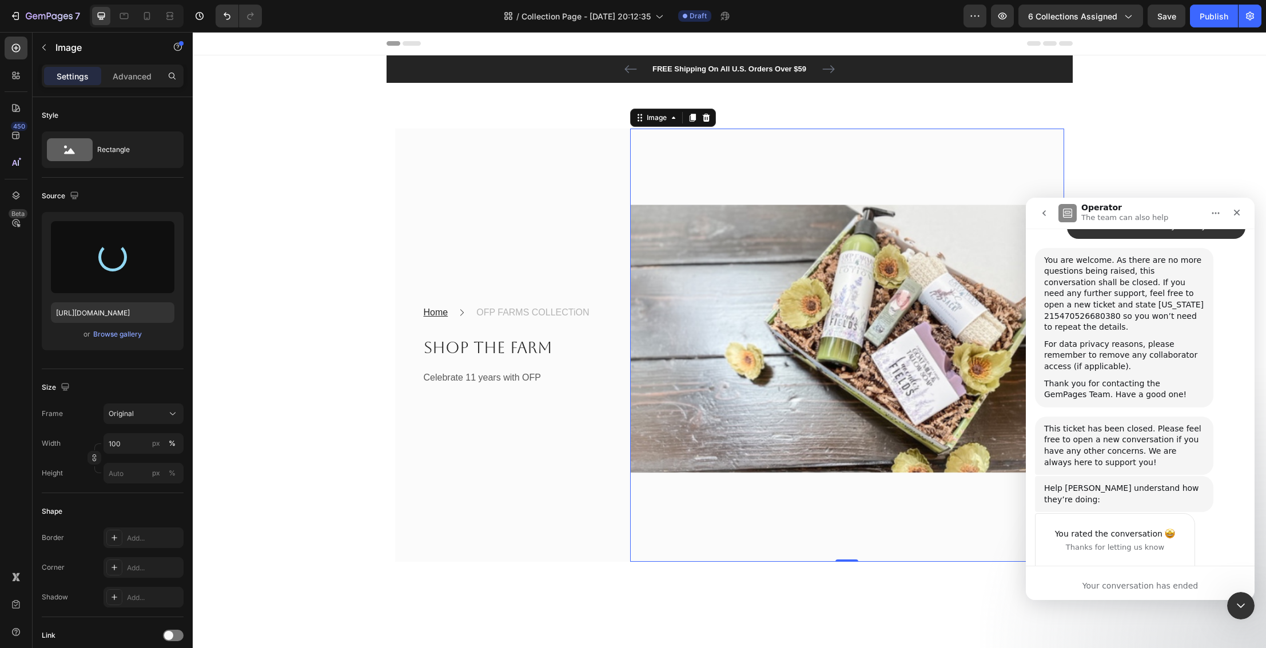
type input "https://cdn.shopify.com/s/files/1/0027/1043/7957/files/gempages_581394300722480…"
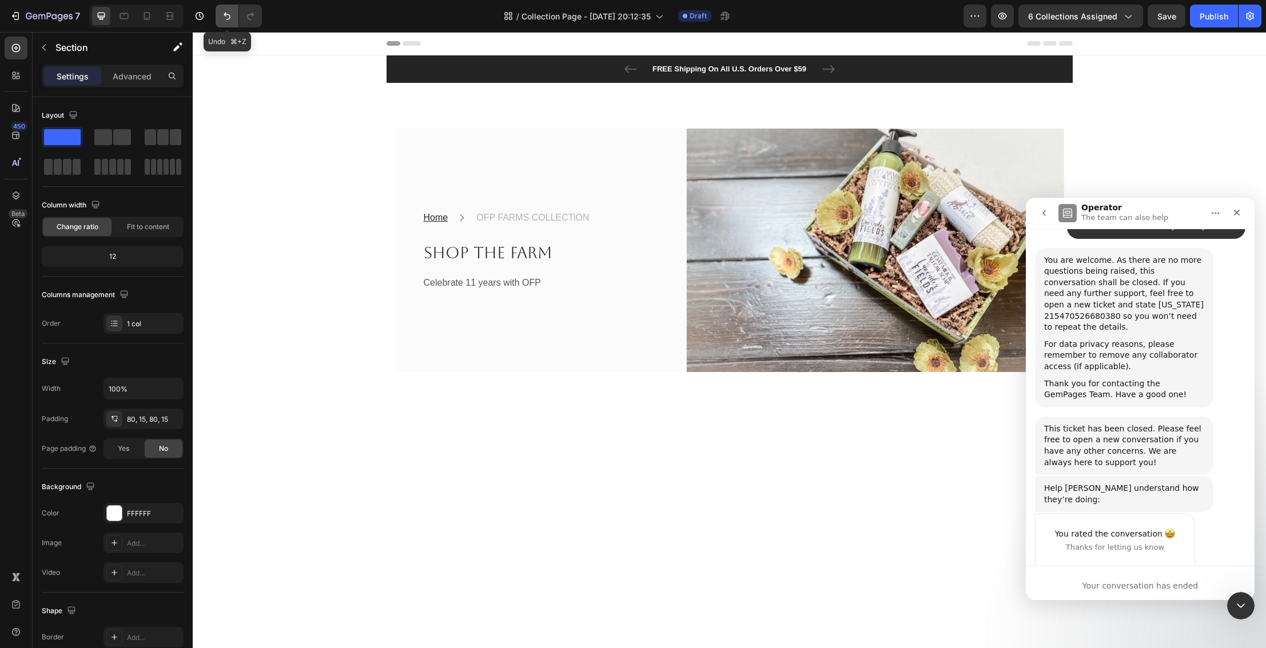
click at [224, 16] on icon "Undo/Redo" at bounding box center [226, 15] width 11 height 11
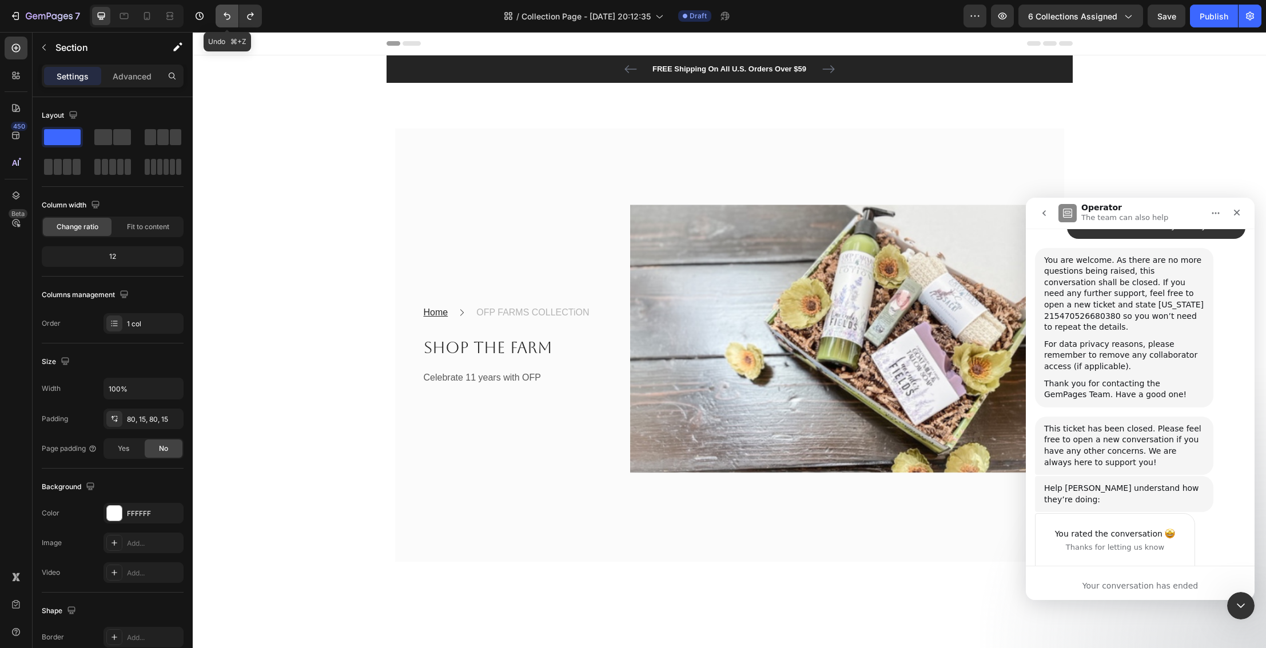
click at [224, 16] on icon "Undo/Redo" at bounding box center [226, 15] width 11 height 11
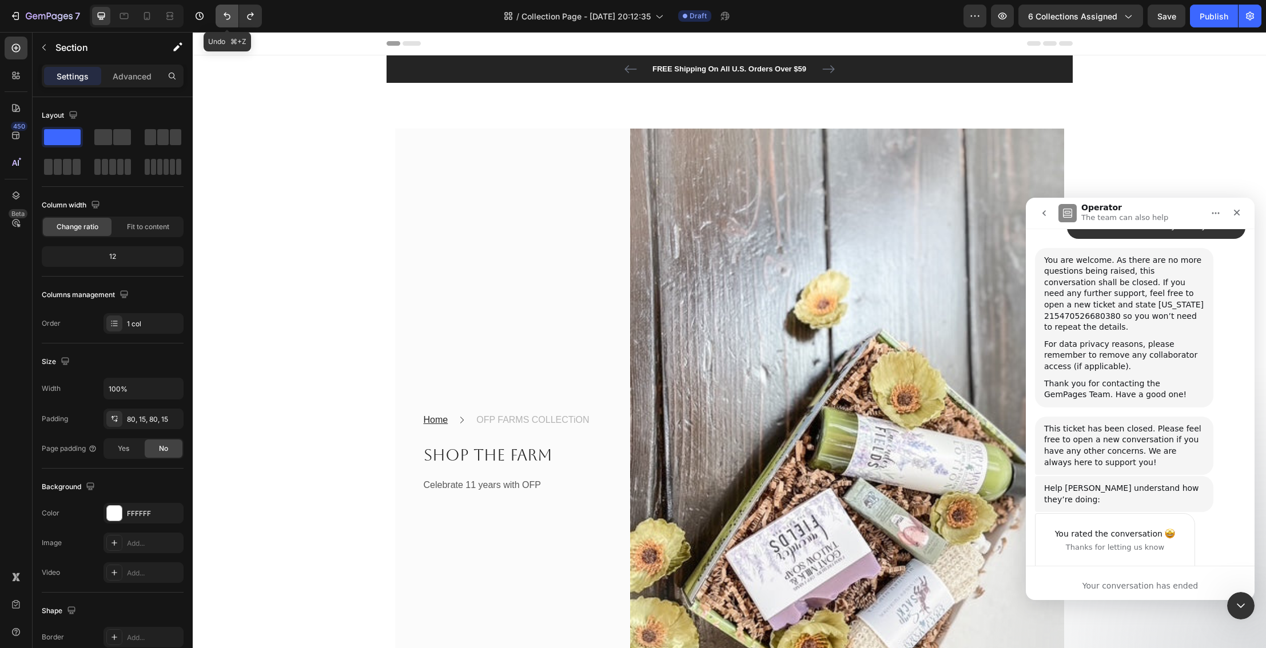
click at [224, 16] on icon "Undo/Redo" at bounding box center [226, 15] width 11 height 11
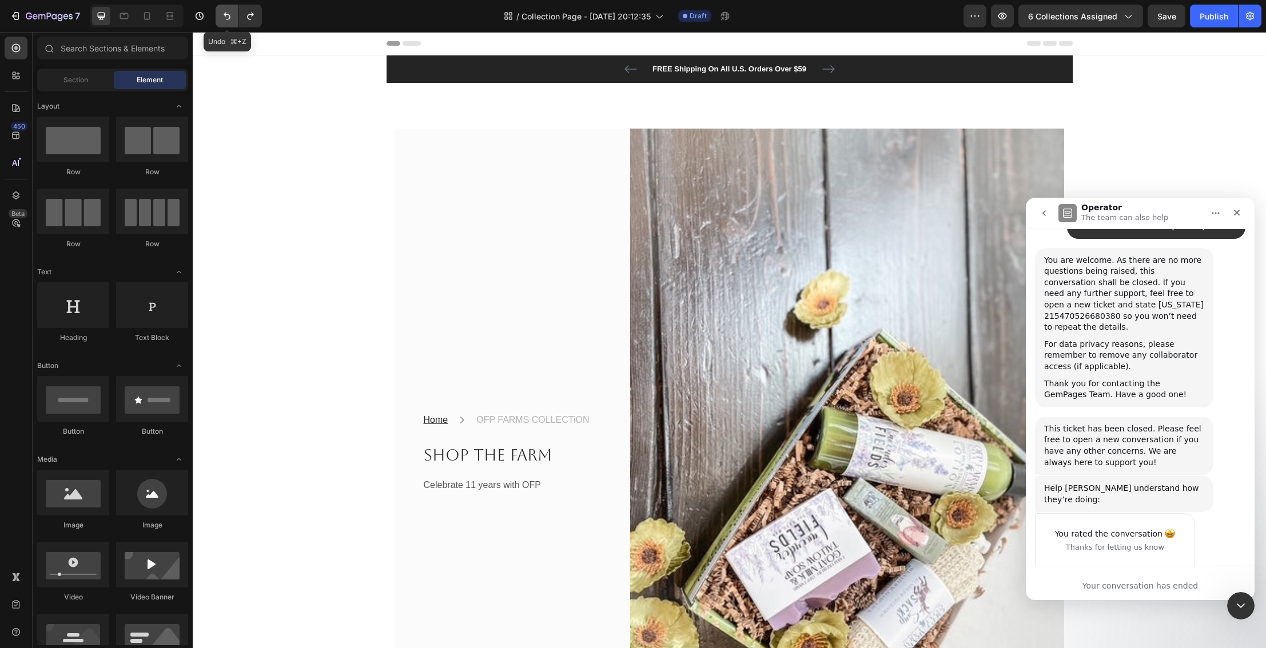
click at [224, 16] on icon "Undo/Redo" at bounding box center [226, 15] width 11 height 11
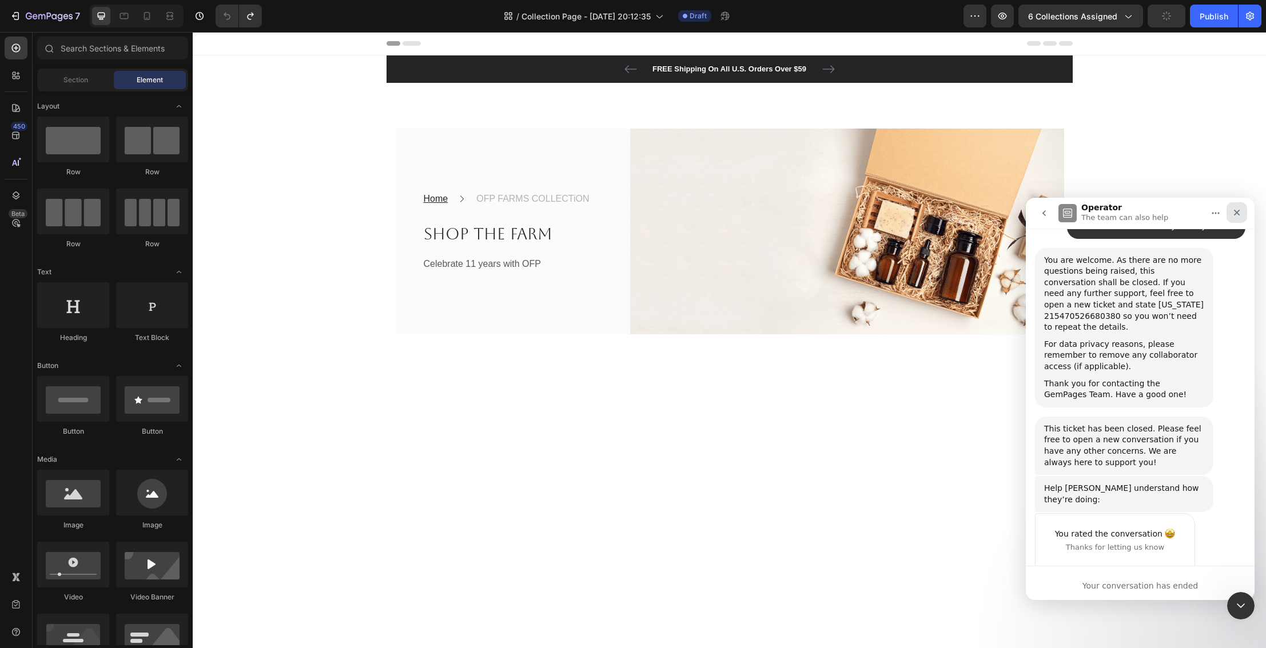
click at [1238, 210] on icon "Close" at bounding box center [1236, 212] width 9 height 9
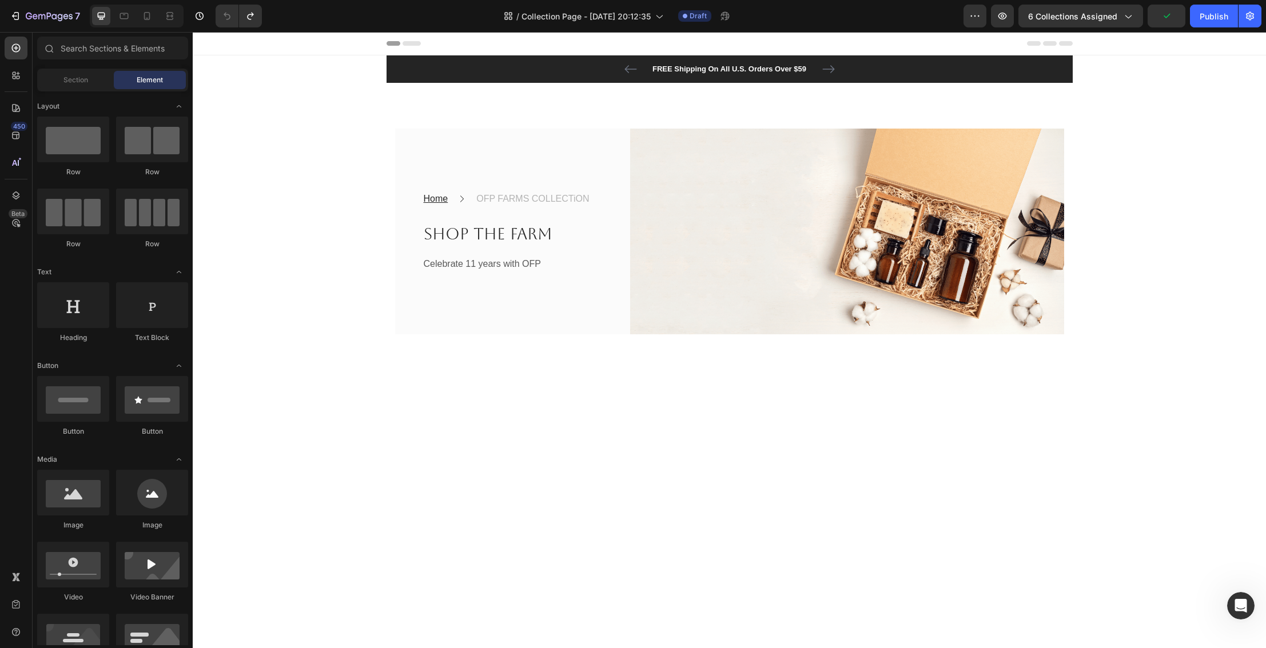
scroll to position [1785, 0]
click at [817, 197] on img at bounding box center [847, 232] width 434 height 206
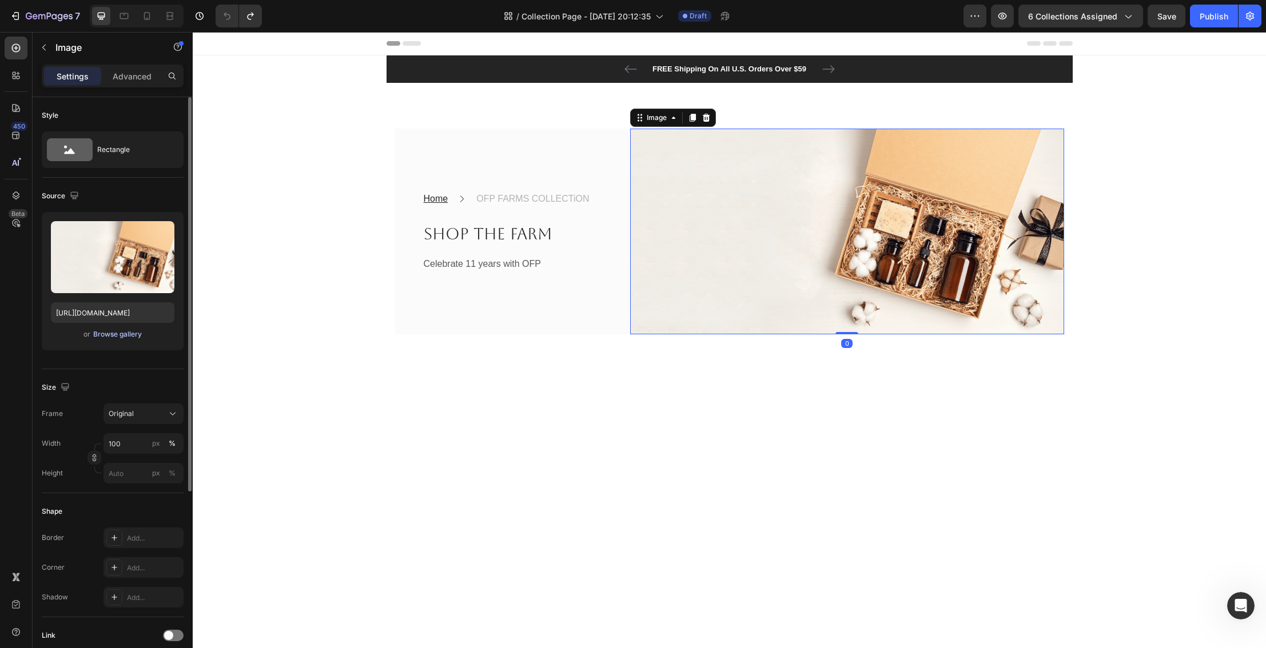
click at [110, 333] on div "Browse gallery" at bounding box center [117, 334] width 49 height 10
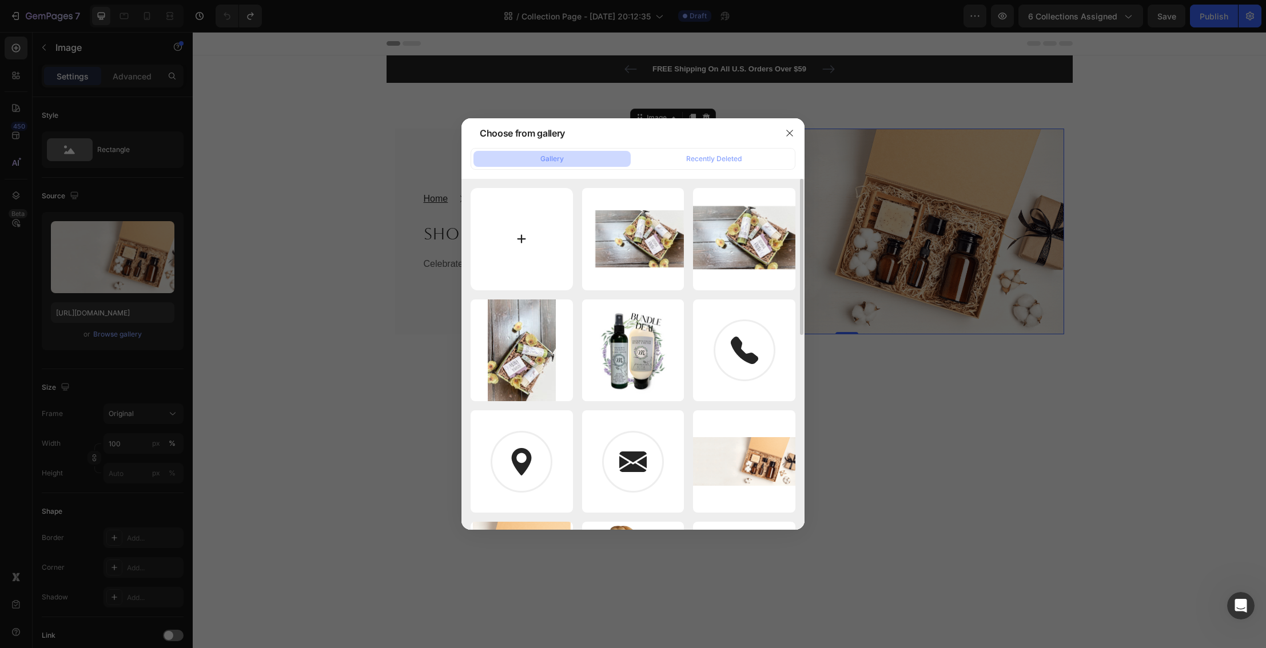
click at [519, 237] on input "file" at bounding box center [522, 239] width 102 height 102
type input "C:\fakepath\Untitled (Website) (1).png"
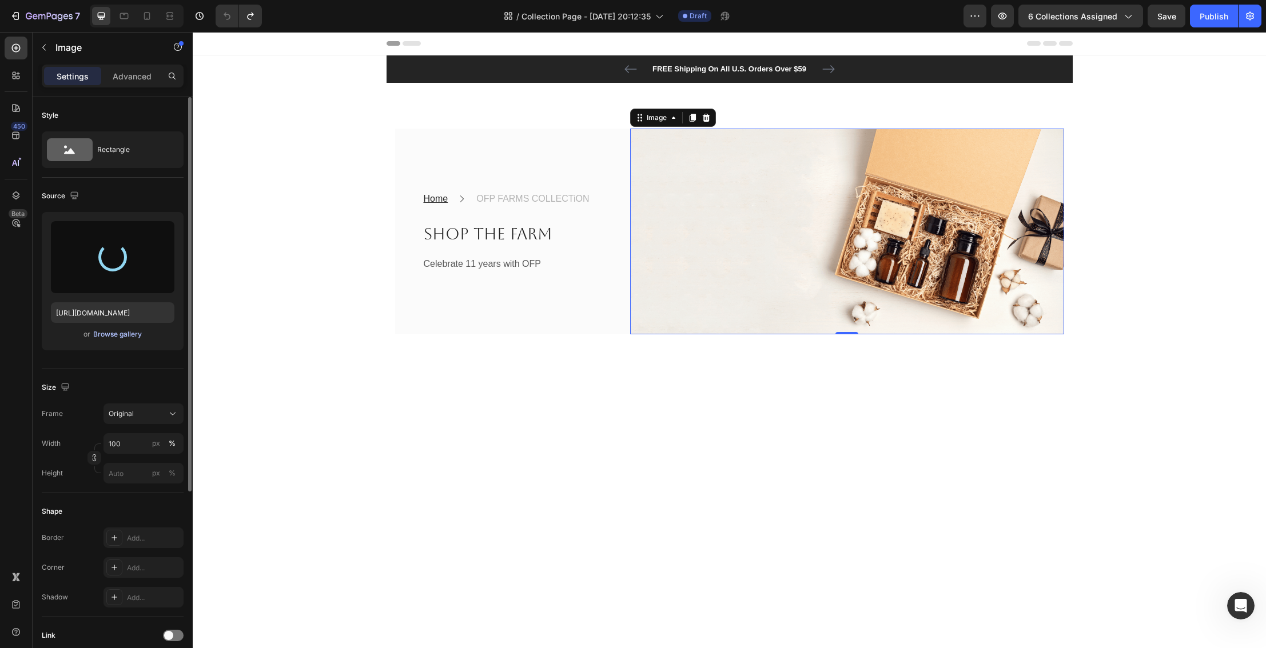
click at [99, 337] on div "Browse gallery" at bounding box center [117, 334] width 49 height 10
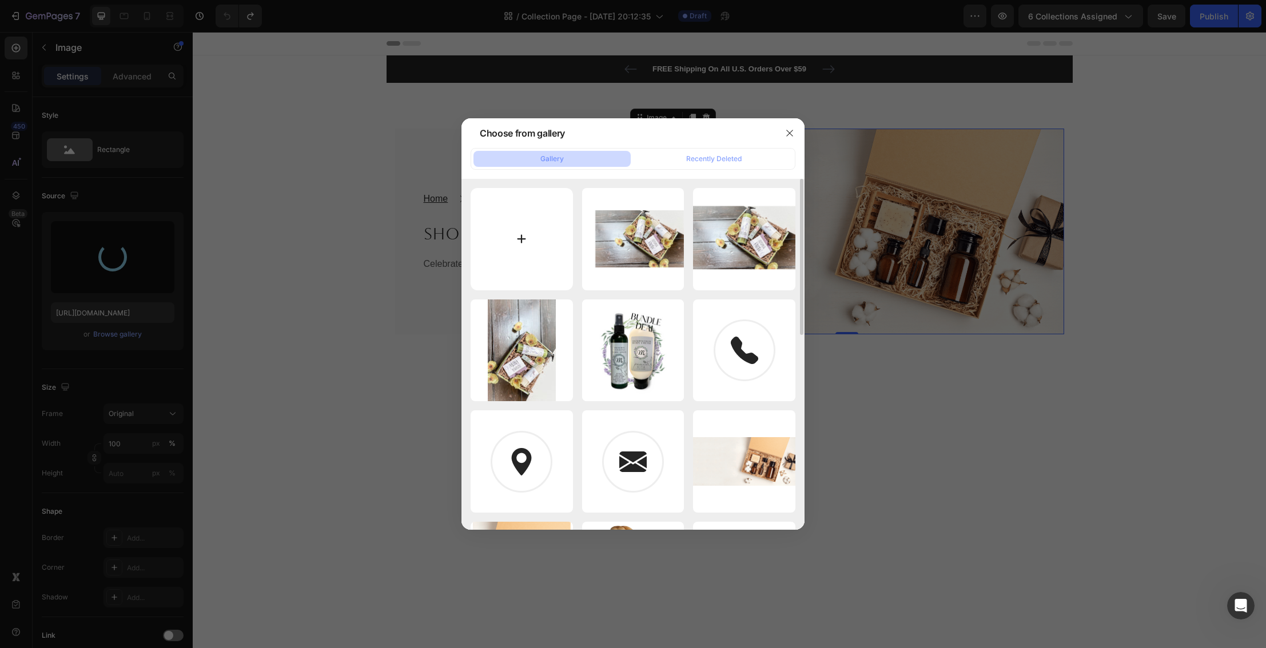
click at [521, 242] on input "file" at bounding box center [522, 239] width 102 height 102
type input "C:\fakepath\Untitled (Website) (1).png"
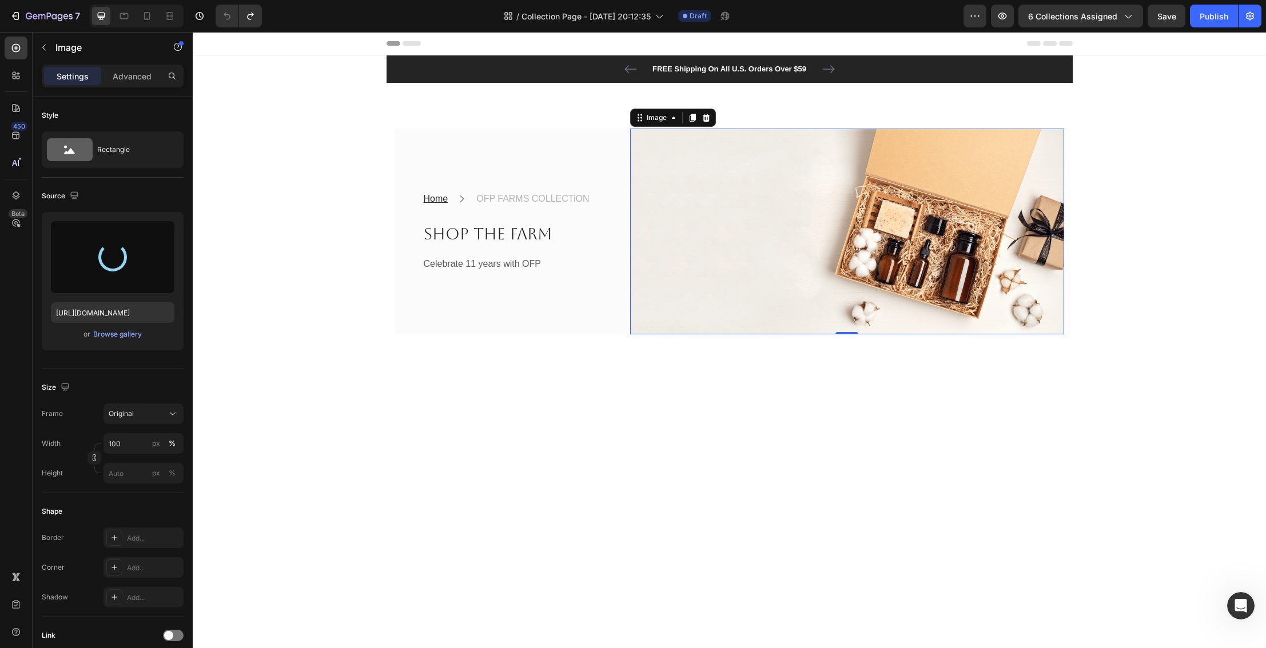
type input "https://cdn.shopify.com/s/files/1/0027/1043/7957/files/gempages_581394300722480…"
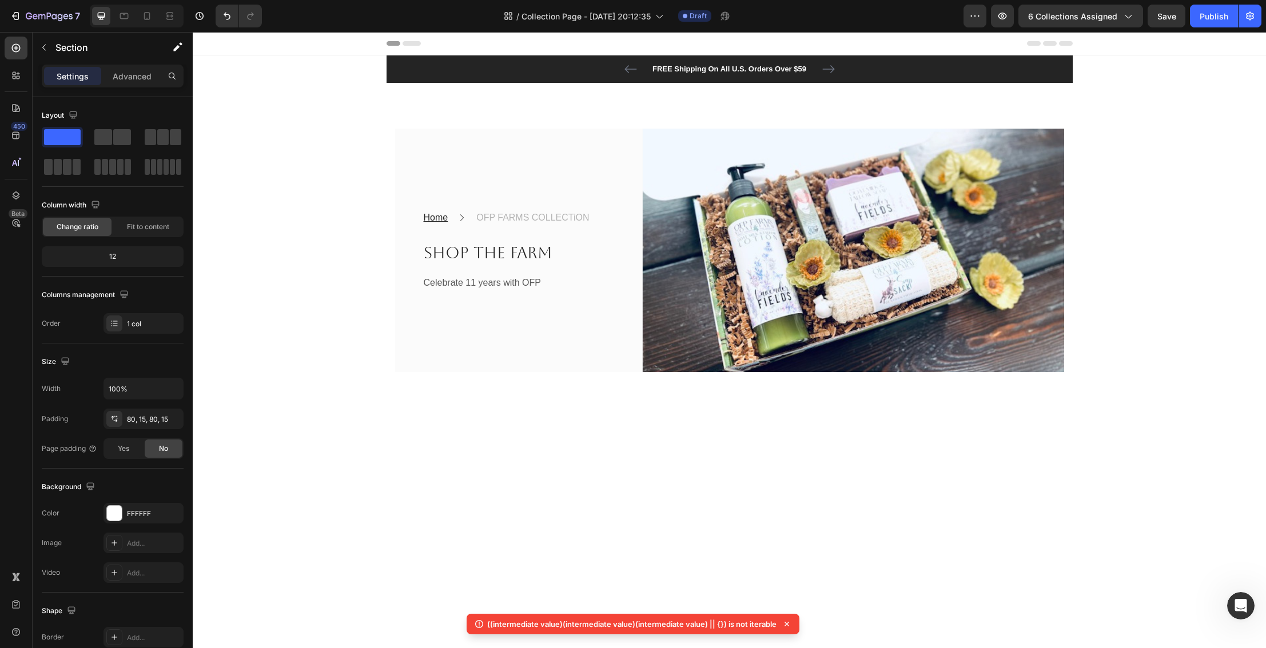
click at [789, 620] on icon at bounding box center [786, 624] width 11 height 11
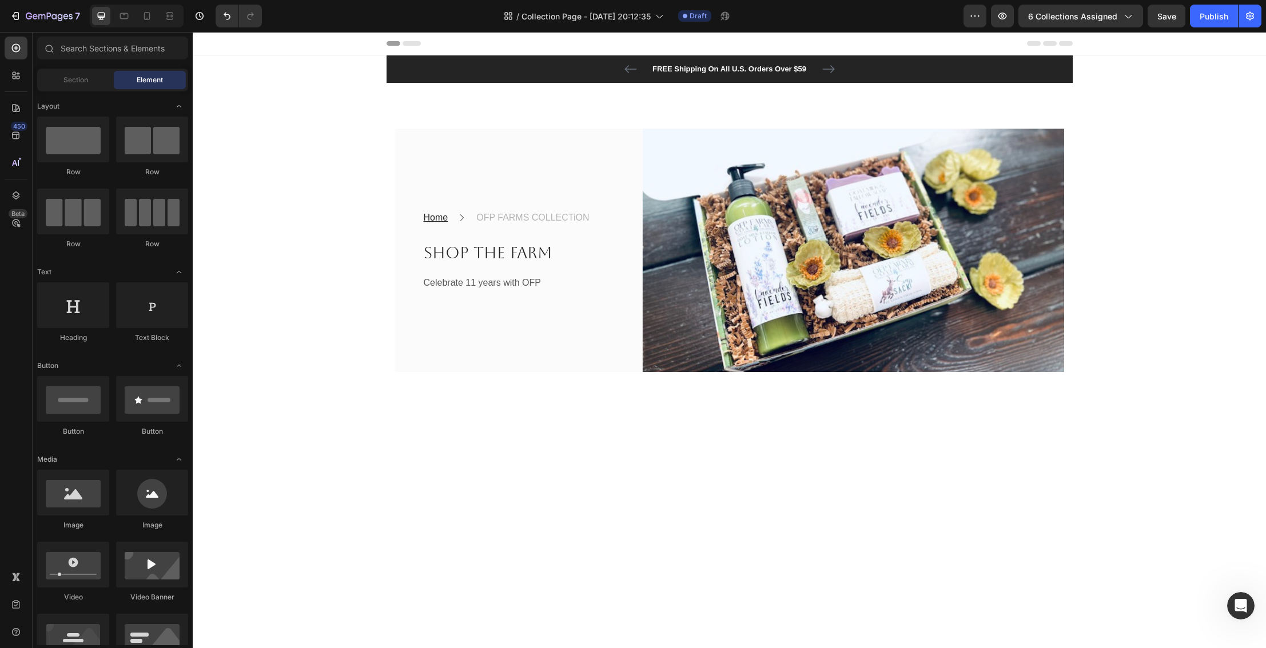
click at [1076, 308] on section "FREE Shipping On All U.S. Orders Over $59 Text block 60-DAY FREE RETURNS Text b…" at bounding box center [729, 213] width 704 height 317
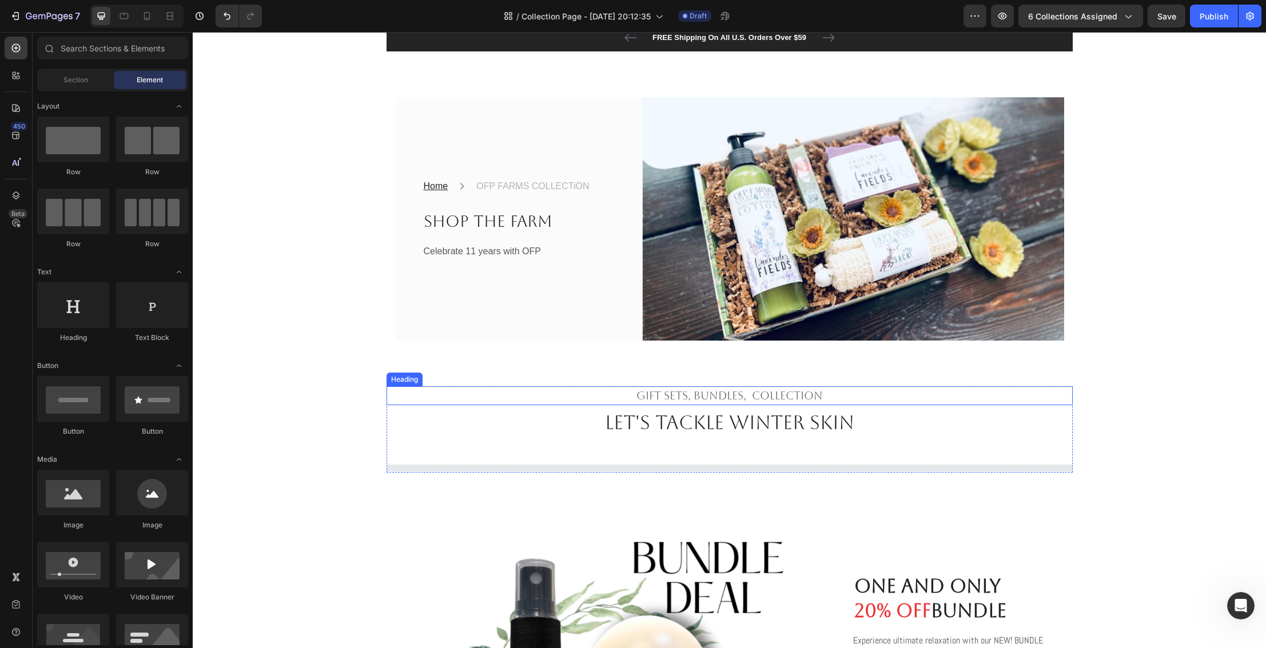
scroll to position [30, 0]
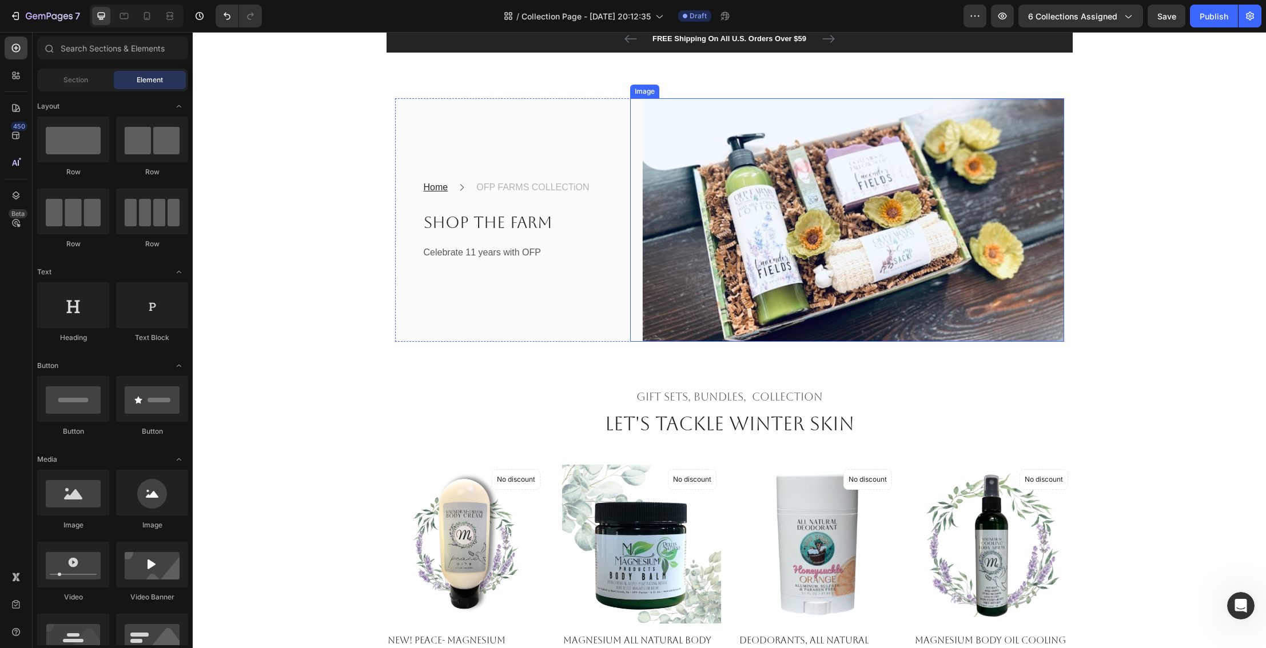
click at [866, 227] on img at bounding box center [847, 220] width 434 height 244
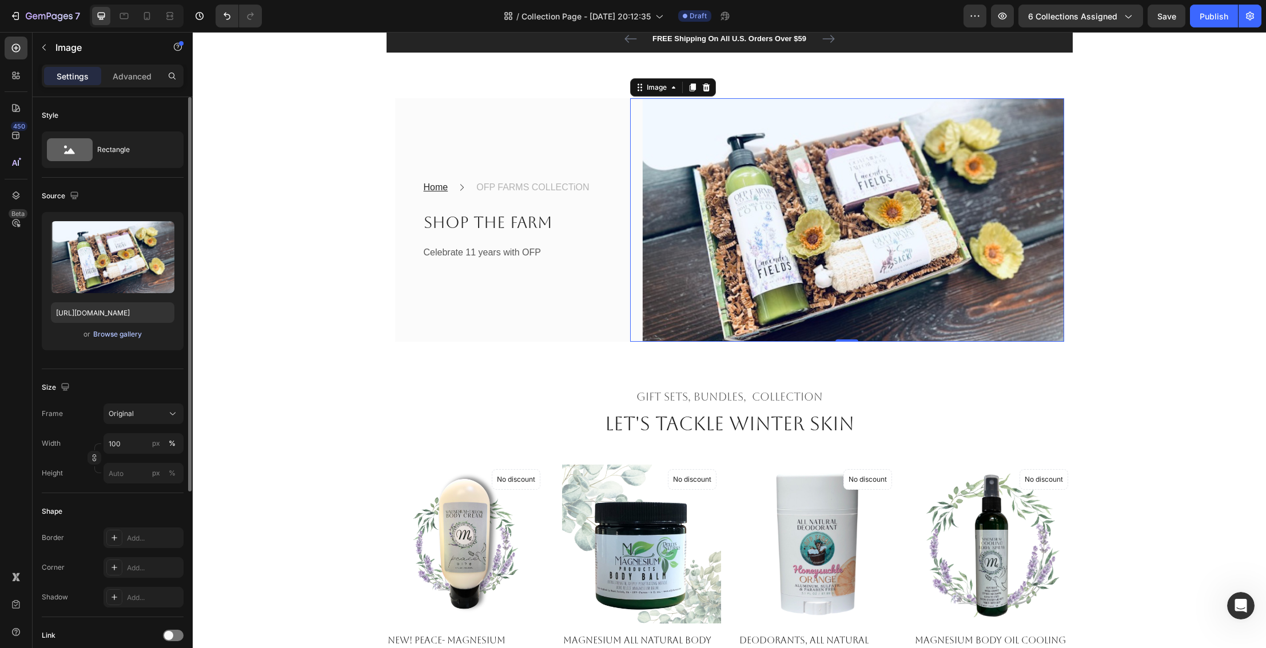
click at [109, 332] on div "Browse gallery" at bounding box center [117, 334] width 49 height 10
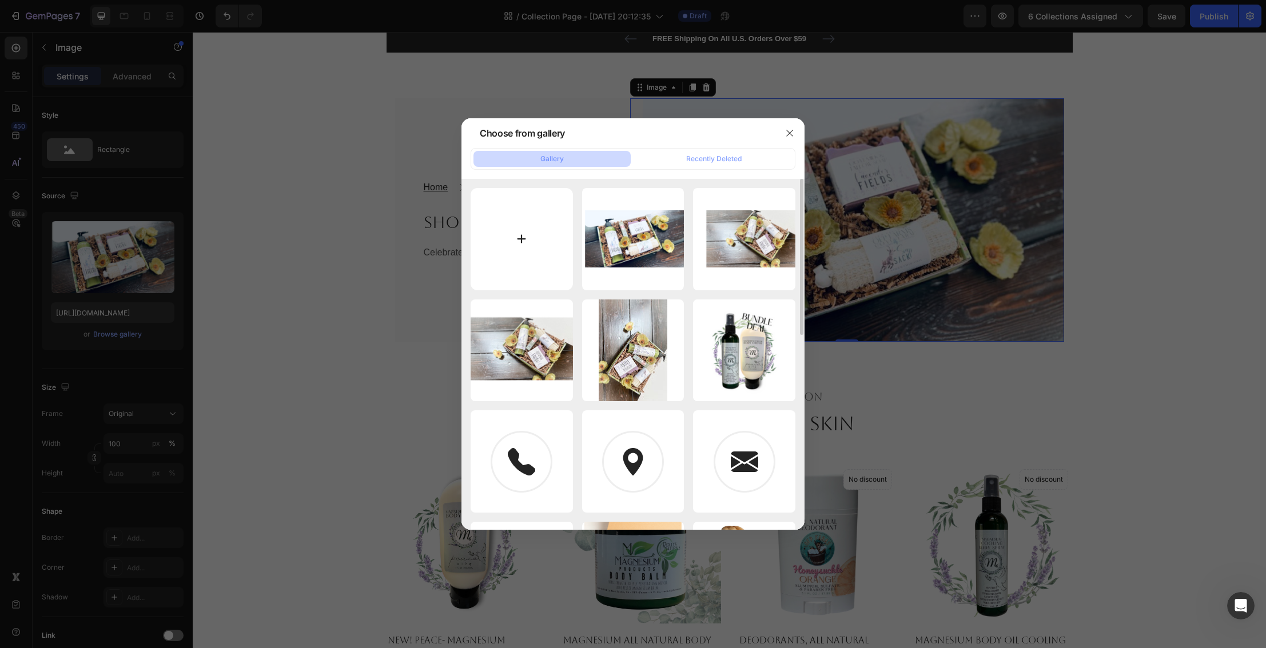
click at [531, 251] on input "file" at bounding box center [522, 239] width 102 height 102
type input "C:\fakepath\Gift Box.png"
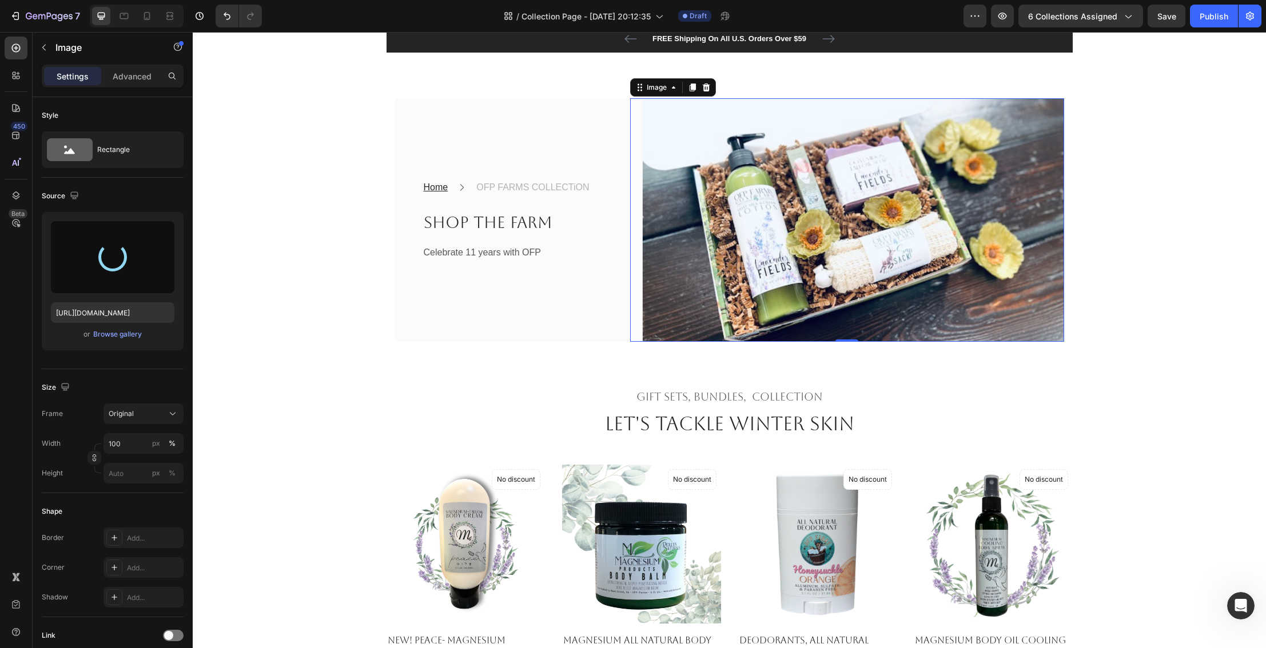
type input "https://cdn.shopify.com/s/files/1/0027/1043/7957/files/gempages_581394300722480…"
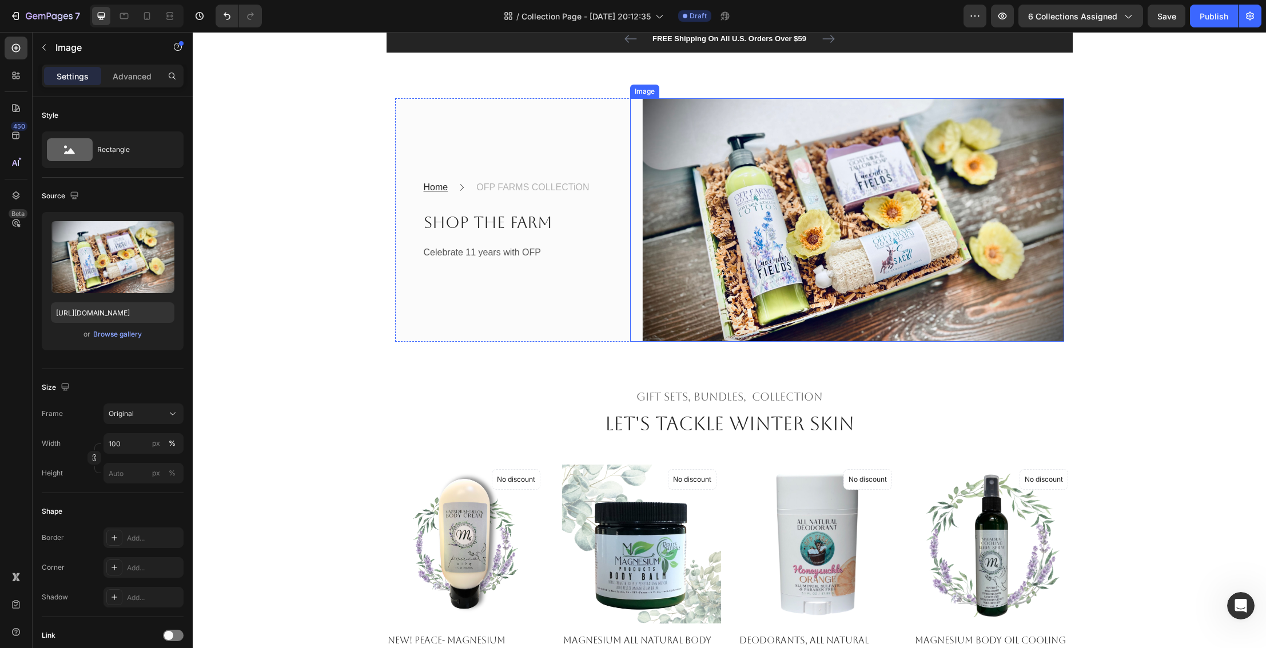
click at [745, 274] on img at bounding box center [847, 220] width 434 height 244
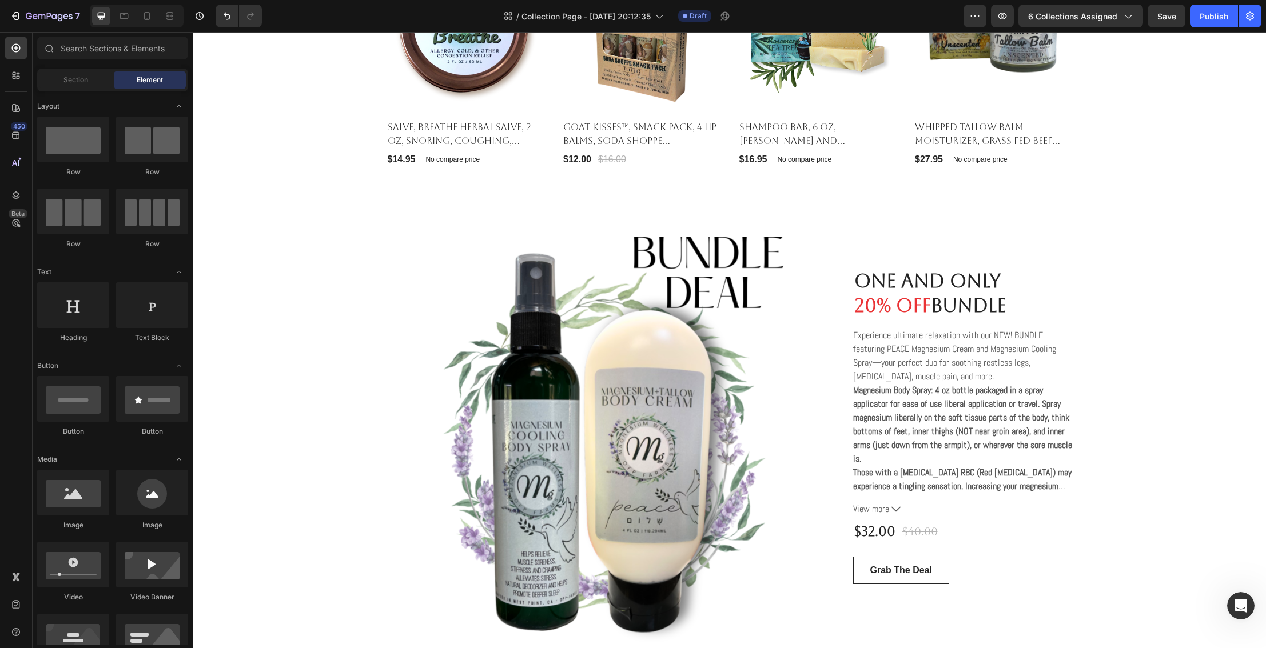
scroll to position [816, 0]
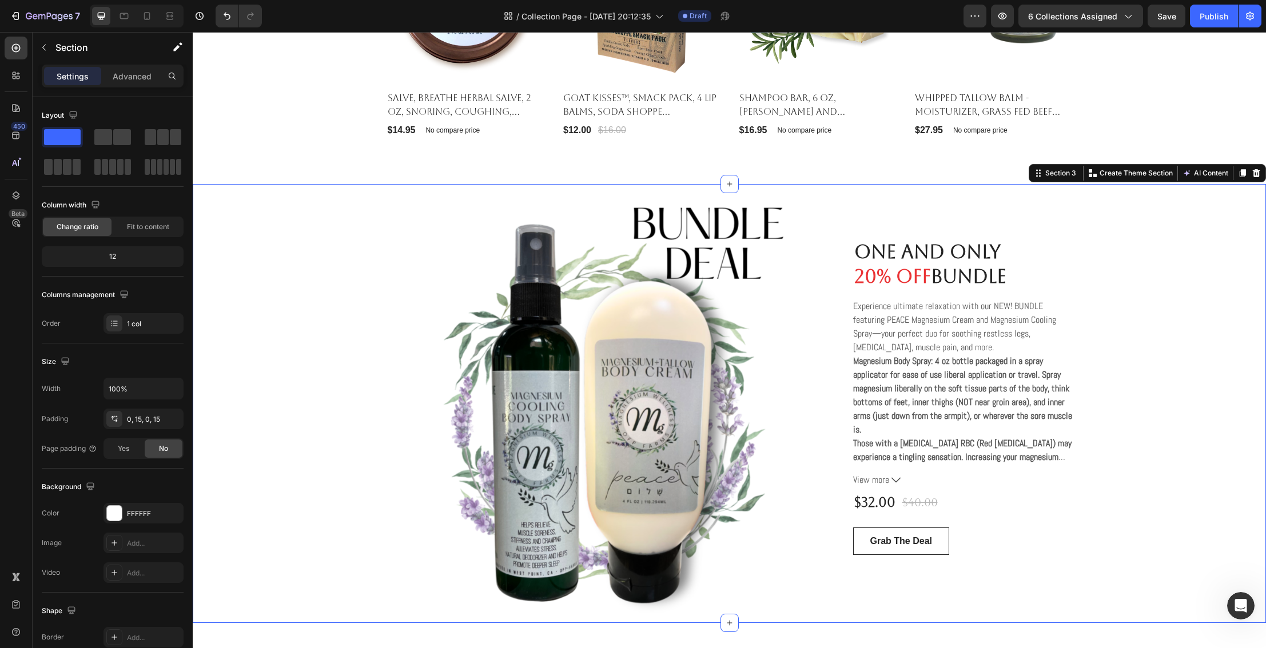
click at [1129, 304] on div "One and Only Sale 65% OFF for Ladies Gift Set Heading Product Images & Gallery …" at bounding box center [729, 403] width 1056 height 439
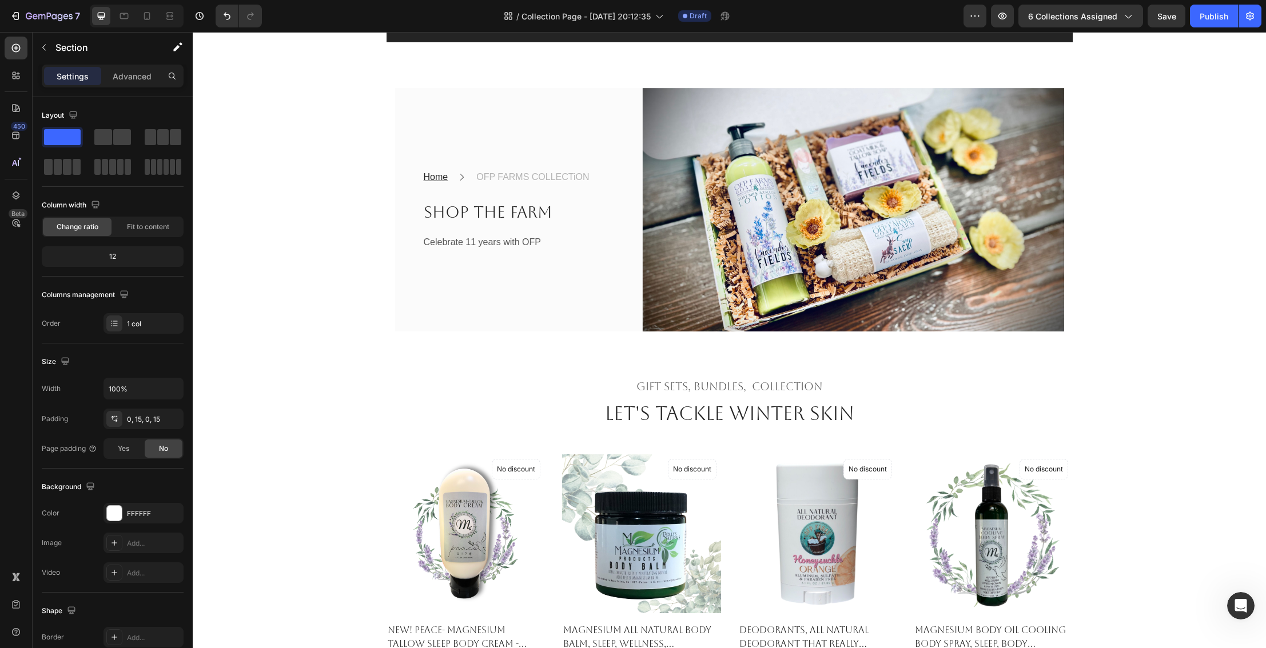
scroll to position [39, 0]
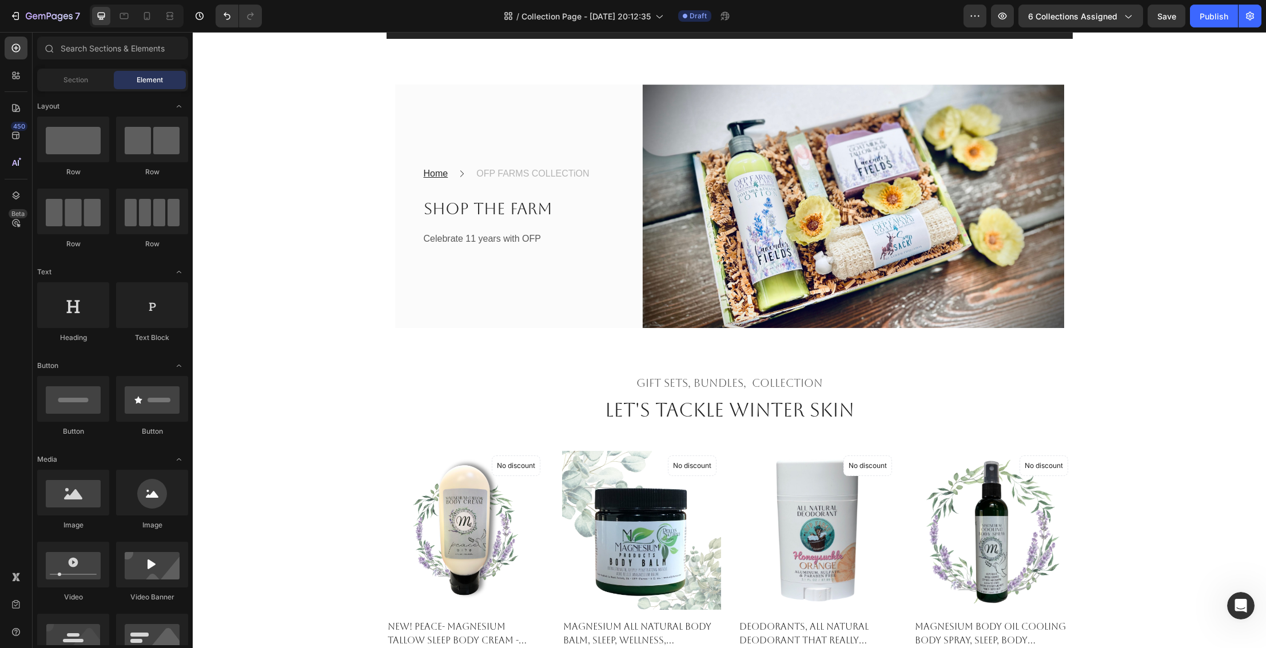
scroll to position [43, 0]
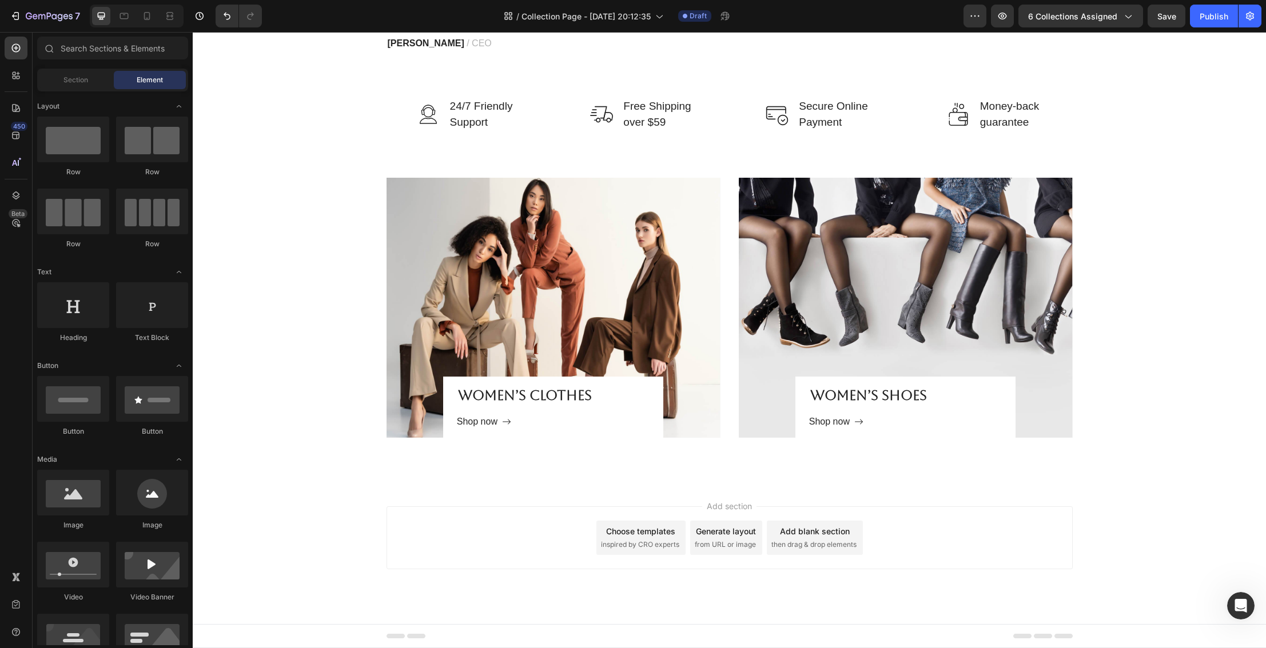
scroll to position [1961, 0]
click at [1196, 381] on div "WOMEN’S CLOTHES Heading Shop now Button Row Hero Banner WOMEN’S SHOES Heading S…" at bounding box center [729, 308] width 1056 height 260
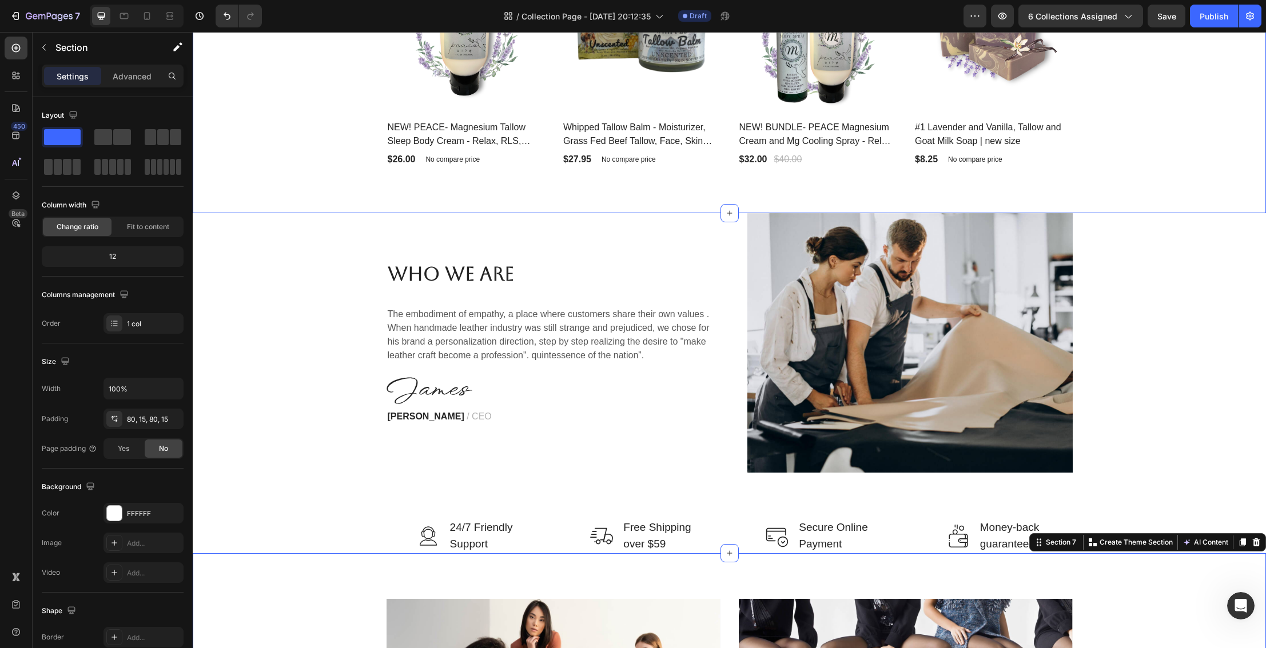
scroll to position [1563, 0]
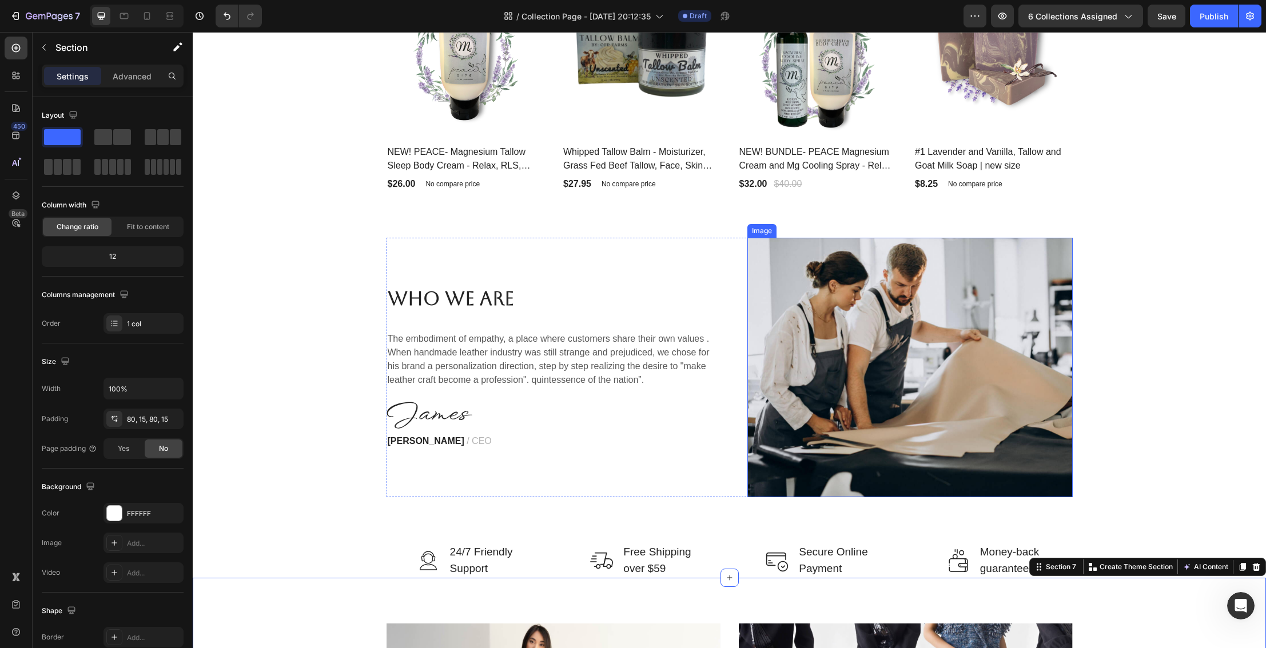
click at [862, 330] on img at bounding box center [909, 368] width 325 height 260
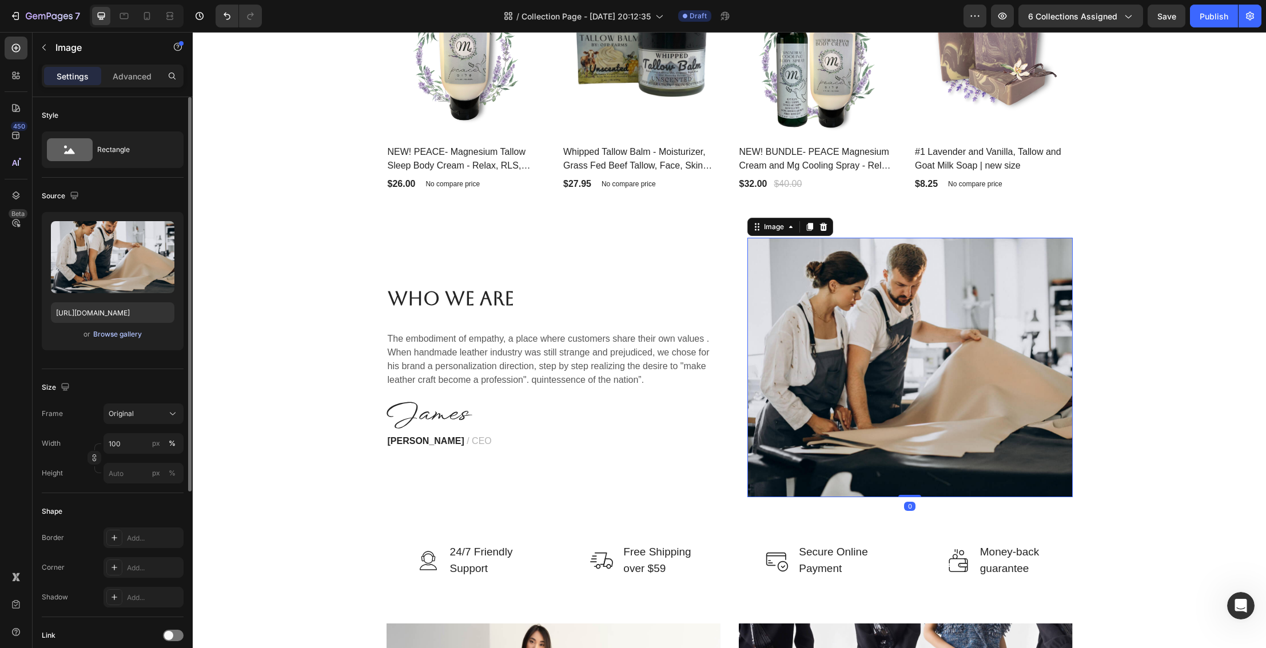
click at [128, 332] on div "Browse gallery" at bounding box center [117, 334] width 49 height 10
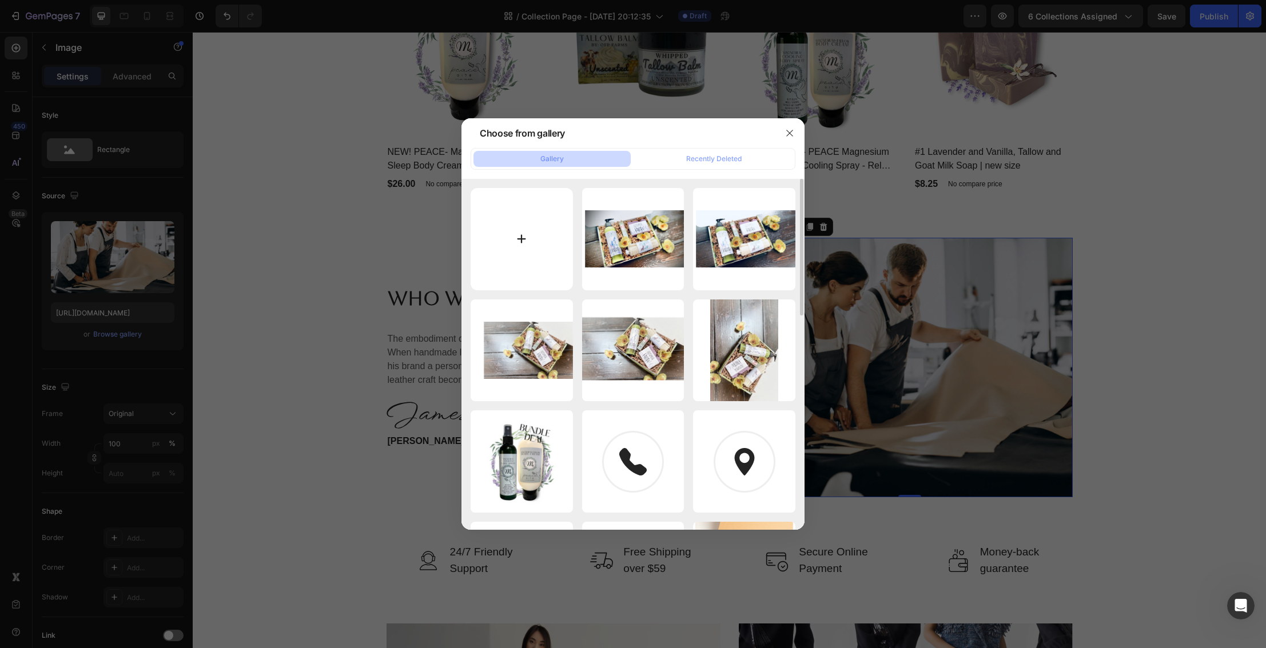
click at [520, 238] on input "file" at bounding box center [522, 239] width 102 height 102
type input "C:\fakepath\JTF00004_1 (1).png"
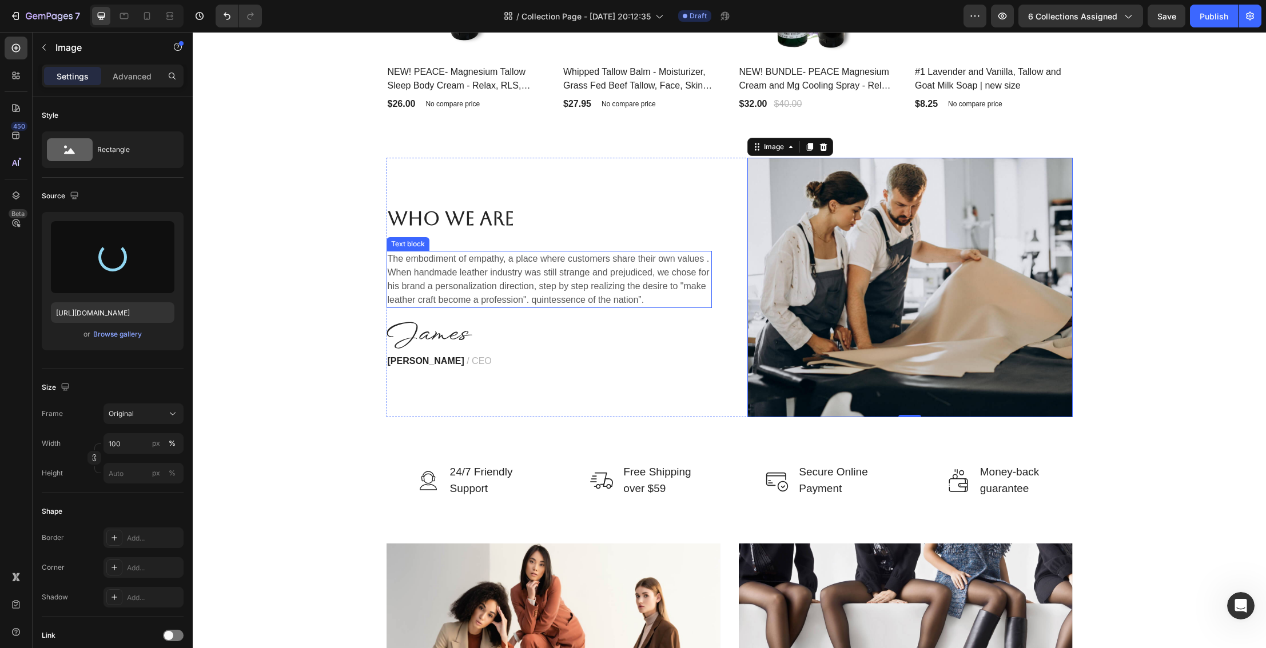
scroll to position [1642, 0]
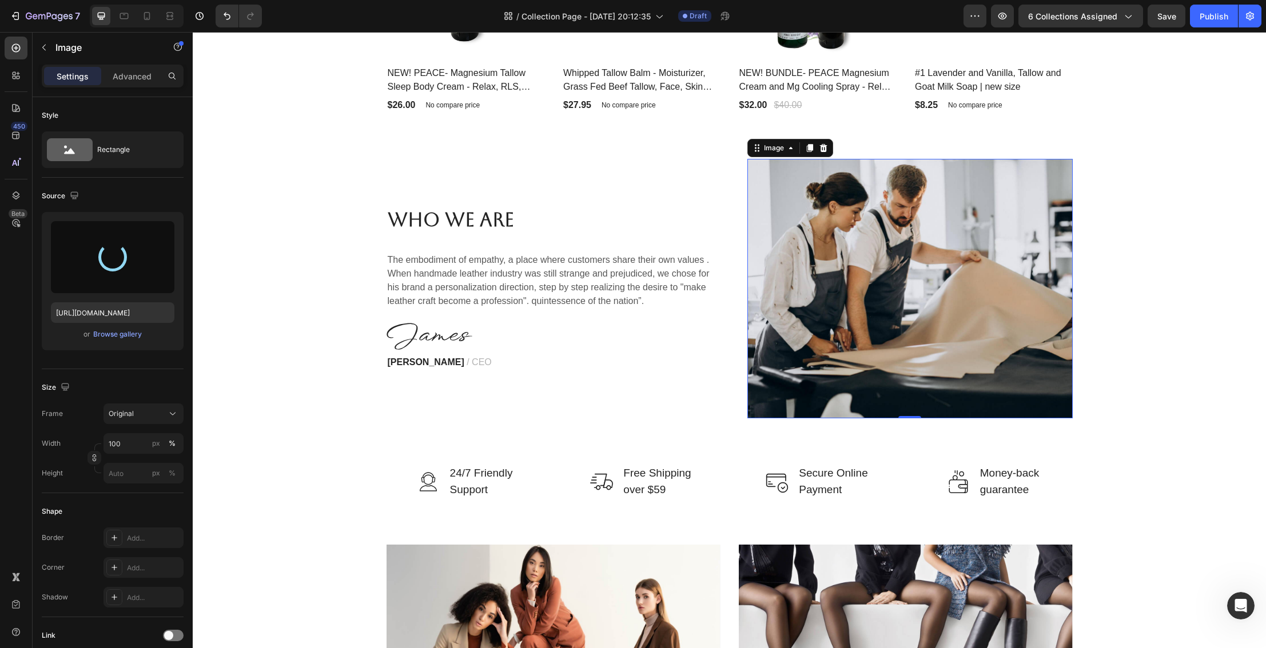
click at [821, 305] on img at bounding box center [909, 289] width 325 height 260
click at [789, 151] on icon at bounding box center [790, 148] width 9 height 9
type input "https://cdn.shopify.com/s/files/1/0027/1043/7957/files/gempages_581394300722480…"
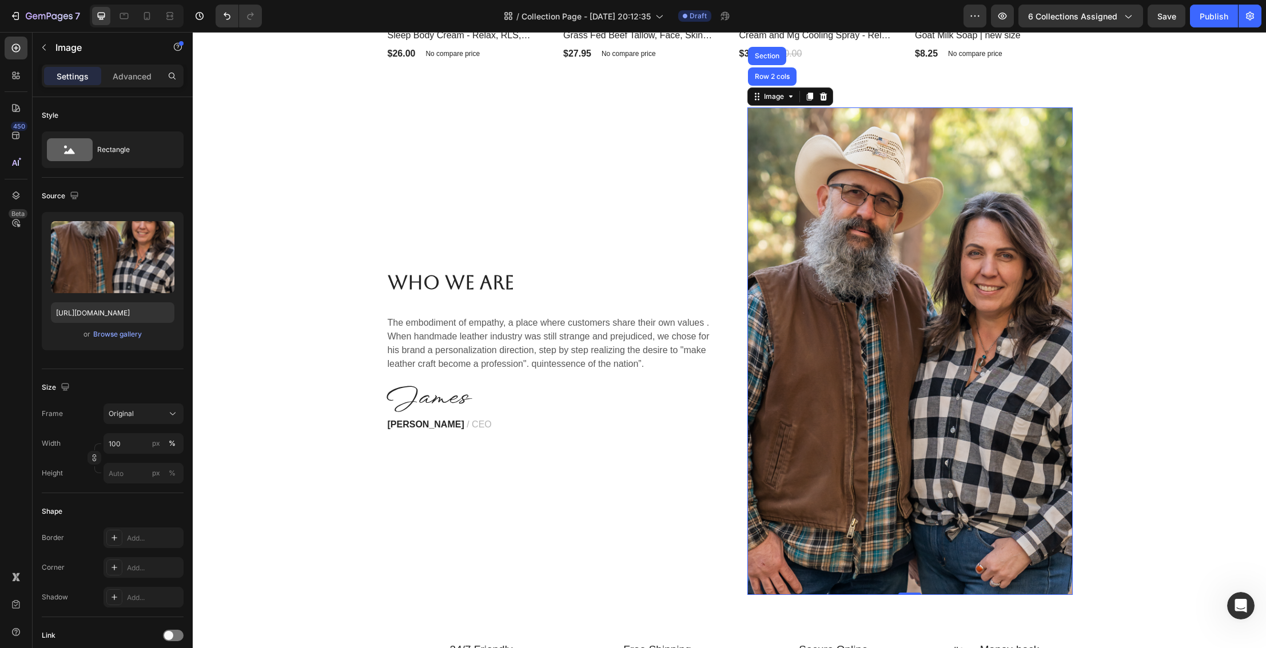
scroll to position [1696, 0]
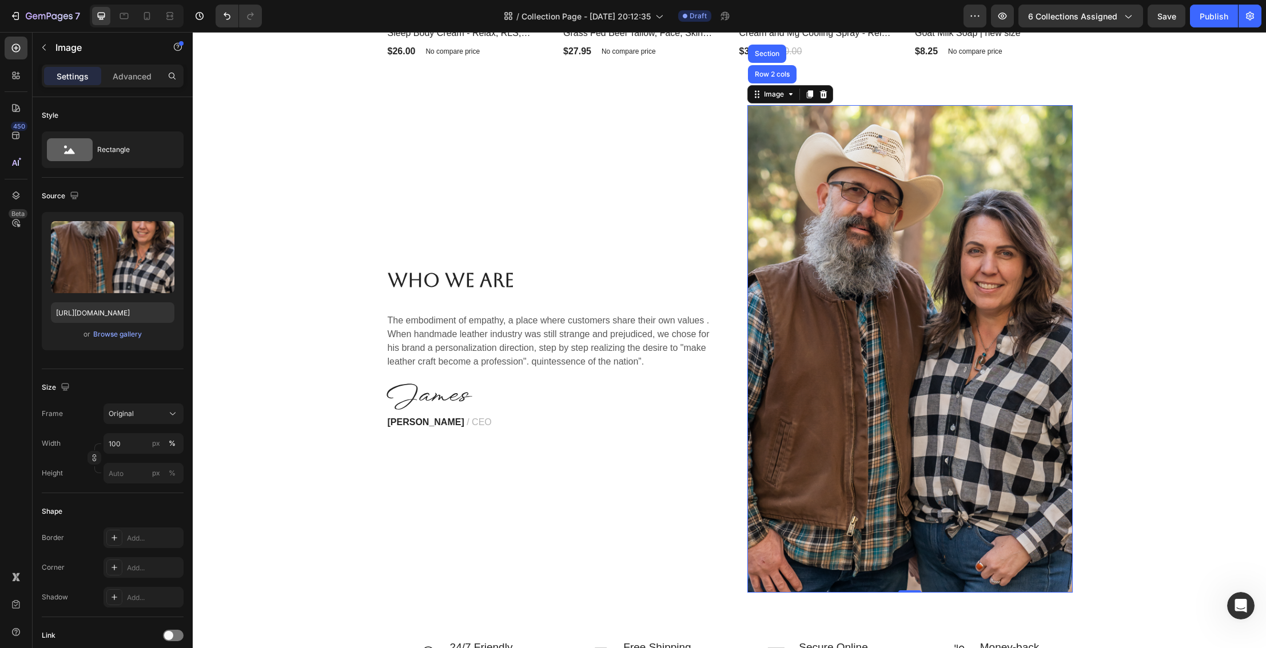
click at [795, 221] on img at bounding box center [909, 349] width 325 height 488
click at [103, 335] on div "Browse gallery" at bounding box center [117, 334] width 49 height 10
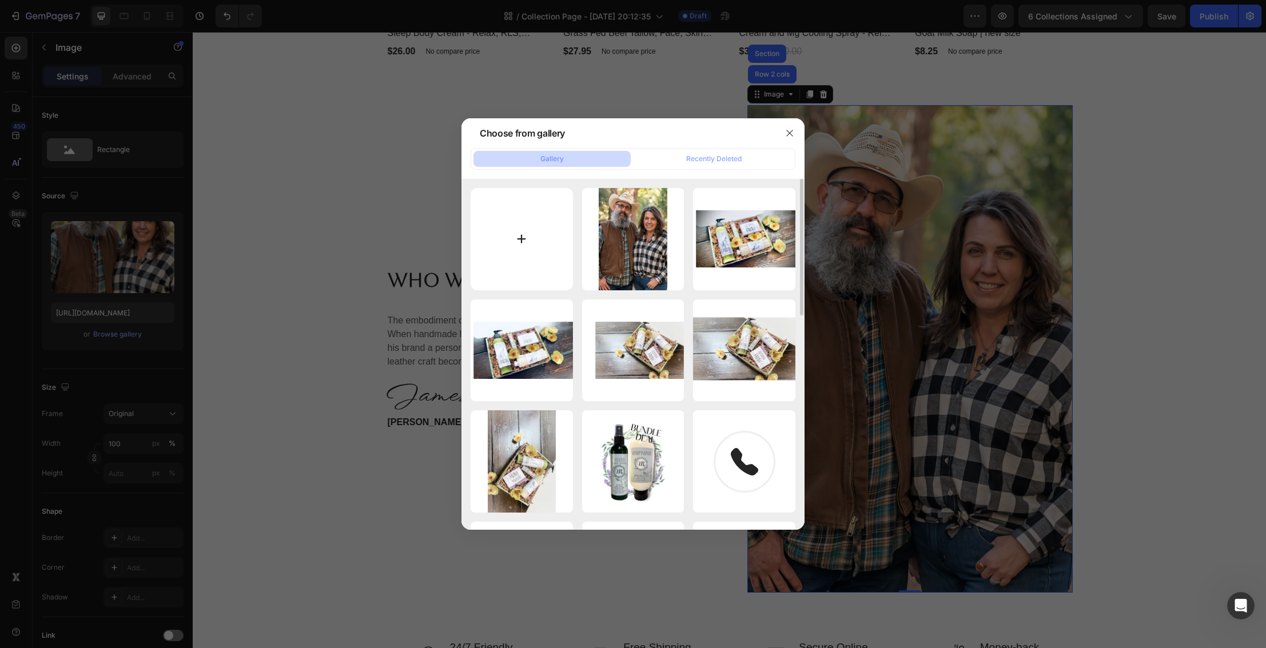
click at [518, 238] on input "file" at bounding box center [522, 239] width 102 height 102
type input "C:\fakepath\c n d.png"
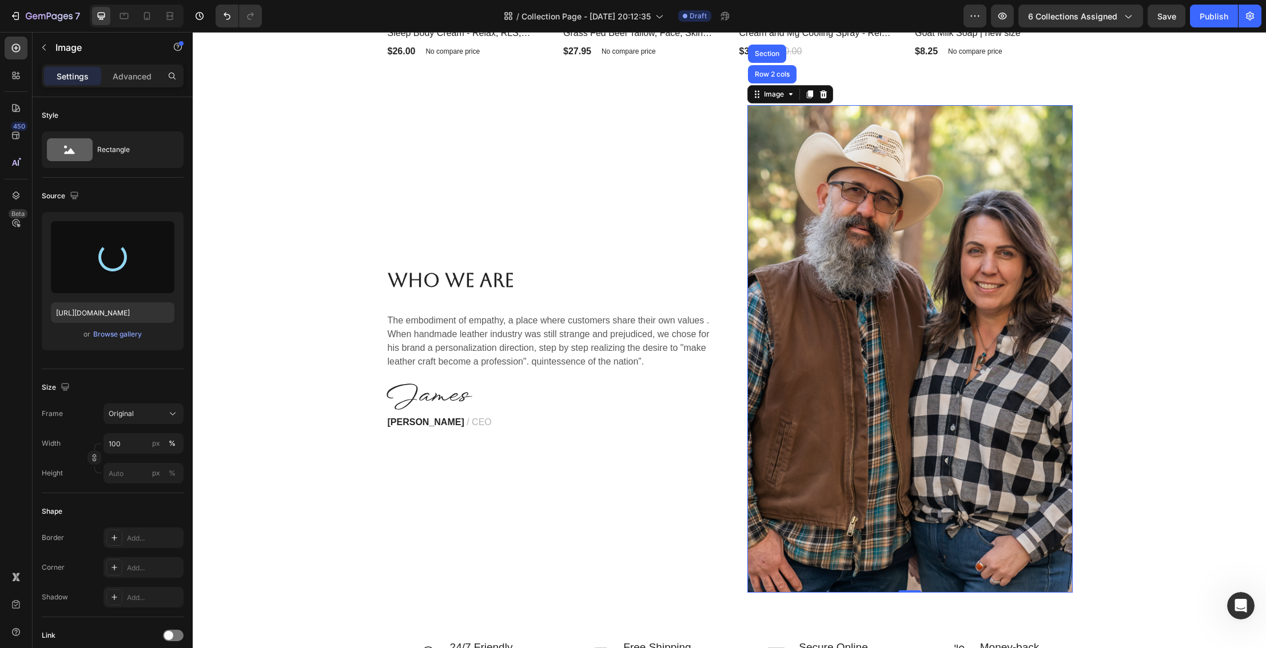
type input "https://cdn.shopify.com/s/files/1/0027/1043/7957/files/gempages_581394300722480…"
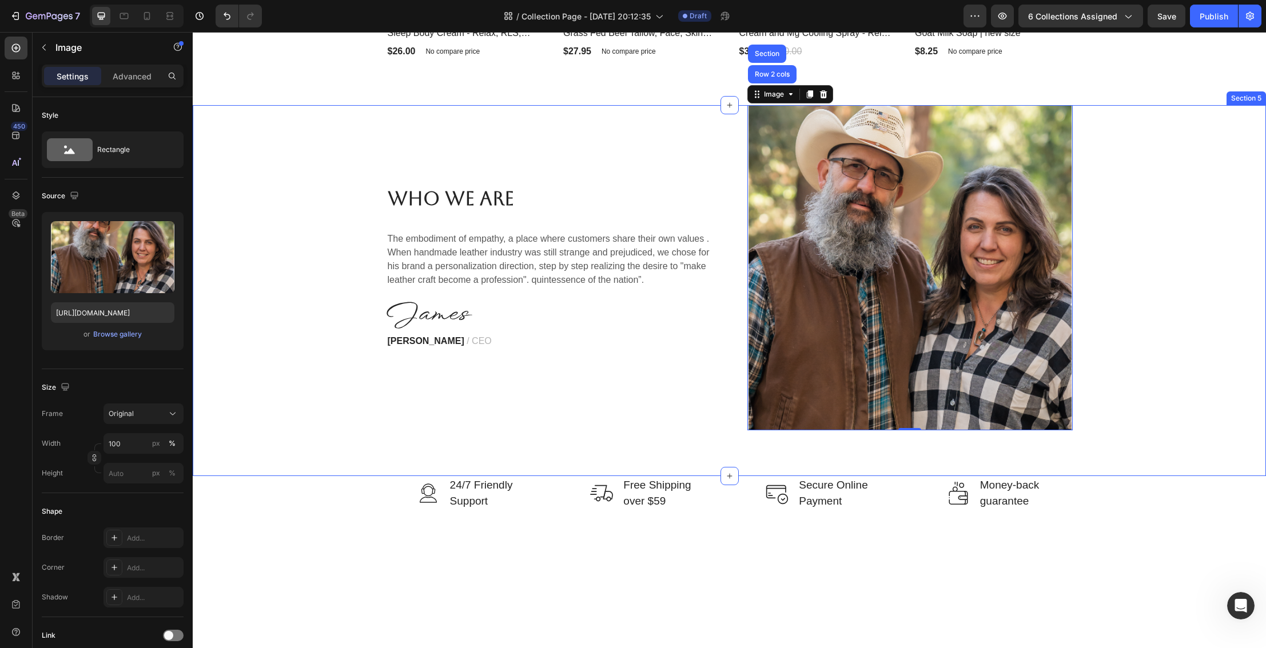
click at [1109, 278] on div "Who We Are Heading The embodiment of empathy, a place where customers share the…" at bounding box center [729, 267] width 1056 height 325
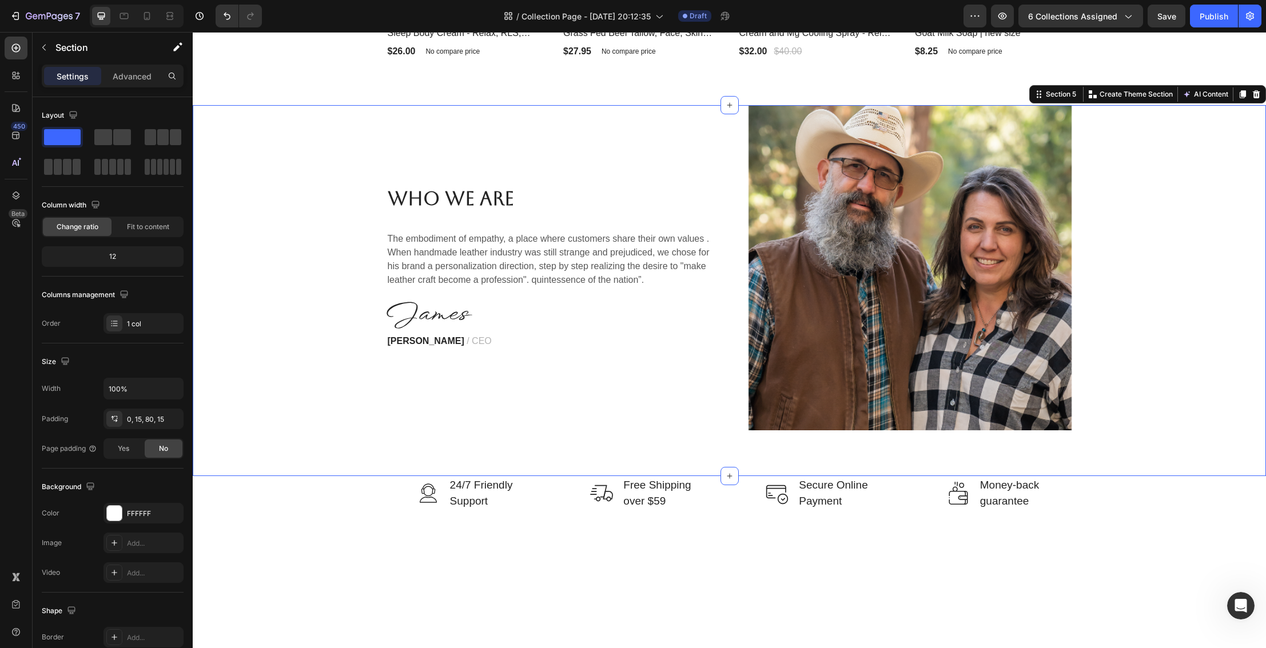
click at [1130, 275] on div "Who We Are Heading The embodiment of empathy, a place where customers share the…" at bounding box center [729, 267] width 1056 height 325
click at [461, 487] on p "24/7 Friendly Support" at bounding box center [481, 493] width 63 height 33
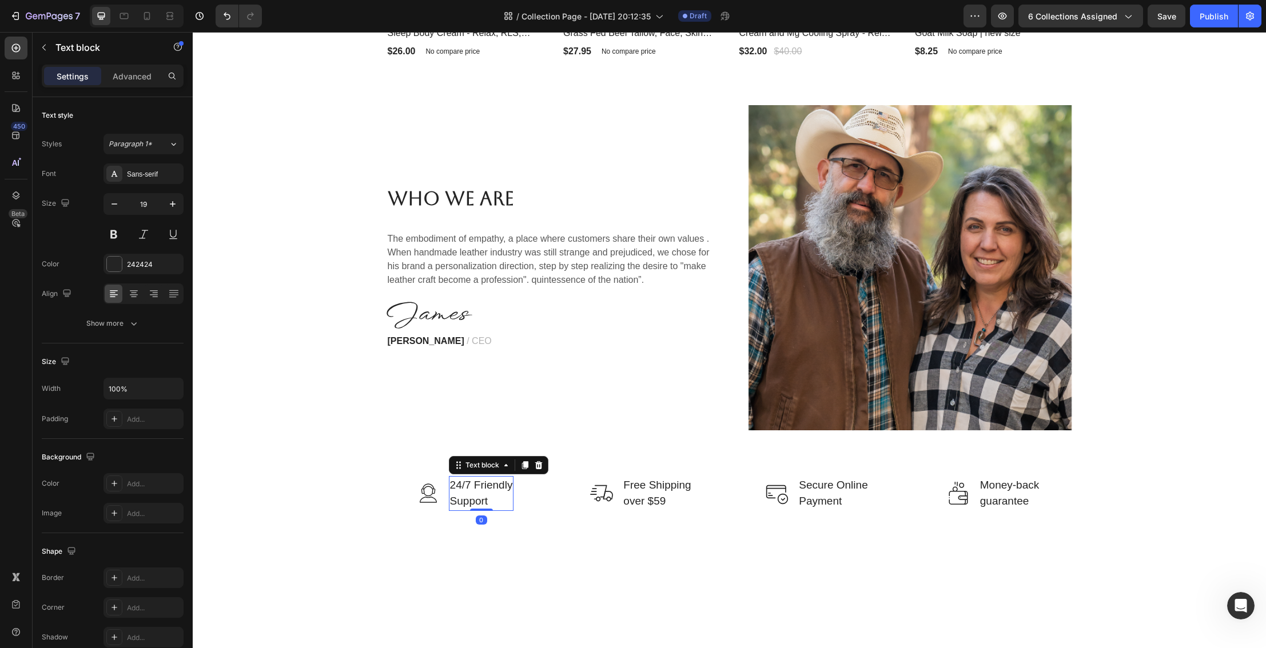
click at [461, 488] on p "24/7 Friendly Support" at bounding box center [481, 493] width 63 height 33
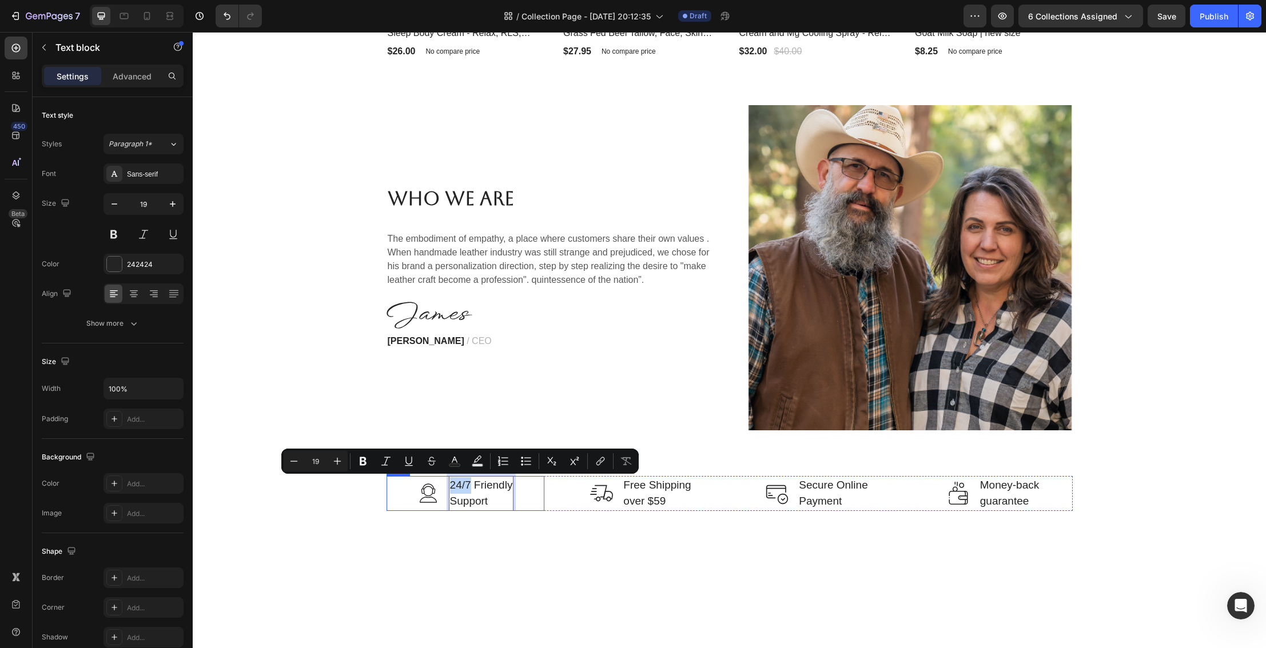
drag, startPoint x: 469, startPoint y: 487, endPoint x: 447, endPoint y: 486, distance: 22.3
click at [447, 486] on div "Image 24/7 Friendly Support Text block 0 Row" at bounding box center [466, 493] width 158 height 35
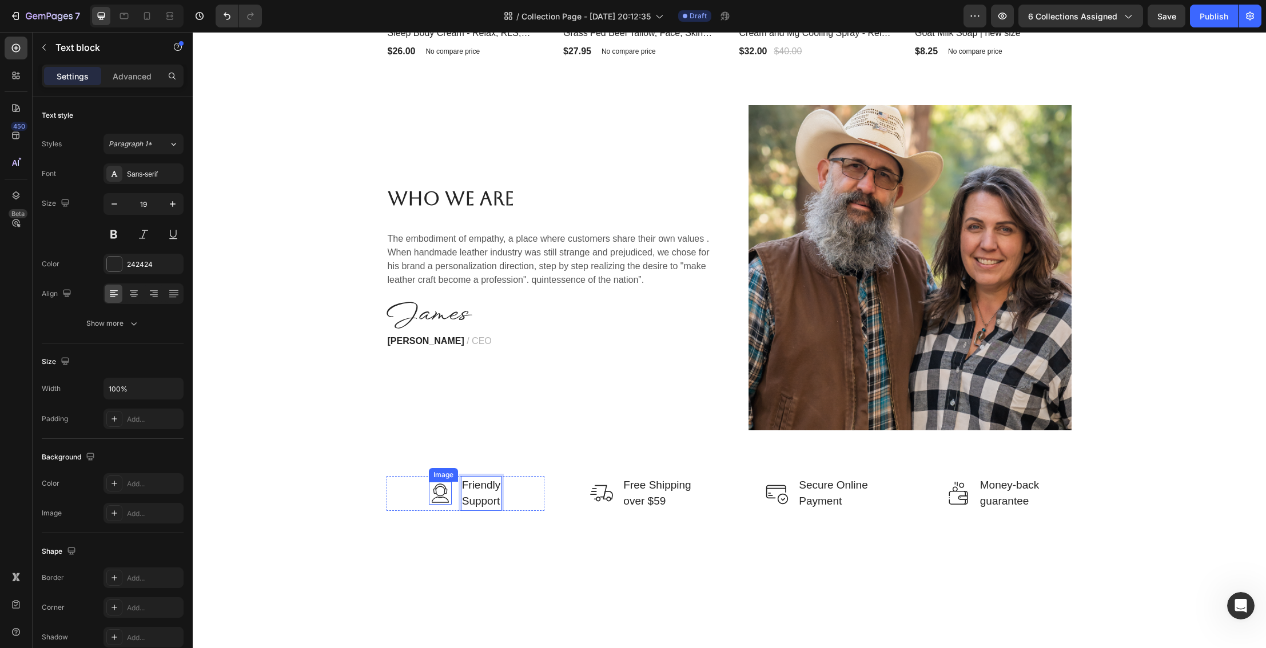
click at [438, 492] on img at bounding box center [440, 493] width 23 height 23
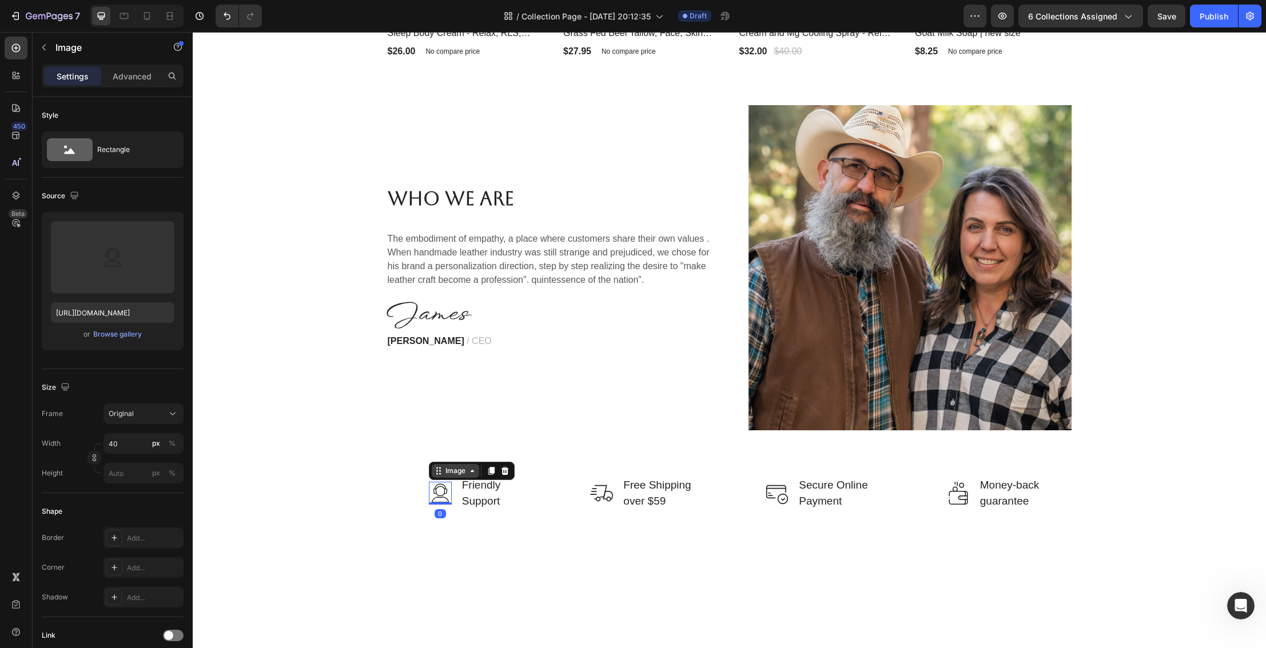
click at [452, 475] on div "Image" at bounding box center [455, 471] width 25 height 10
click at [455, 471] on div "Image" at bounding box center [455, 471] width 25 height 10
click at [464, 492] on p "Friendly Support" at bounding box center [481, 493] width 39 height 33
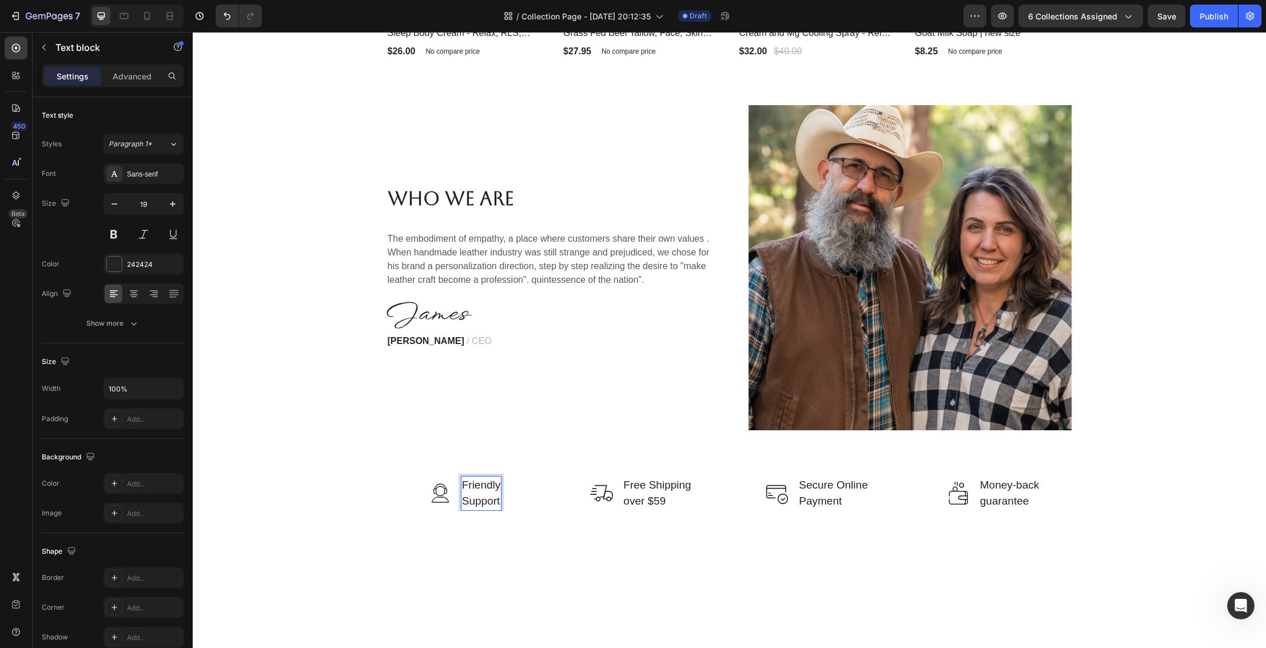
click at [464, 488] on p "Friendly Support" at bounding box center [481, 493] width 39 height 33
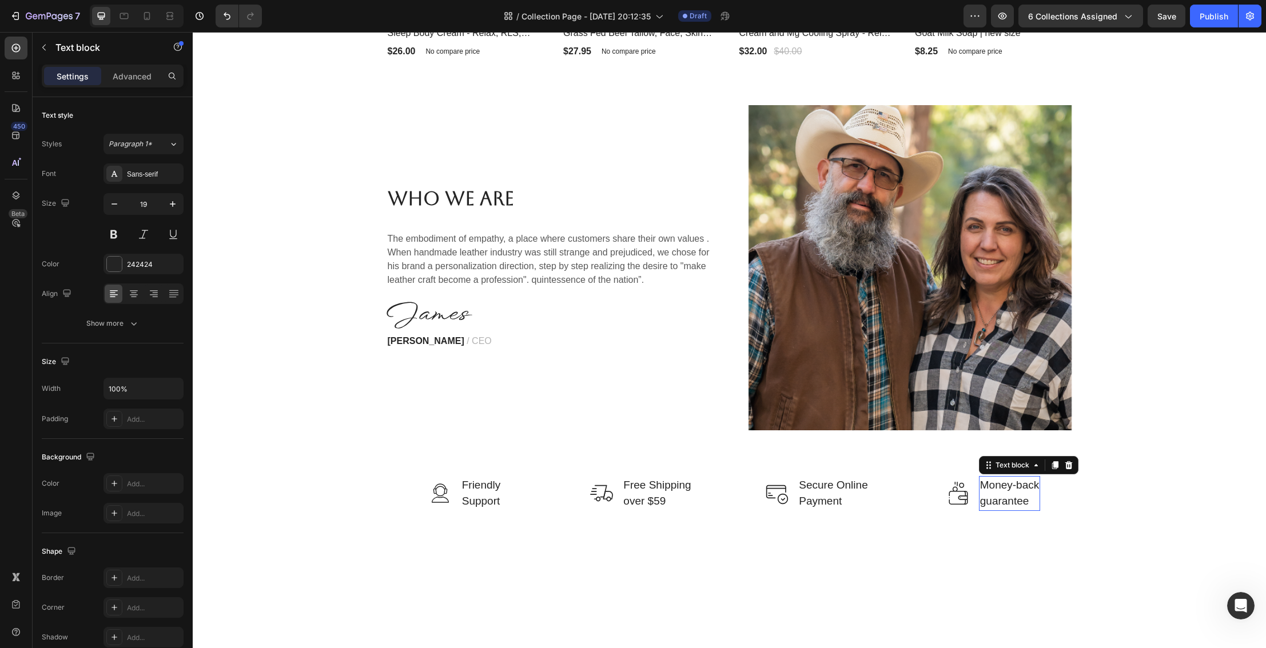
click at [998, 498] on p "guarantee" at bounding box center [1009, 501] width 59 height 17
click at [1070, 469] on icon at bounding box center [1068, 465] width 9 height 9
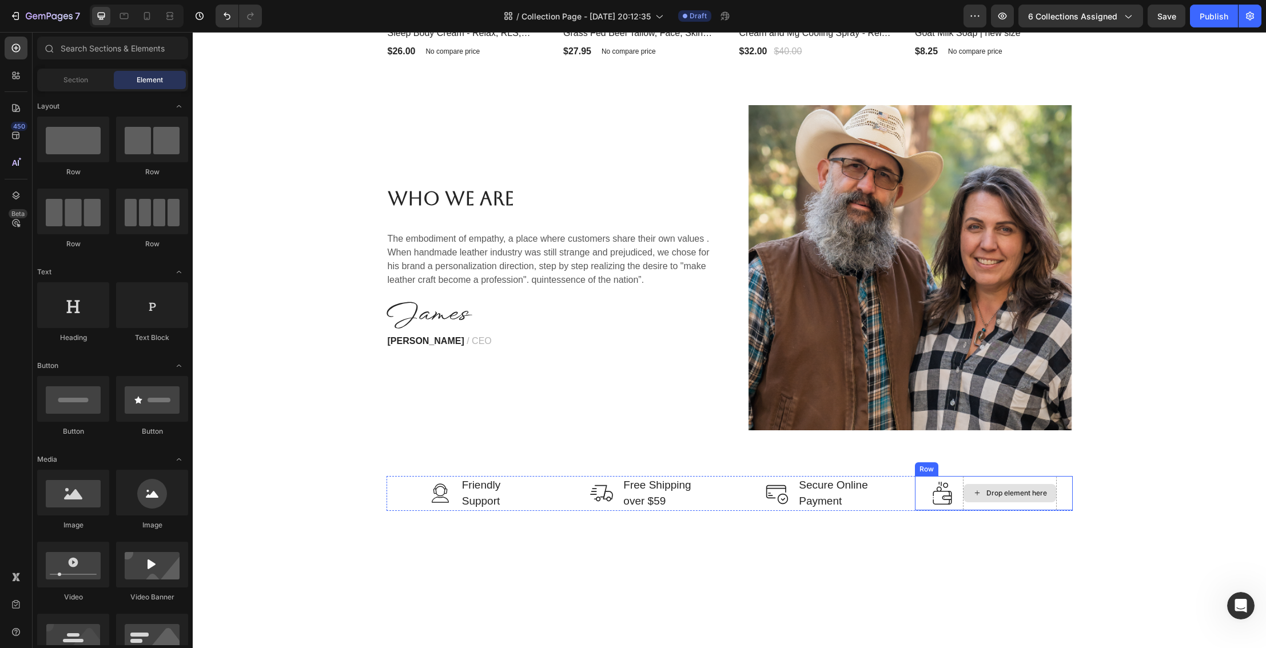
click at [1026, 489] on div "Drop element here" at bounding box center [1016, 493] width 61 height 9
click at [935, 501] on img at bounding box center [942, 493] width 23 height 23
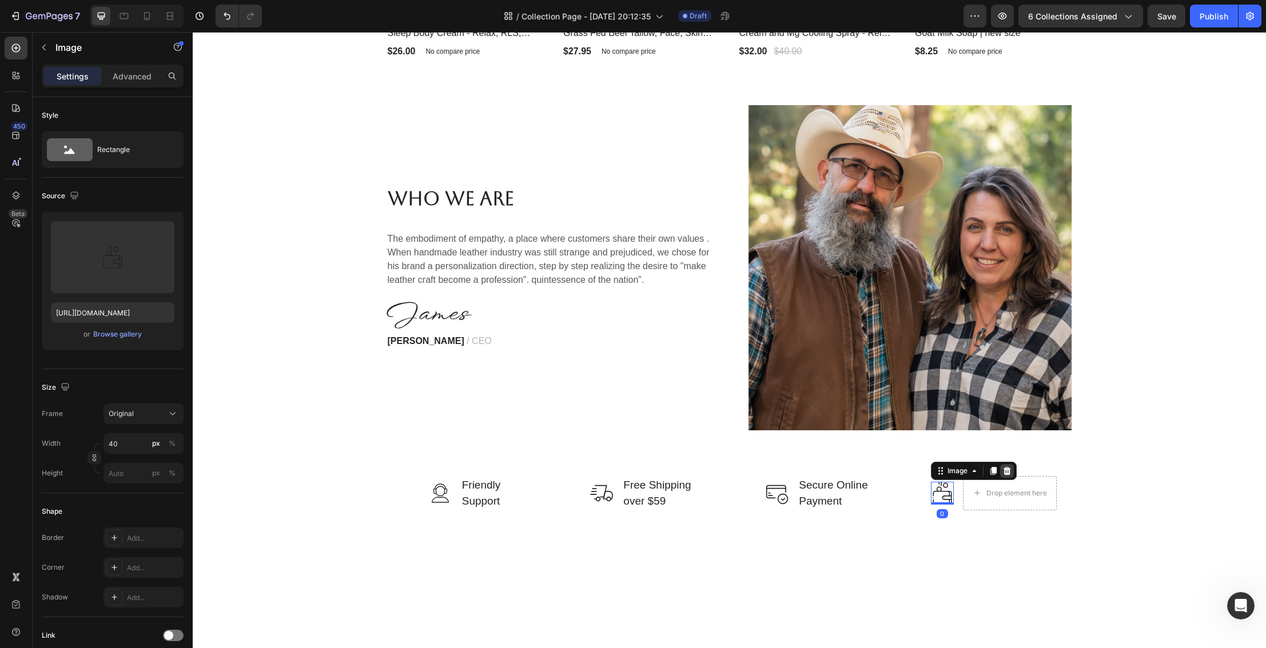
click at [1005, 474] on icon at bounding box center [1006, 471] width 7 height 8
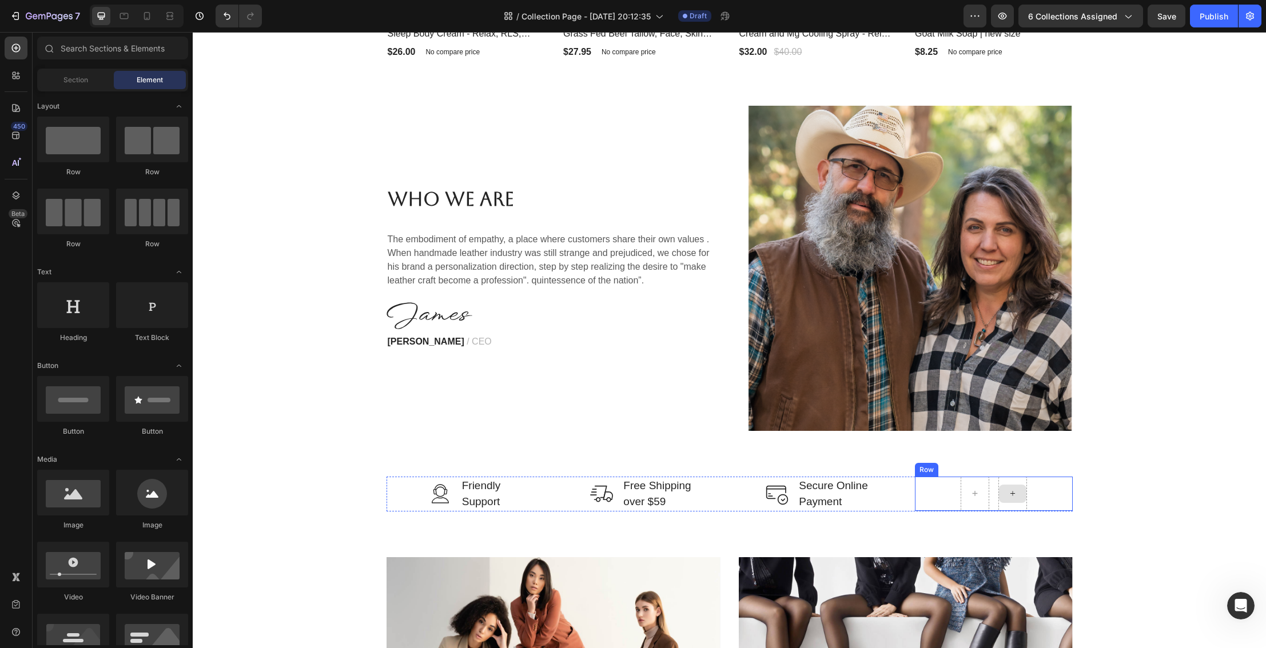
click at [1000, 495] on div at bounding box center [1012, 494] width 27 height 18
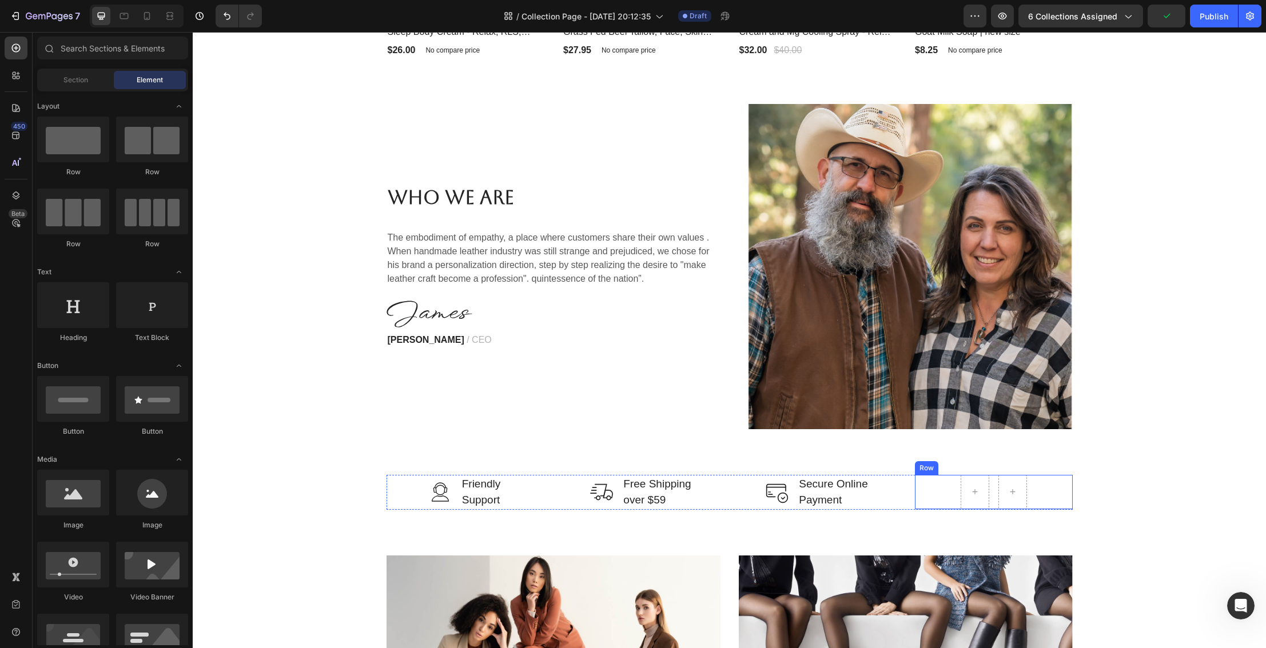
click at [953, 495] on div "Row" at bounding box center [994, 492] width 158 height 34
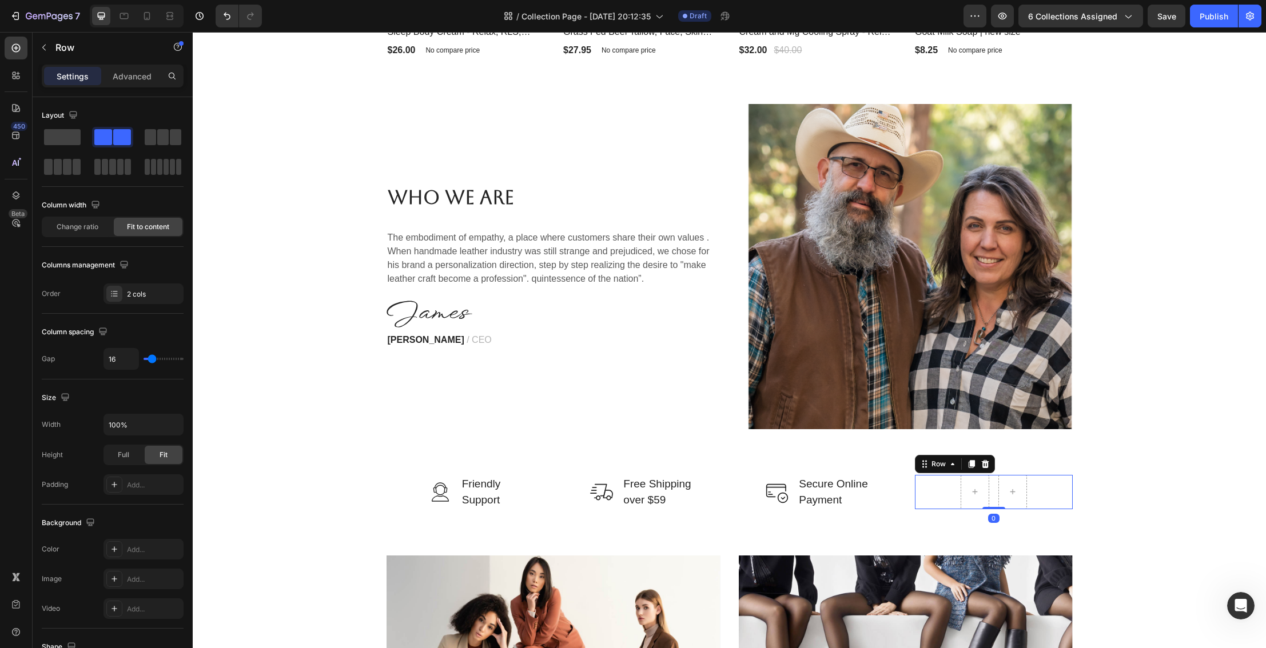
click at [986, 467] on icon at bounding box center [984, 464] width 7 height 8
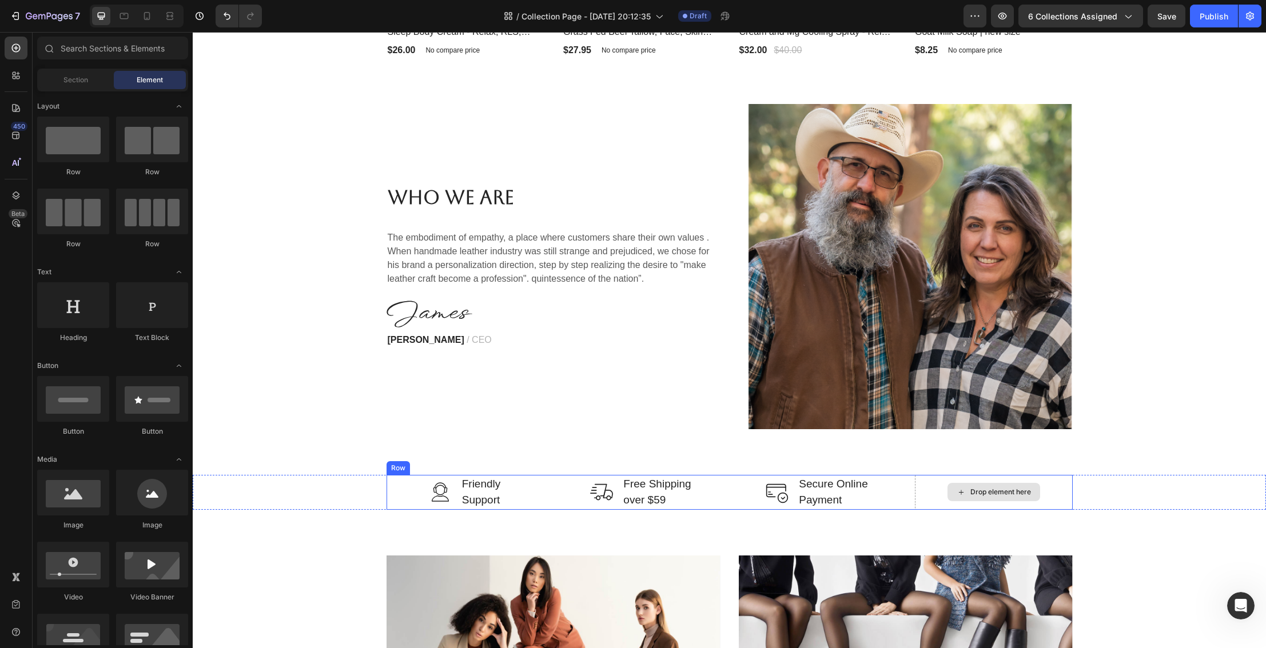
click at [981, 484] on div "Drop element here" at bounding box center [993, 492] width 93 height 18
click at [1003, 501] on div "Drop element here" at bounding box center [993, 492] width 93 height 18
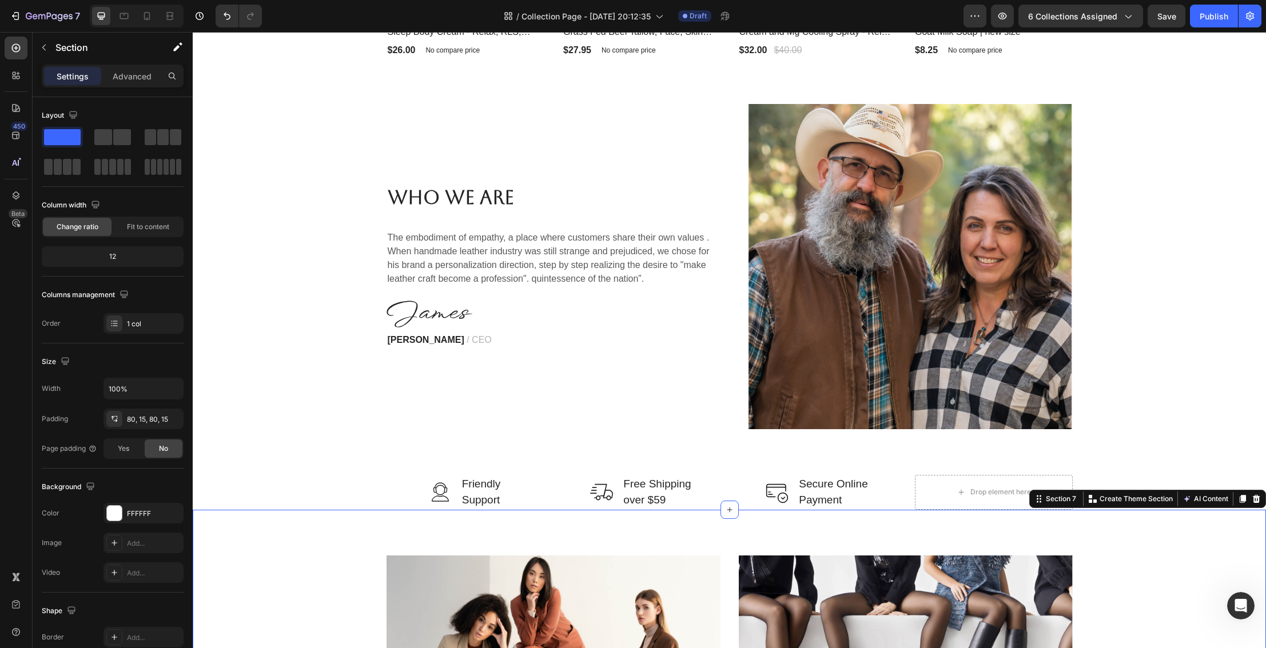
click at [1002, 20] on icon "button" at bounding box center [1002, 15] width 11 height 11
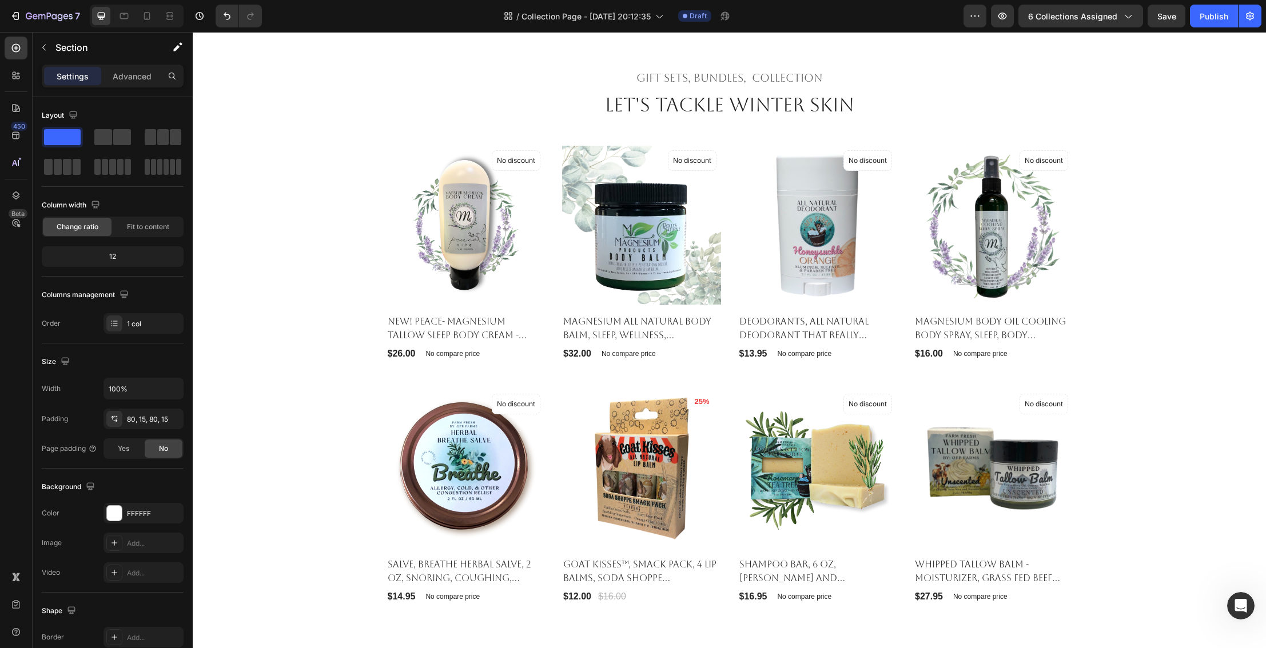
scroll to position [365, 0]
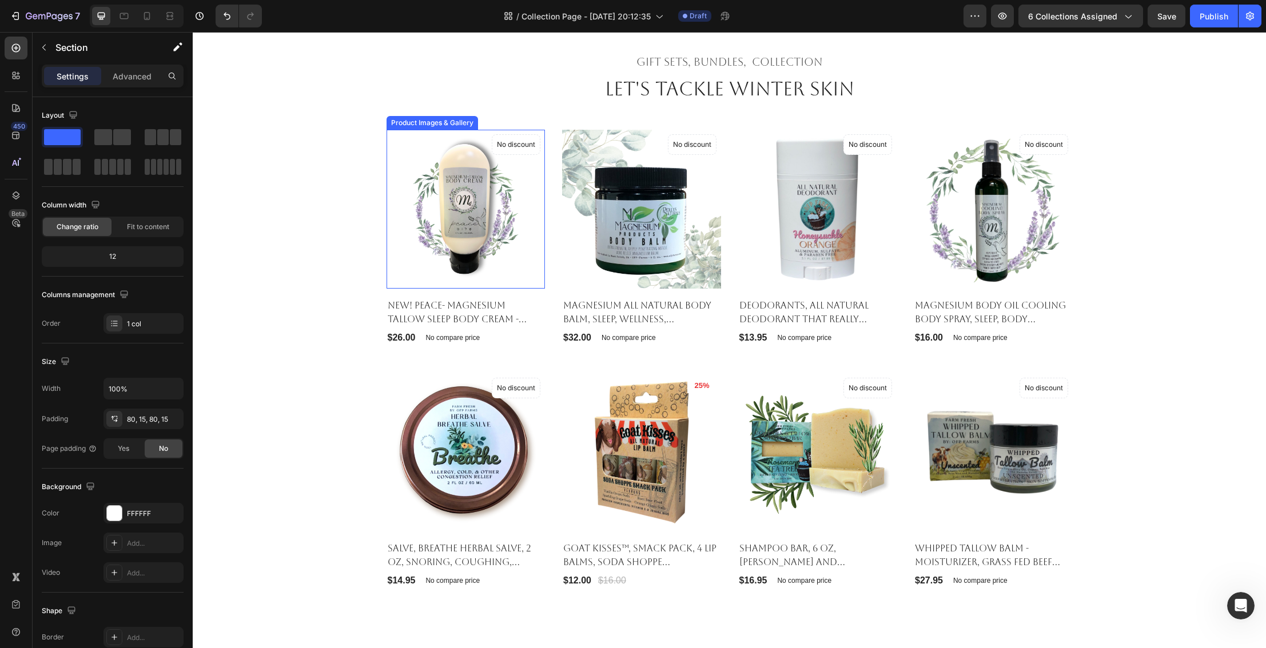
click at [433, 174] on img at bounding box center [466, 209] width 159 height 159
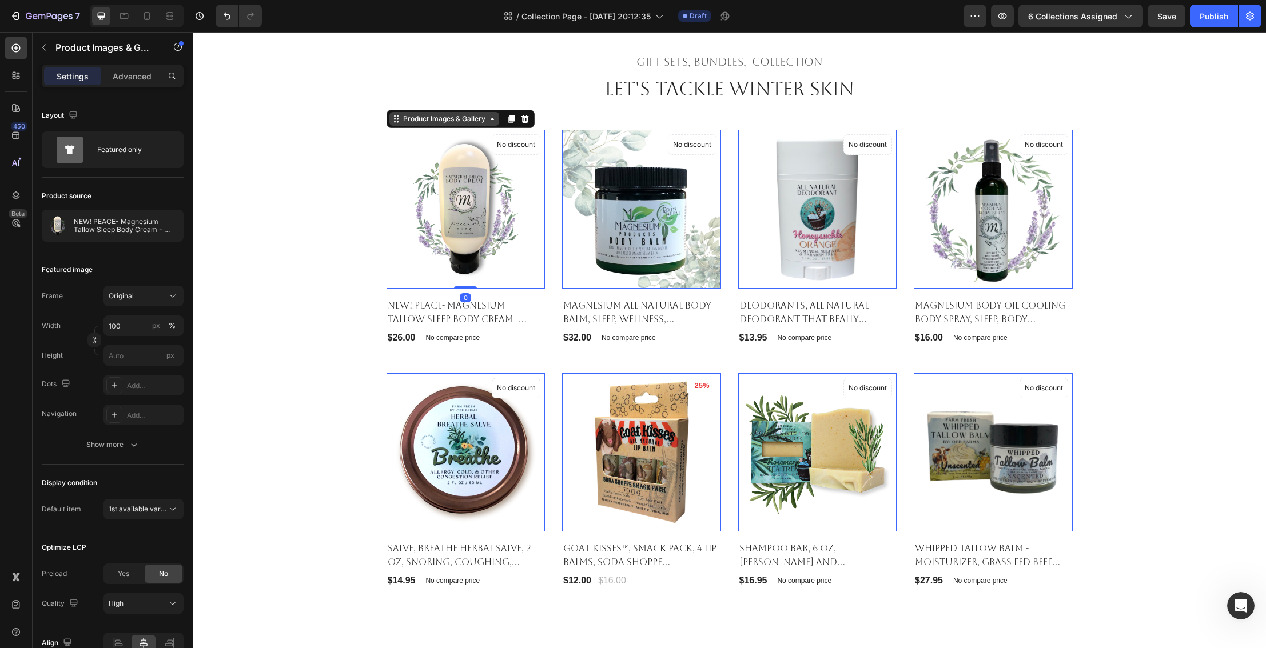
click at [493, 118] on icon at bounding box center [492, 118] width 9 height 9
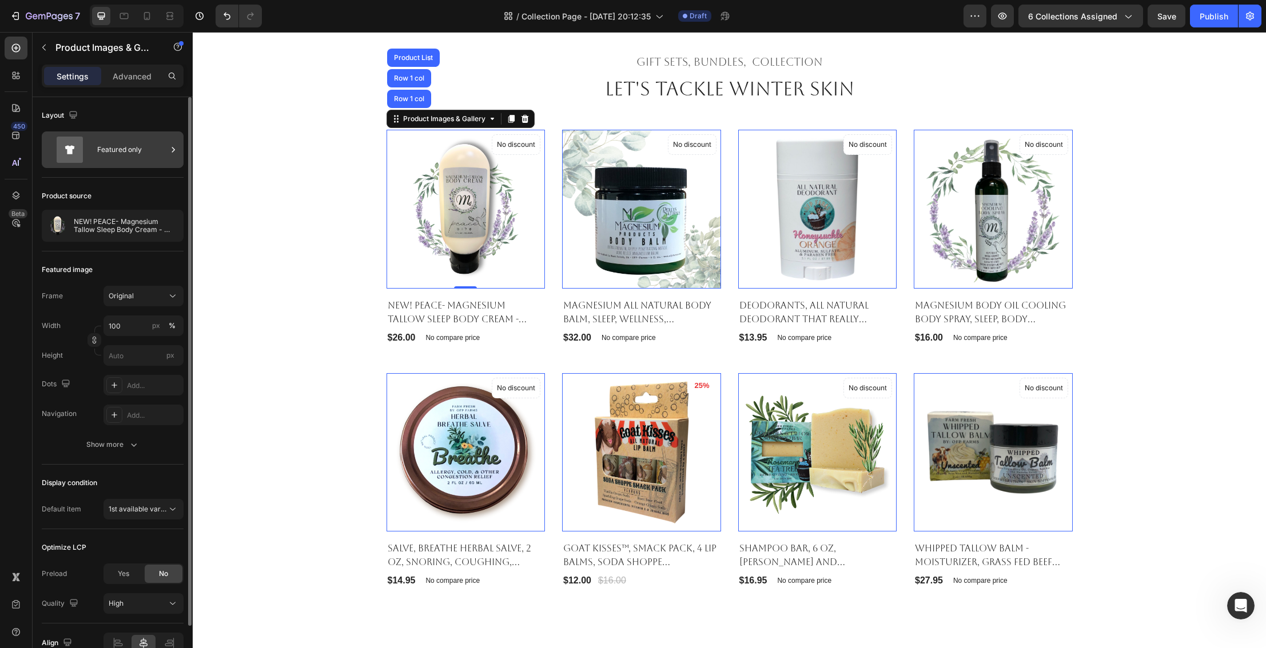
click at [126, 144] on div "Featured only" at bounding box center [132, 150] width 70 height 26
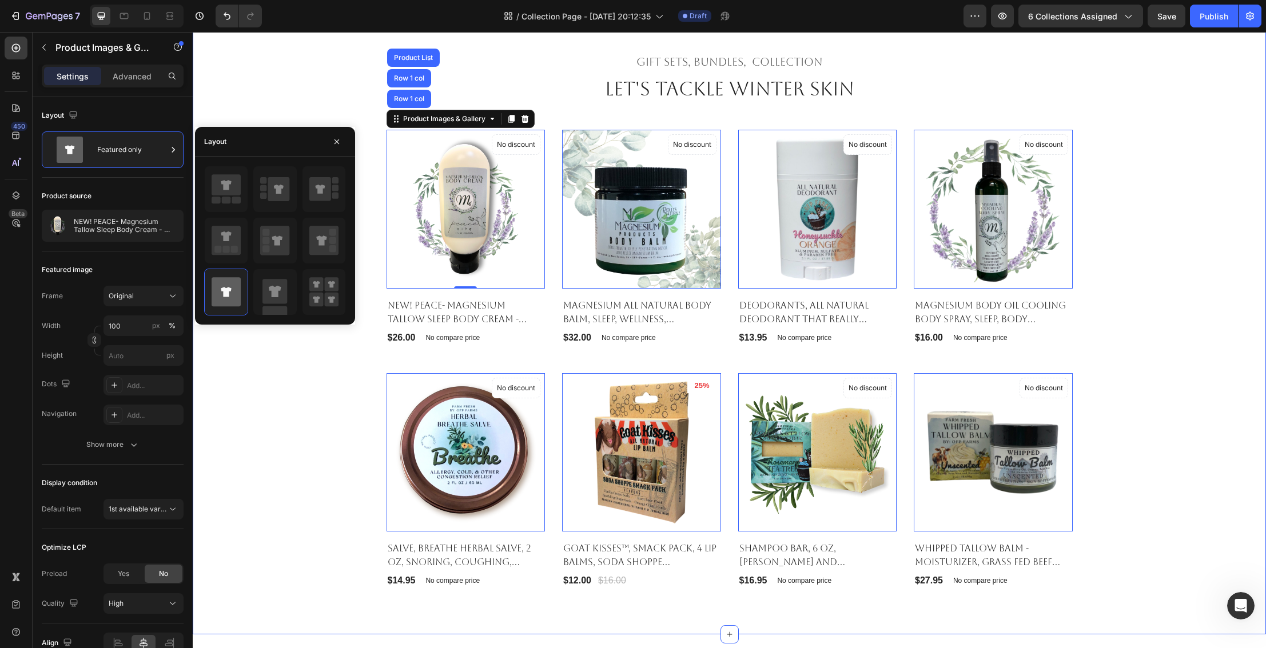
click at [236, 360] on div "Gift sets, bundles, Collection Heading Let's Tackle winter skin Heading Product…" at bounding box center [729, 321] width 1056 height 536
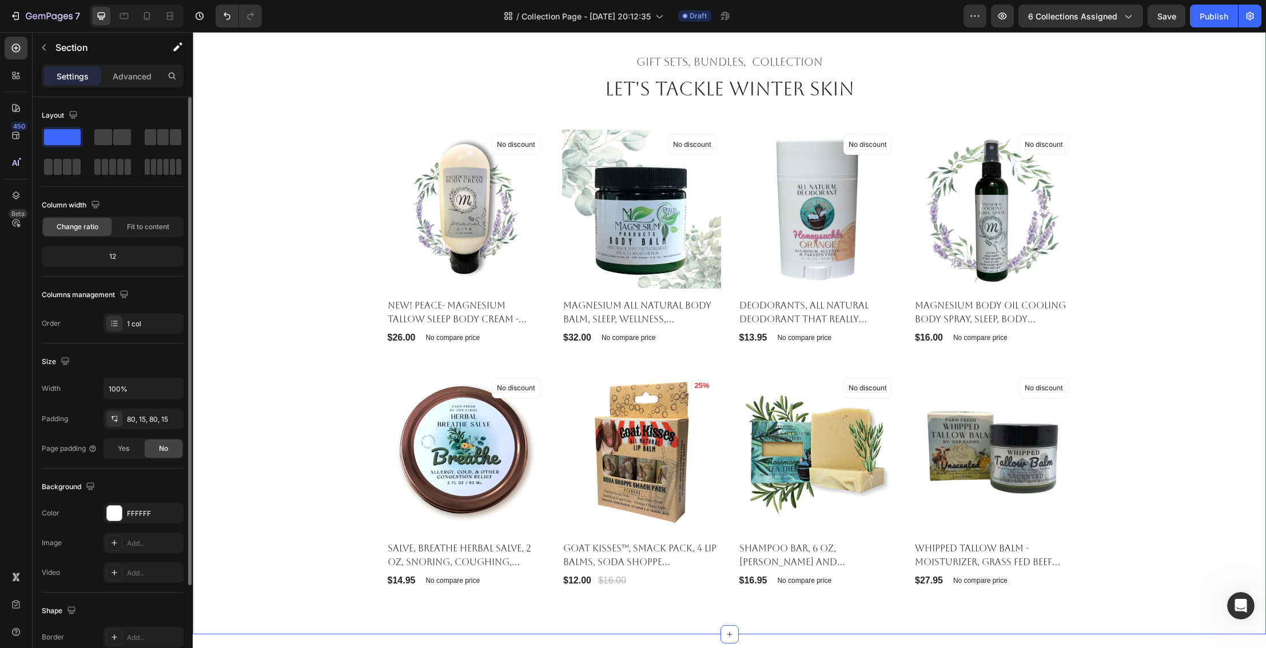
click at [123, 120] on div "Layout" at bounding box center [113, 115] width 142 height 18
click at [134, 85] on div "Settings Advanced" at bounding box center [113, 76] width 142 height 23
click at [134, 81] on p "Advanced" at bounding box center [132, 76] width 39 height 12
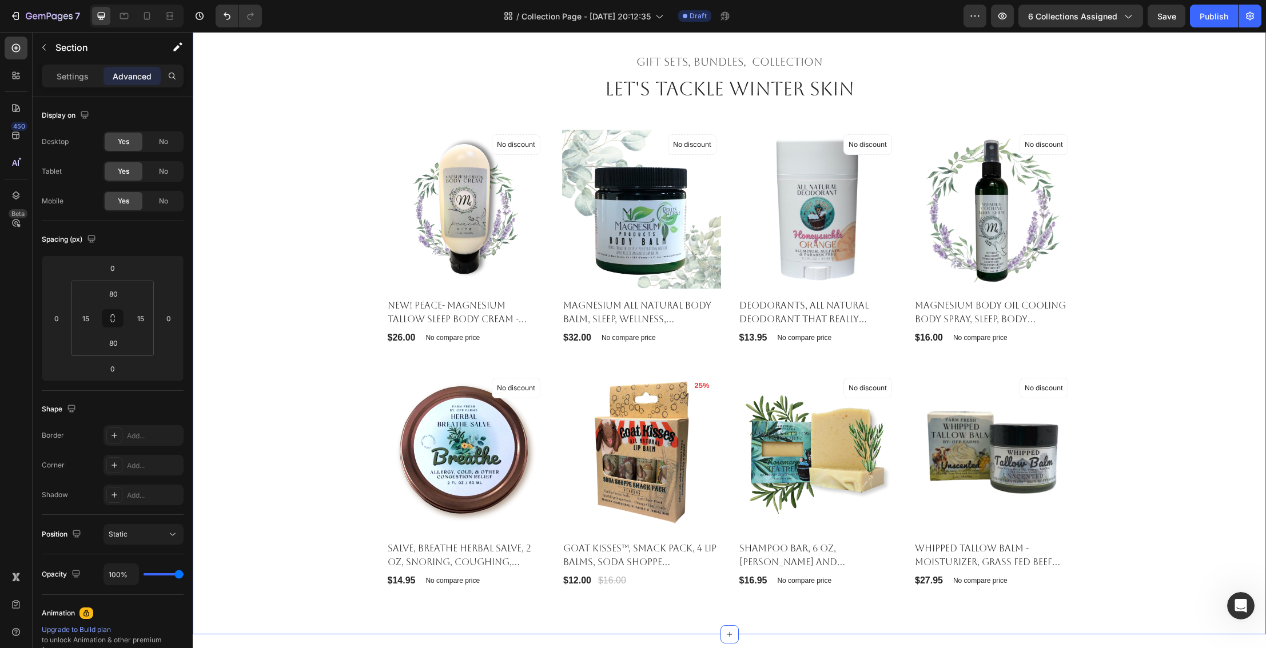
click at [346, 200] on div "Gift sets, bundles, Collection Heading Let's Tackle winter skin Heading Product…" at bounding box center [729, 321] width 1056 height 536
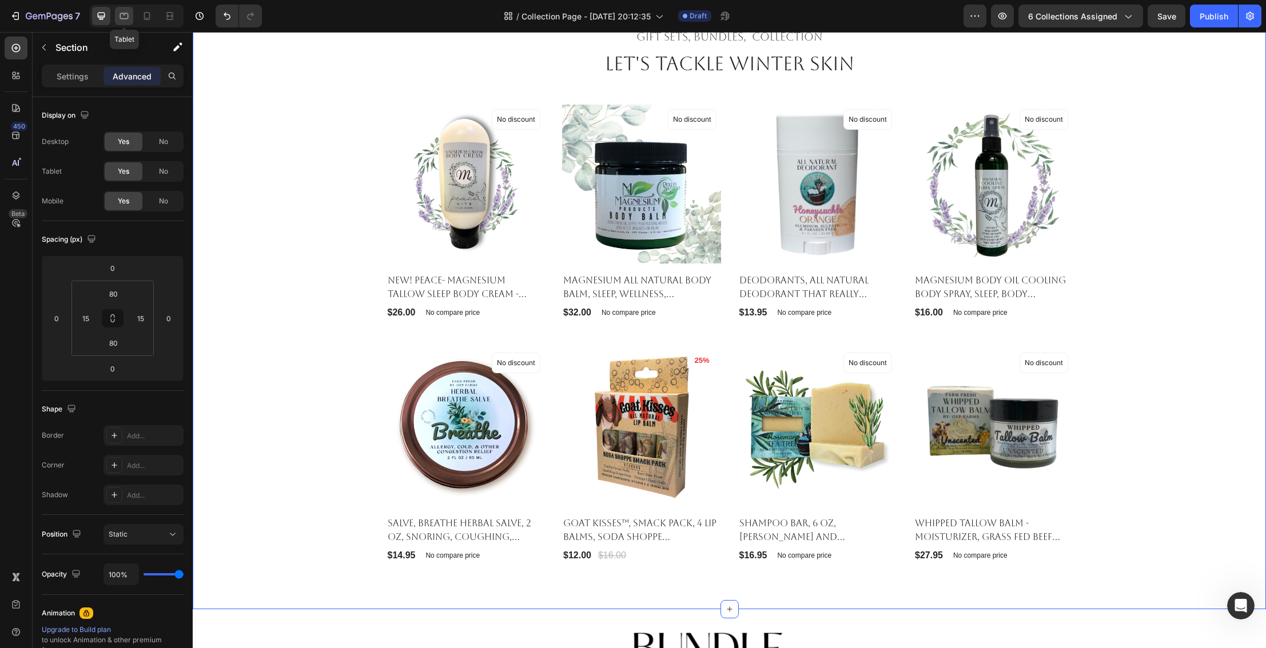
click at [121, 13] on icon at bounding box center [124, 16] width 9 height 6
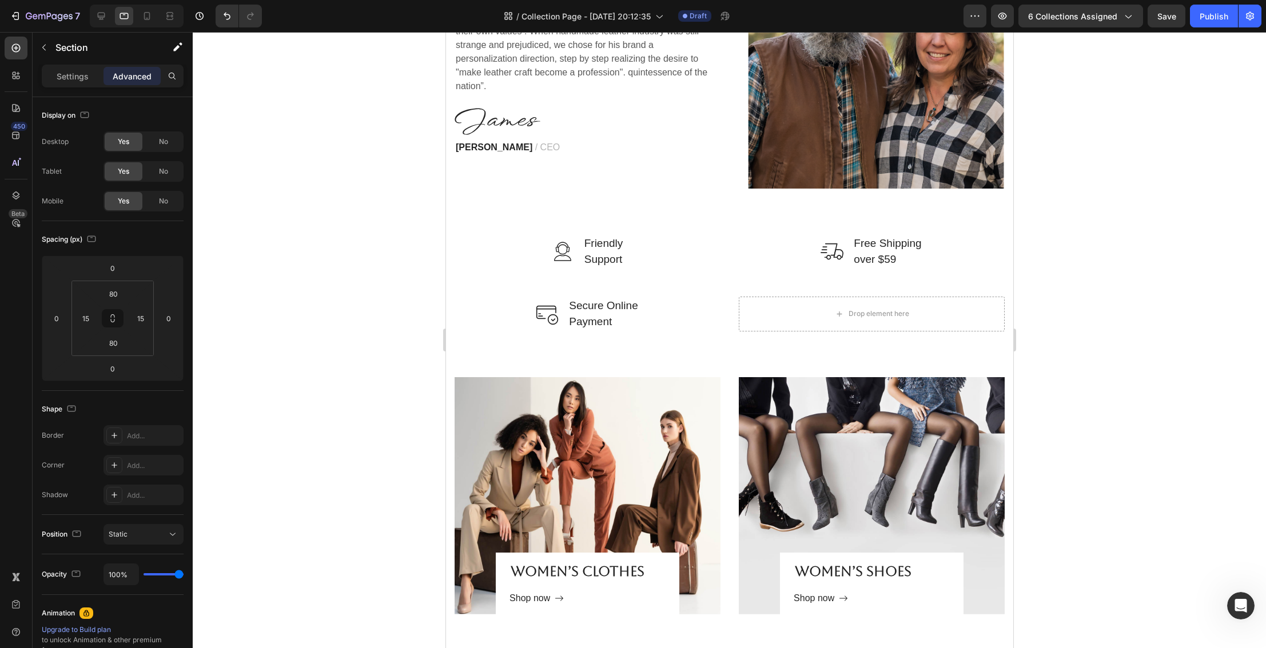
scroll to position [1646, 0]
click at [566, 409] on div "Overlay" at bounding box center [587, 496] width 266 height 237
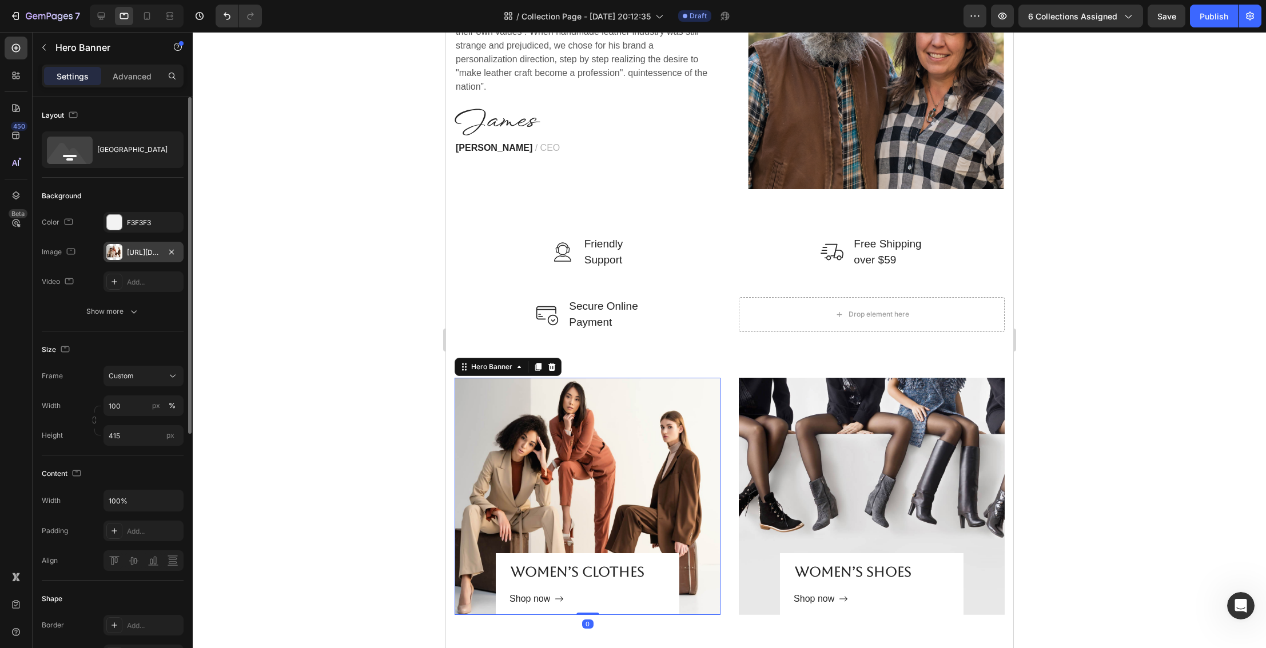
click at [159, 252] on div "https://ucarecdn.com/4cb402d3-6abc-4858-932c-ee5f1374369f/-/format/auto/-/previ…" at bounding box center [143, 253] width 33 height 10
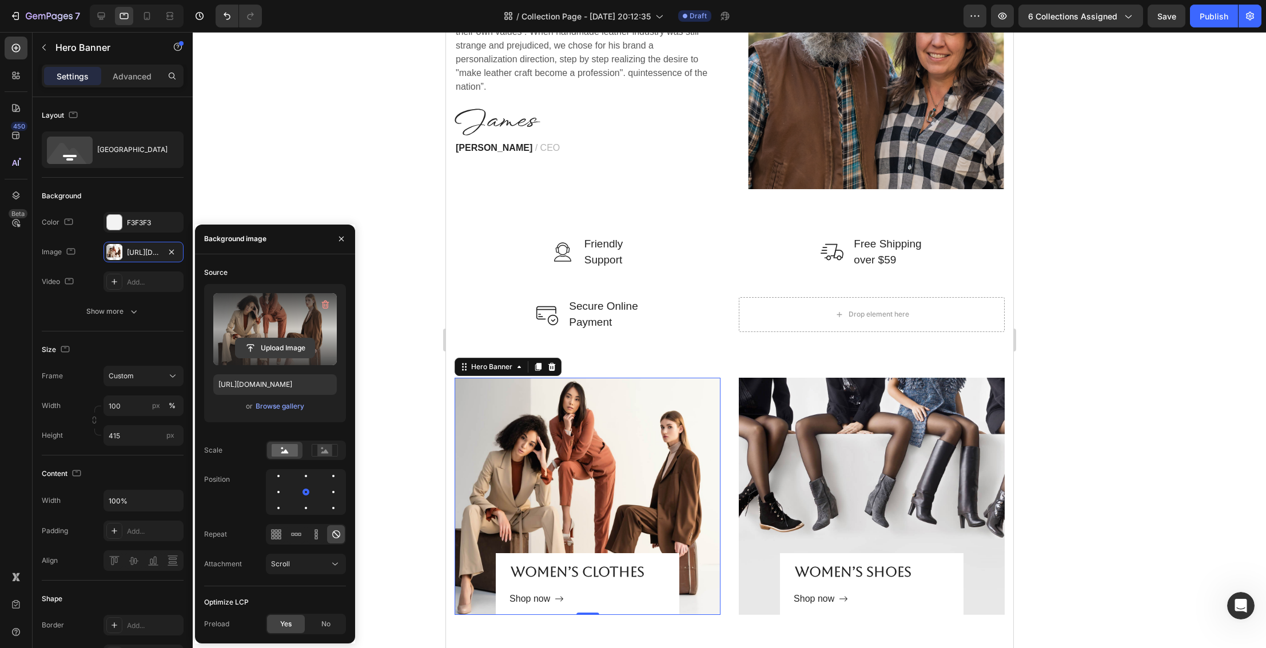
click at [279, 349] on input "file" at bounding box center [275, 348] width 79 height 19
type input "https://cdn.shopify.com/s/files/1/0027/1043/7957/files/gempages_581394300722480…"
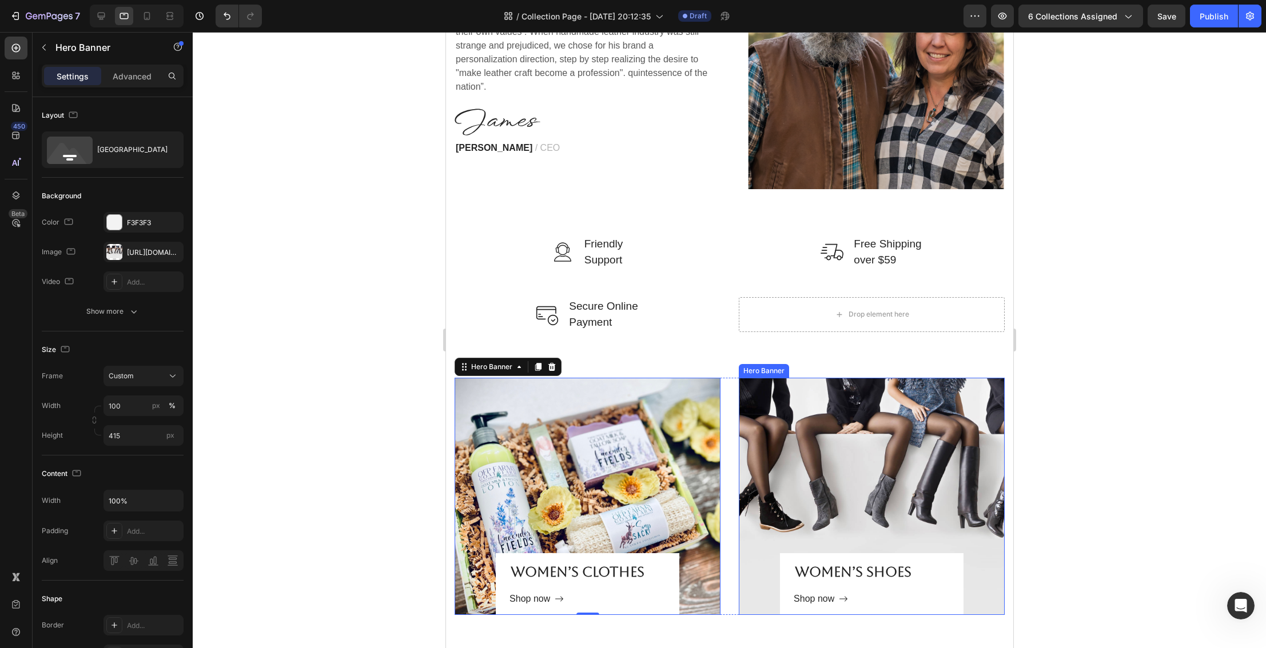
click at [856, 437] on div "Overlay" at bounding box center [871, 496] width 266 height 237
click at [834, 447] on div "Overlay" at bounding box center [871, 496] width 266 height 237
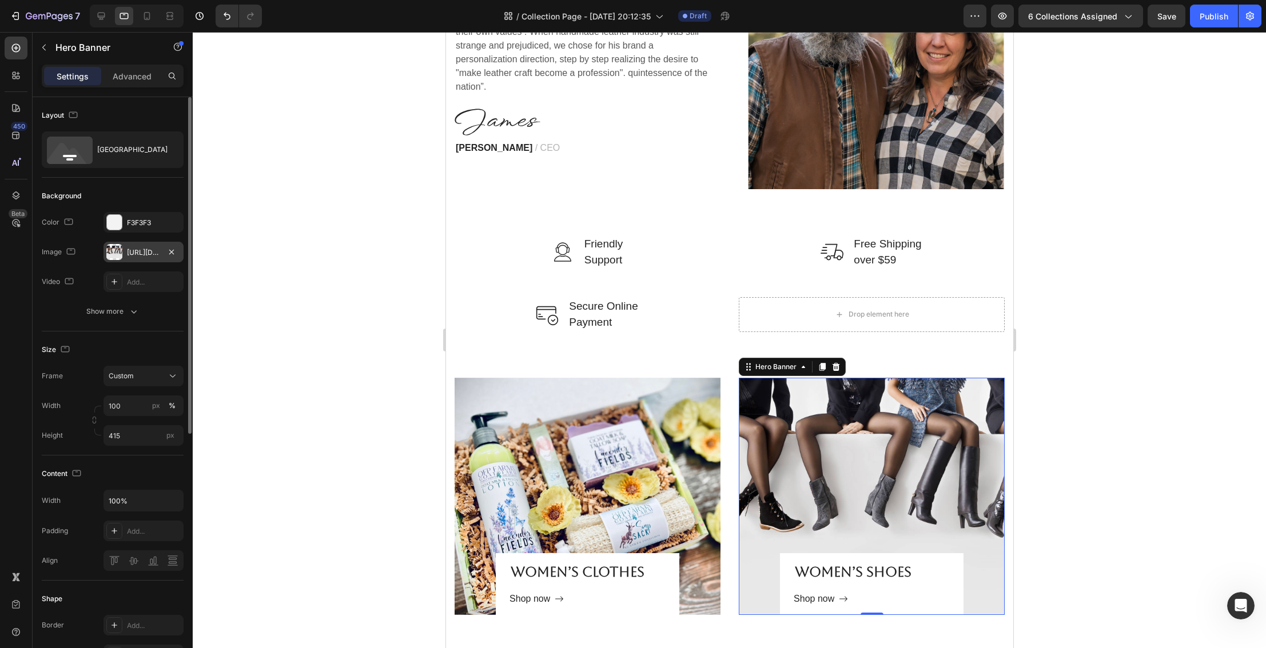
click at [136, 254] on div "https://ucarecdn.com/56392fb3-17d8-4706-9419-5277d6235316/-/format/auto/-/previ…" at bounding box center [143, 253] width 33 height 10
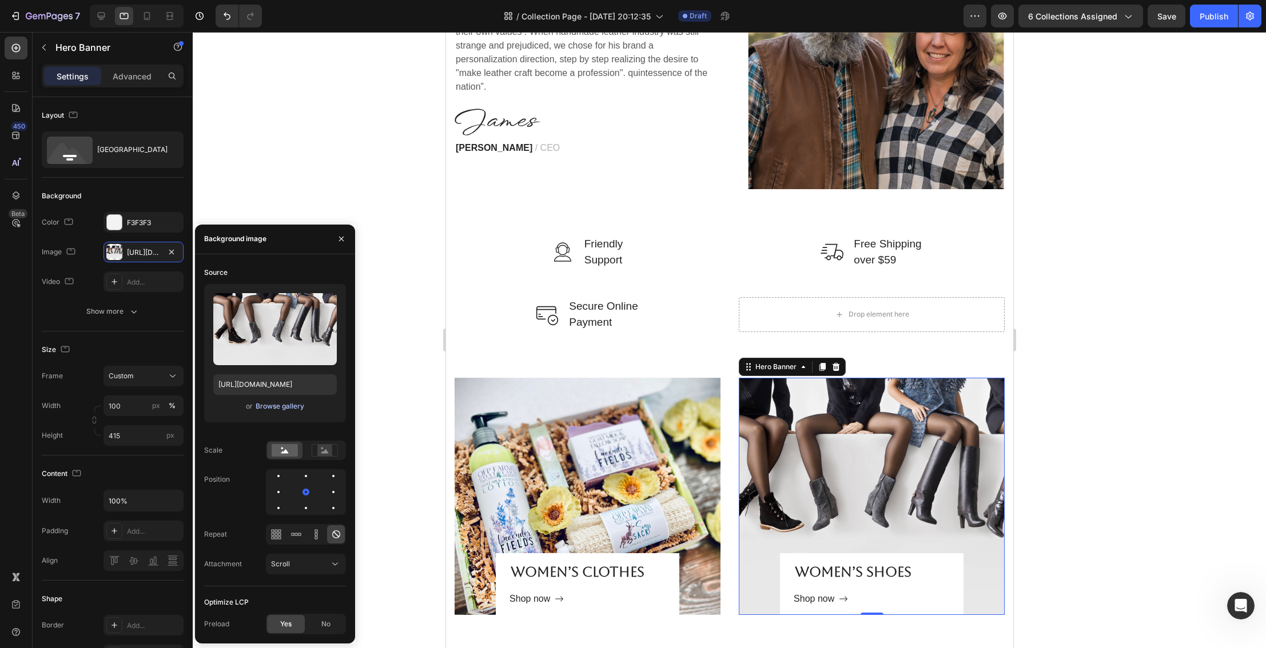
click at [279, 407] on div "Browse gallery" at bounding box center [280, 406] width 49 height 10
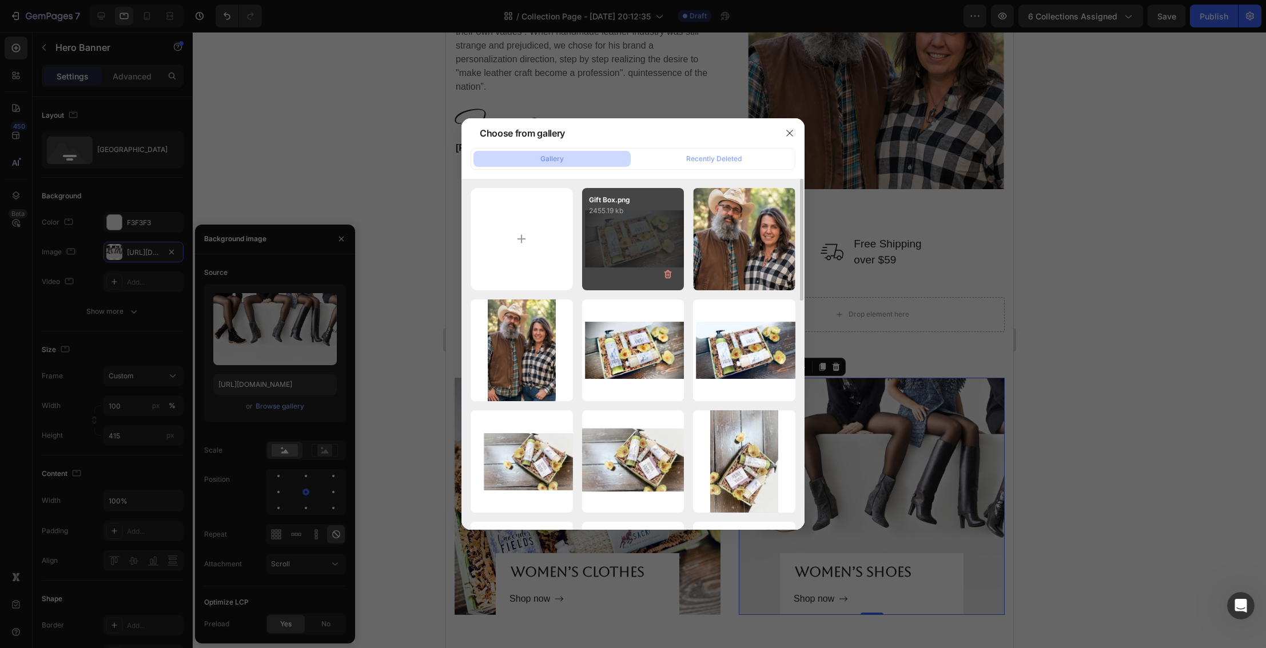
click at [624, 255] on div "Gift Box.png 2455.19 kb" at bounding box center [633, 239] width 102 height 102
type input "https://cdn.shopify.com/s/files/1/0027/1043/7957/files/gempages_581394300722480…"
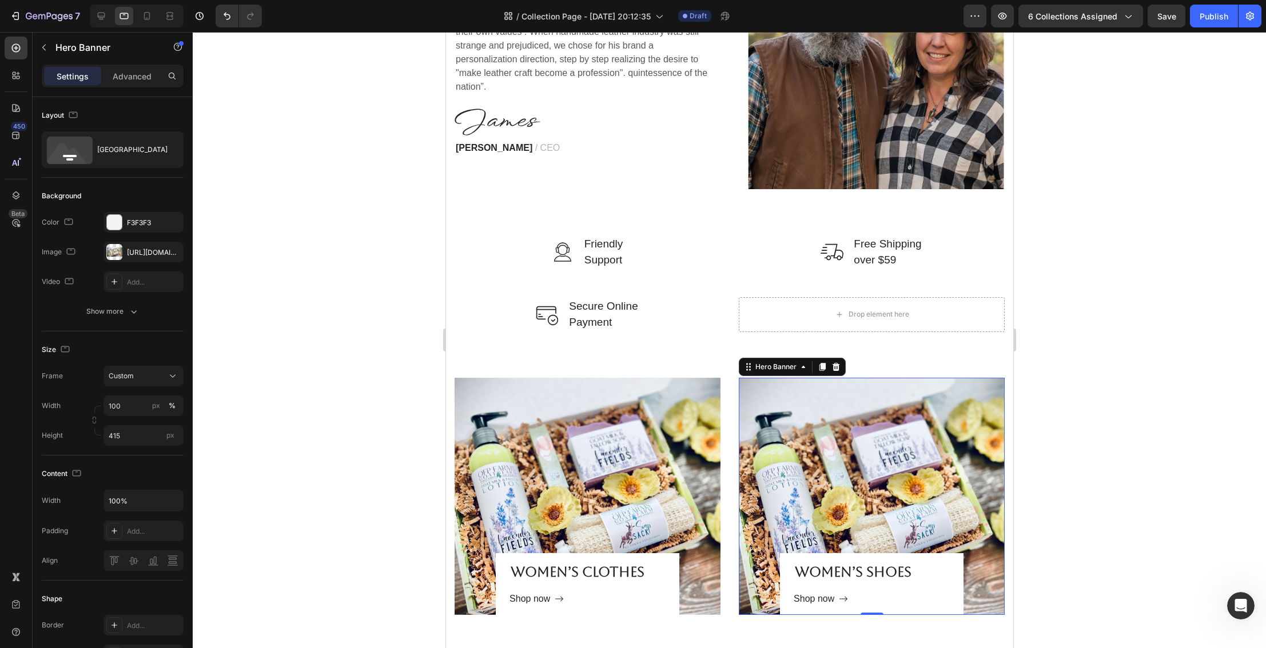
click at [1084, 427] on div at bounding box center [729, 340] width 1073 height 616
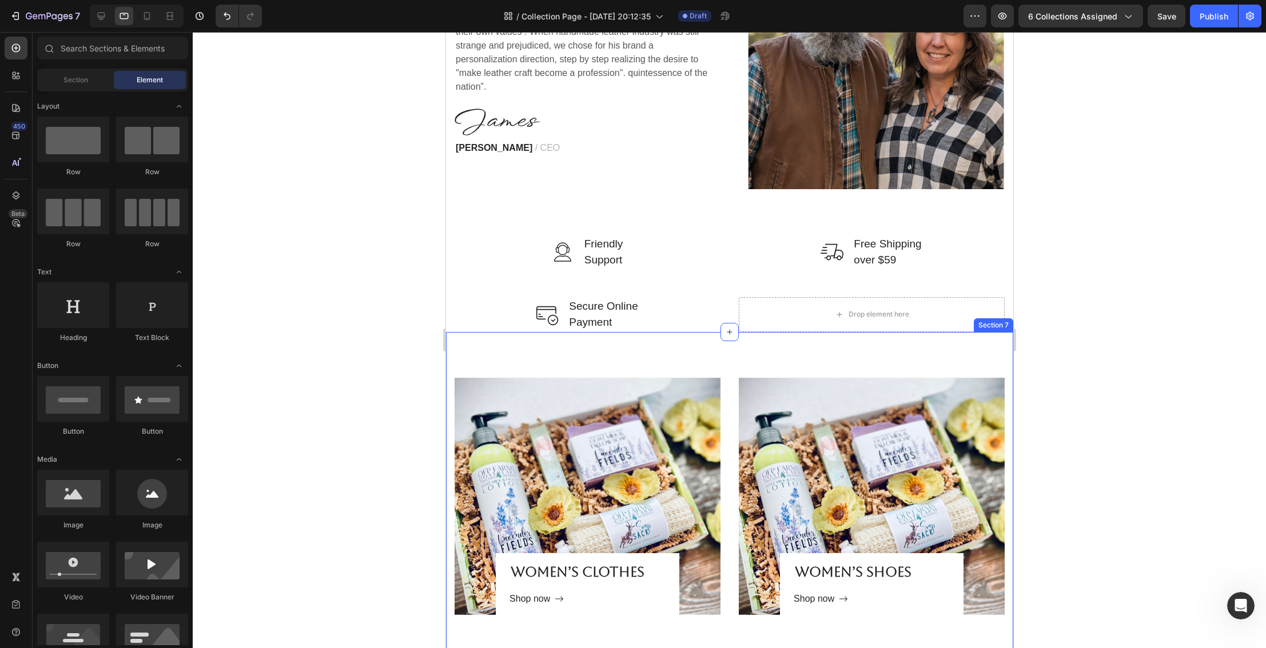
click at [1103, 503] on div at bounding box center [729, 340] width 1073 height 616
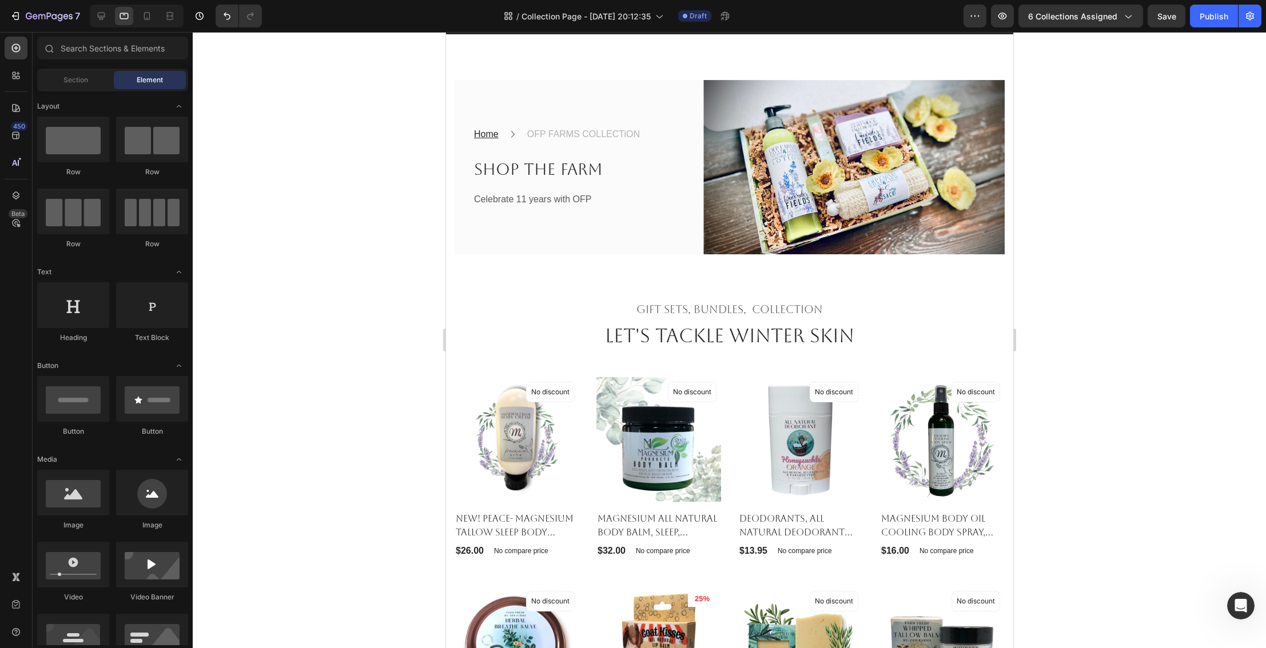
scroll to position [0, 0]
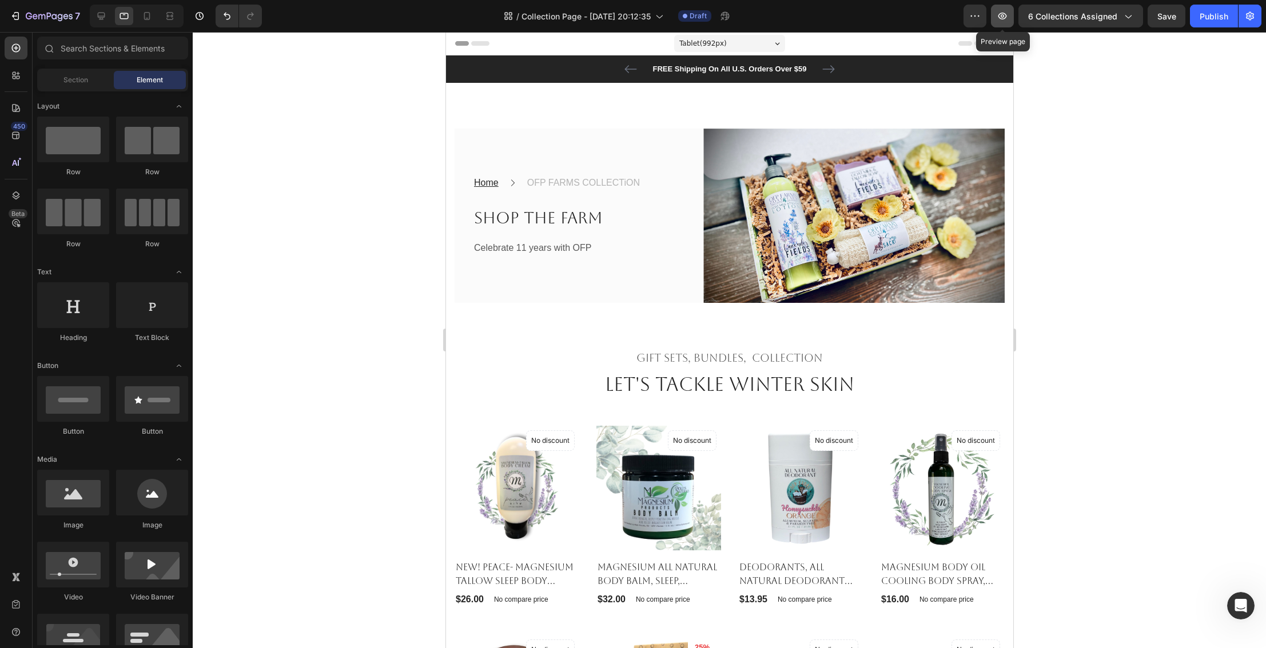
click at [1005, 16] on icon "button" at bounding box center [1002, 16] width 9 height 7
click at [102, 19] on icon at bounding box center [101, 16] width 7 height 7
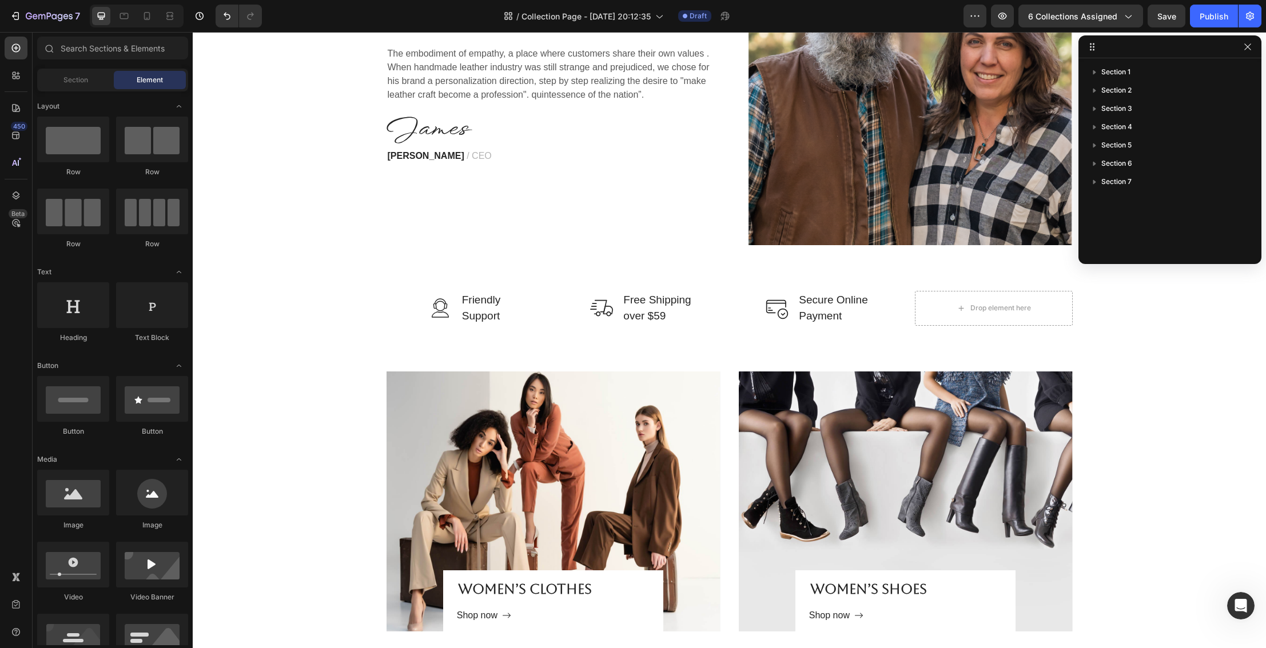
scroll to position [1918, 0]
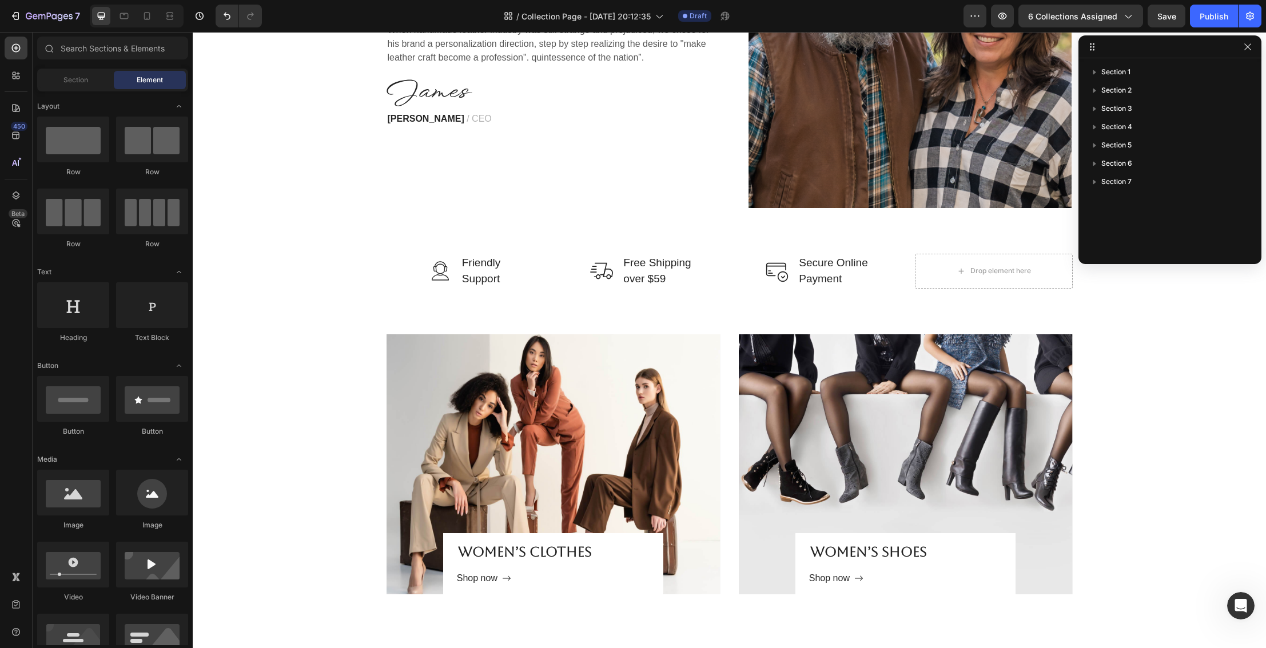
click at [601, 428] on div "Overlay" at bounding box center [554, 465] width 334 height 260
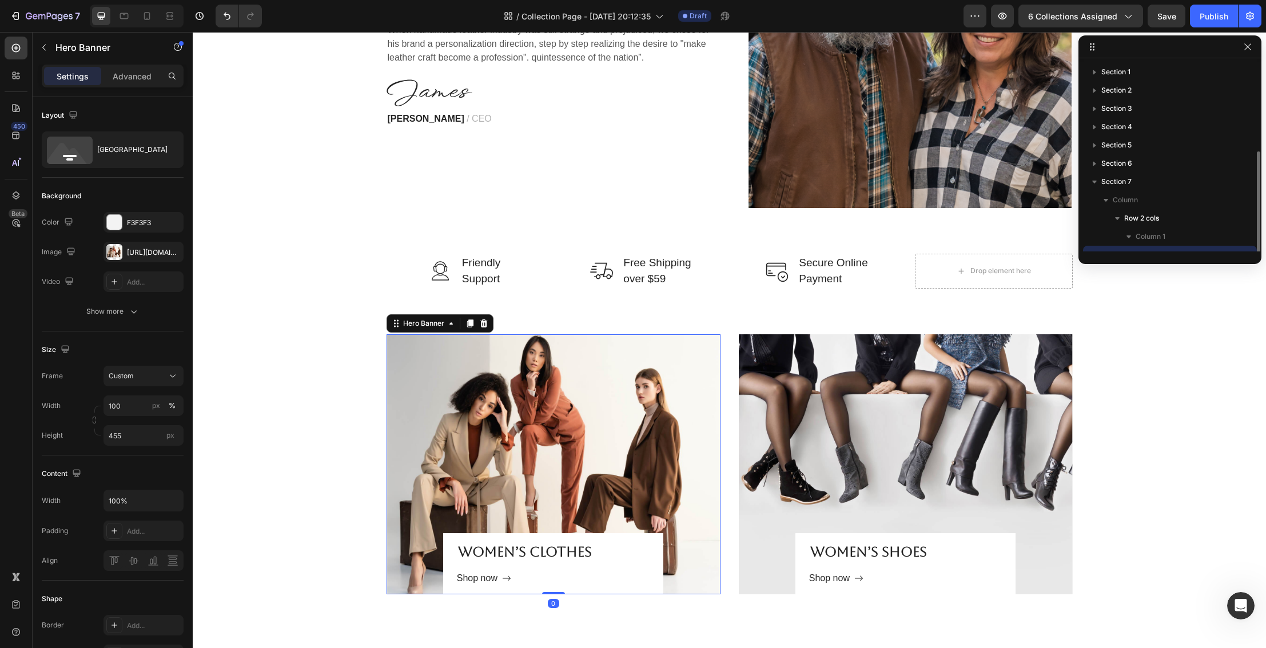
scroll to position [49, 0]
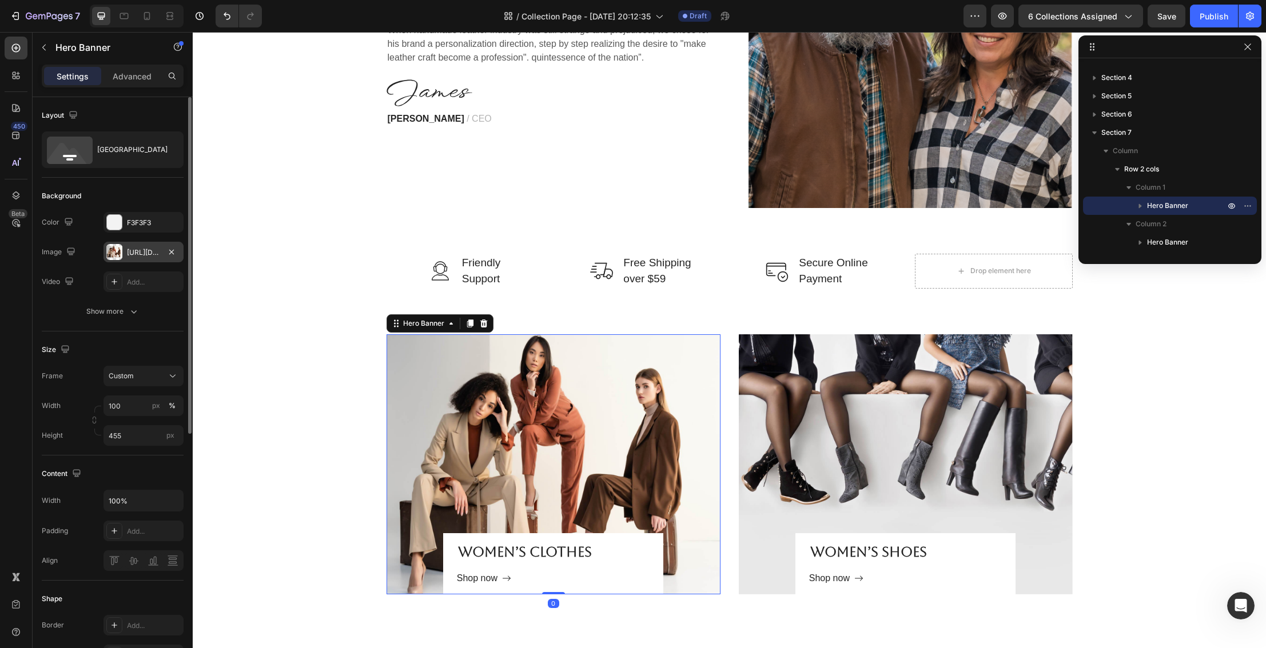
click at [154, 252] on div "https://ucarecdn.com/4cb402d3-6abc-4858-932c-ee5f1374369f/-/format/auto/-/previ…" at bounding box center [143, 253] width 33 height 10
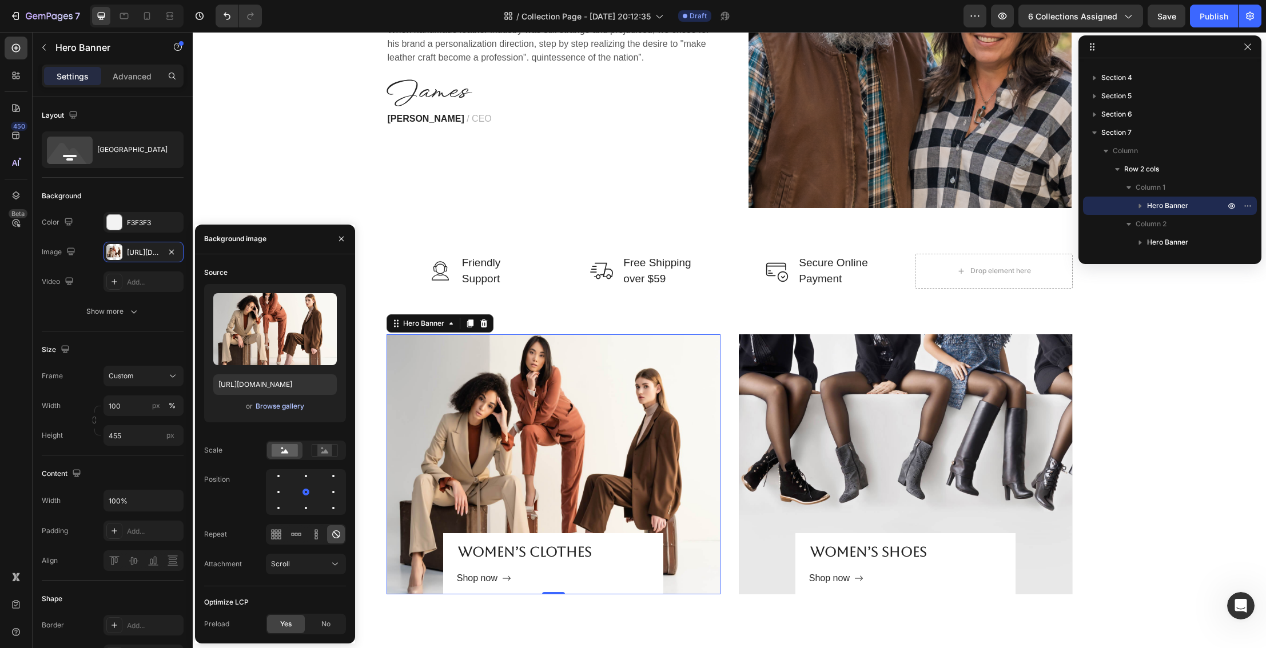
click at [278, 407] on div "Browse gallery" at bounding box center [280, 406] width 49 height 10
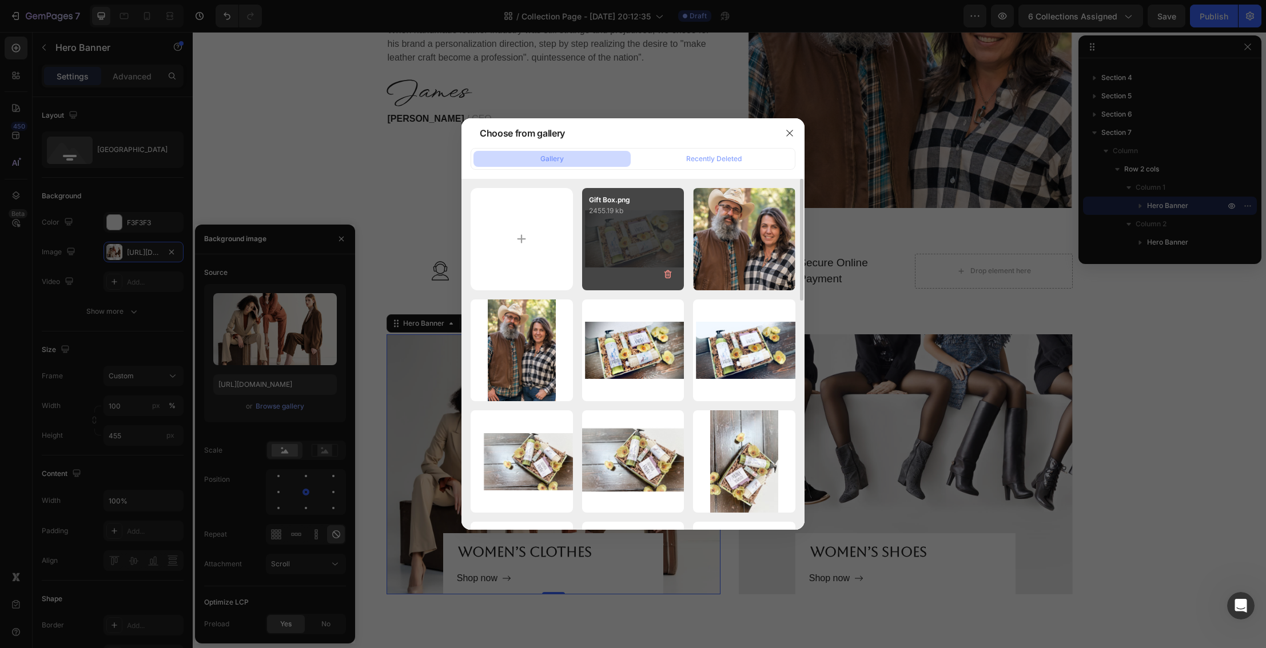
click at [632, 253] on div "Gift Box.png 2455.19 kb" at bounding box center [633, 239] width 102 height 102
type input "https://cdn.shopify.com/s/files/1/0027/1043/7957/files/gempages_581394300722480…"
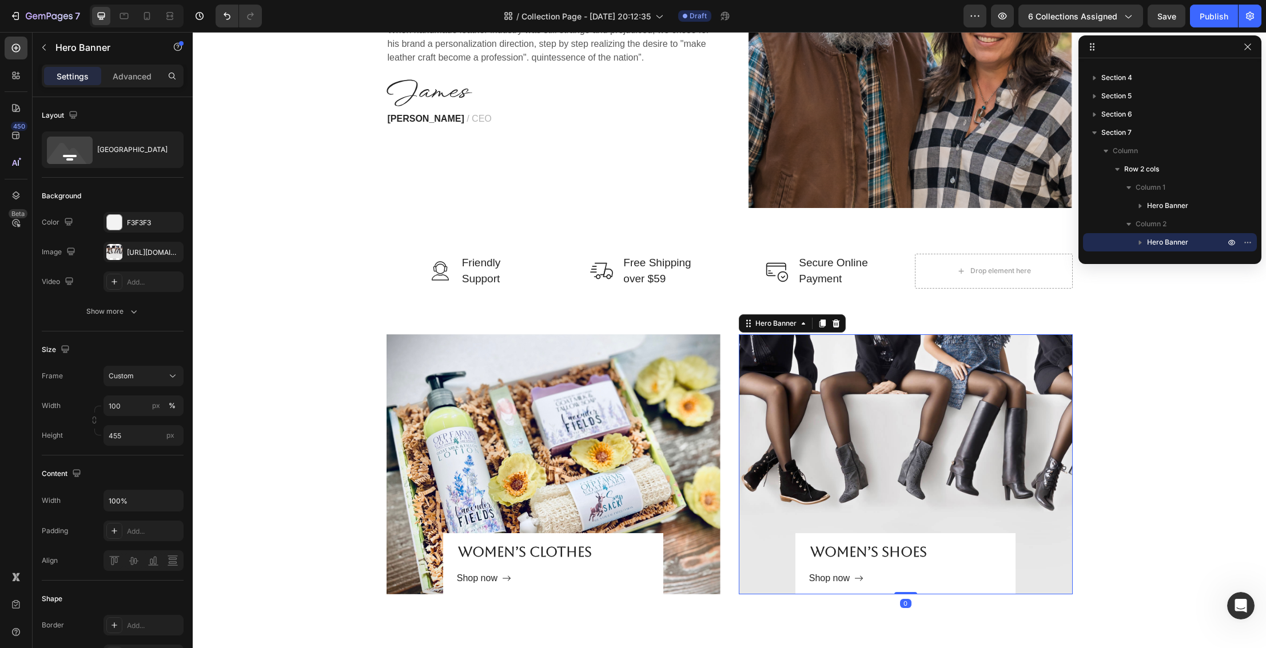
click at [891, 440] on div "Overlay" at bounding box center [906, 465] width 334 height 260
click at [140, 250] on div "https://ucarecdn.com/56392fb3-17d8-4706-9419-5277d6235316/-/format/auto/-/previ…" at bounding box center [143, 253] width 33 height 10
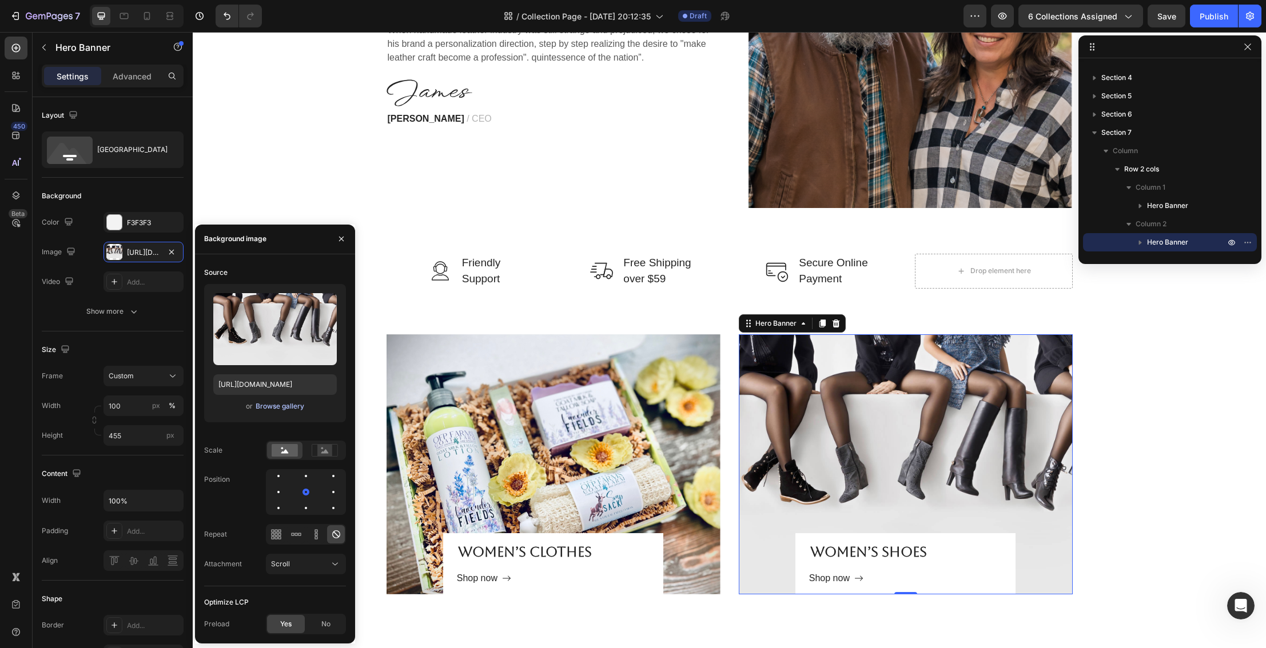
click at [278, 410] on div "Browse gallery" at bounding box center [280, 406] width 49 height 10
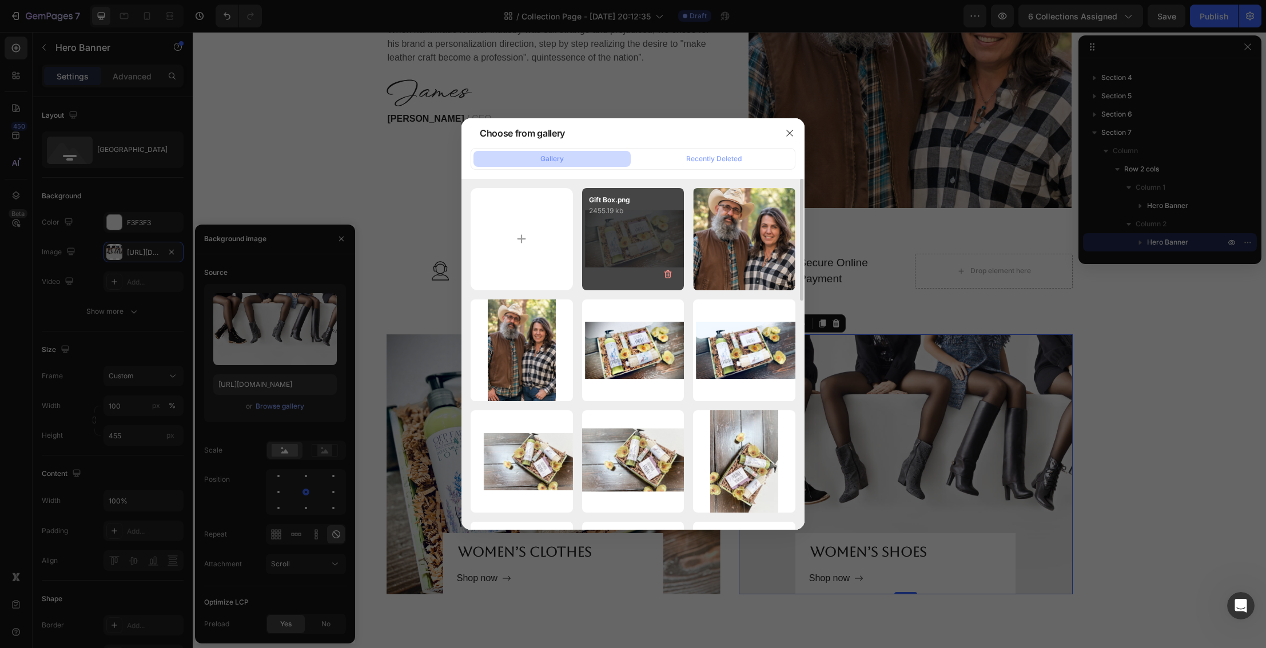
click at [618, 264] on div "Gift Box.png 2455.19 kb" at bounding box center [633, 239] width 102 height 102
type input "https://cdn.shopify.com/s/files/1/0027/1043/7957/files/gempages_581394300722480…"
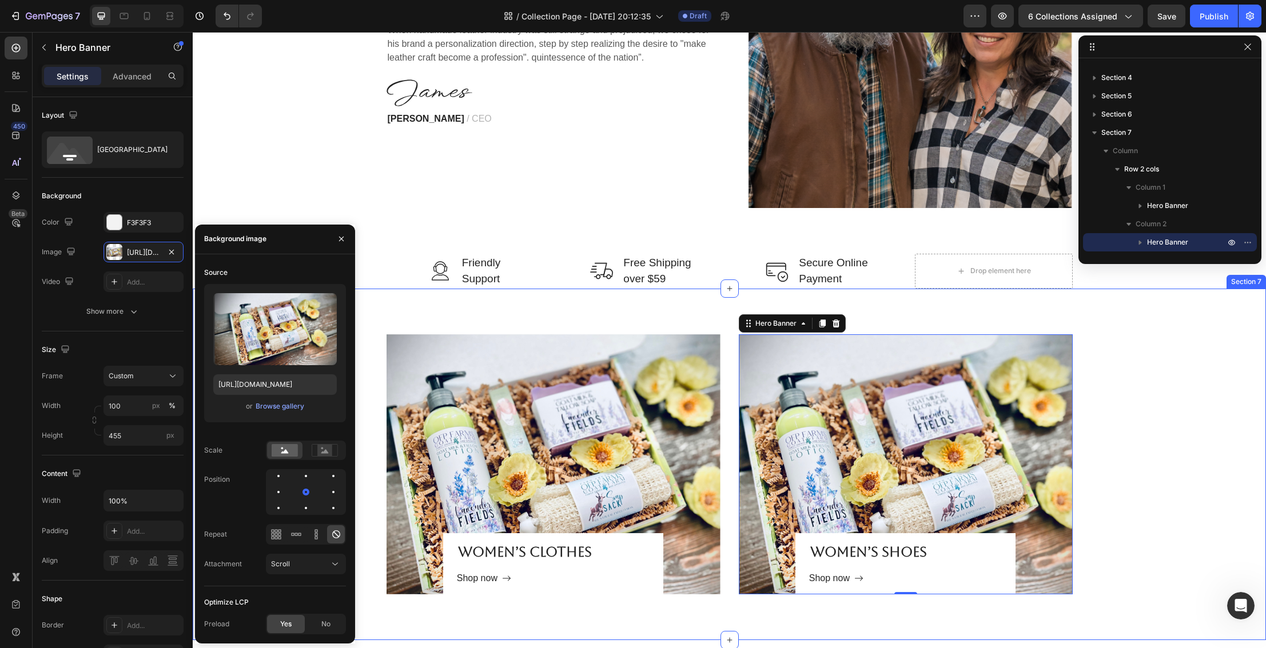
click at [1201, 453] on div "WOMEN’S CLOTHES Heading Shop now Button Row Hero Banner WOMEN’S SHOES Heading S…" at bounding box center [729, 465] width 1056 height 260
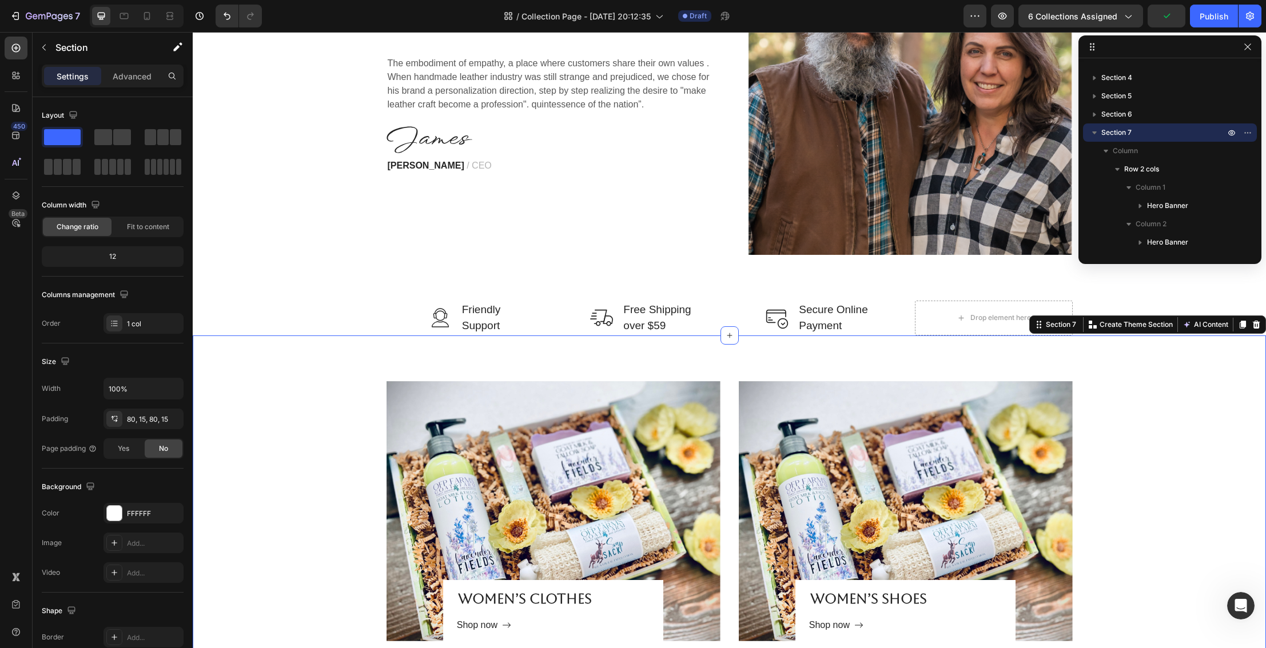
scroll to position [1901, 0]
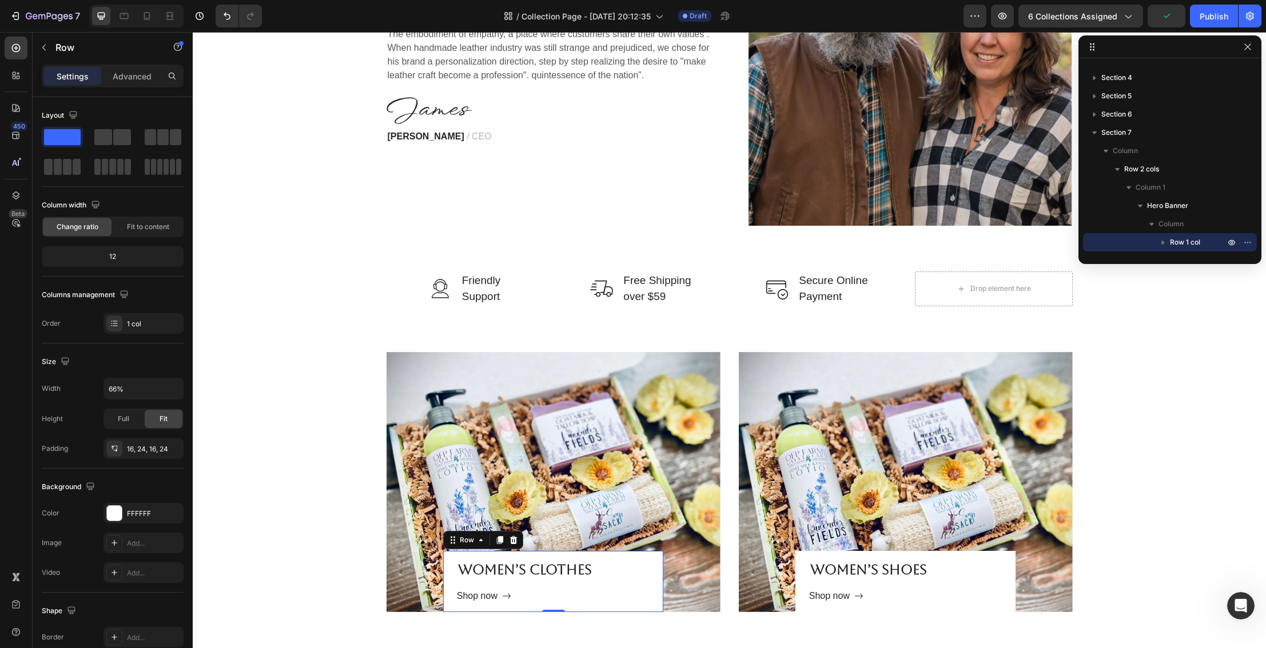
click at [540, 580] on div "WOMEN’S CLOTHES Heading Shop now Button" at bounding box center [553, 581] width 193 height 43
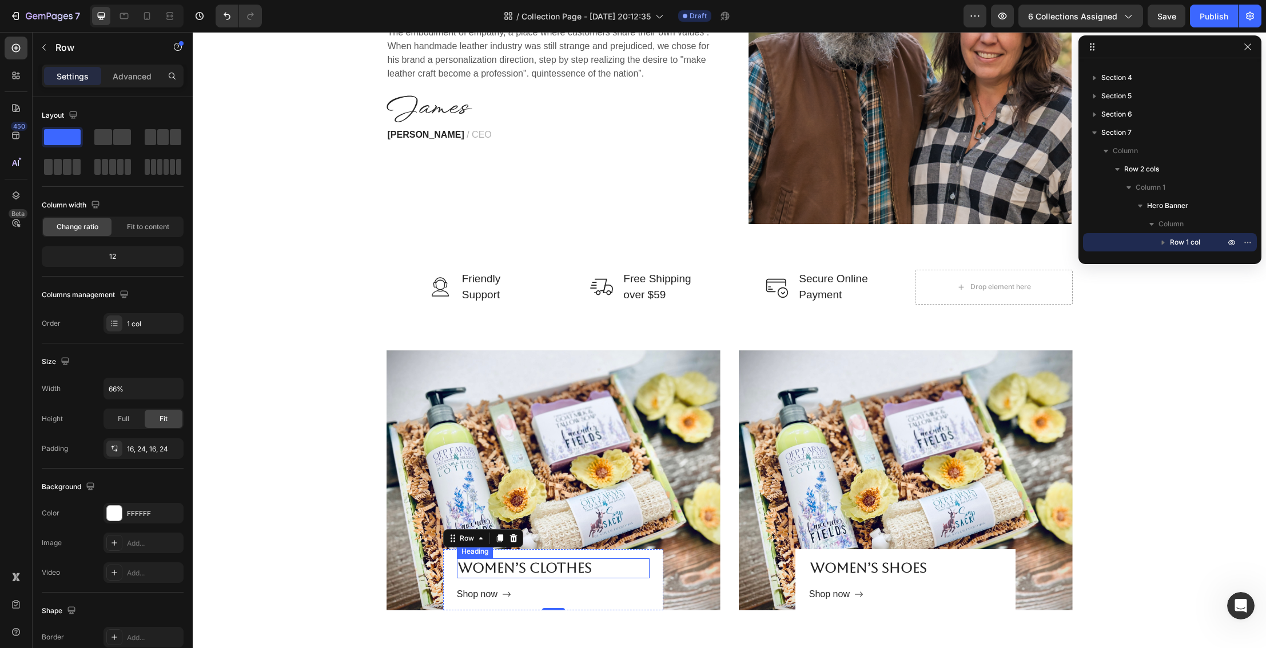
click at [488, 575] on p "WOMEN’S CLOTHES" at bounding box center [553, 569] width 190 height 18
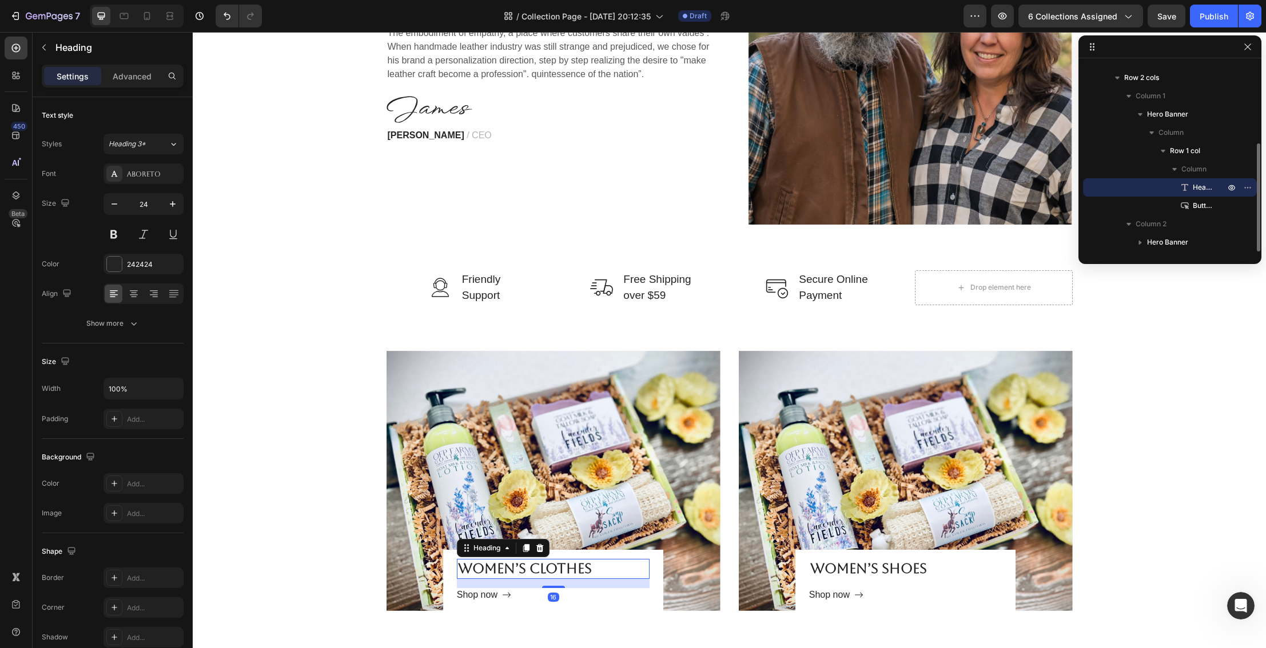
scroll to position [1901, 0]
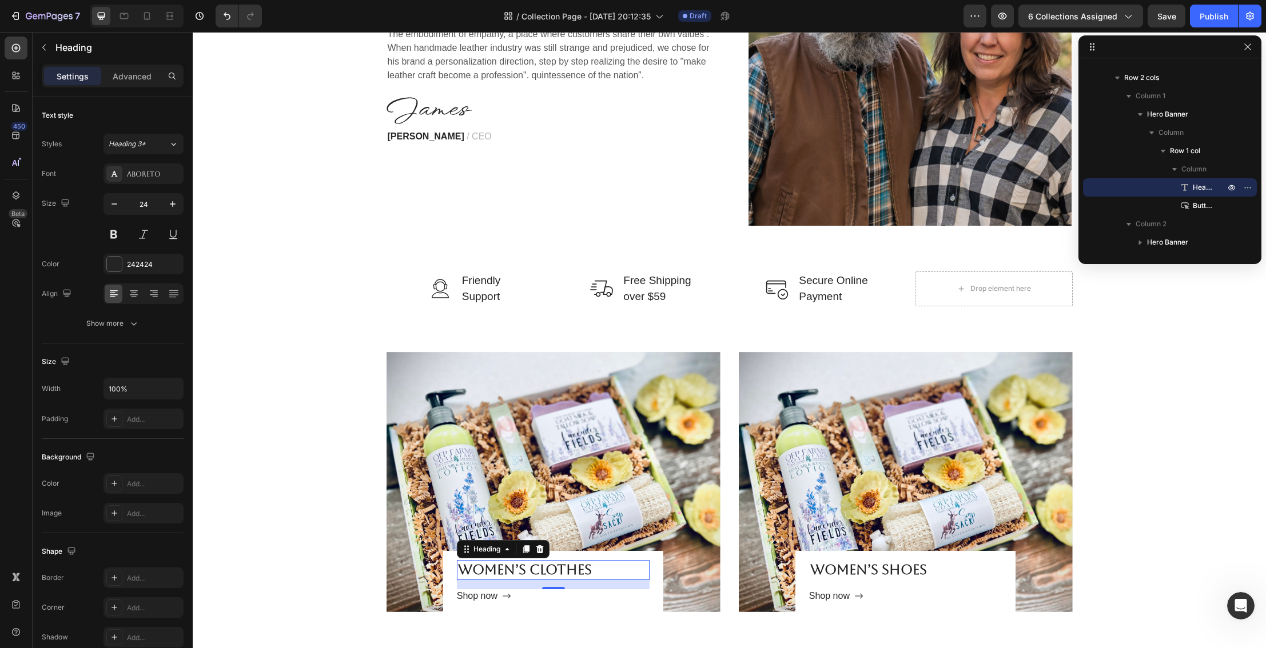
click at [477, 570] on p "WOMEN’S CLOTHES" at bounding box center [553, 571] width 190 height 18
drag, startPoint x: 460, startPoint y: 570, endPoint x: 597, endPoint y: 572, distance: 136.7
click at [597, 572] on p "WOMEN’S CLOTHES" at bounding box center [553, 571] width 190 height 18
click at [816, 571] on p "WOMEN’S SHOES" at bounding box center [905, 571] width 190 height 18
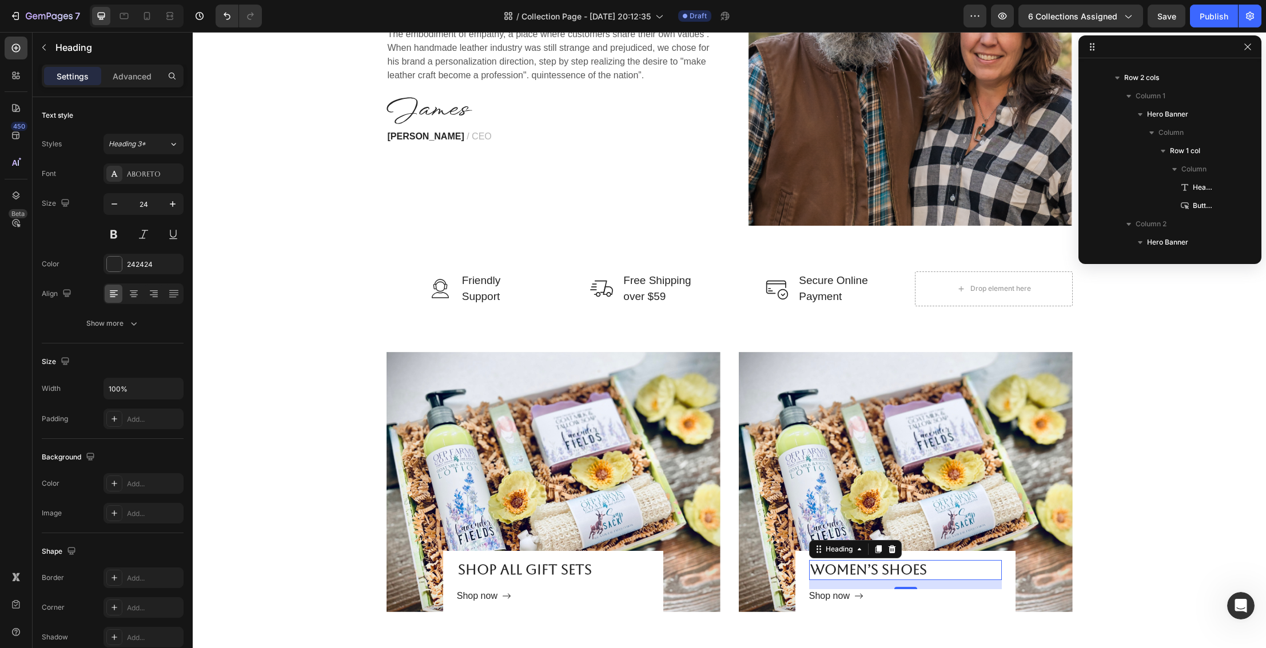
scroll to position [232, 0]
click at [816, 571] on p "WOMEN’S SHOES" at bounding box center [905, 571] width 190 height 18
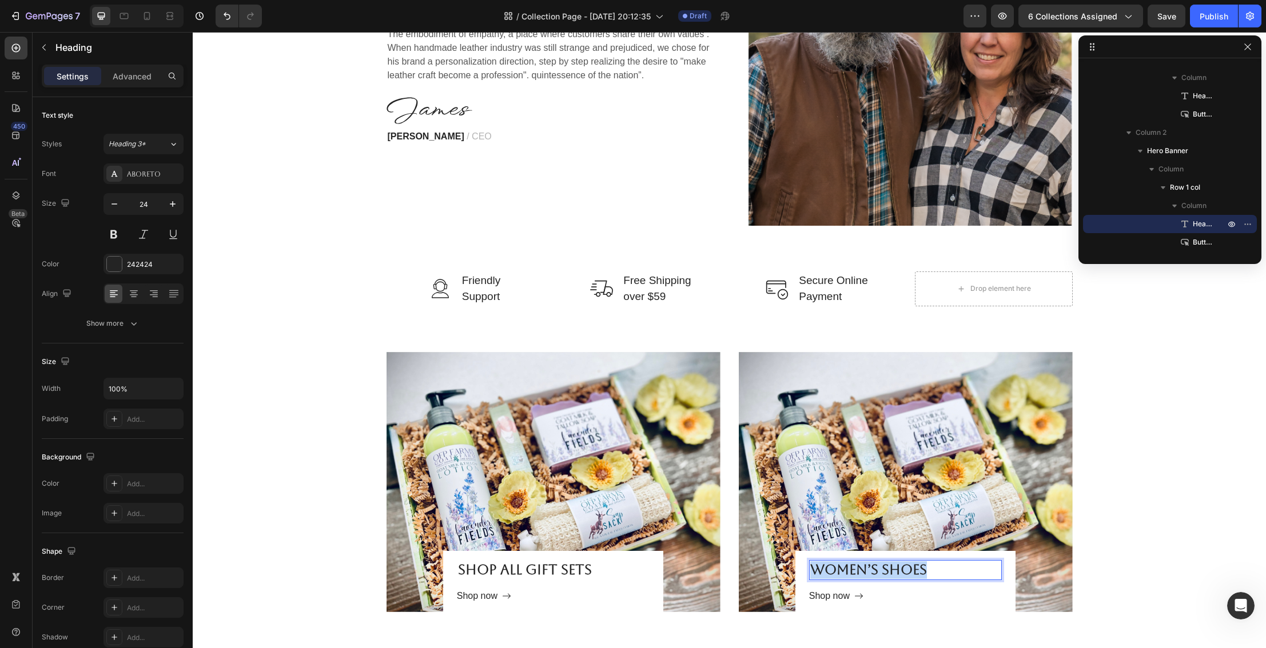
drag, startPoint x: 816, startPoint y: 571, endPoint x: 927, endPoint y: 570, distance: 110.9
click at [927, 570] on p "WOMEN’S SHOES" at bounding box center [905, 571] width 190 height 18
drag, startPoint x: 854, startPoint y: 571, endPoint x: 980, endPoint y: 572, distance: 125.2
click at [980, 571] on p "Shop Mens Gift Sets" at bounding box center [905, 571] width 190 height 18
click at [1124, 568] on div "Shop all gift Sets Heading Shop now Button Row Hero Banner Shop all collections…" at bounding box center [729, 482] width 1056 height 260
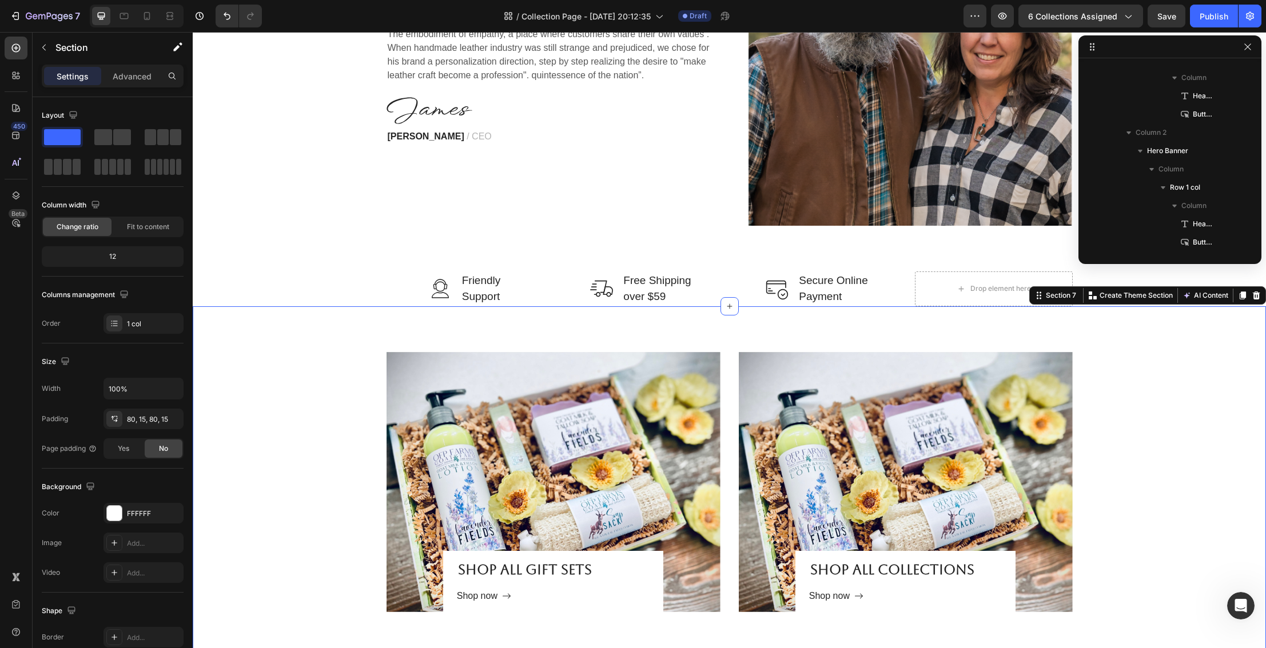
scroll to position [33, 0]
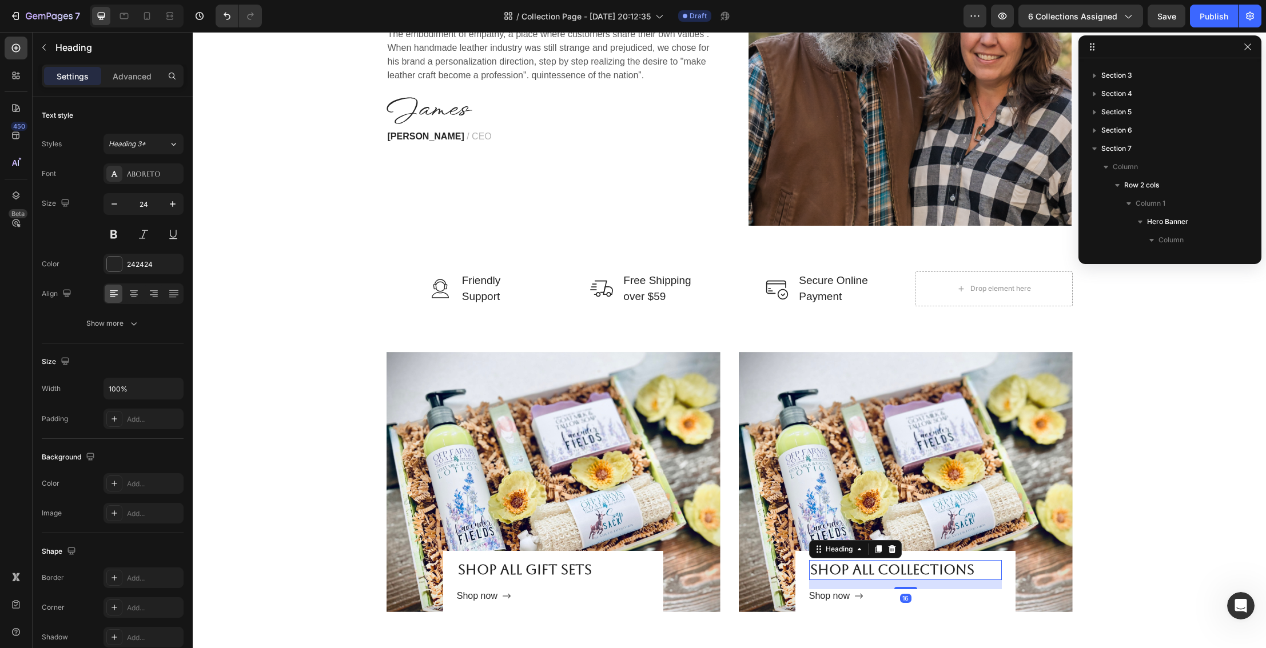
click at [954, 571] on p "Shop all collections" at bounding box center [905, 571] width 190 height 18
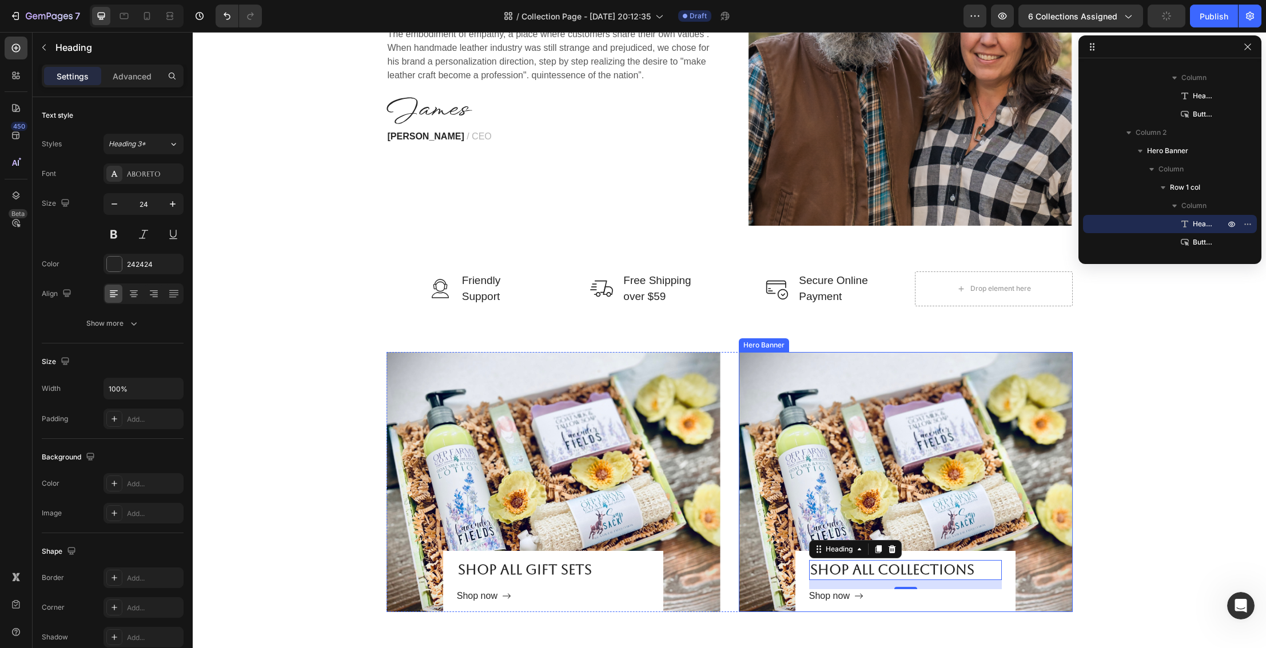
click at [892, 496] on div "Overlay" at bounding box center [906, 482] width 334 height 260
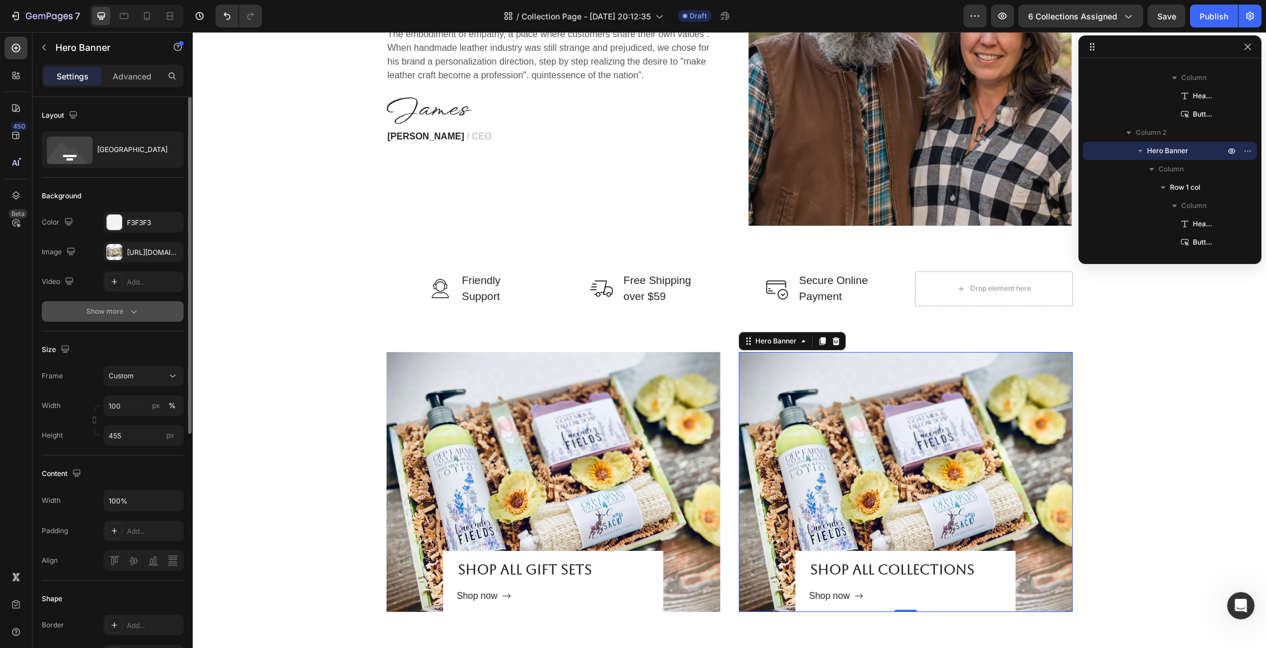
click at [131, 313] on icon "button" at bounding box center [133, 311] width 11 height 11
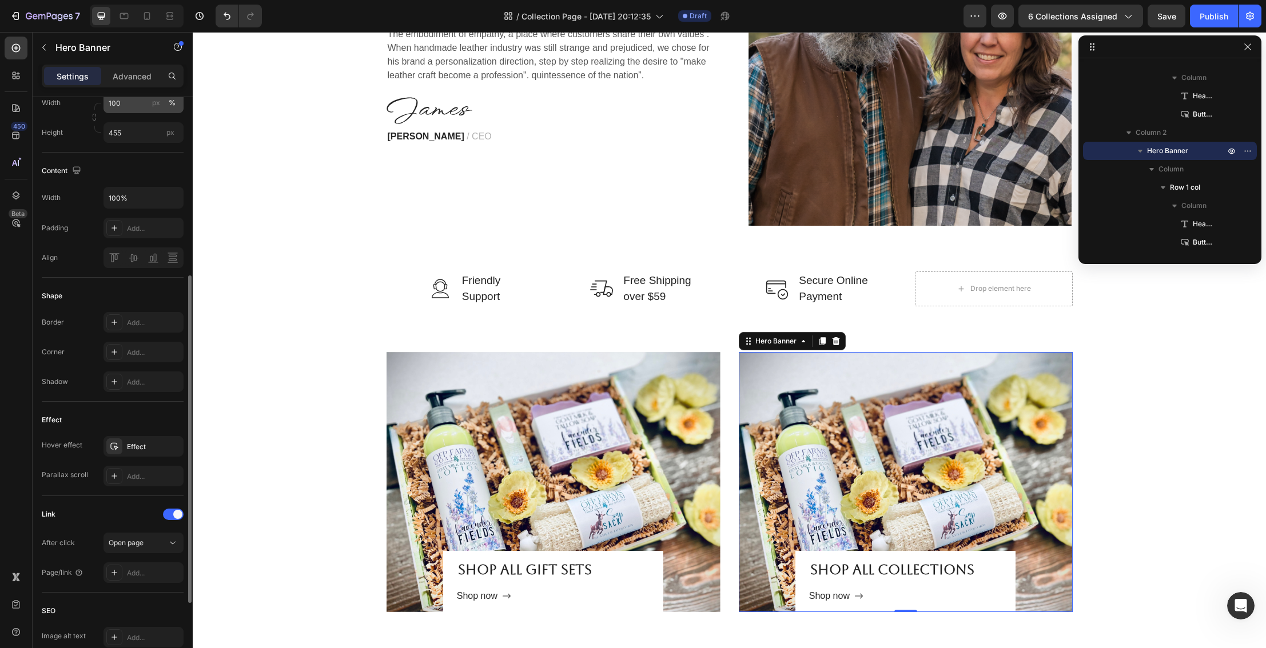
scroll to position [338, 0]
click at [149, 441] on div "Effect" at bounding box center [143, 442] width 33 height 10
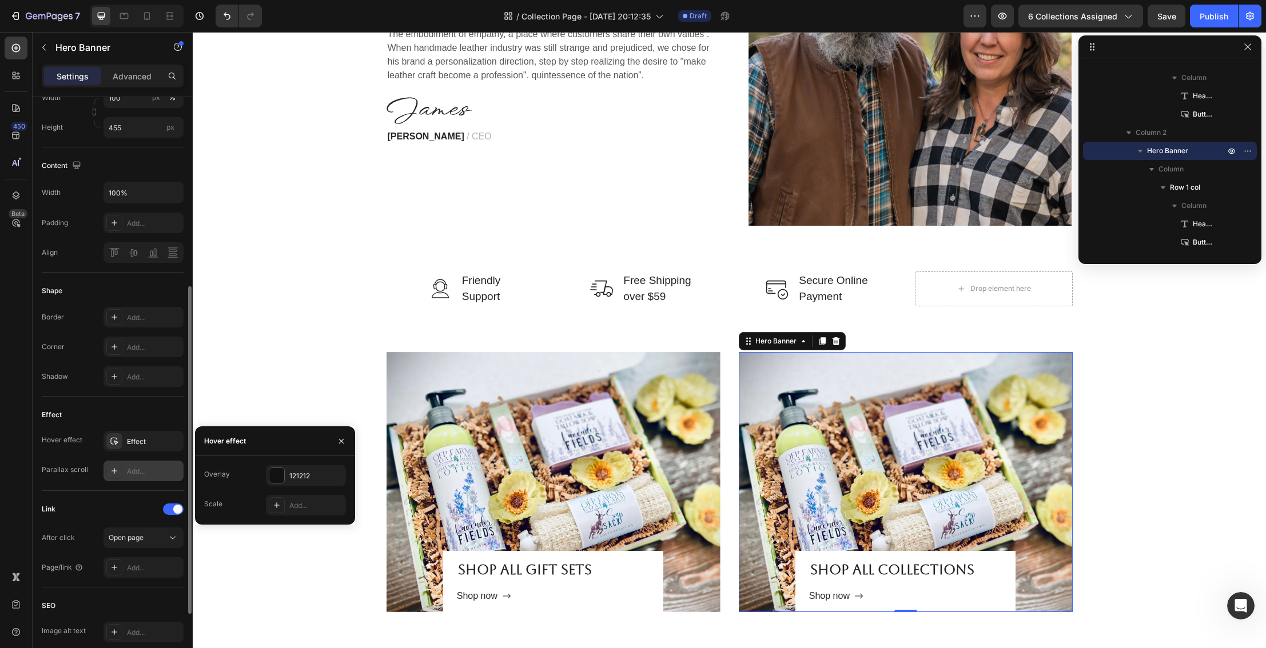
click at [142, 472] on div "Add..." at bounding box center [154, 472] width 54 height 10
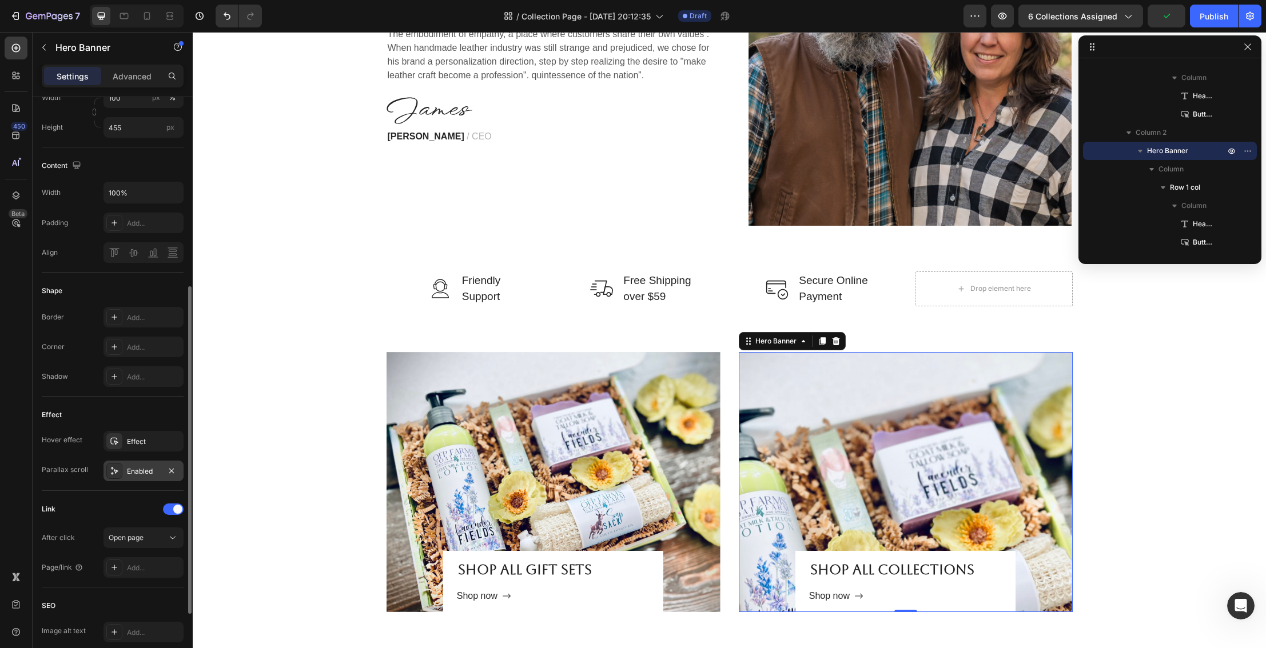
click at [818, 435] on div "Overlay" at bounding box center [906, 482] width 334 height 260
click at [873, 576] on p "Shop all collections" at bounding box center [905, 571] width 190 height 18
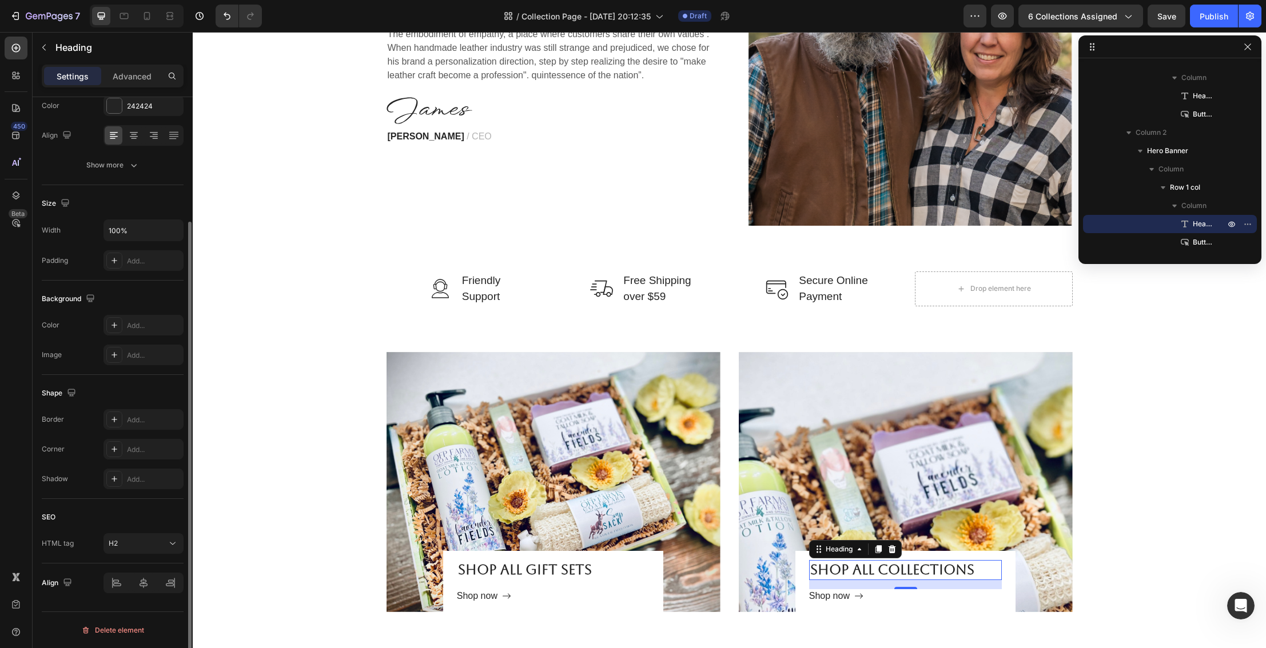
scroll to position [0, 0]
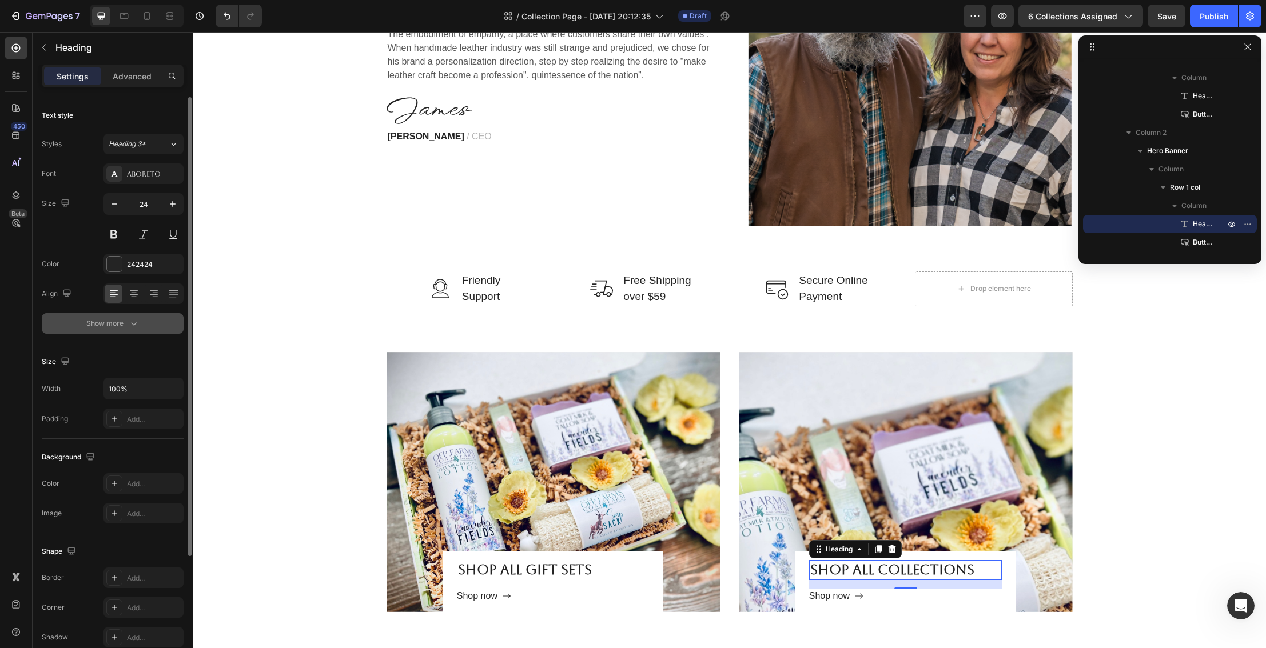
click at [134, 329] on icon "button" at bounding box center [133, 323] width 11 height 11
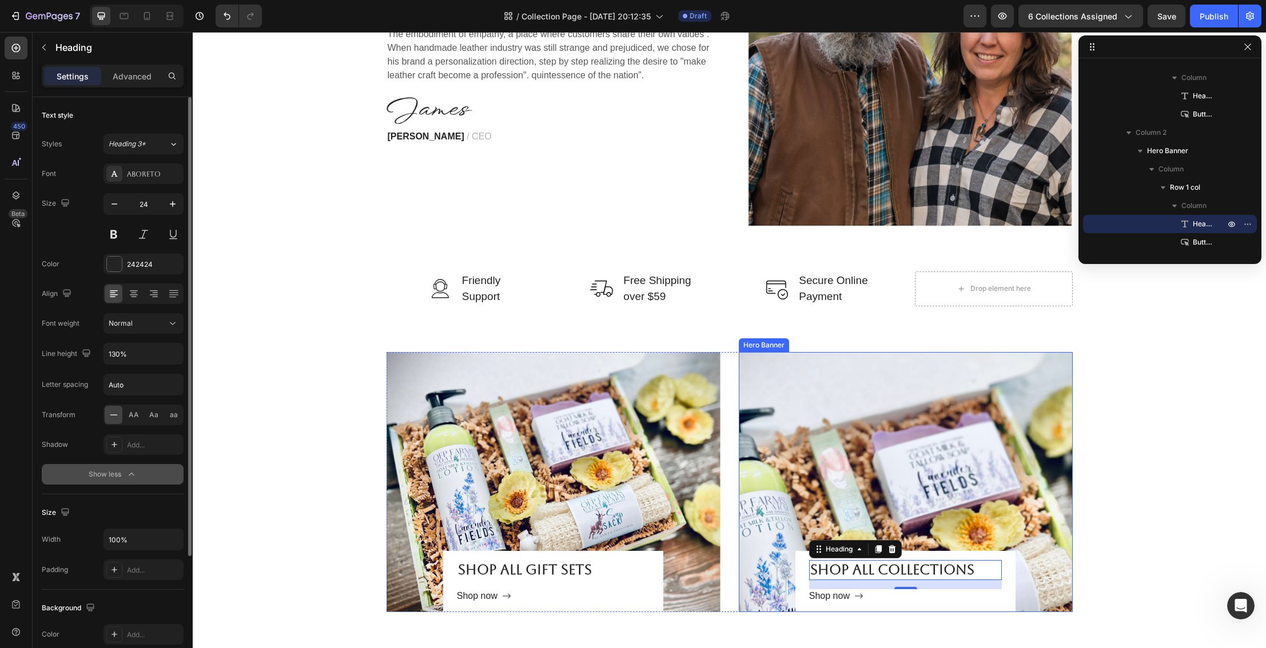
click at [785, 444] on div "Overlay" at bounding box center [906, 482] width 334 height 260
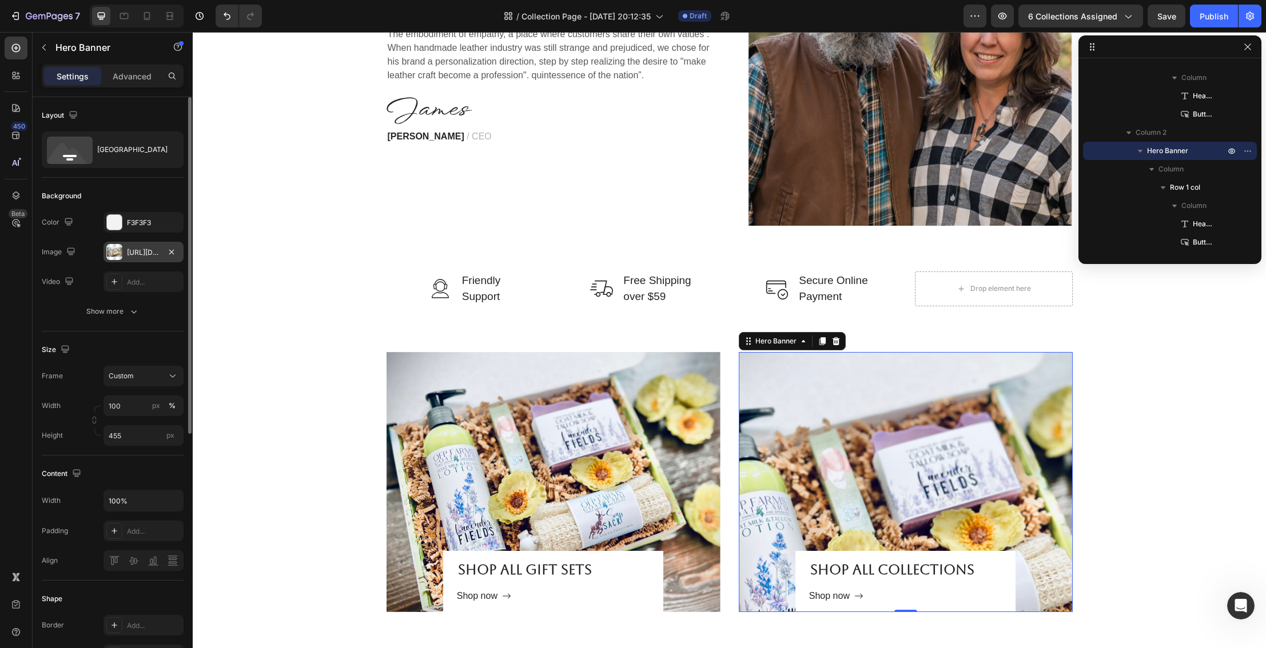
click at [149, 257] on div "https://cdn.shopify.com/s/files/1/0027/1043/7957/files/gempages_581394300722480…" at bounding box center [143, 253] width 33 height 10
click at [854, 487] on div "Overlay" at bounding box center [906, 482] width 334 height 260
click at [809, 472] on div "Overlay" at bounding box center [906, 482] width 334 height 260
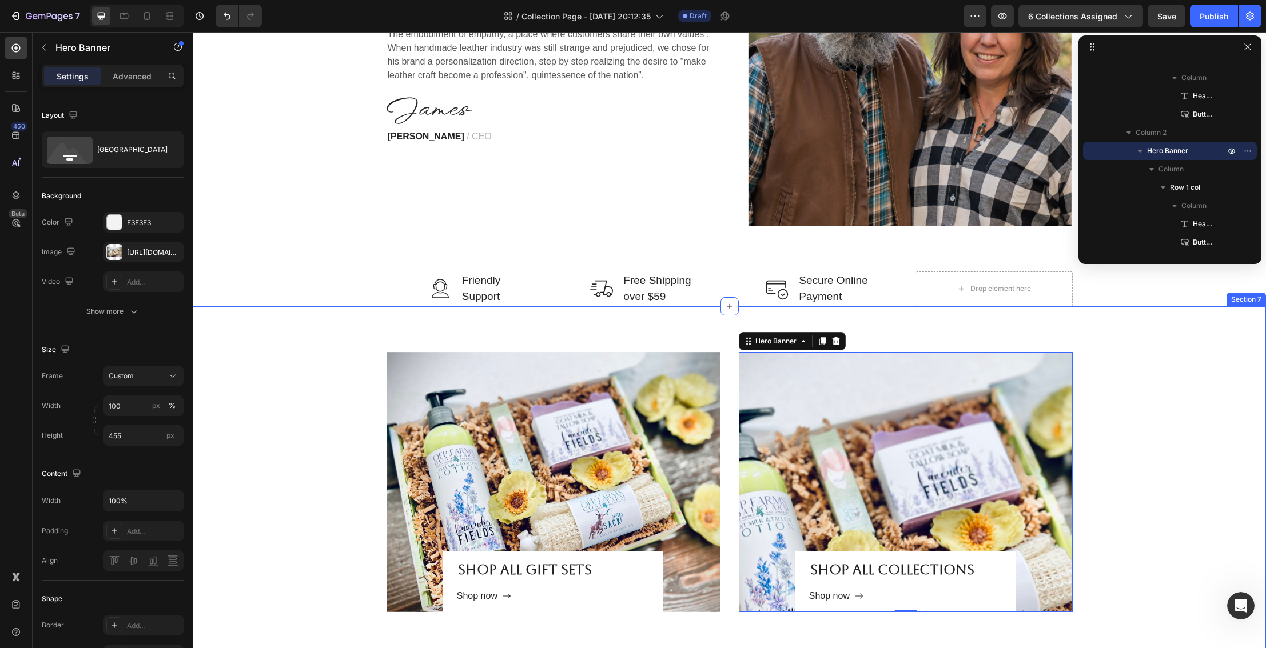
click at [1135, 434] on div "Shop all gift Sets Heading Shop now Button Row Hero Banner Shop all collections…" at bounding box center [729, 482] width 1056 height 260
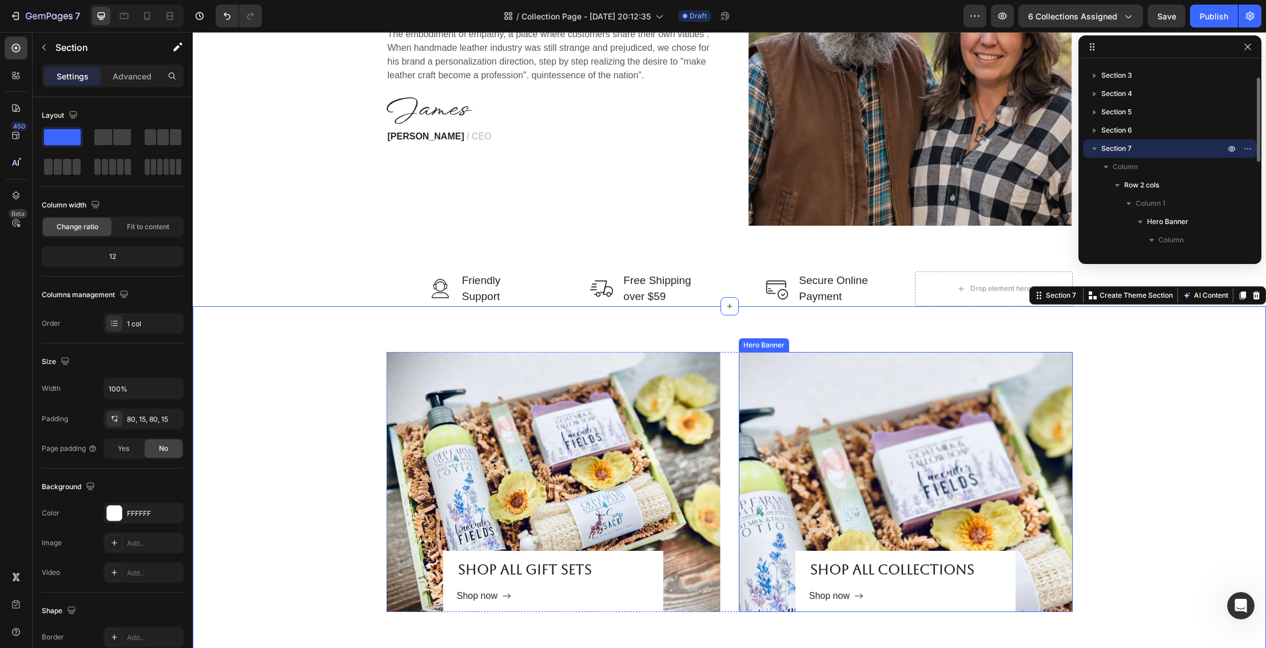
click at [926, 444] on div "Overlay" at bounding box center [906, 482] width 334 height 260
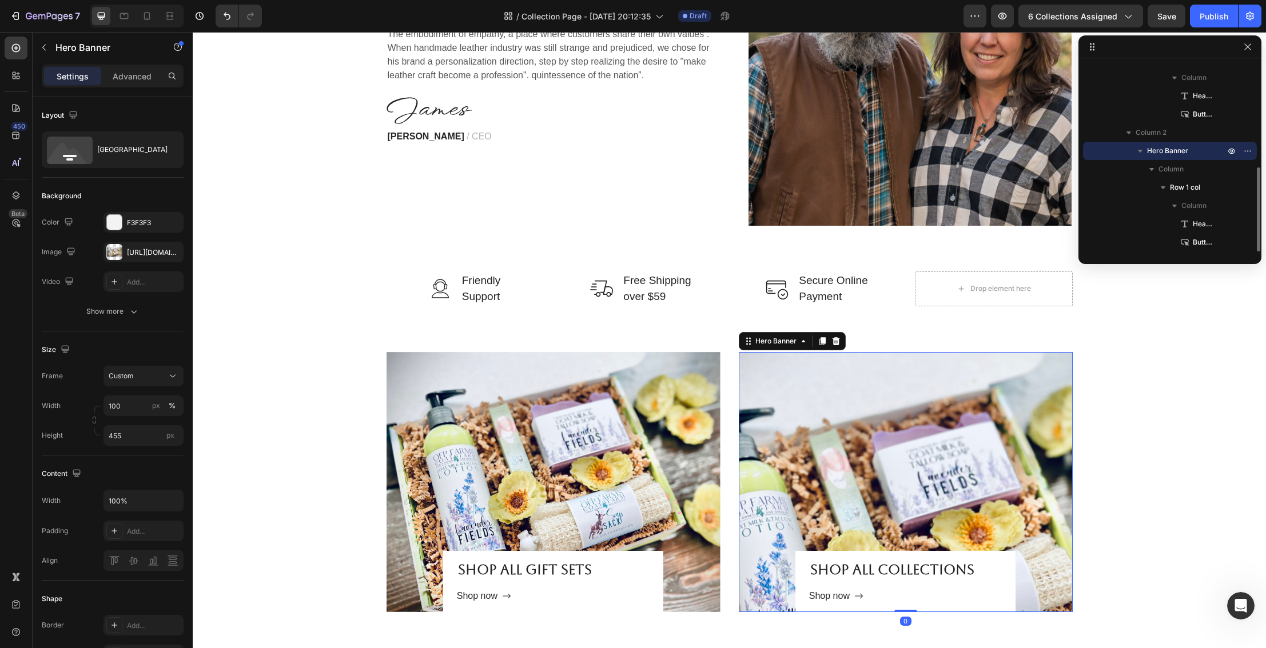
scroll to position [1900, 0]
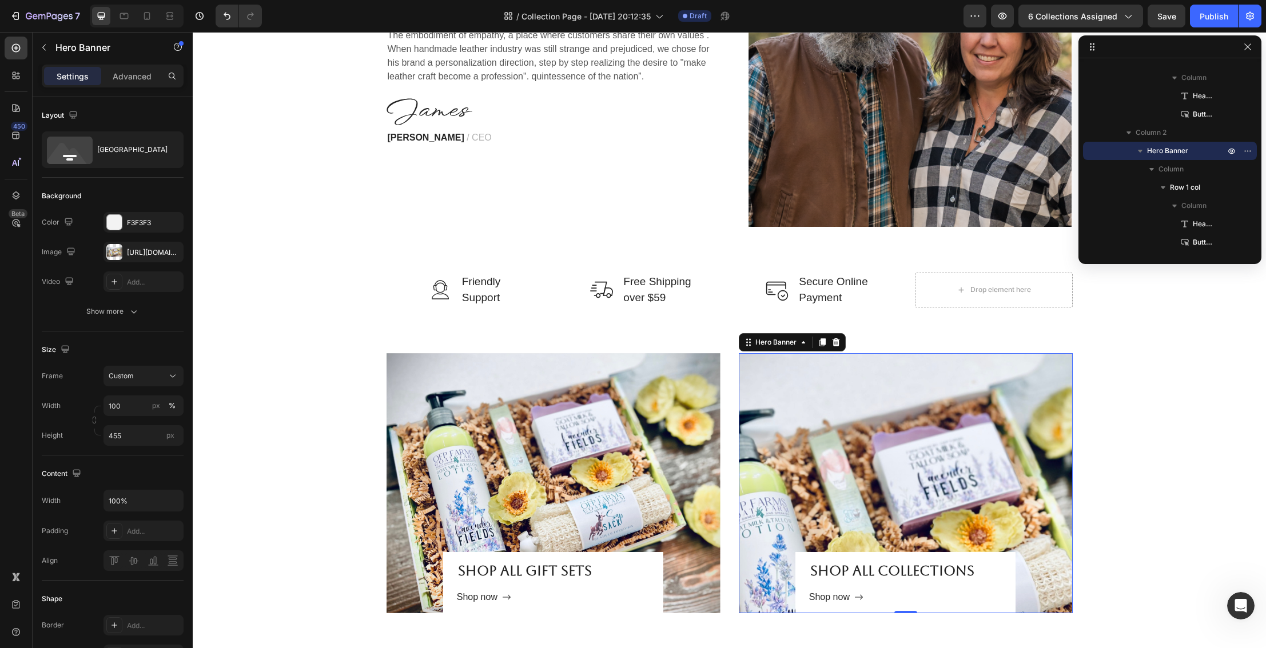
click at [869, 444] on div "Overlay" at bounding box center [906, 483] width 334 height 260
click at [121, 253] on div at bounding box center [114, 252] width 16 height 16
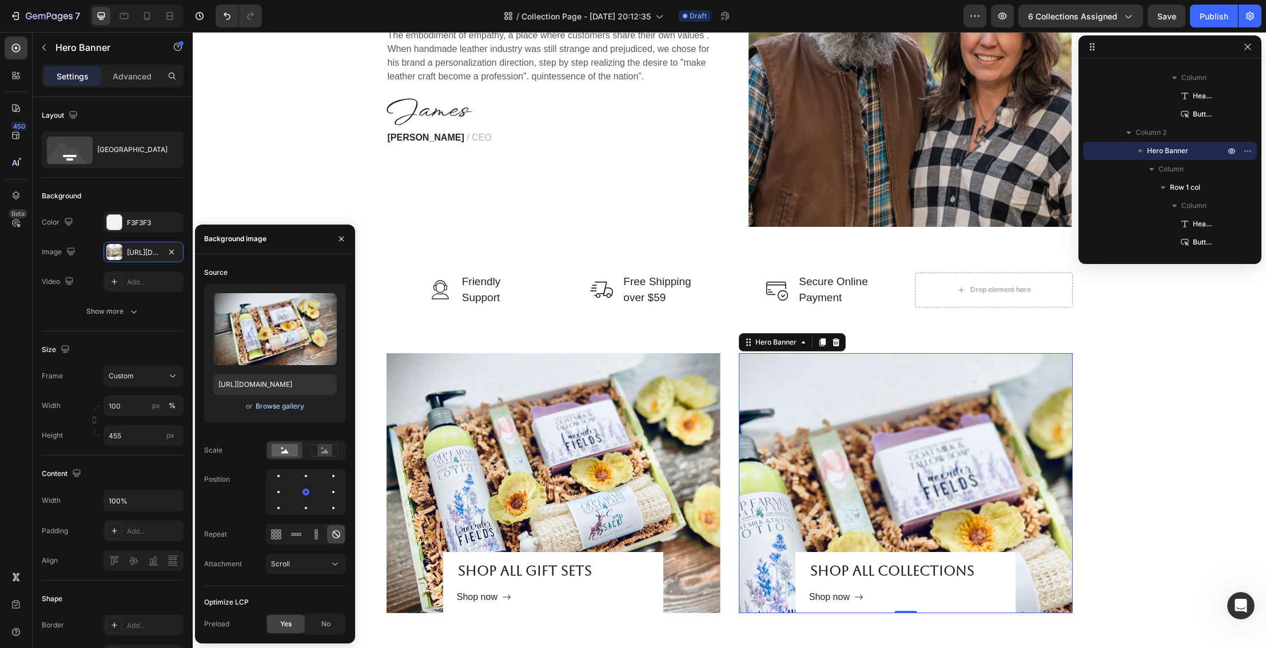
click at [281, 407] on div "Browse gallery" at bounding box center [280, 406] width 49 height 10
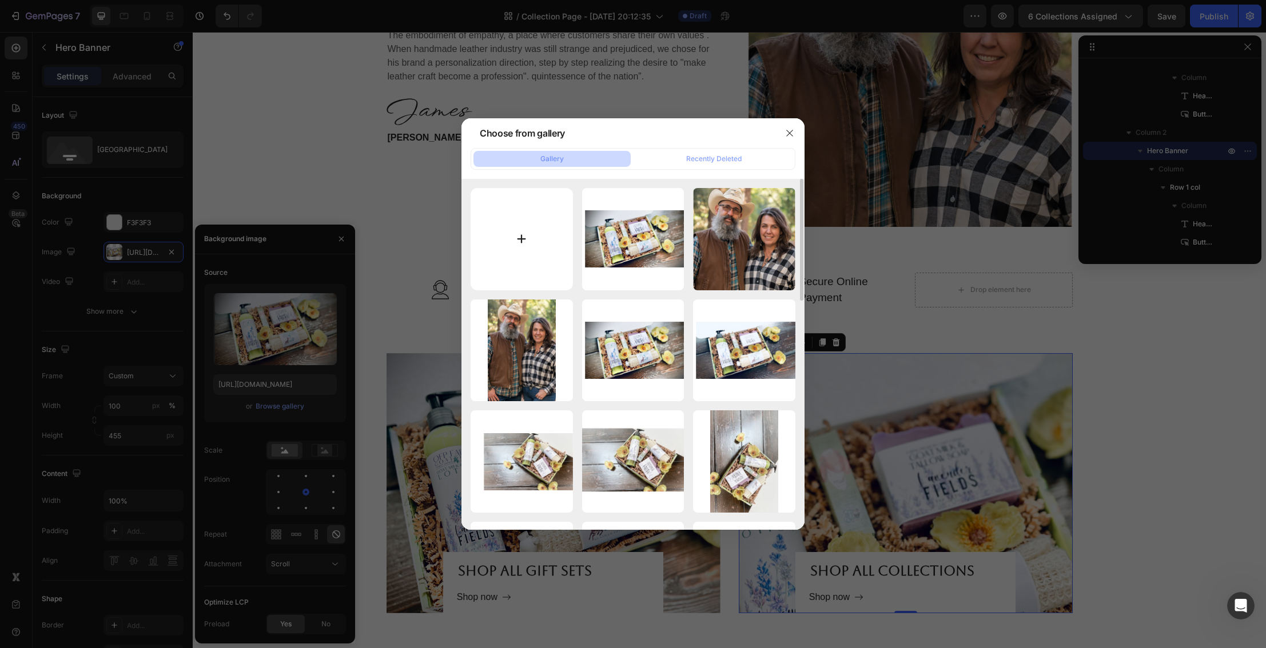
click at [513, 233] on input "file" at bounding box center [522, 239] width 102 height 102
type input "C:\fakepath\Packages.png"
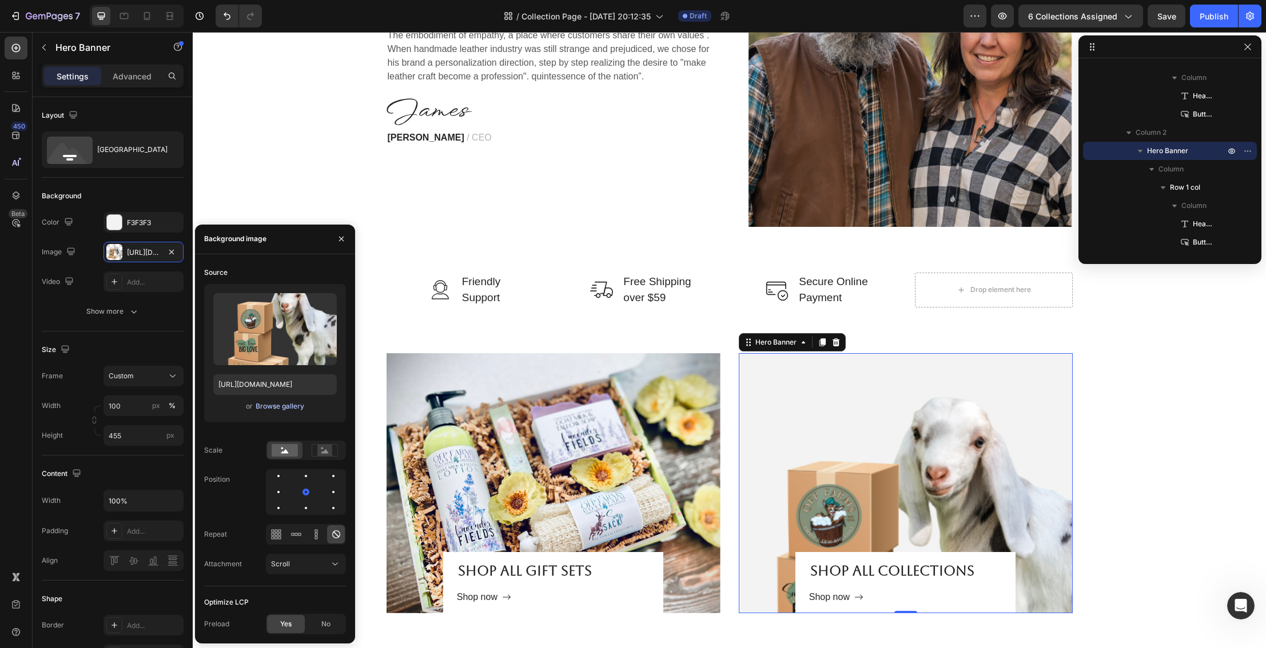
click at [288, 404] on div "Browse gallery" at bounding box center [280, 406] width 49 height 10
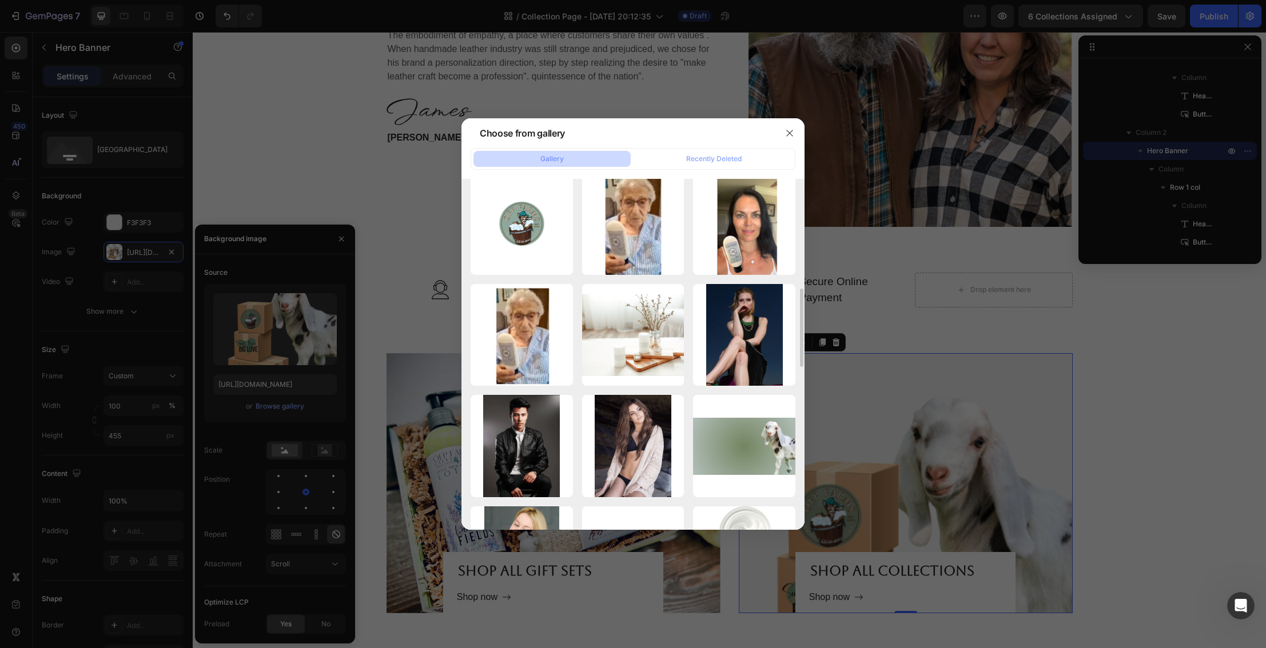
scroll to position [687, 0]
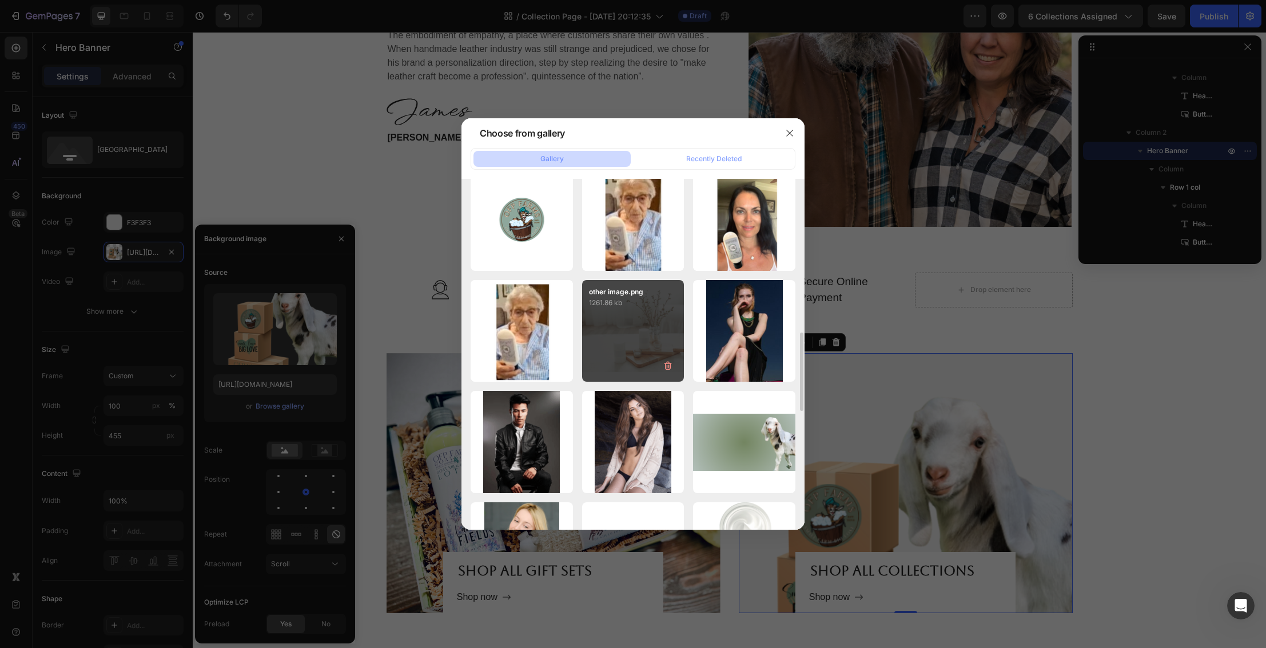
click at [628, 344] on div "other image.png 1261.86 kb" at bounding box center [633, 331] width 102 height 102
type input "https://cdn.shopify.com/s/files/1/0027/1043/7957/files/gempages_581394300722480…"
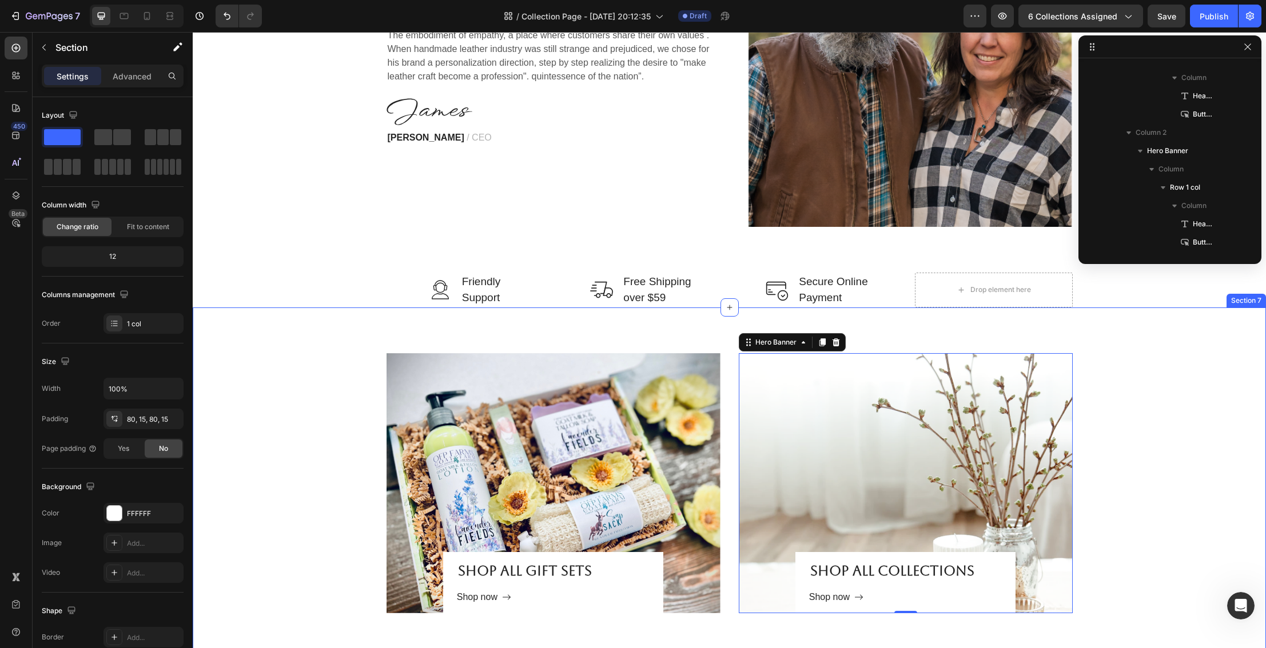
click at [1127, 406] on div "Shop all gift Sets Heading Shop now Button Row Hero Banner Shop all collections…" at bounding box center [729, 483] width 1056 height 260
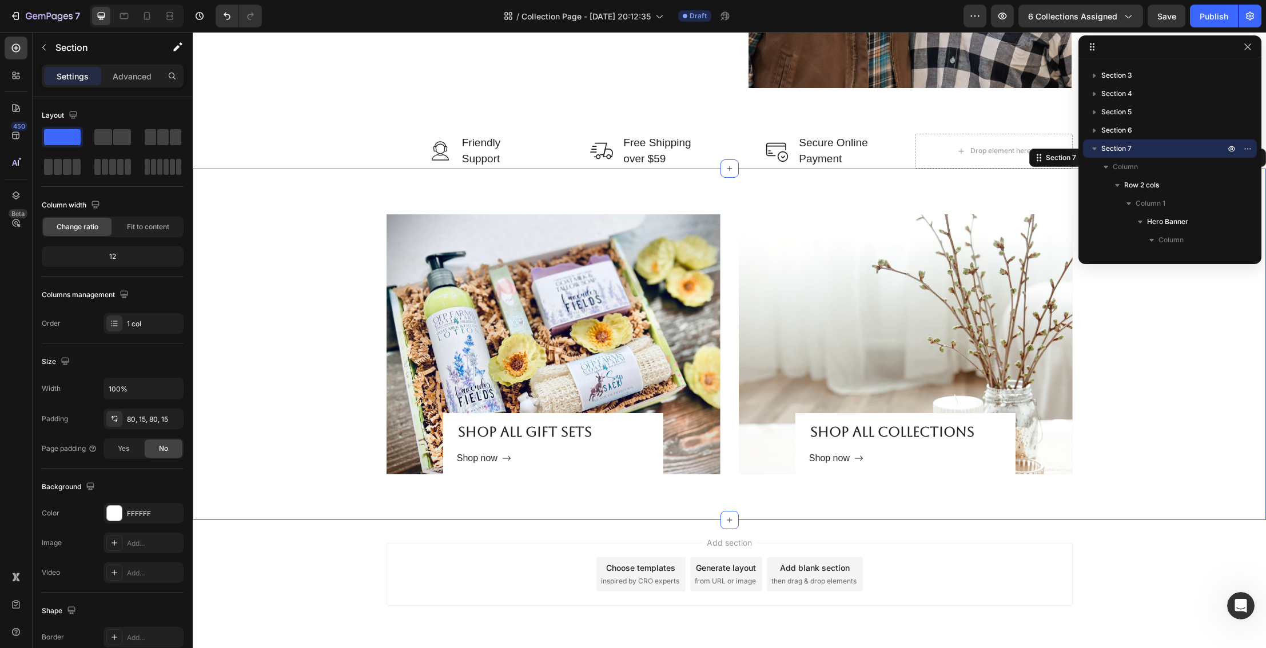
scroll to position [2075, 0]
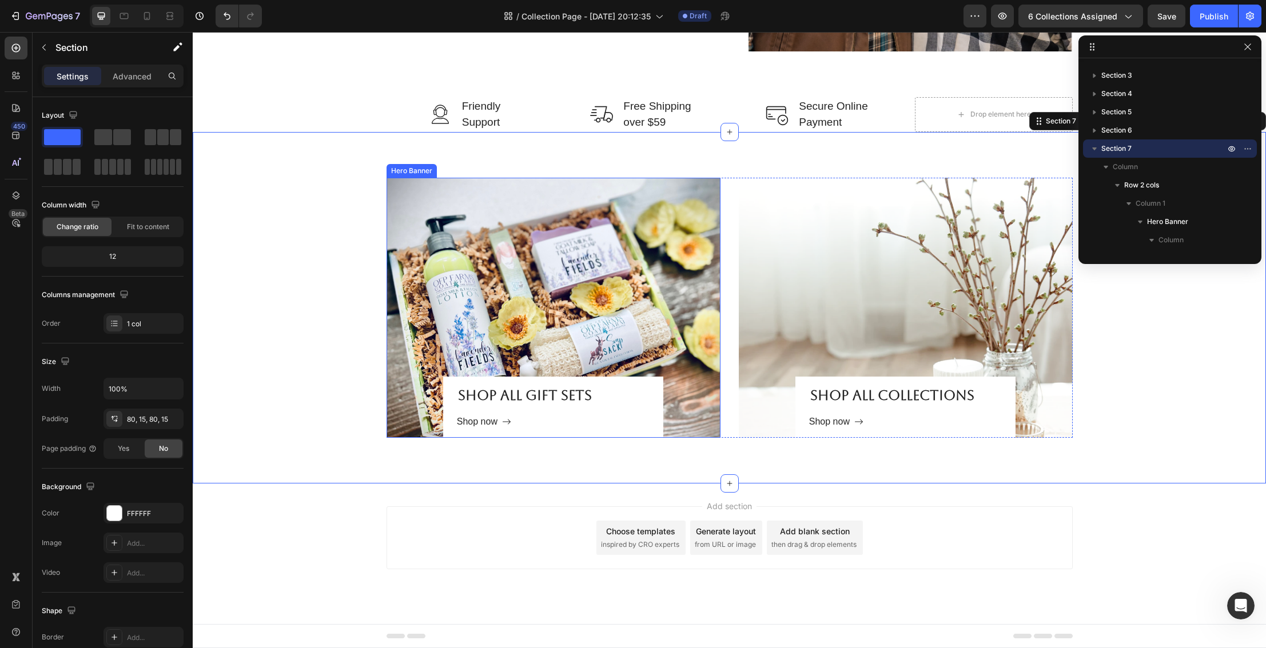
click at [679, 375] on div "Overlay" at bounding box center [554, 308] width 334 height 260
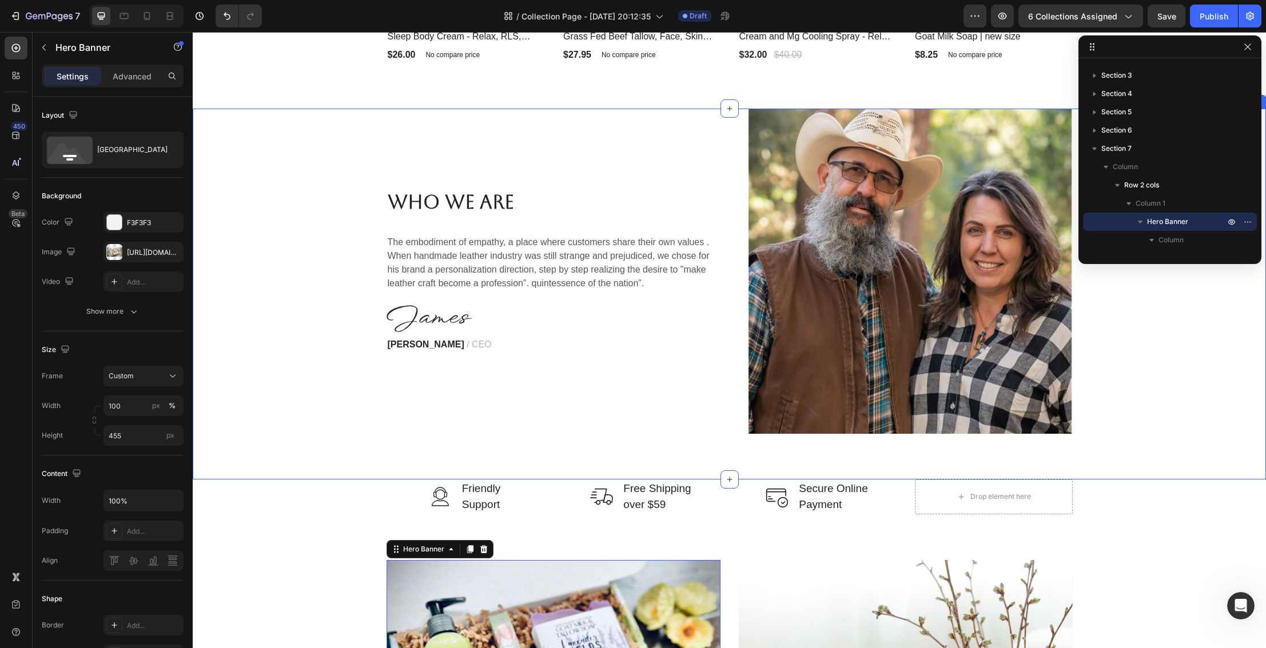
scroll to position [1693, 0]
click at [1245, 45] on icon "button" at bounding box center [1247, 46] width 9 height 9
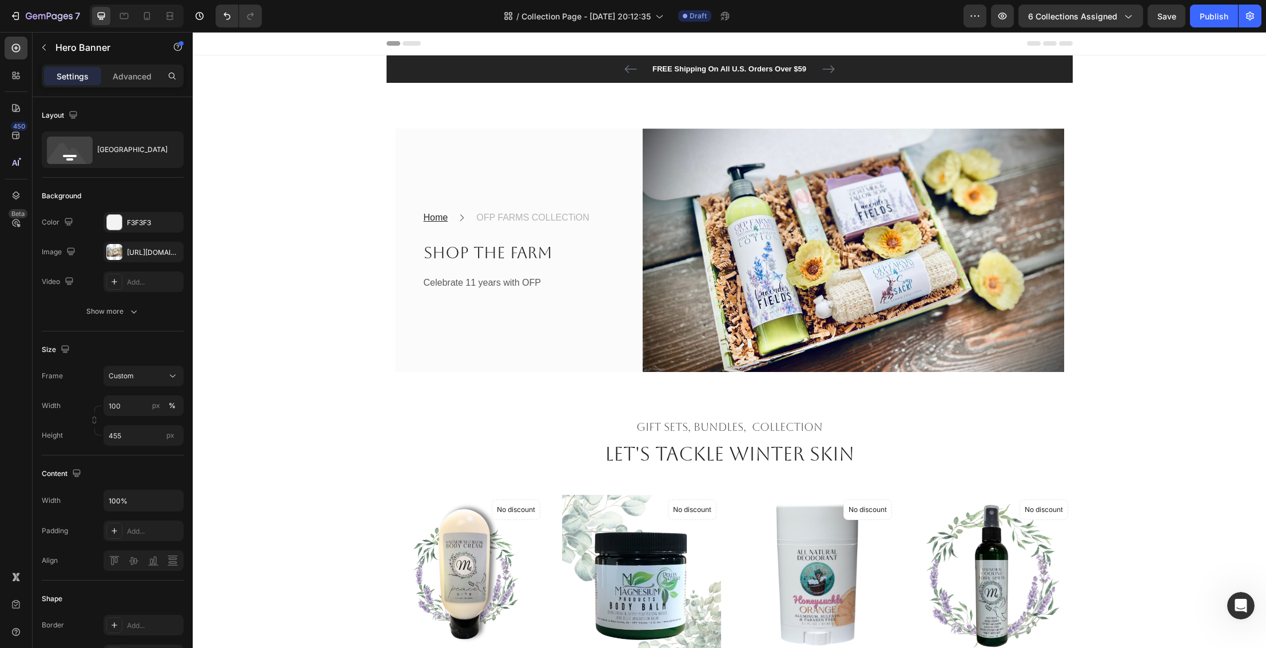
scroll to position [13, 0]
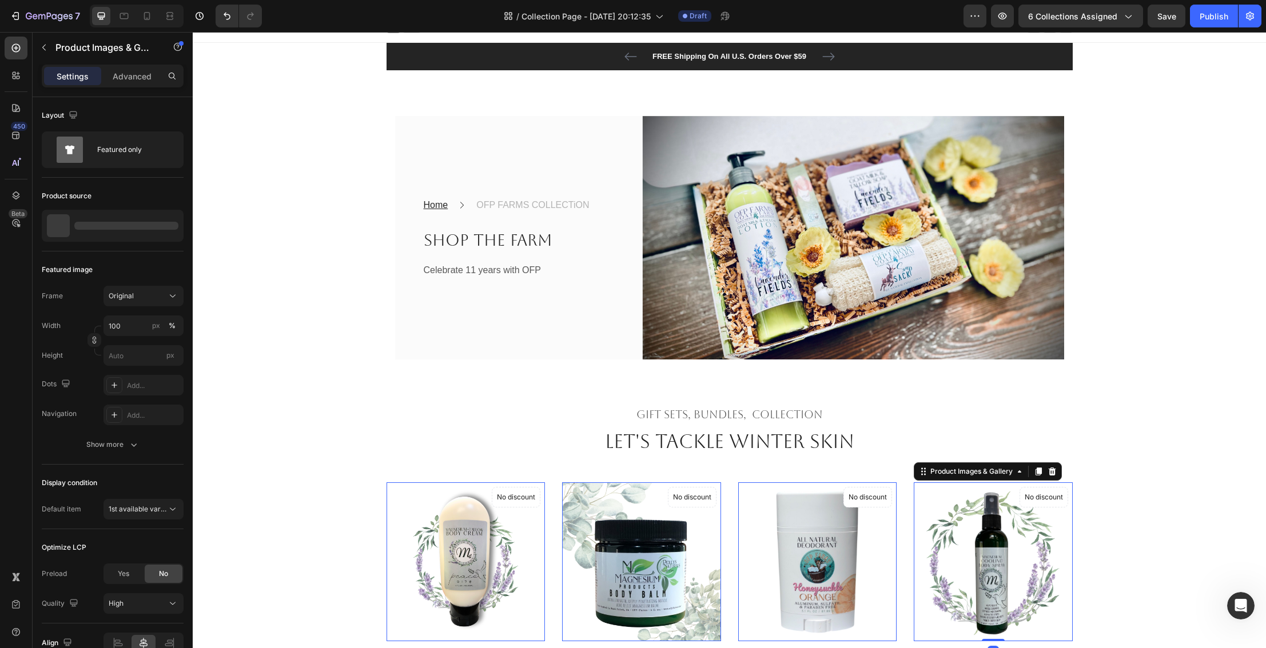
click at [930, 554] on img at bounding box center [993, 562] width 159 height 159
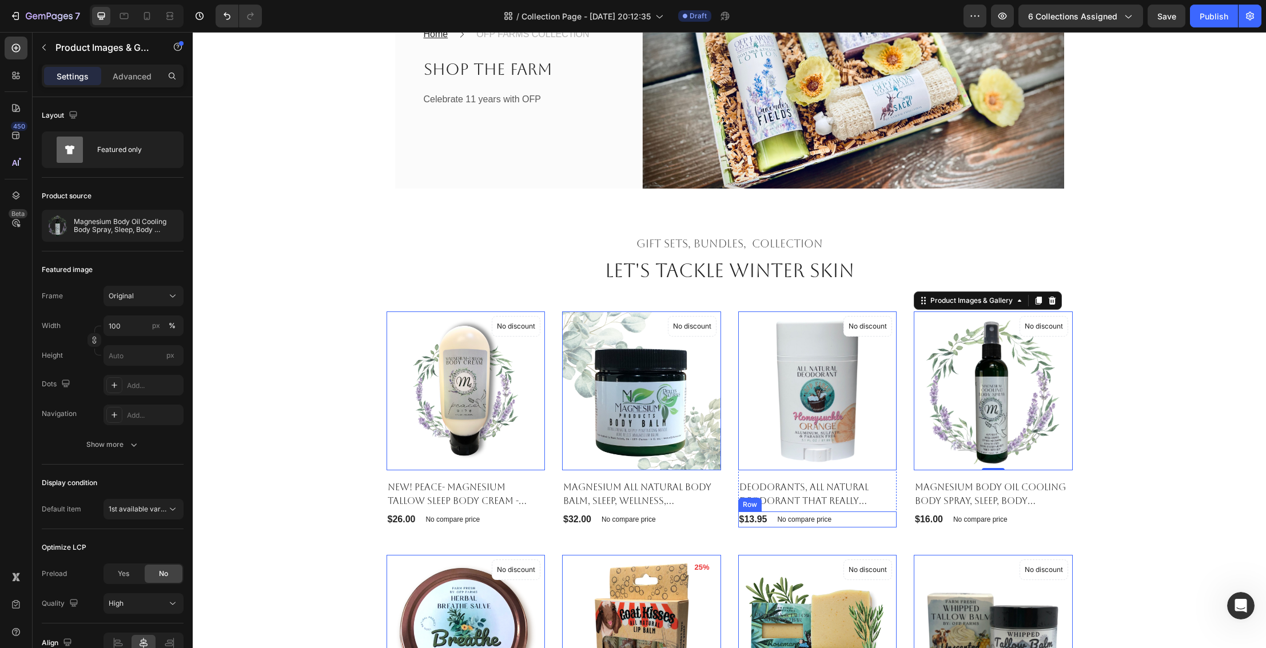
scroll to position [182, 0]
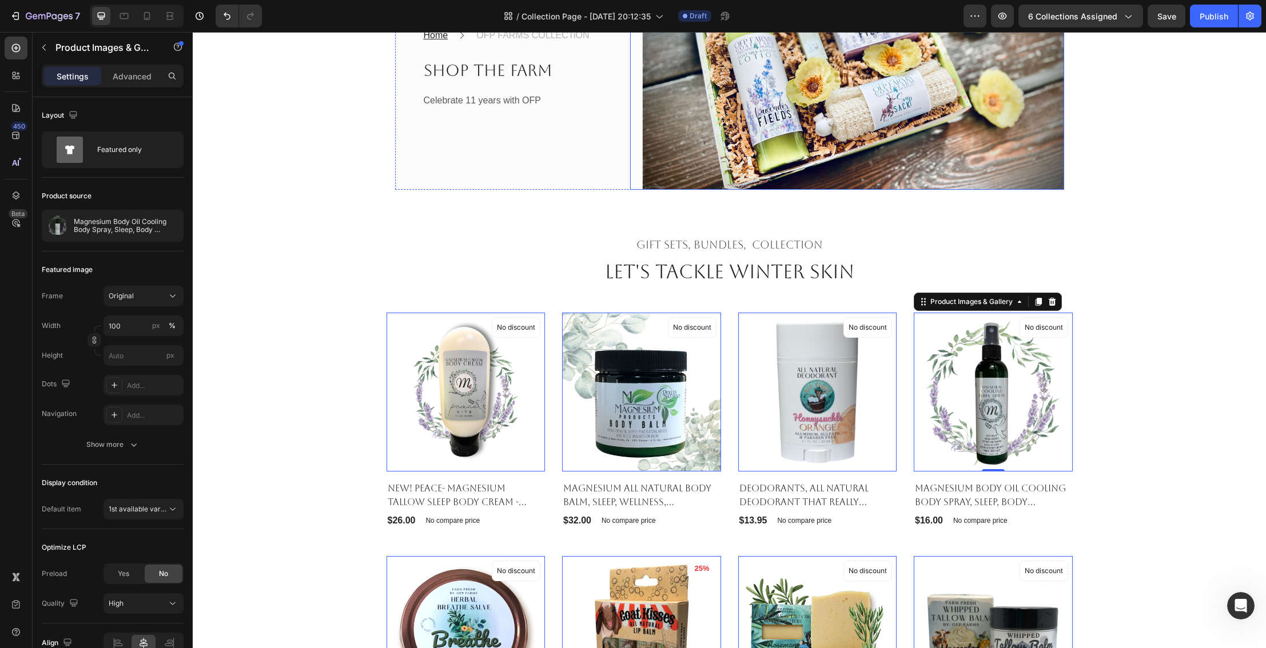
click at [698, 147] on img at bounding box center [847, 68] width 434 height 244
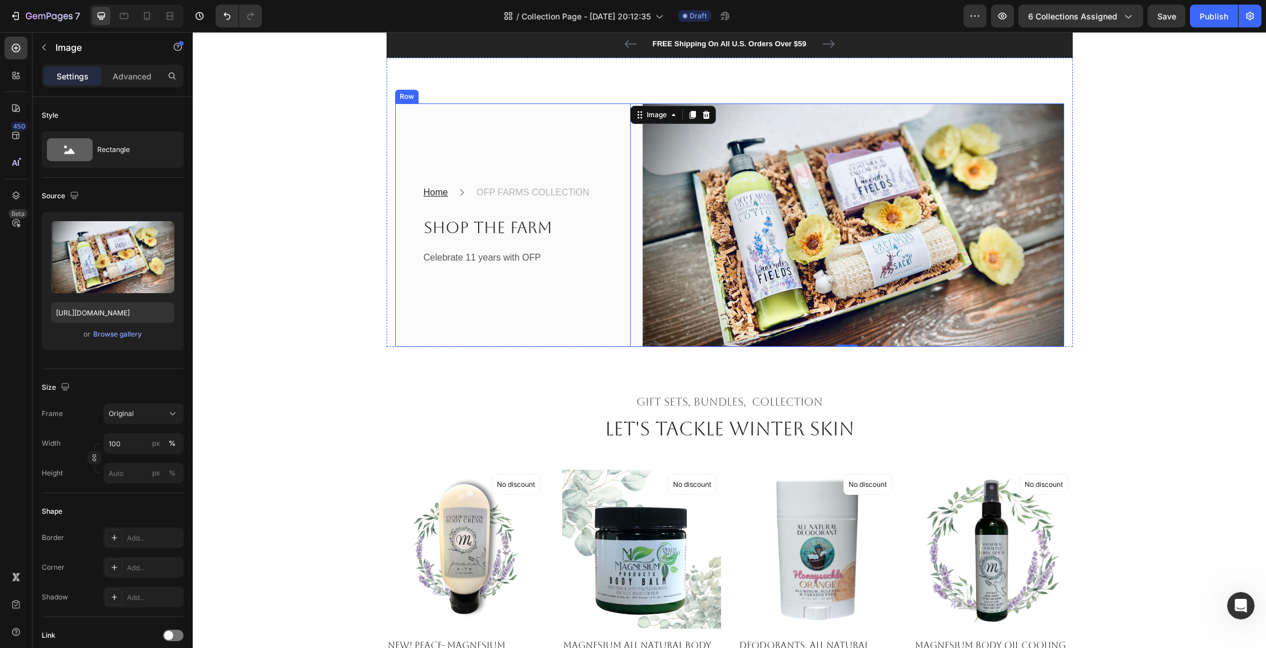
scroll to position [27, 0]
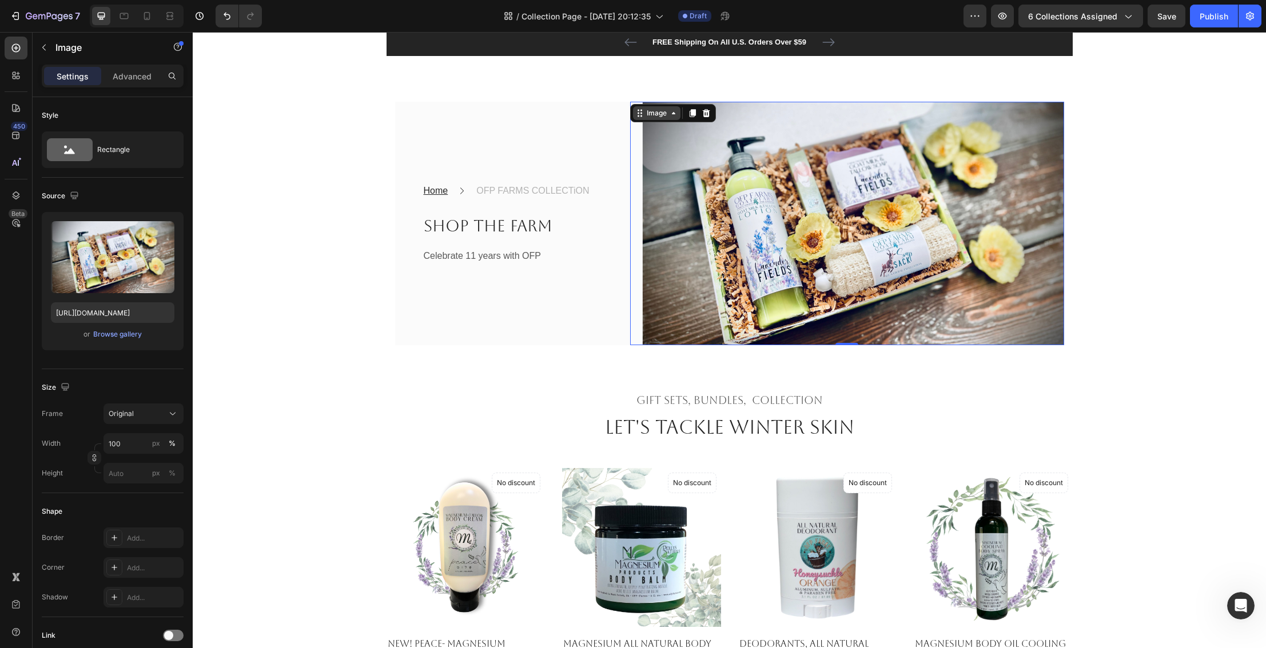
click at [653, 118] on div "Image" at bounding box center [656, 113] width 47 height 14
click at [600, 198] on div "Home Text block Icon OFP FARMS COLLECTiON Text block Row" at bounding box center [517, 191] width 189 height 16
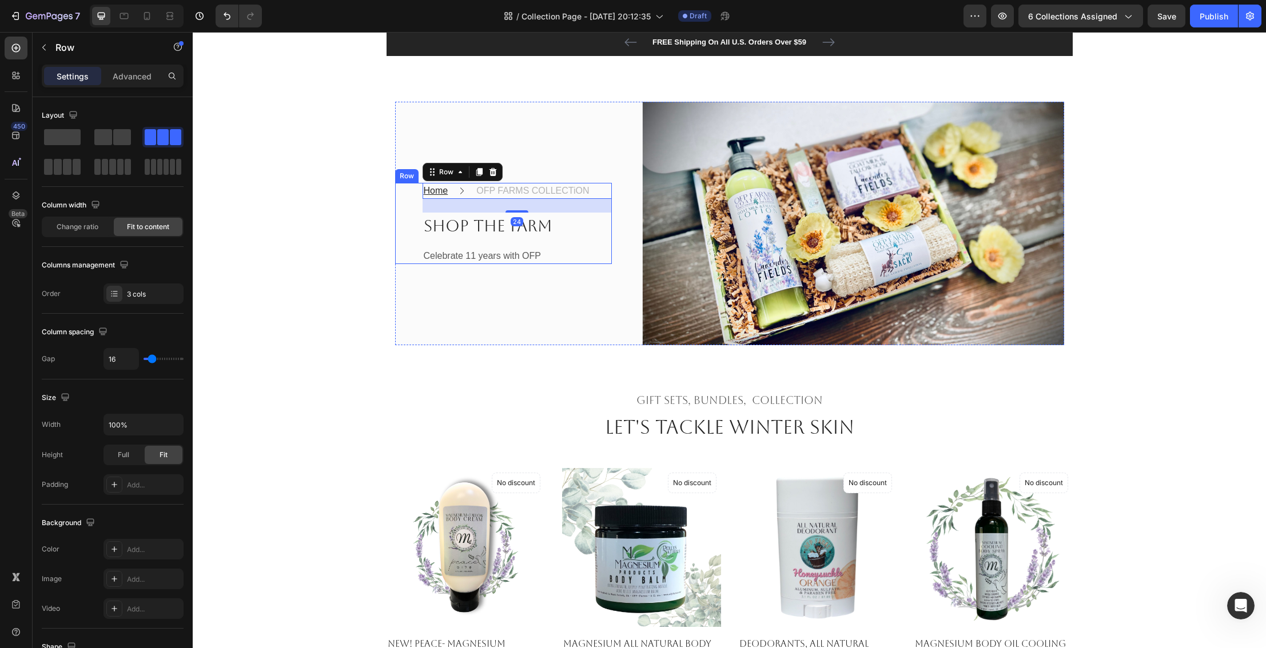
click at [577, 240] on div "Home Text block Icon OFP FARMS COLLECTiON Text block Row 24 Shop the Farm Headi…" at bounding box center [517, 223] width 189 height 81
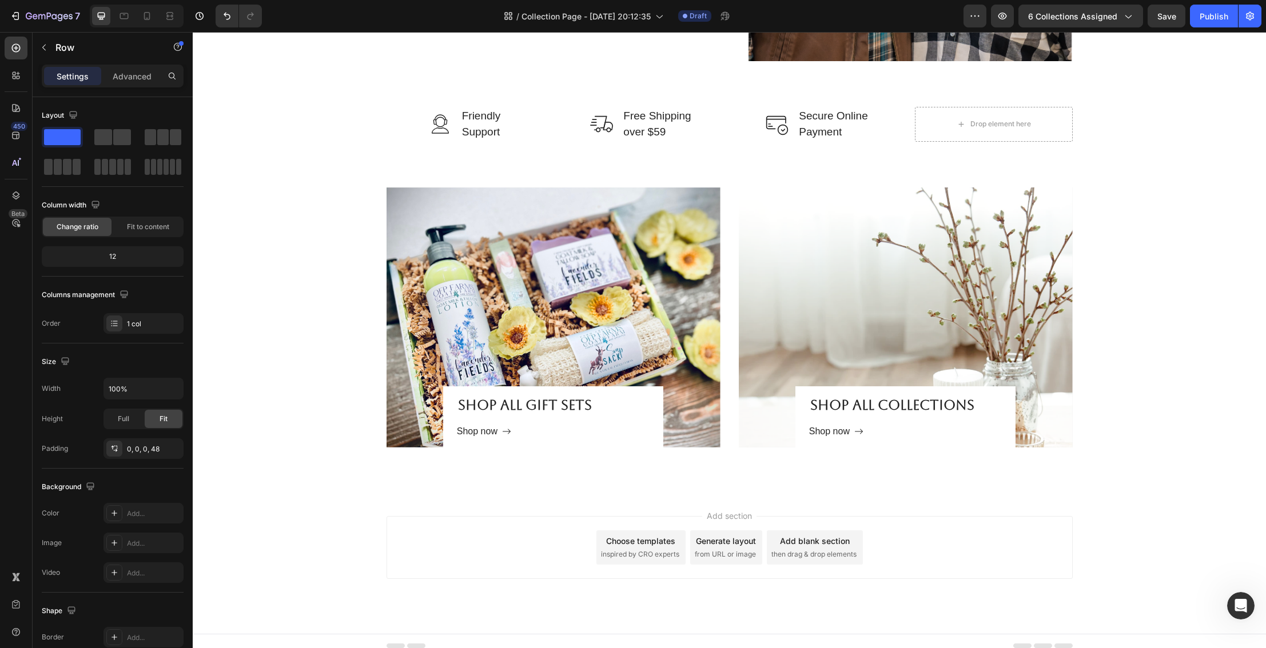
scroll to position [2075, 0]
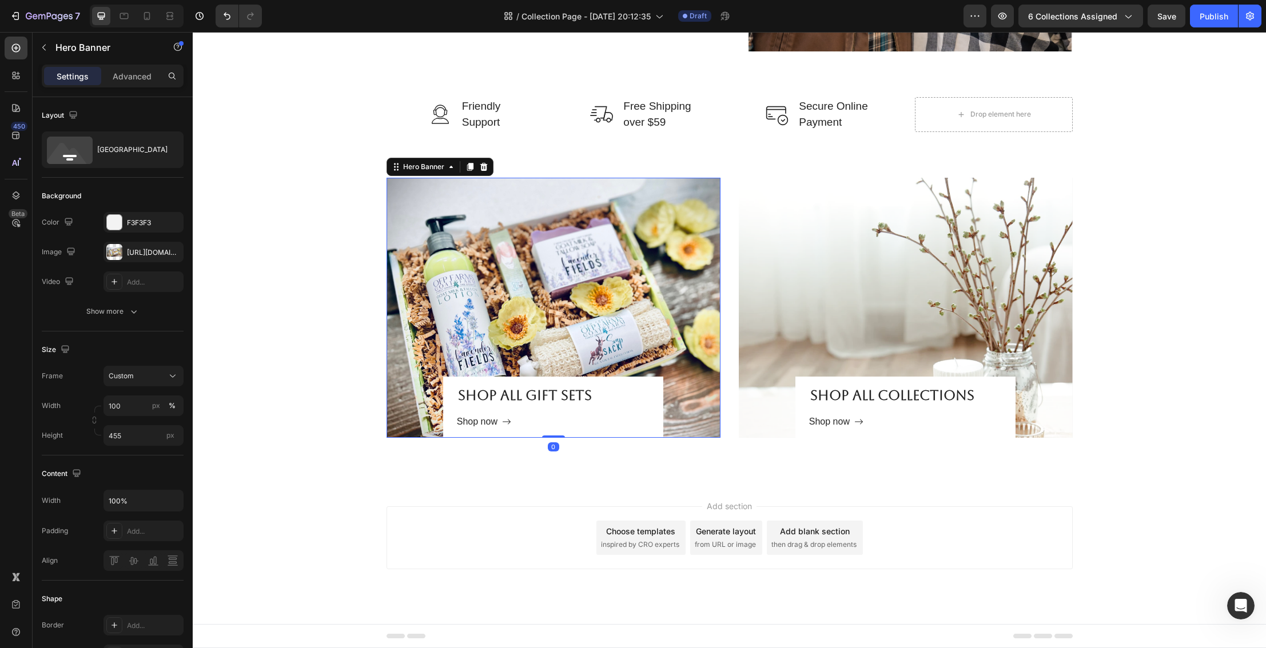
click at [491, 250] on div "Overlay" at bounding box center [554, 308] width 334 height 260
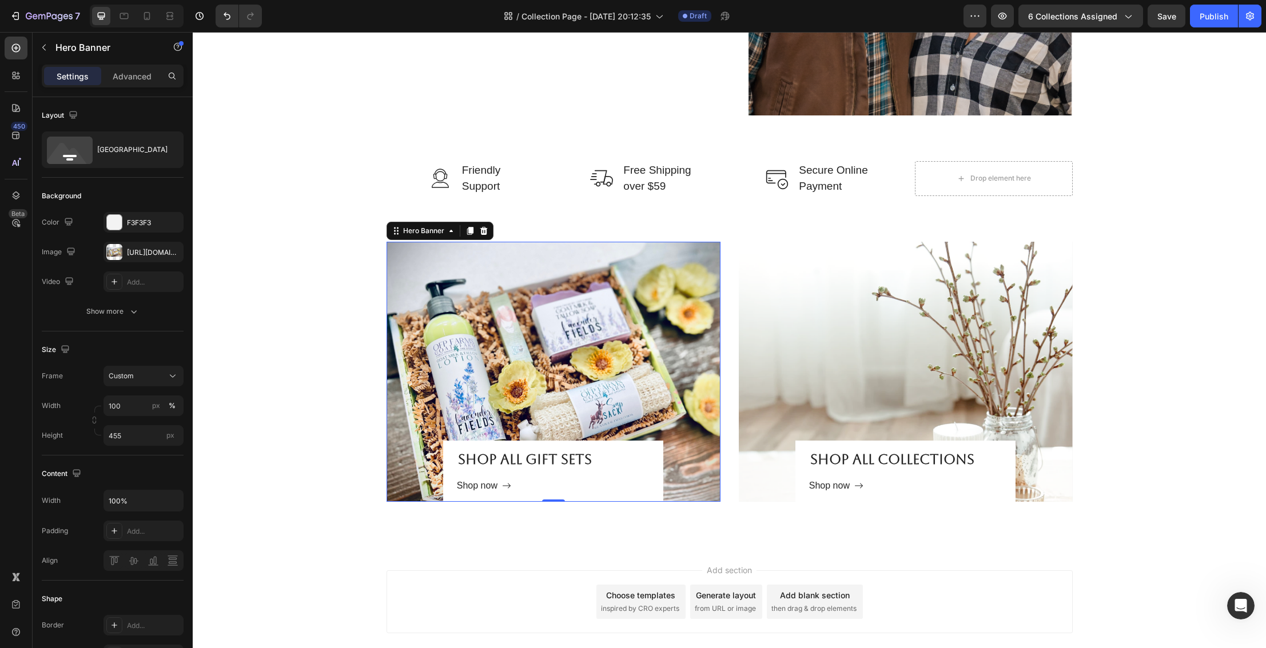
scroll to position [2013, 0]
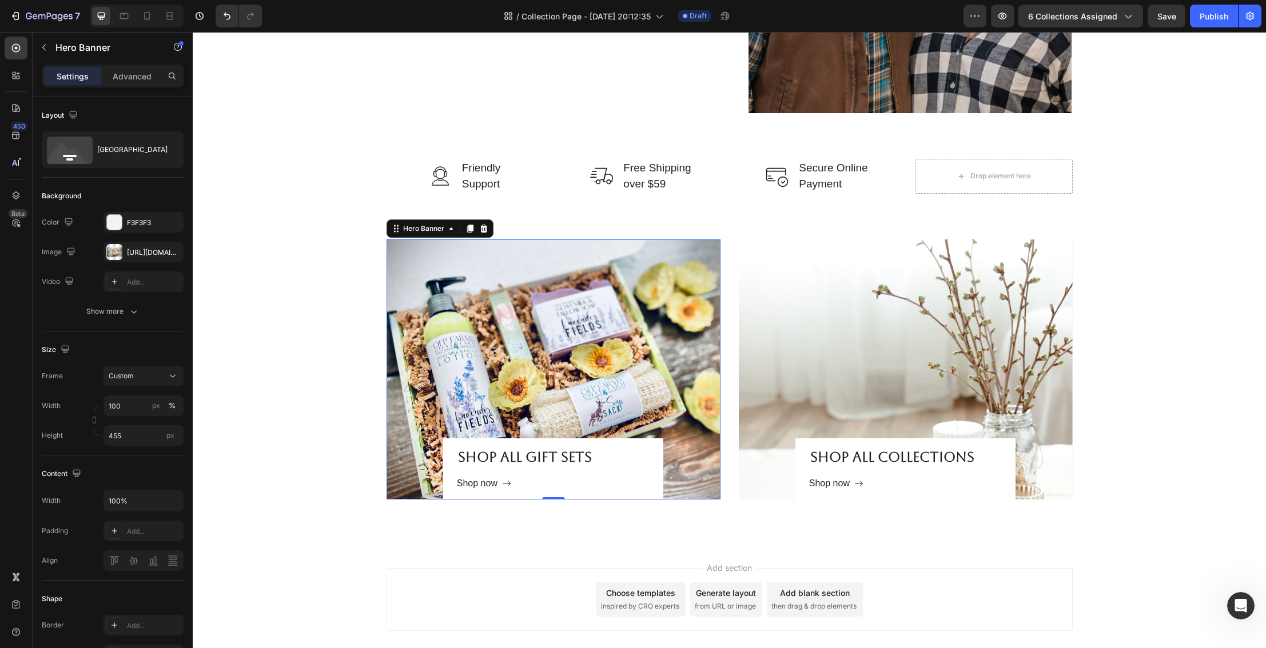
click at [489, 261] on div "Overlay" at bounding box center [554, 370] width 334 height 260
click at [120, 252] on div at bounding box center [114, 252] width 16 height 16
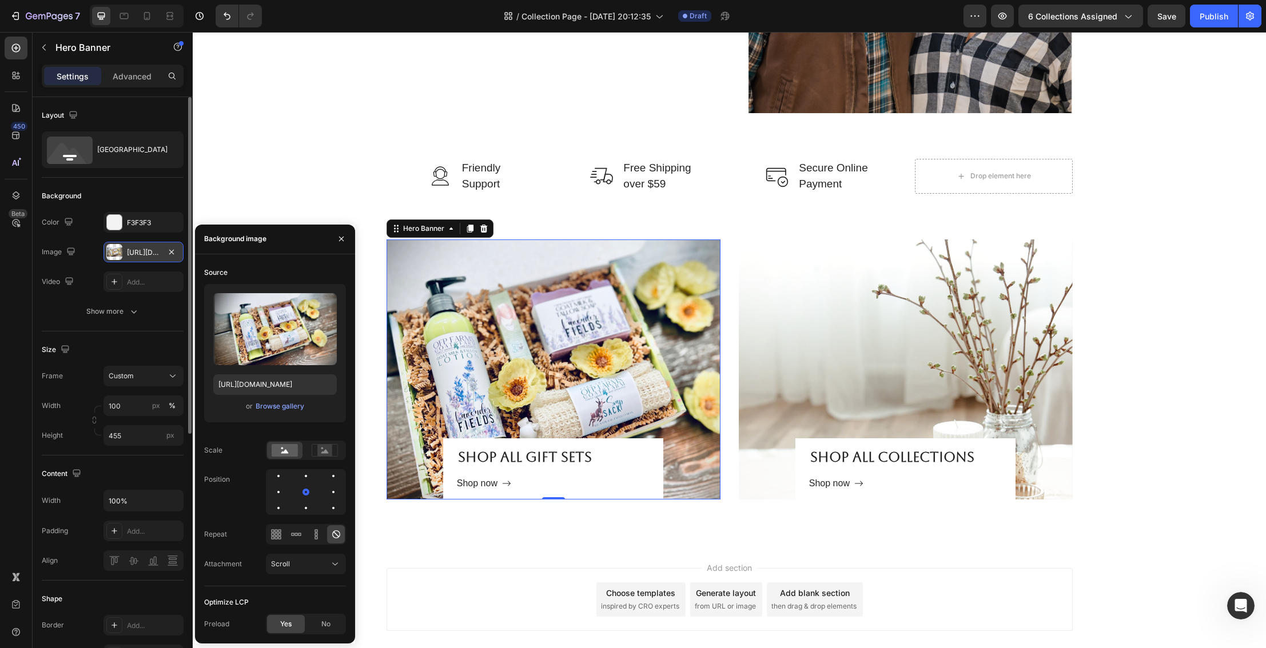
scroll to position [1, 0]
click at [274, 405] on div "Browse gallery" at bounding box center [280, 406] width 49 height 10
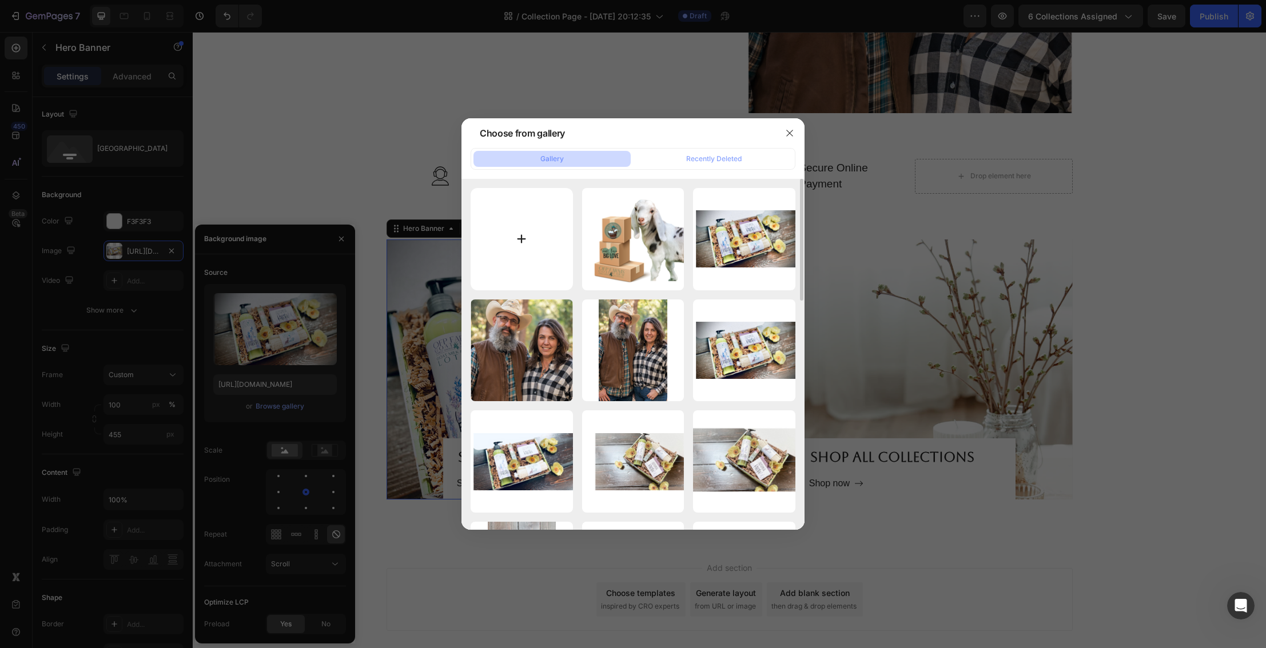
click at [523, 248] on input "file" at bounding box center [522, 239] width 102 height 102
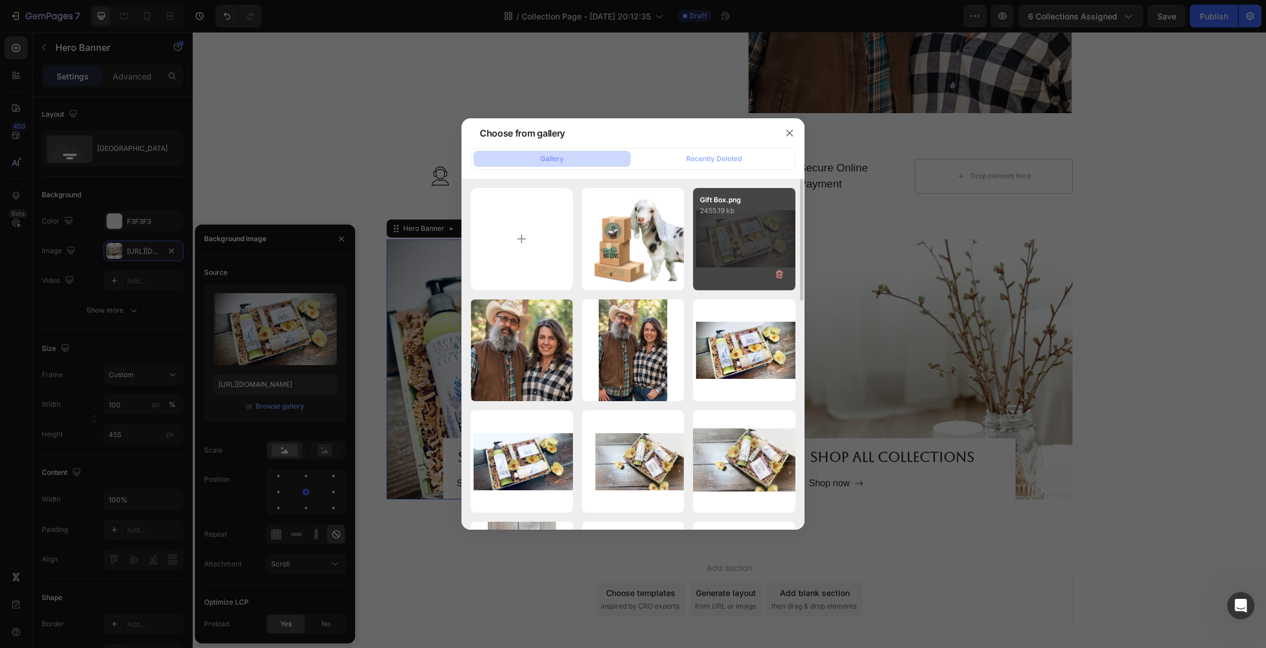
type input "C:\fakepath\all soaps.png"
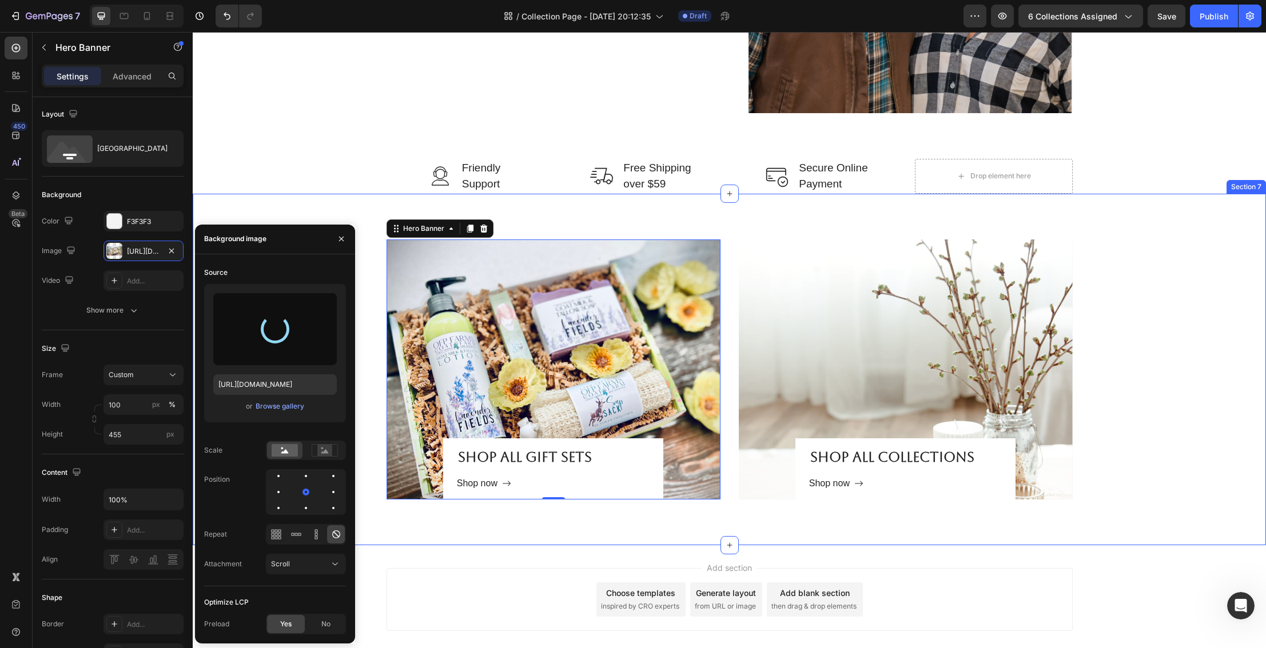
type input "https://cdn.shopify.com/s/files/1/0027/1043/7957/files/gempages_581394300722480…"
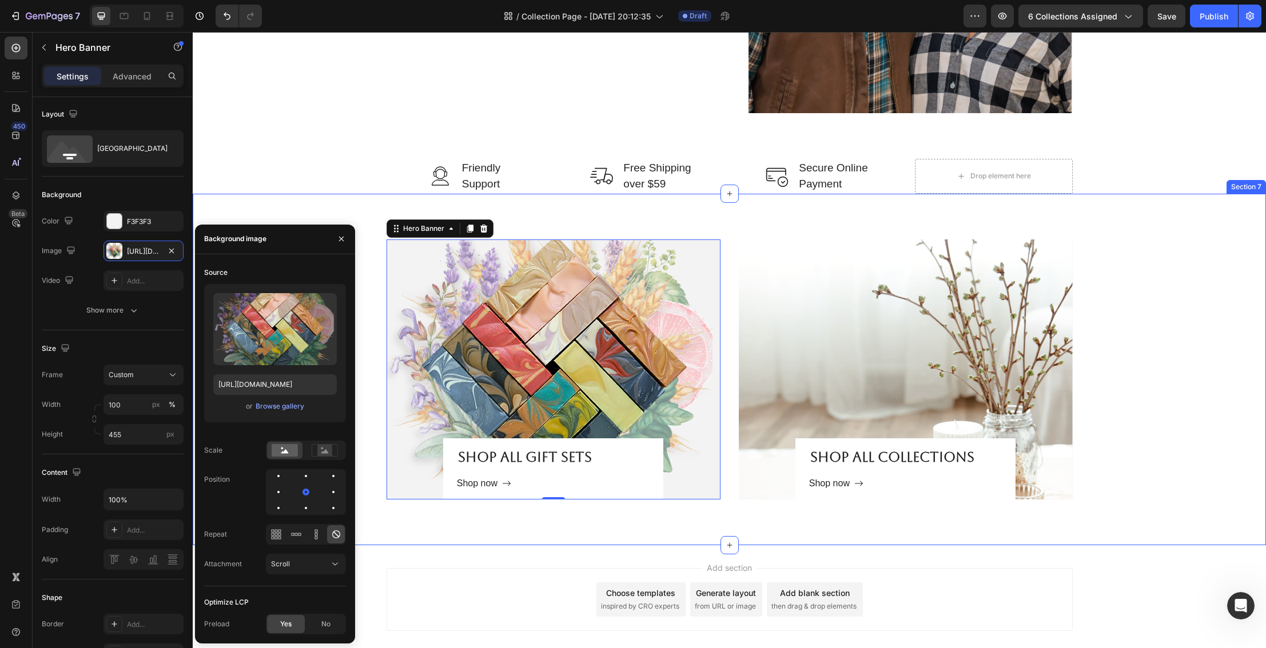
click at [1160, 258] on div "Shop all gift Sets Heading Shop now Button Row Hero Banner 0 Shop all collectio…" at bounding box center [729, 370] width 1056 height 260
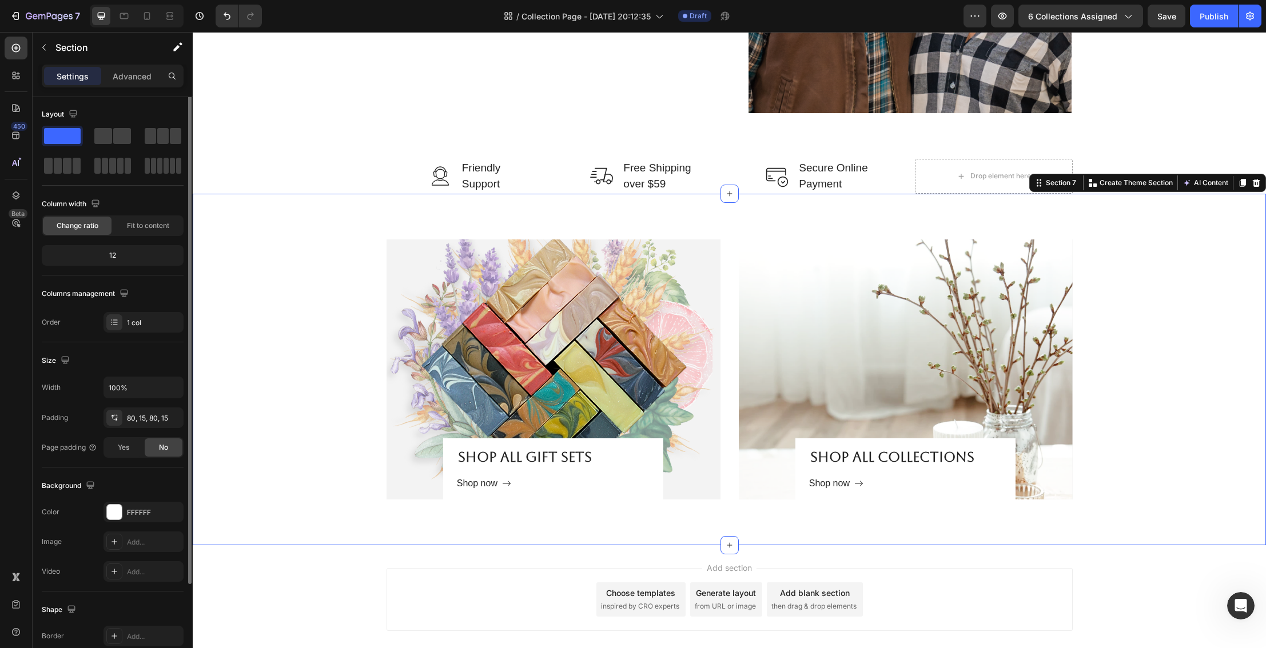
scroll to position [0, 0]
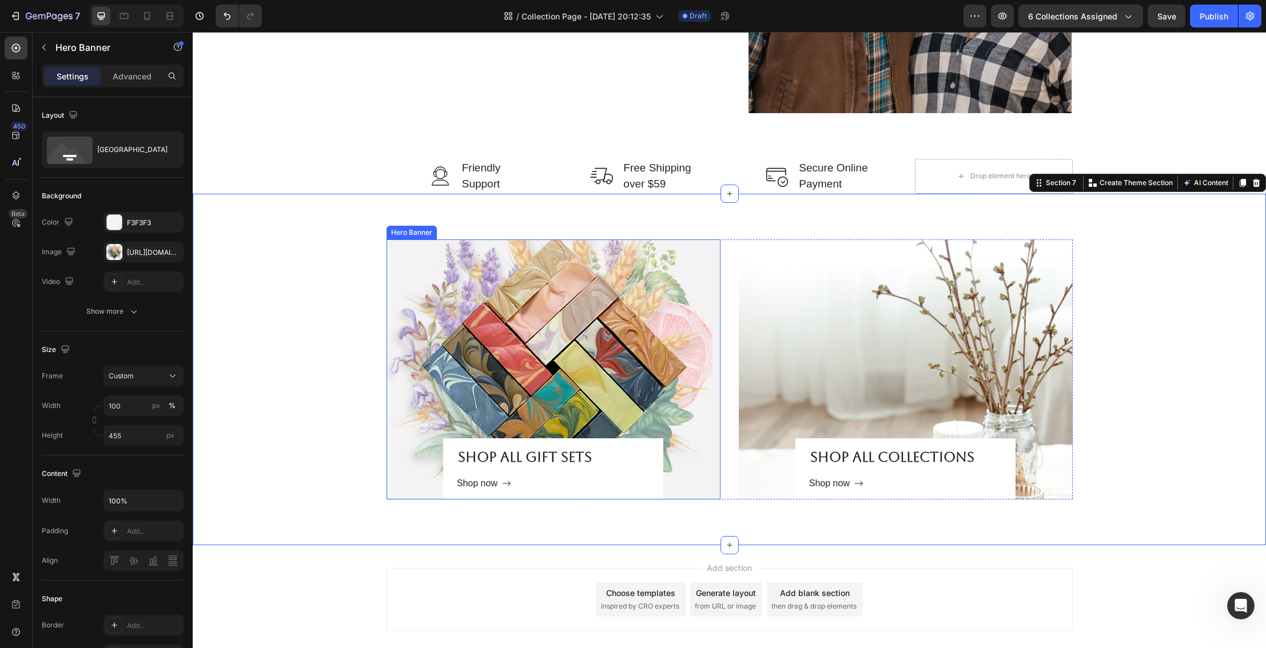
click at [635, 292] on div "Overlay" at bounding box center [554, 370] width 334 height 260
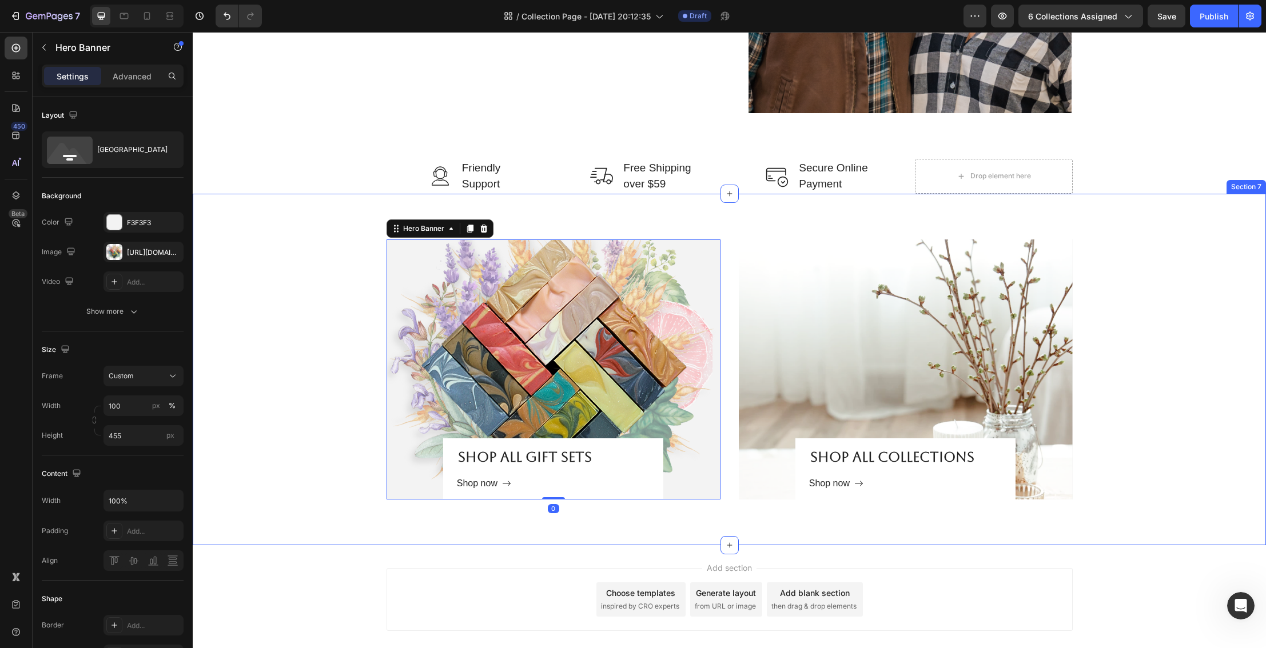
click at [1142, 272] on div "Shop all gift Sets Heading Shop now Button Row Hero Banner 0 Shop all collectio…" at bounding box center [729, 370] width 1056 height 260
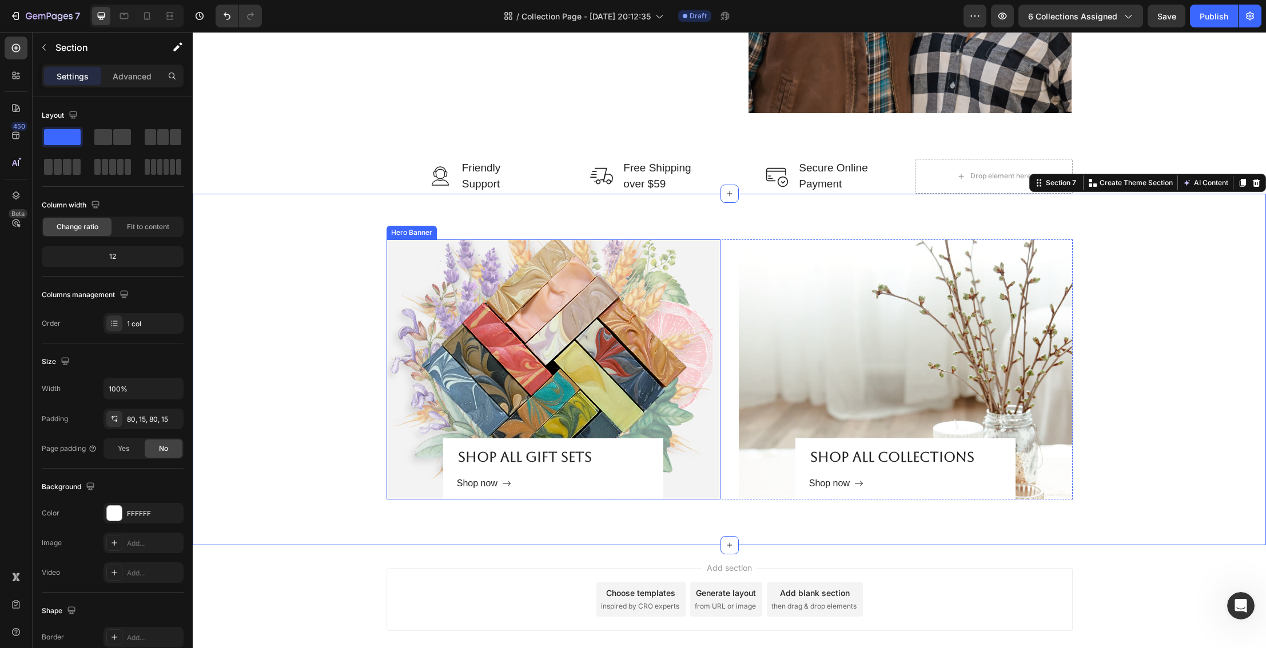
click at [692, 259] on div "Overlay" at bounding box center [554, 370] width 334 height 260
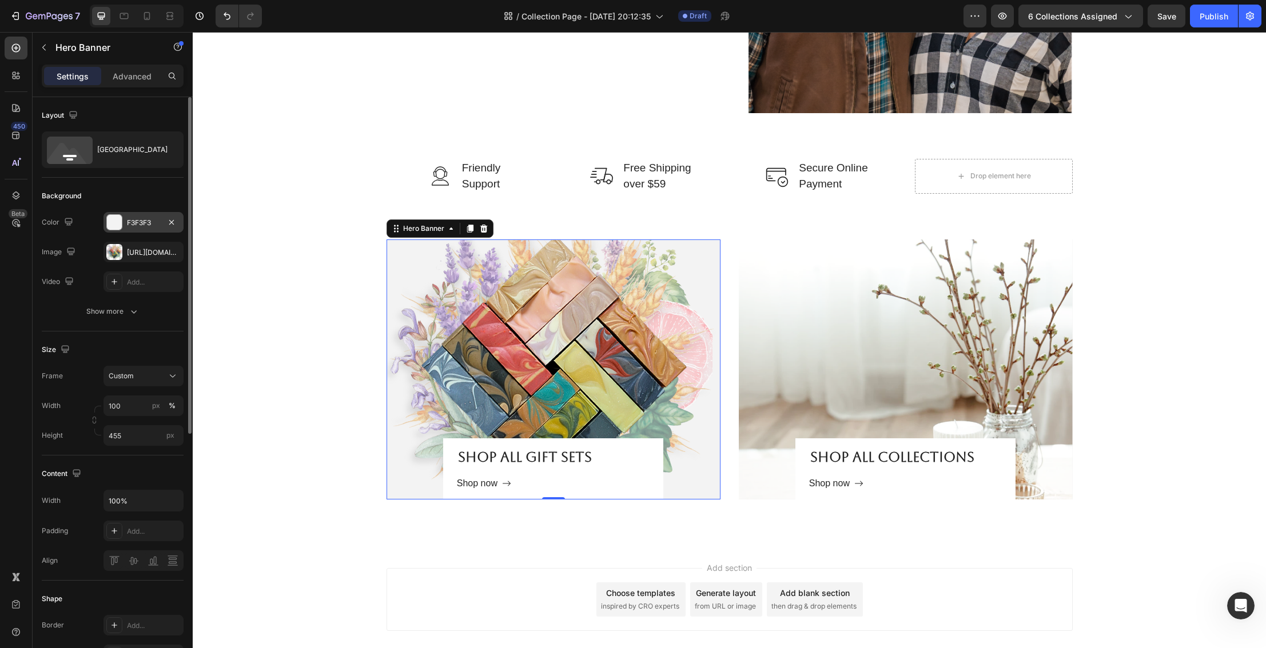
click at [118, 222] on div at bounding box center [114, 222] width 15 height 15
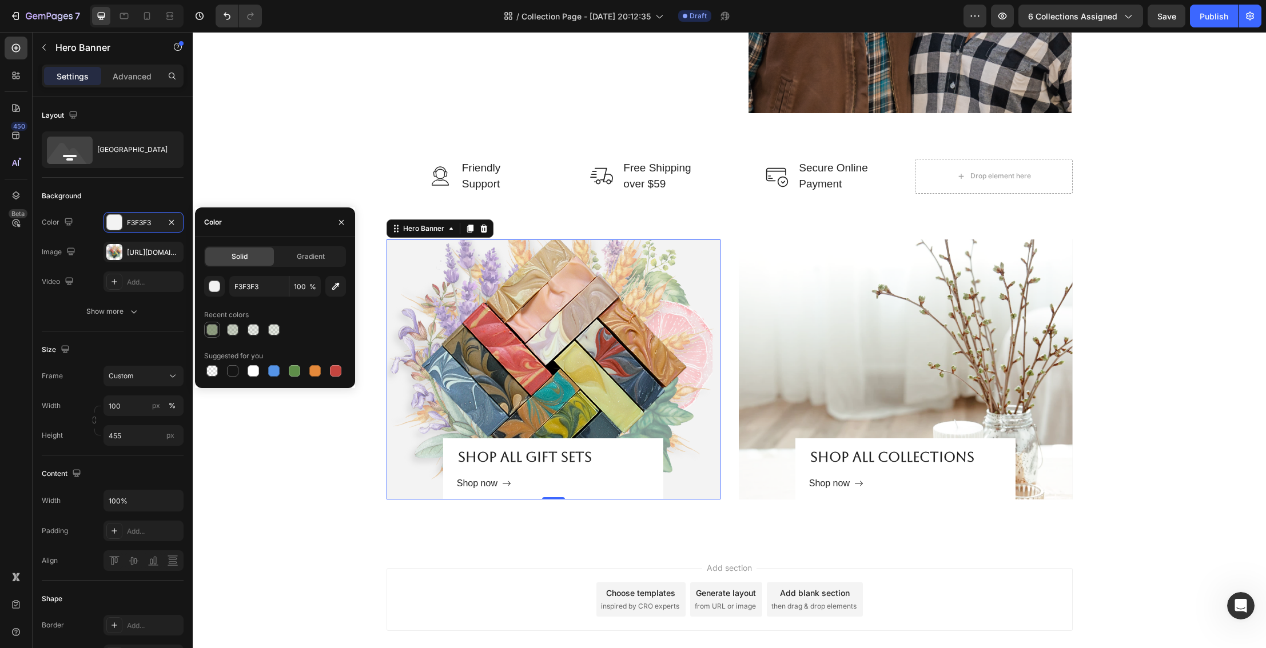
click at [215, 333] on div at bounding box center [211, 329] width 11 height 11
type input "738561"
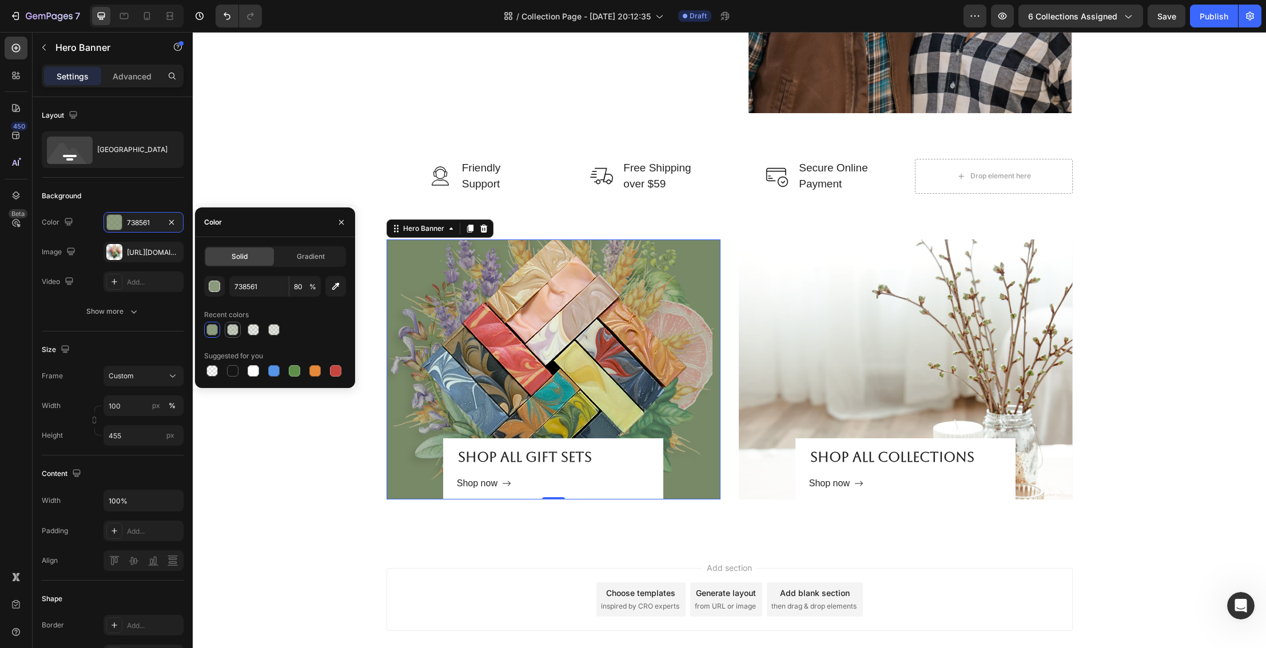
click at [232, 333] on div at bounding box center [232, 329] width 11 height 11
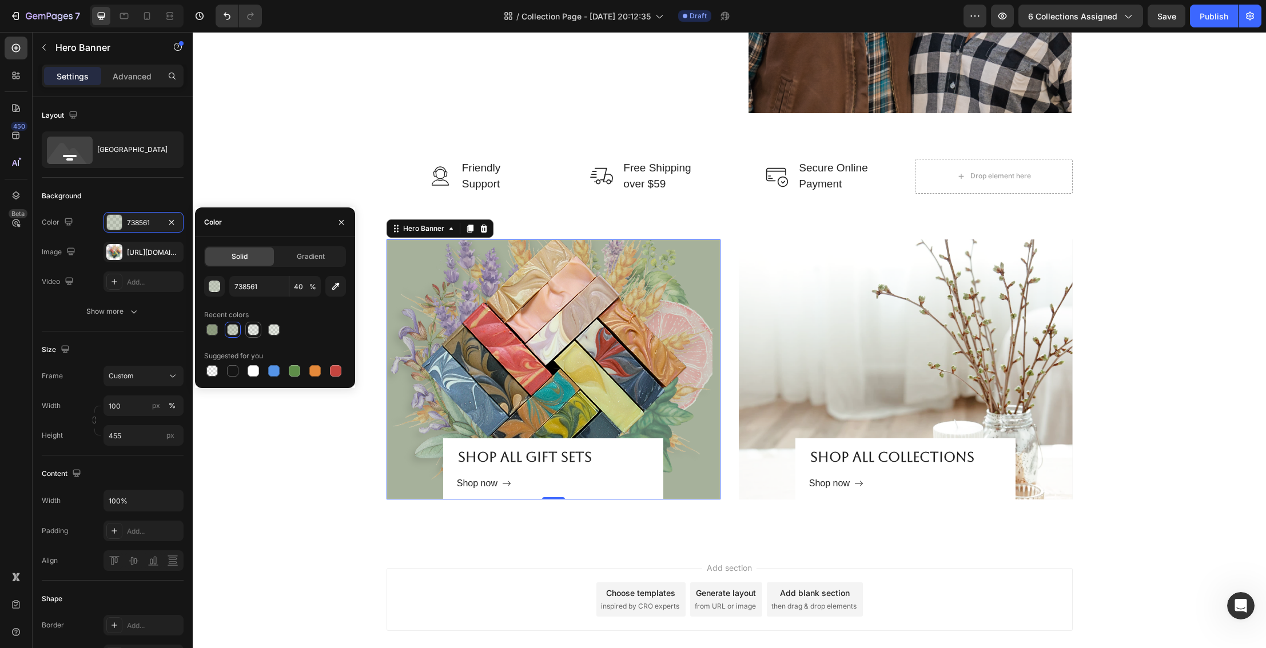
click at [251, 332] on div at bounding box center [253, 329] width 11 height 11
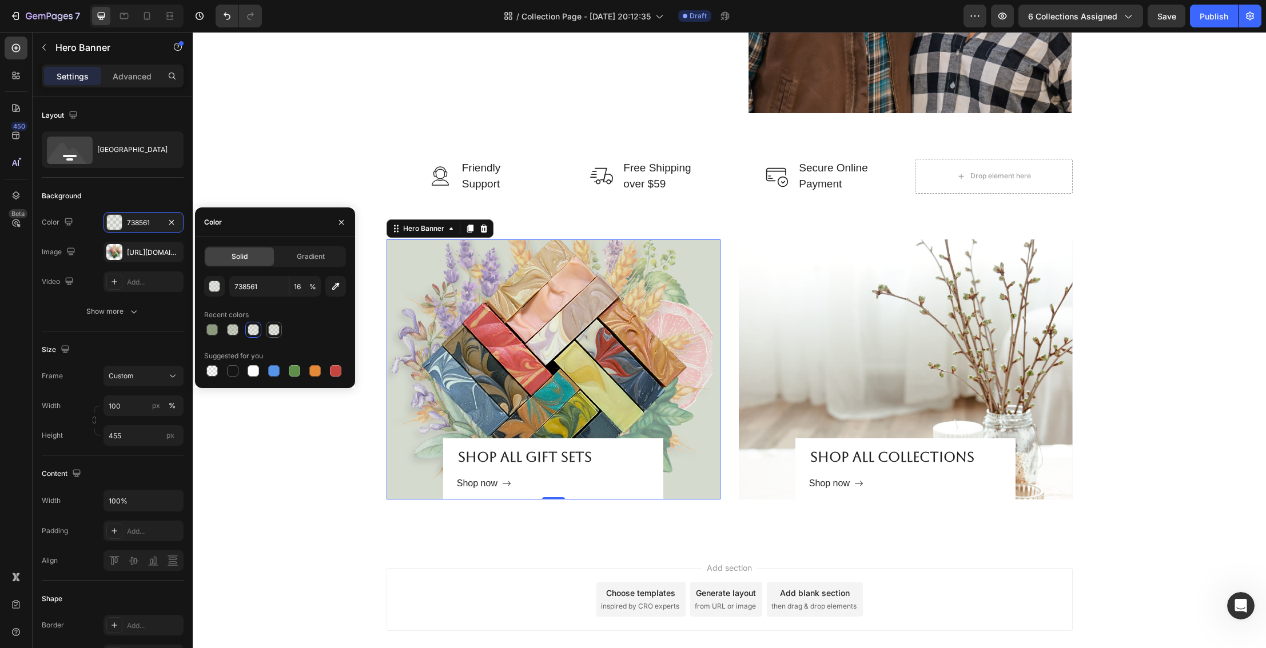
click at [272, 331] on div at bounding box center [273, 329] width 11 height 11
type input "20"
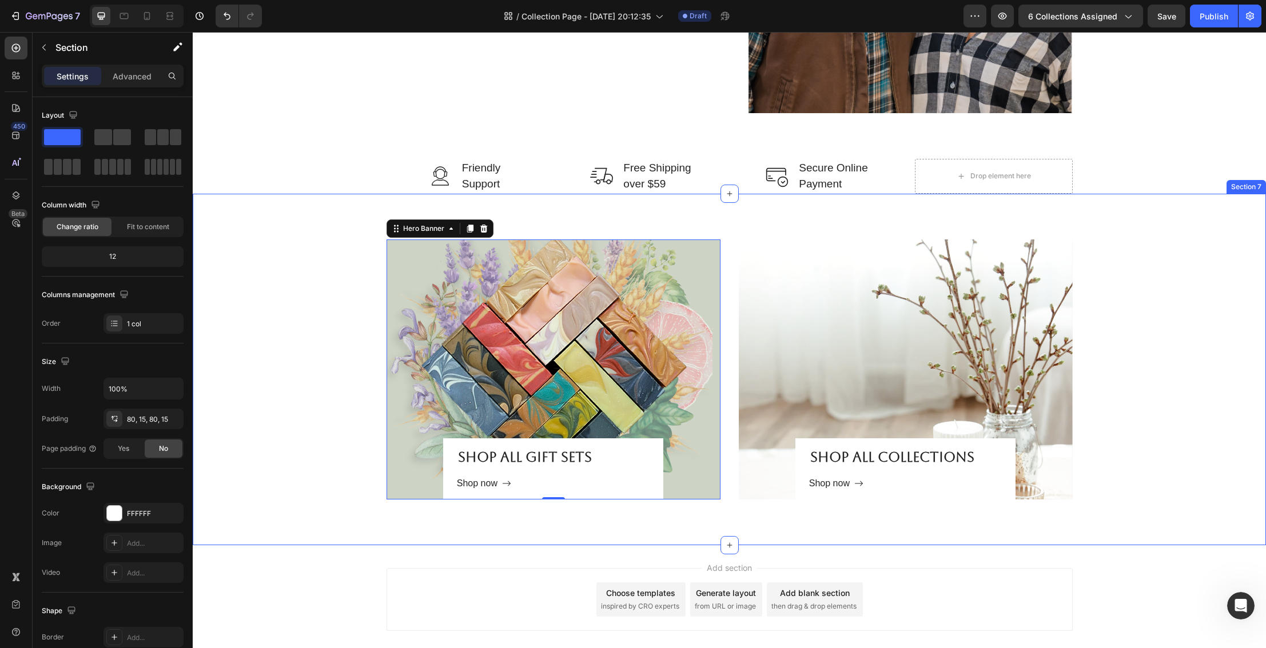
click at [312, 441] on div "Shop all gift Sets Heading Shop now Button Row Hero Banner 0 Shop all collectio…" at bounding box center [729, 370] width 1056 height 260
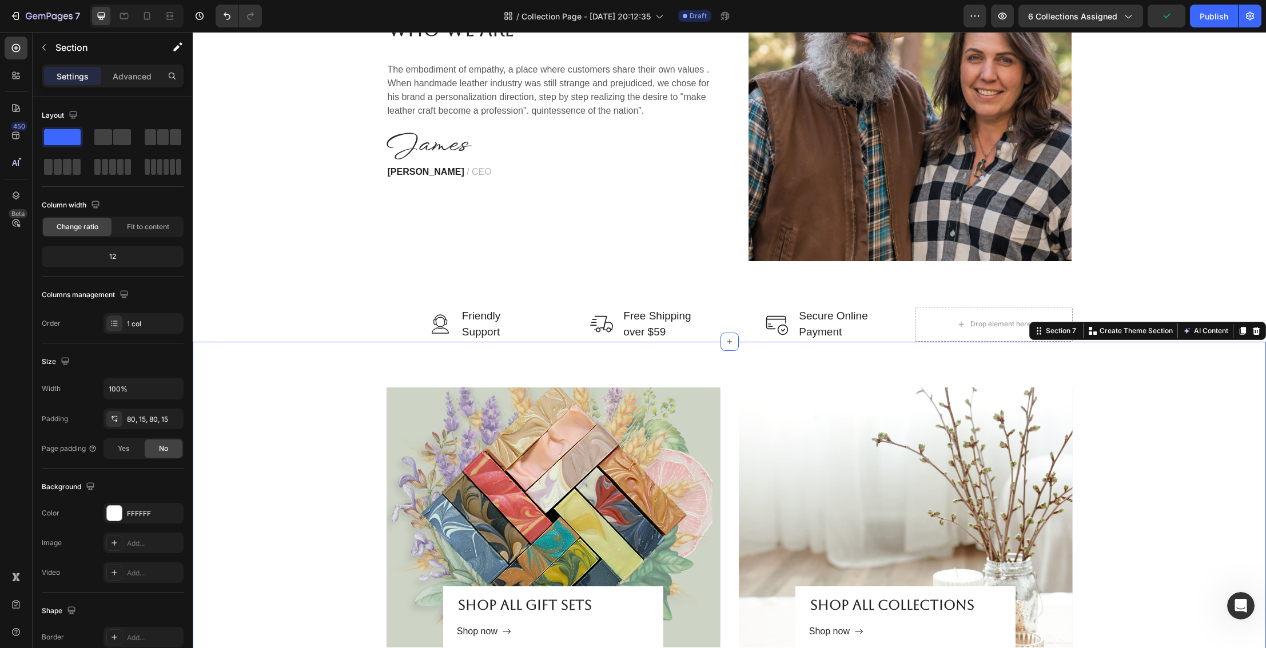
scroll to position [1863, 0]
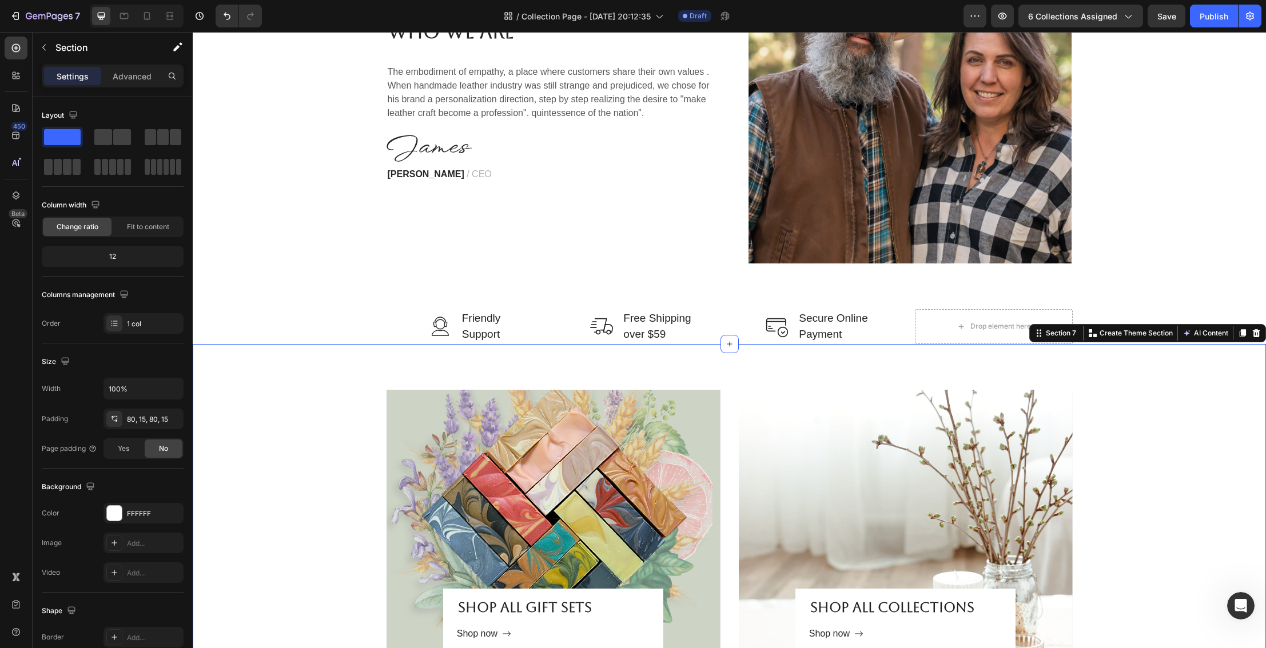
click at [1129, 432] on div "Shop all gift Sets Heading Shop now Button Row Hero Banner Shop all collections…" at bounding box center [729, 520] width 1056 height 260
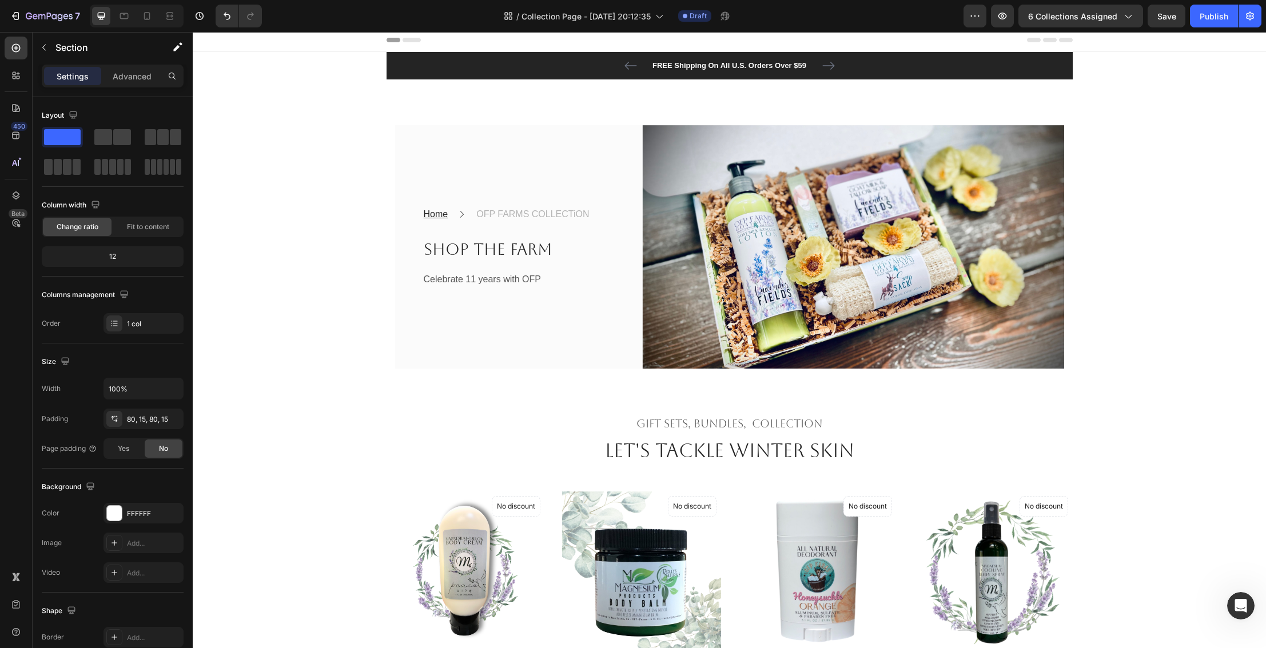
scroll to position [1, 0]
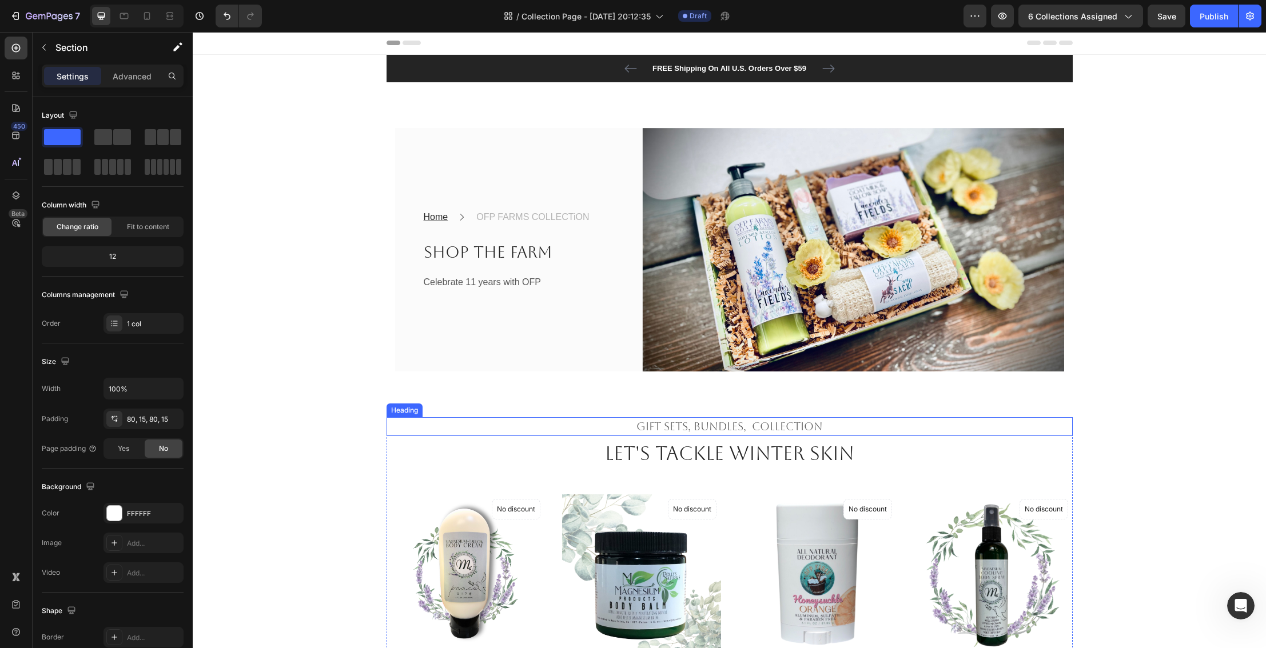
click at [752, 427] on h2 "Gift sets, bundles, Collection" at bounding box center [730, 426] width 686 height 19
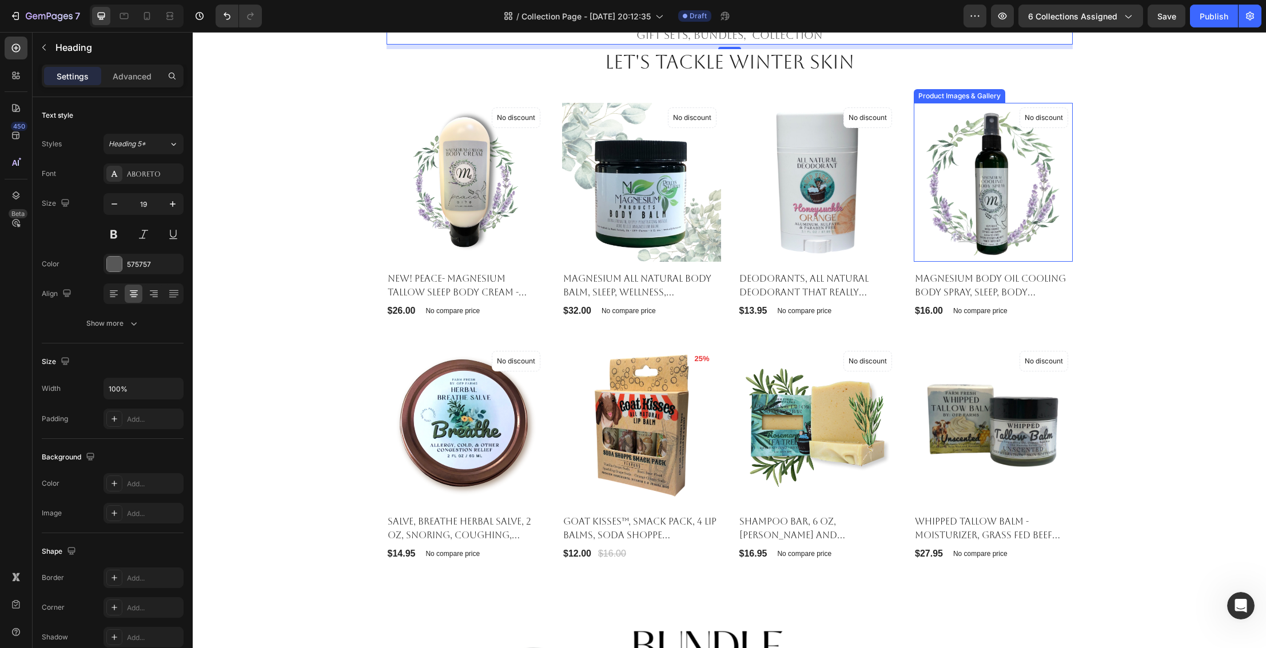
scroll to position [397, 0]
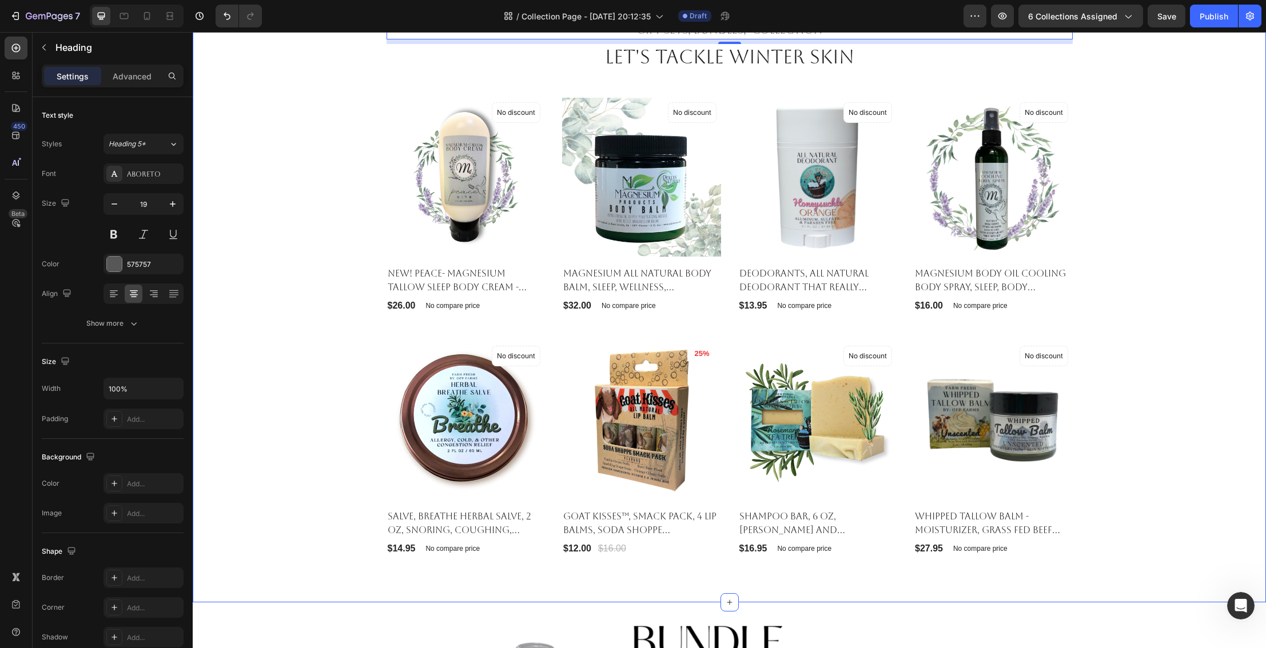
click at [1157, 419] on div "Gift sets, bundles, Collection Heading 8 Let's Tackle winter skin Heading Produ…" at bounding box center [729, 289] width 1056 height 536
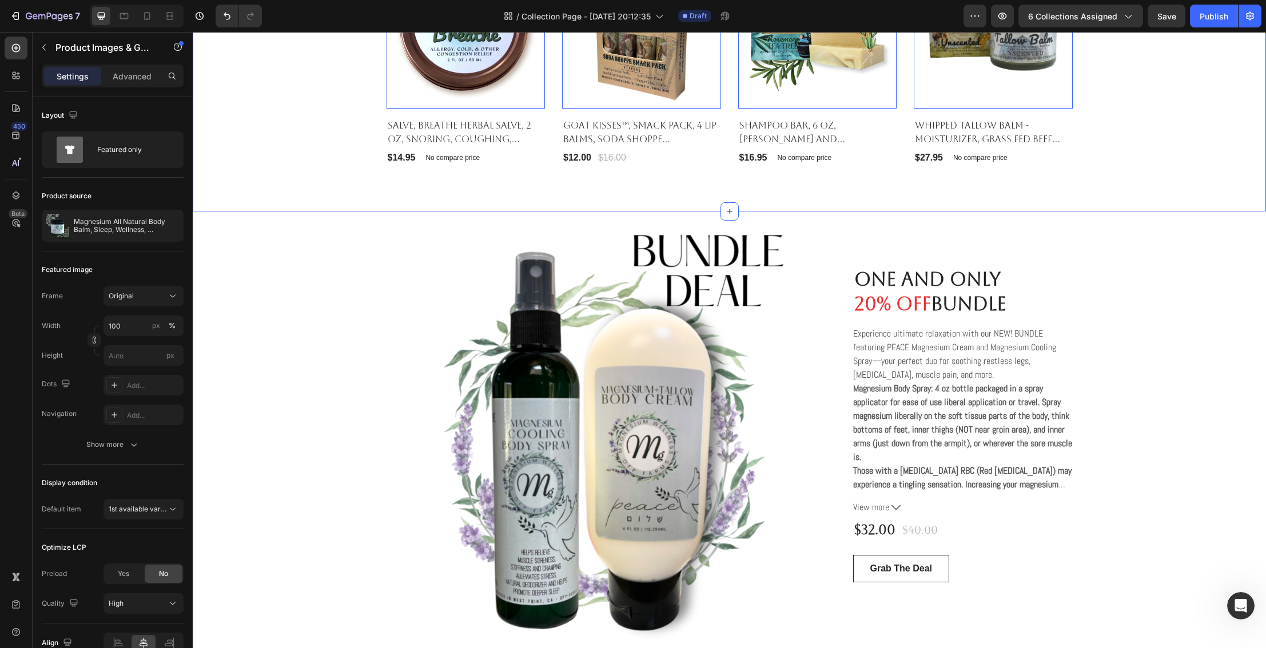
scroll to position [790, 0]
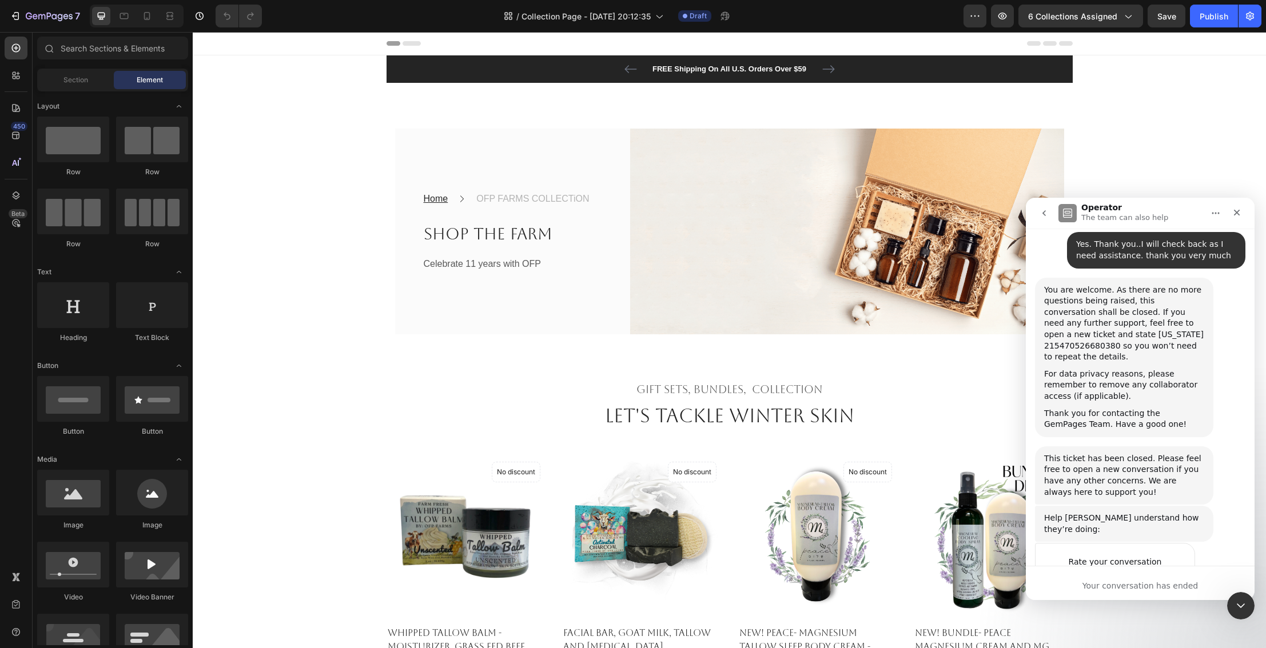
scroll to position [1769, 0]
click at [1175, 574] on span "Amazing" at bounding box center [1168, 584] width 21 height 21
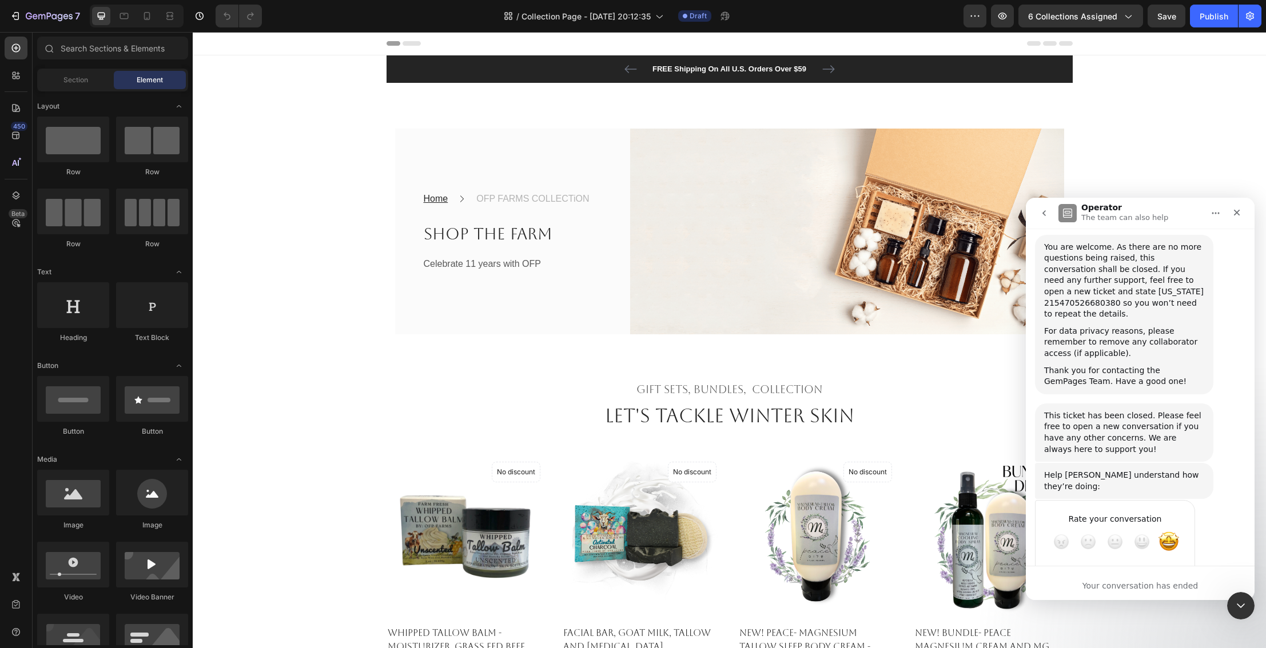
scroll to position [1822, 0]
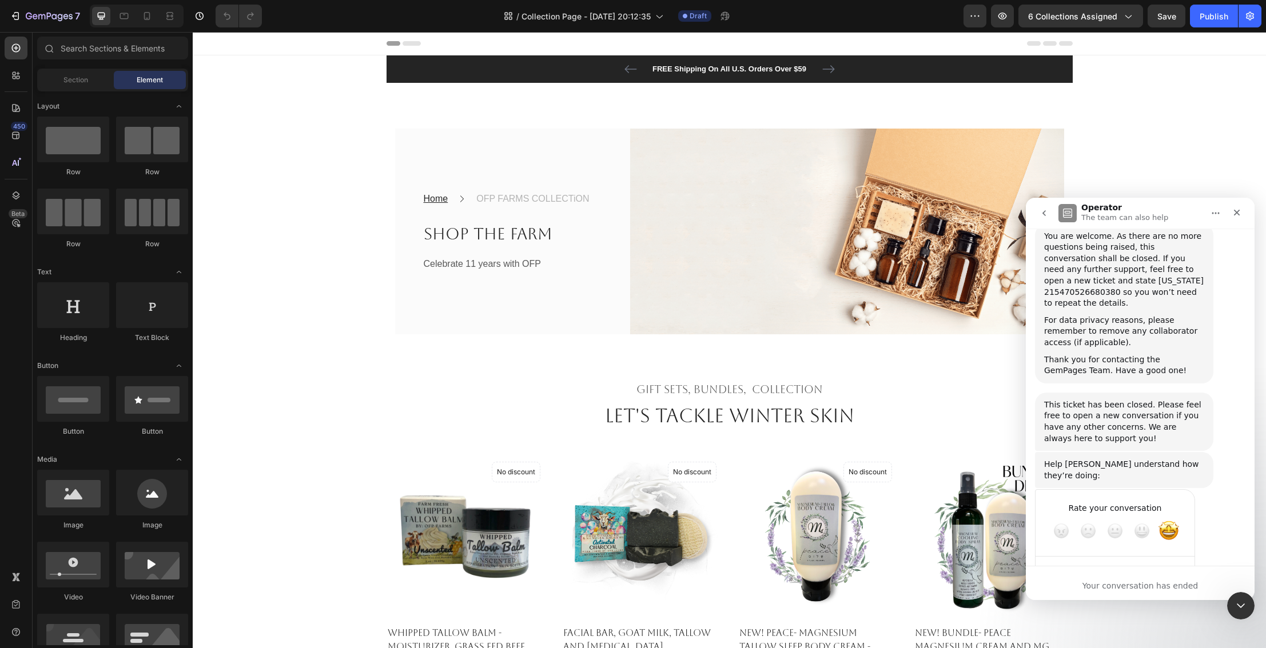
type textarea "[PERSON_NAME] was very helpful and quick with responses. thank you so mcy"
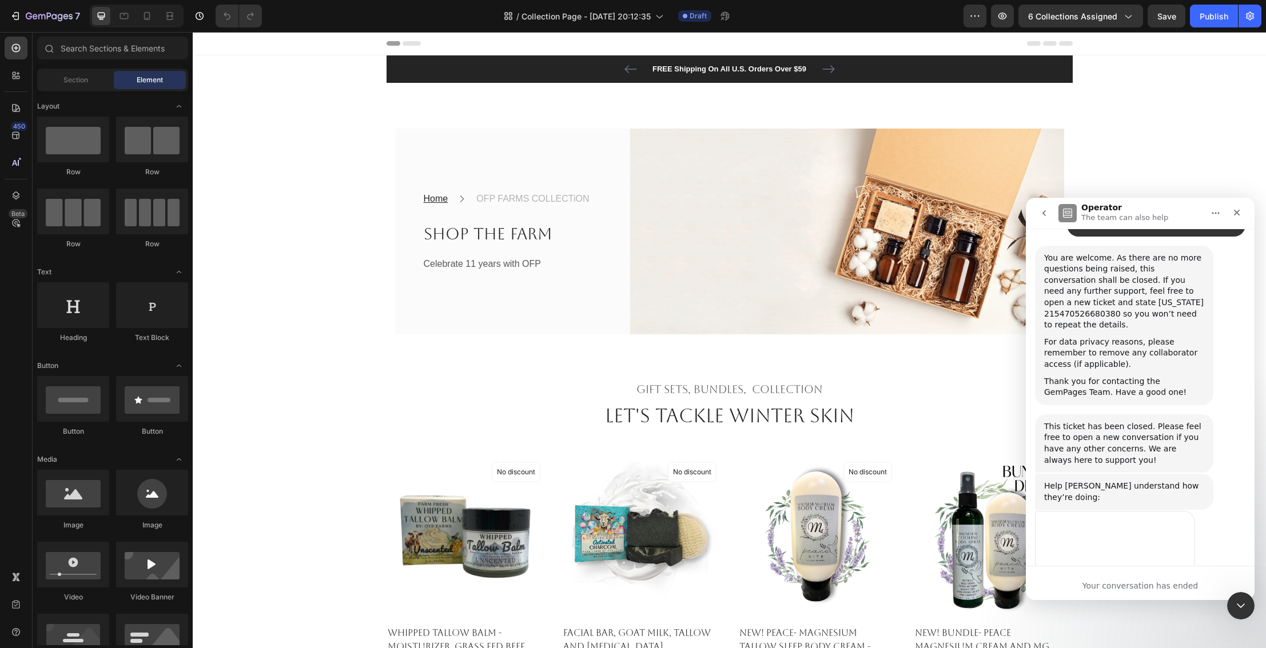
scroll to position [1796, 0]
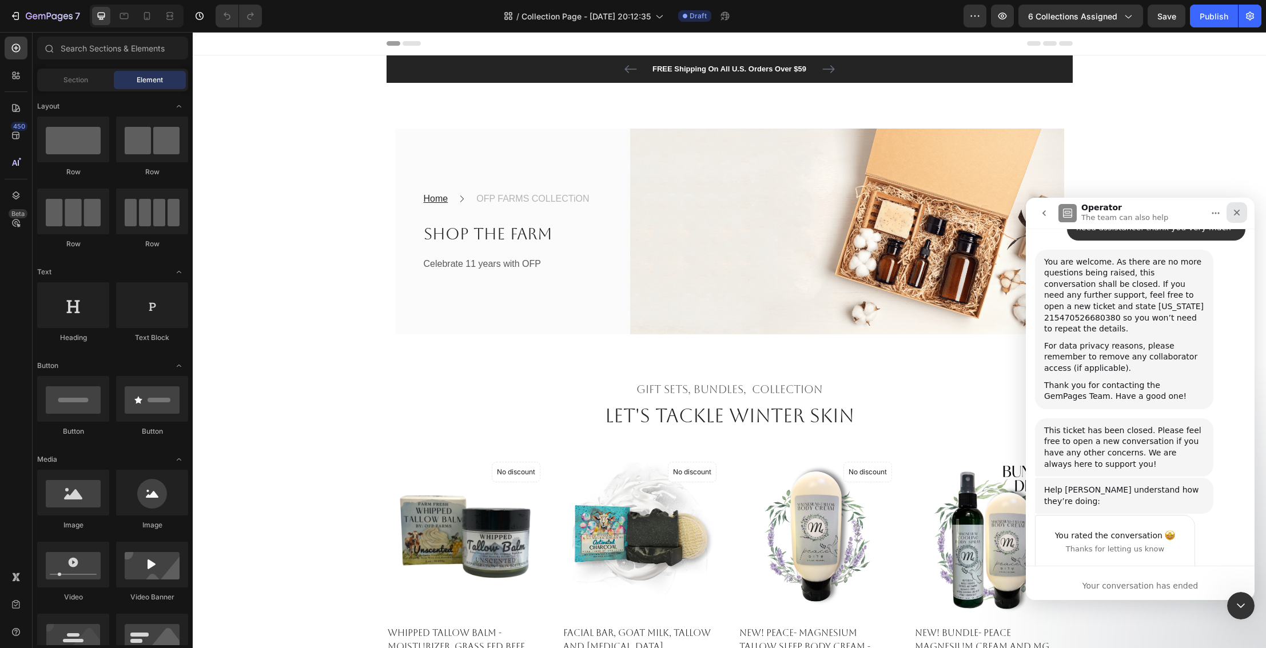
click at [1237, 212] on icon "Close" at bounding box center [1237, 213] width 6 height 6
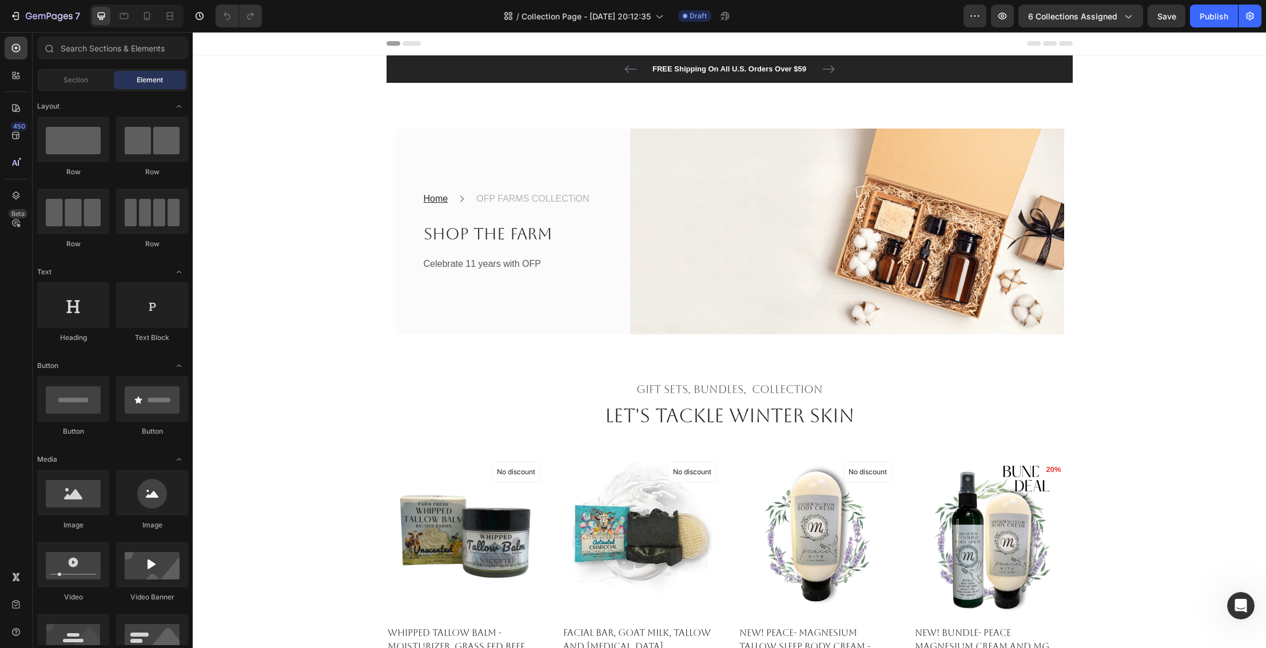
scroll to position [1785, 0]
